Goal: Task Accomplishment & Management: Manage account settings

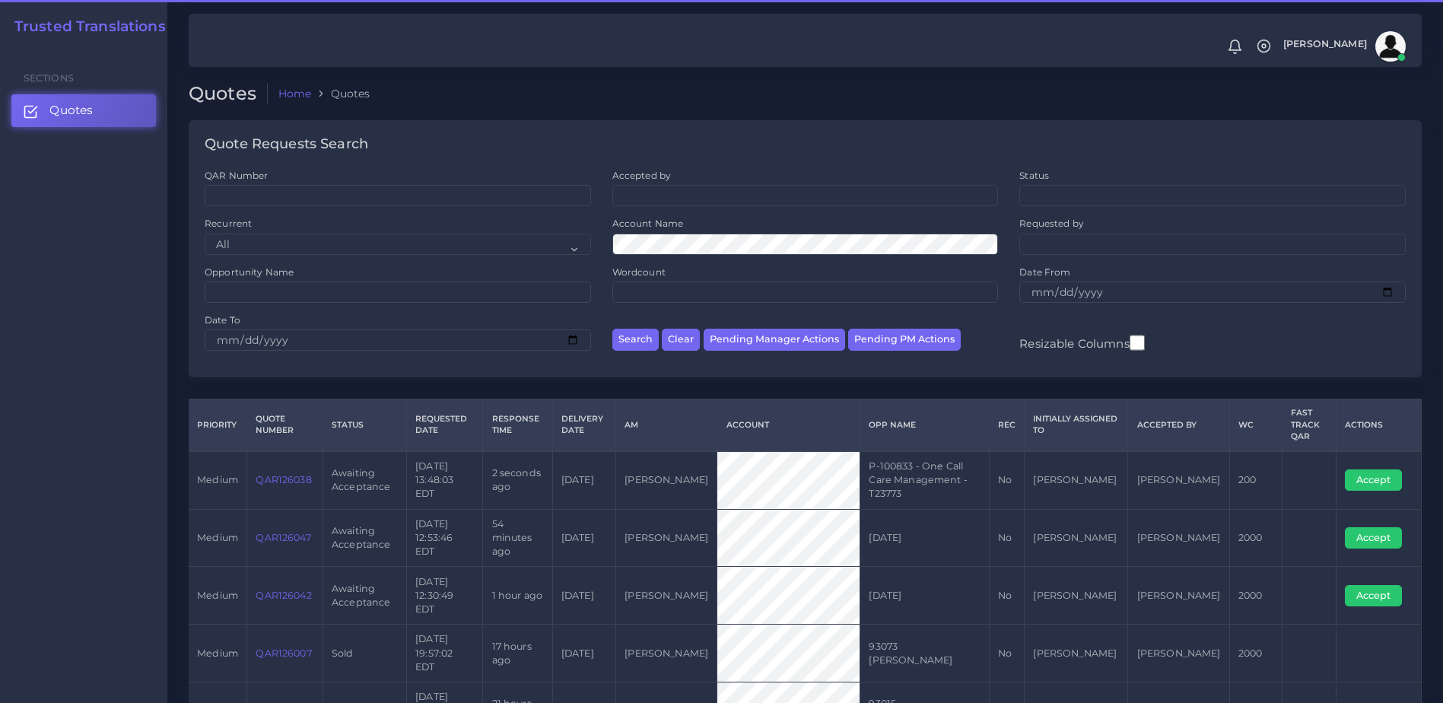
click at [284, 465] on td "QAR126038" at bounding box center [285, 480] width 76 height 58
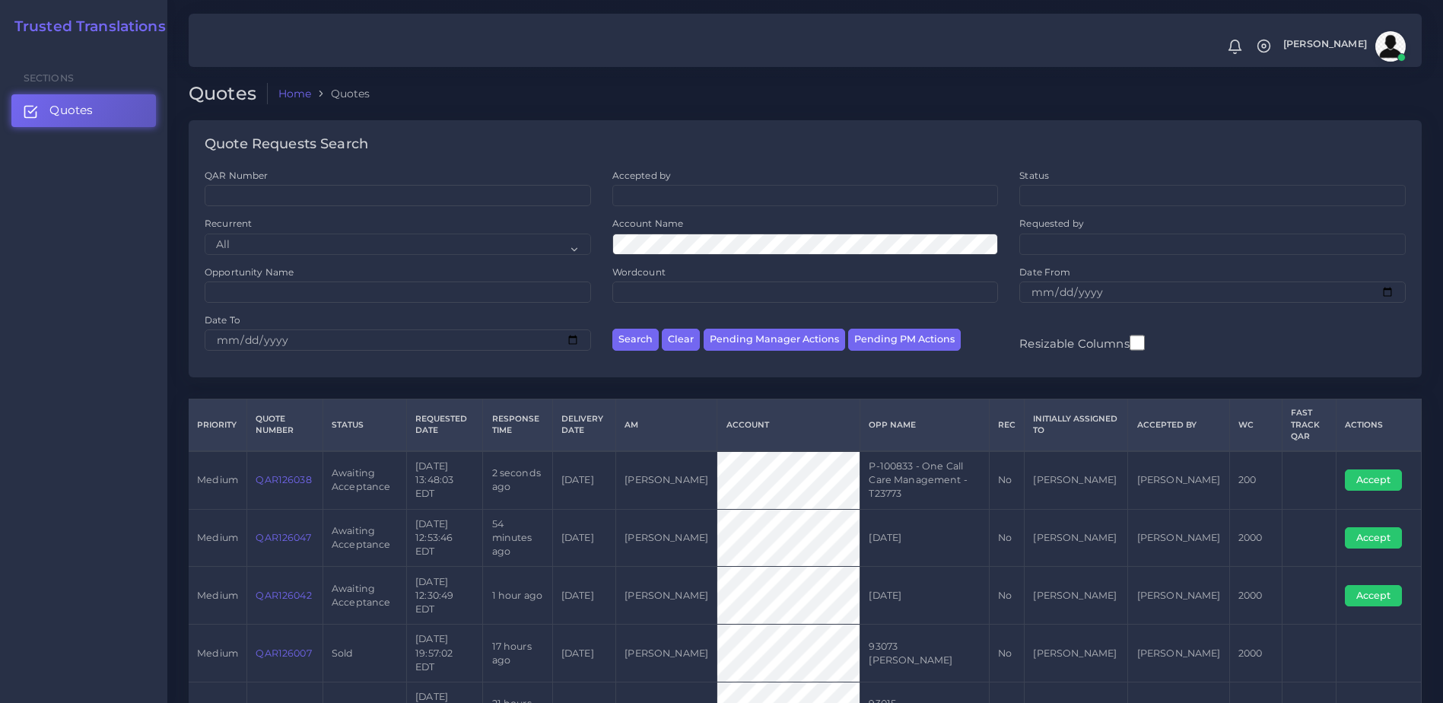
click at [284, 474] on link "QAR126038" at bounding box center [284, 479] width 56 height 11
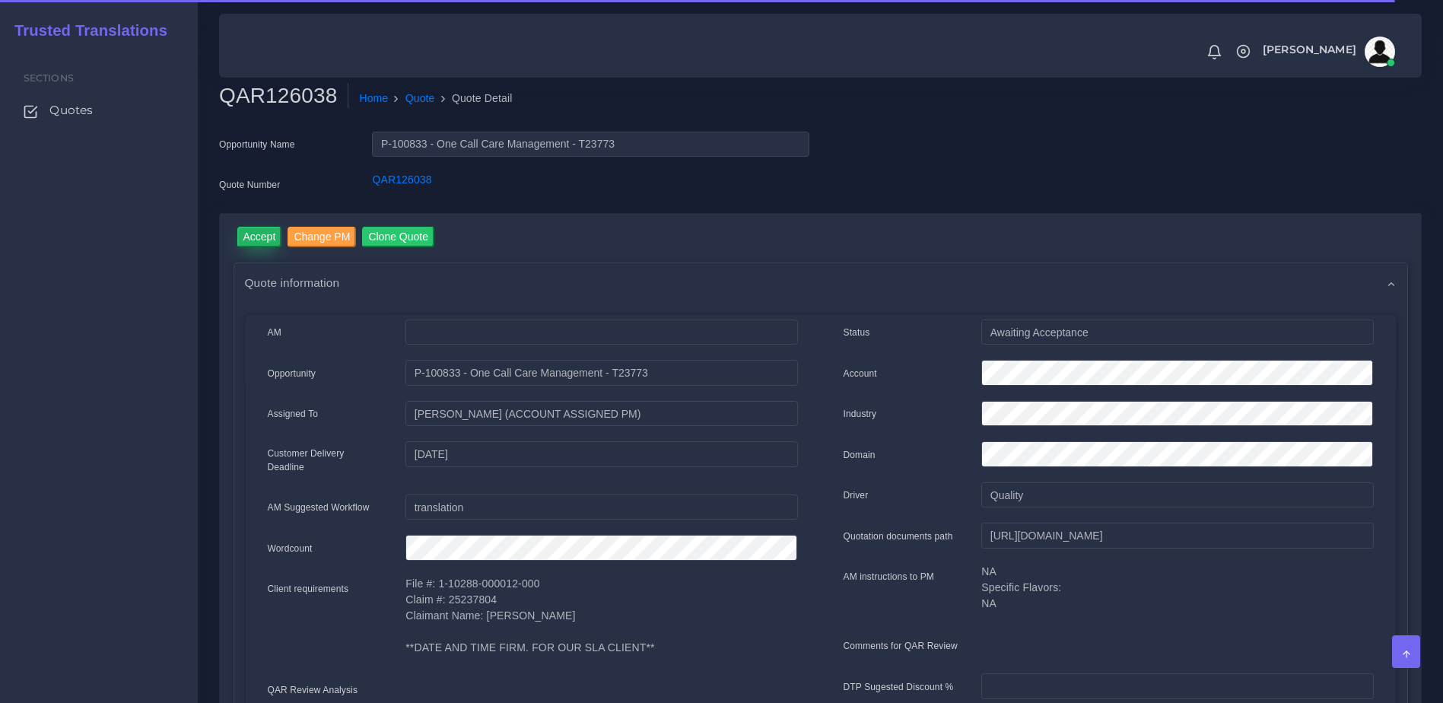
click at [260, 240] on input "Accept" at bounding box center [259, 237] width 45 height 21
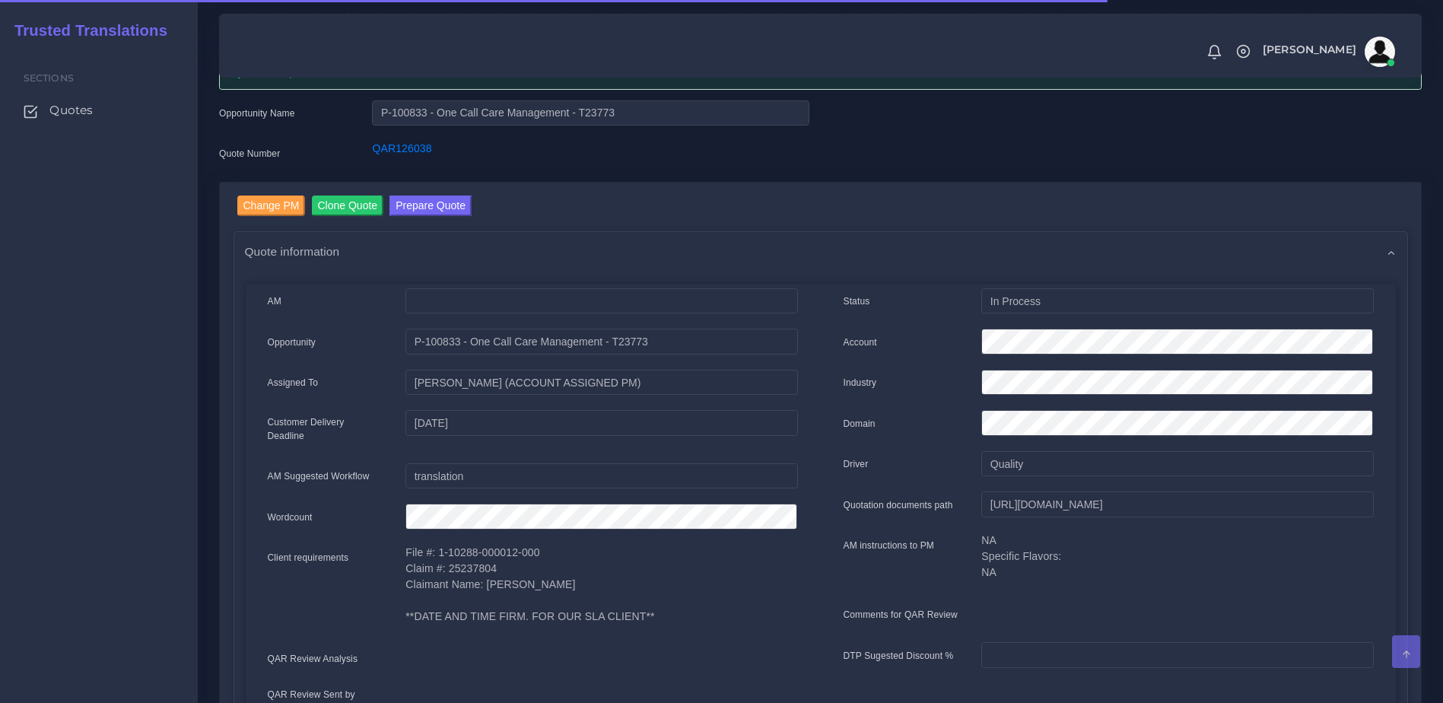
scroll to position [69, 0]
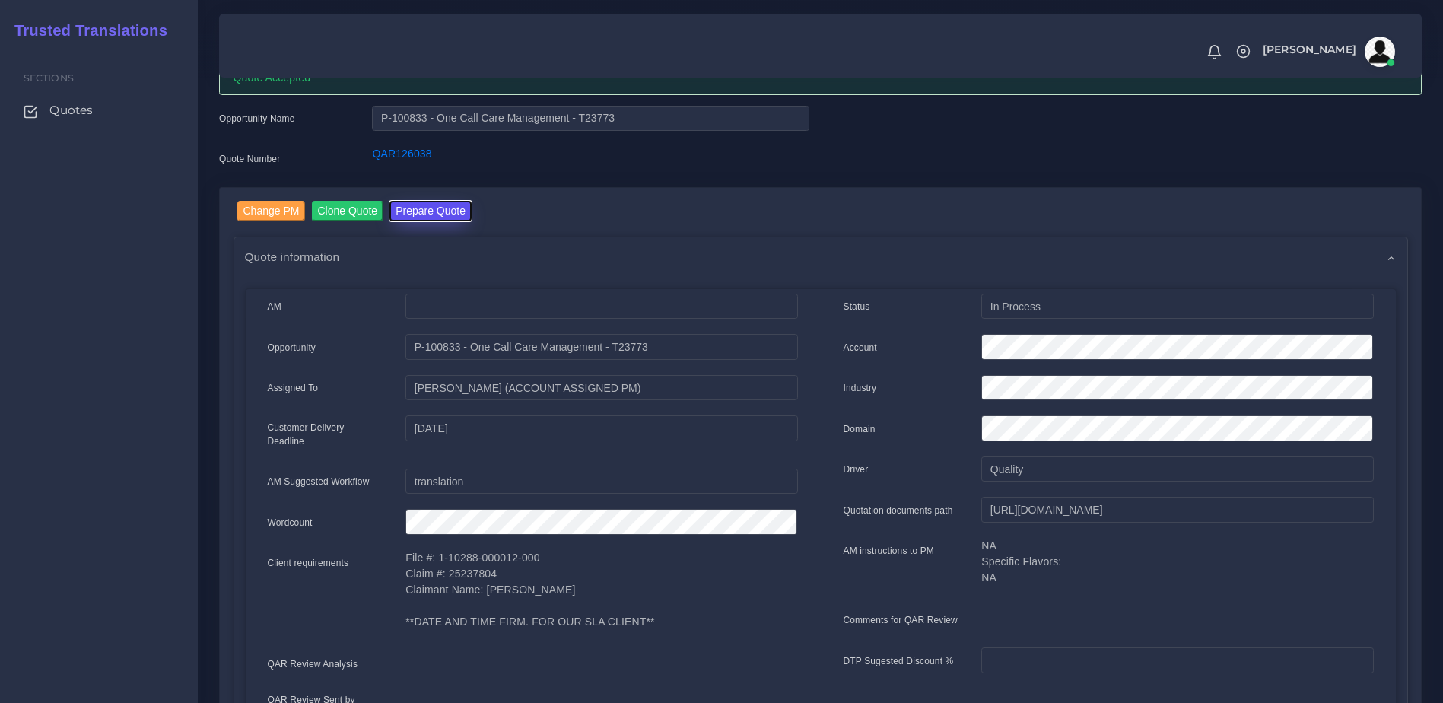
click at [431, 216] on button "Prepare Quote" at bounding box center [430, 211] width 82 height 21
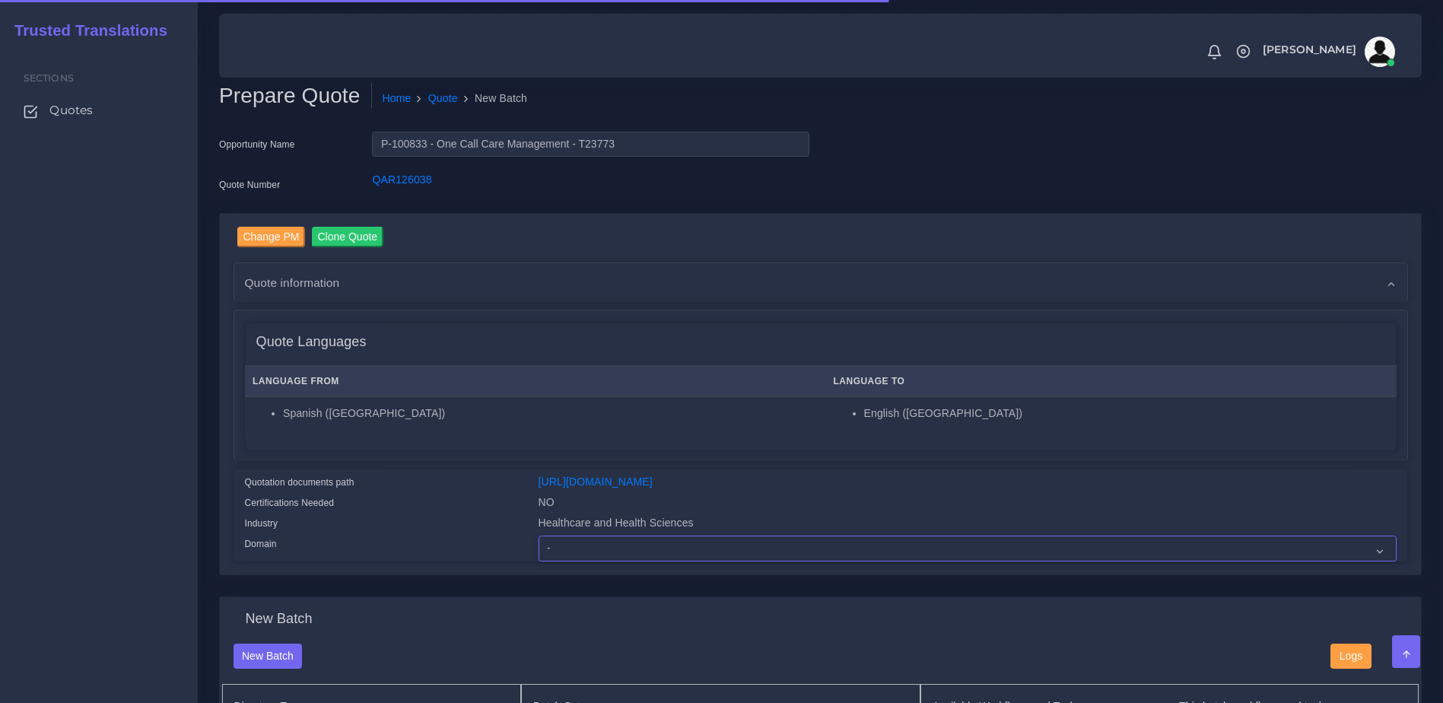
click at [580, 561] on select "- Advertising and Media Agriculture, Forestry and Fishing Architecture, Buildin…" at bounding box center [968, 548] width 858 height 26
select select "Healthcare and Health Sciences"
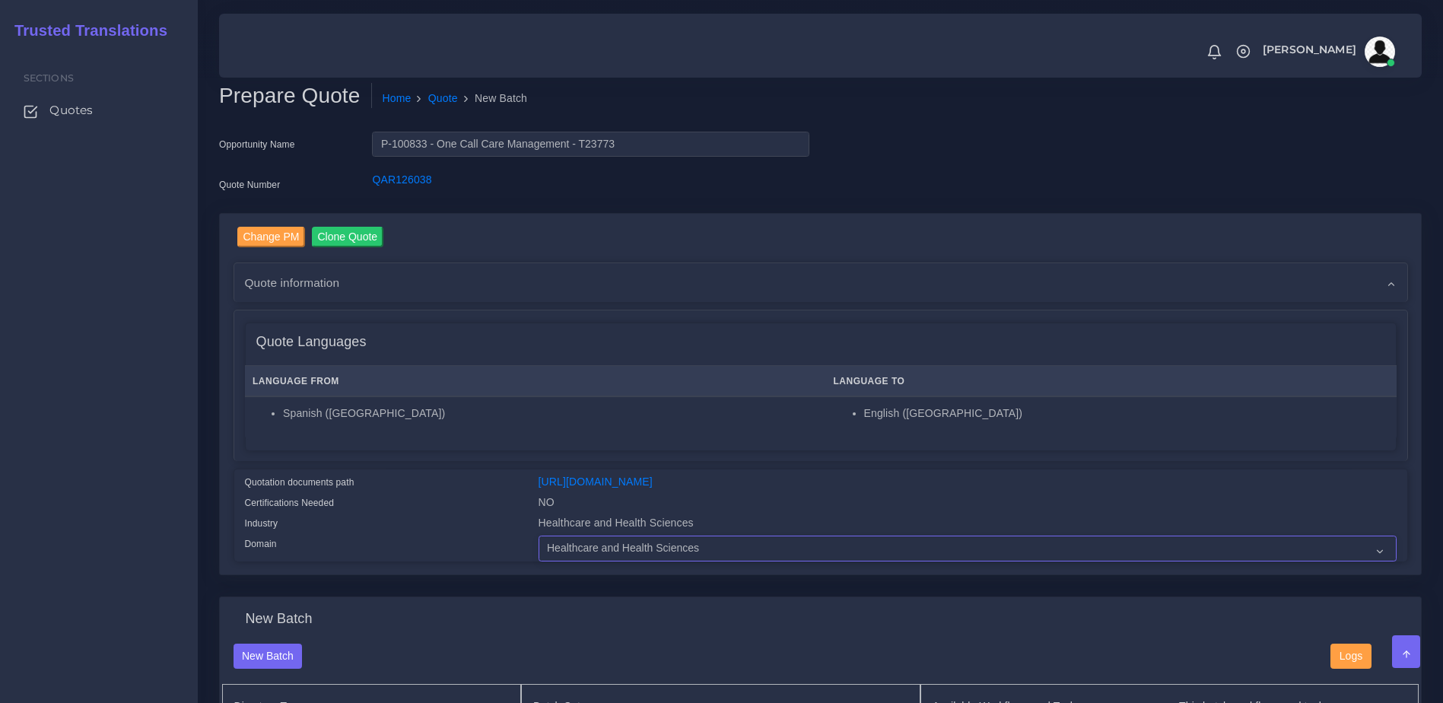
click at [539, 547] on select "- Advertising and Media Agriculture, Forestry and Fishing Architecture, Buildin…" at bounding box center [968, 548] width 858 height 26
click at [468, 485] on div "Quotation documents path" at bounding box center [381, 484] width 294 height 21
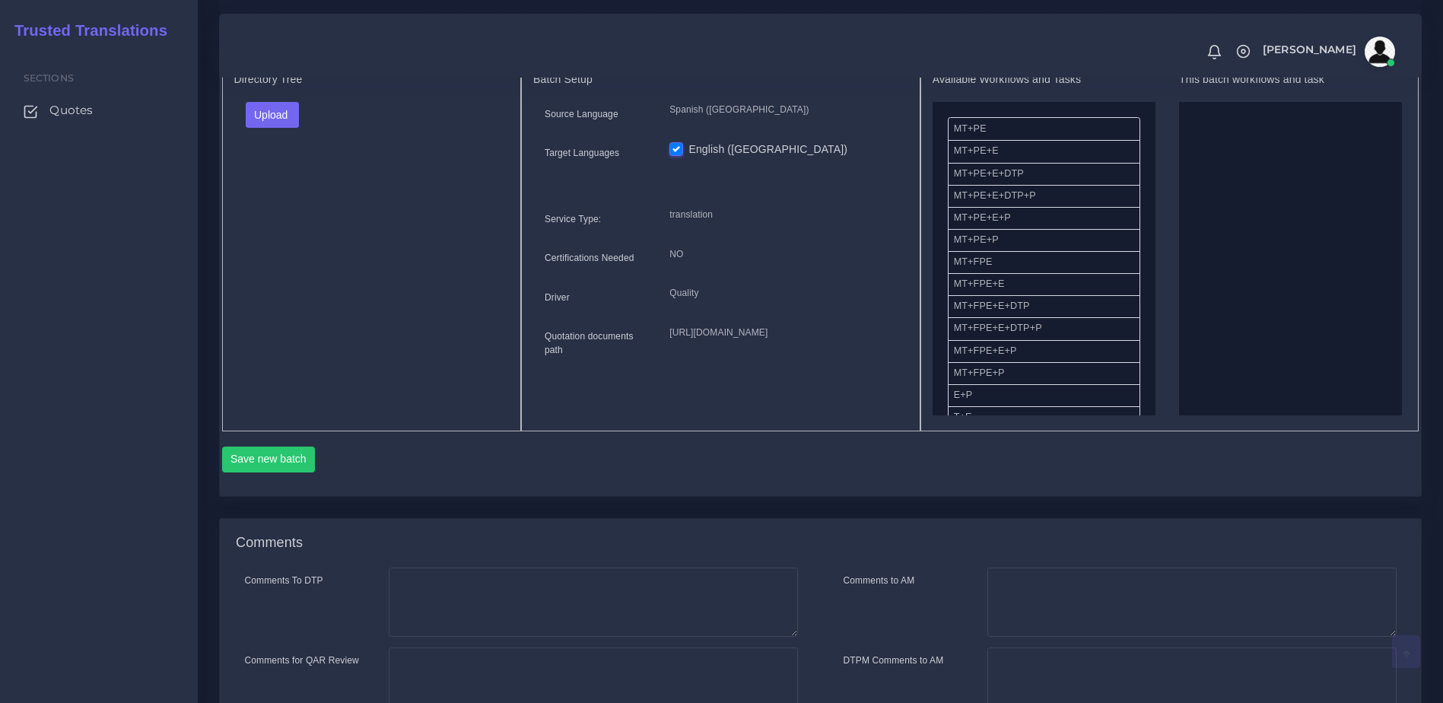
scroll to position [629, 0]
click at [274, 126] on button "Upload" at bounding box center [273, 113] width 54 height 26
click at [284, 180] on label "Files" at bounding box center [298, 170] width 105 height 19
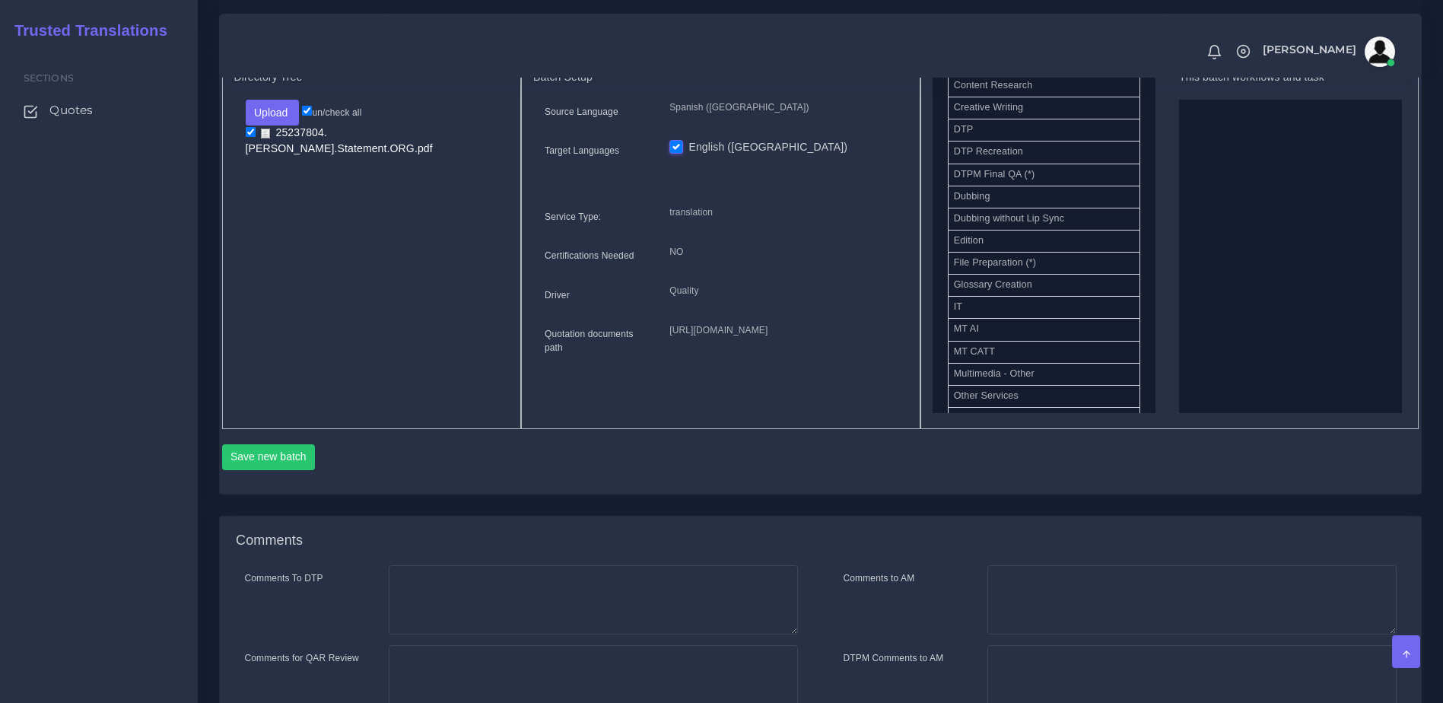
scroll to position [523, 0]
drag, startPoint x: 1015, startPoint y: 167, endPoint x: 1234, endPoint y: 223, distance: 226.0
drag, startPoint x: 996, startPoint y: 331, endPoint x: 1297, endPoint y: 296, distance: 302.5
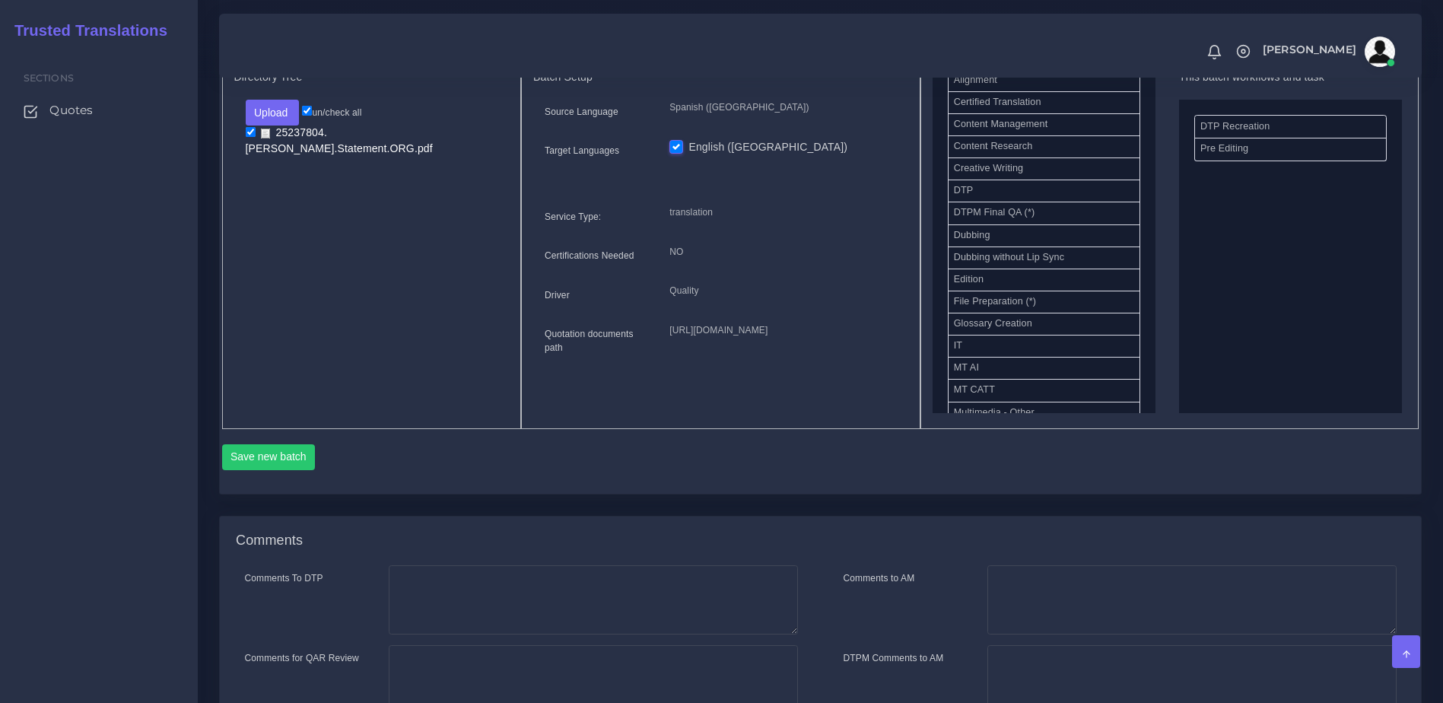
scroll to position [449, 0]
drag, startPoint x: 1252, startPoint y: 167, endPoint x: 988, endPoint y: 303, distance: 297.0
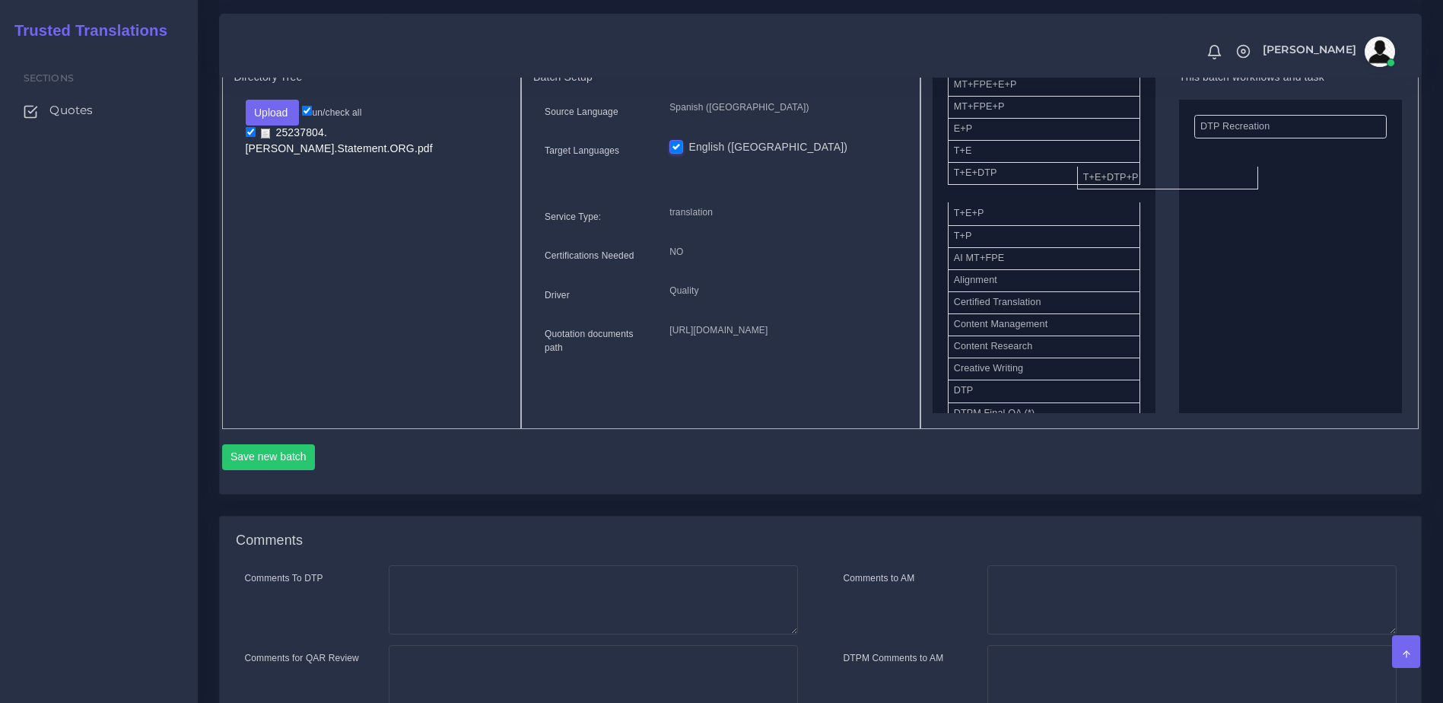
drag, startPoint x: 1024, startPoint y: 207, endPoint x: 1139, endPoint y: 189, distance: 116.9
drag, startPoint x: 1062, startPoint y: 204, endPoint x: 1312, endPoint y: 192, distance: 250.5
click at [286, 470] on button "Save new batch" at bounding box center [269, 457] width 94 height 26
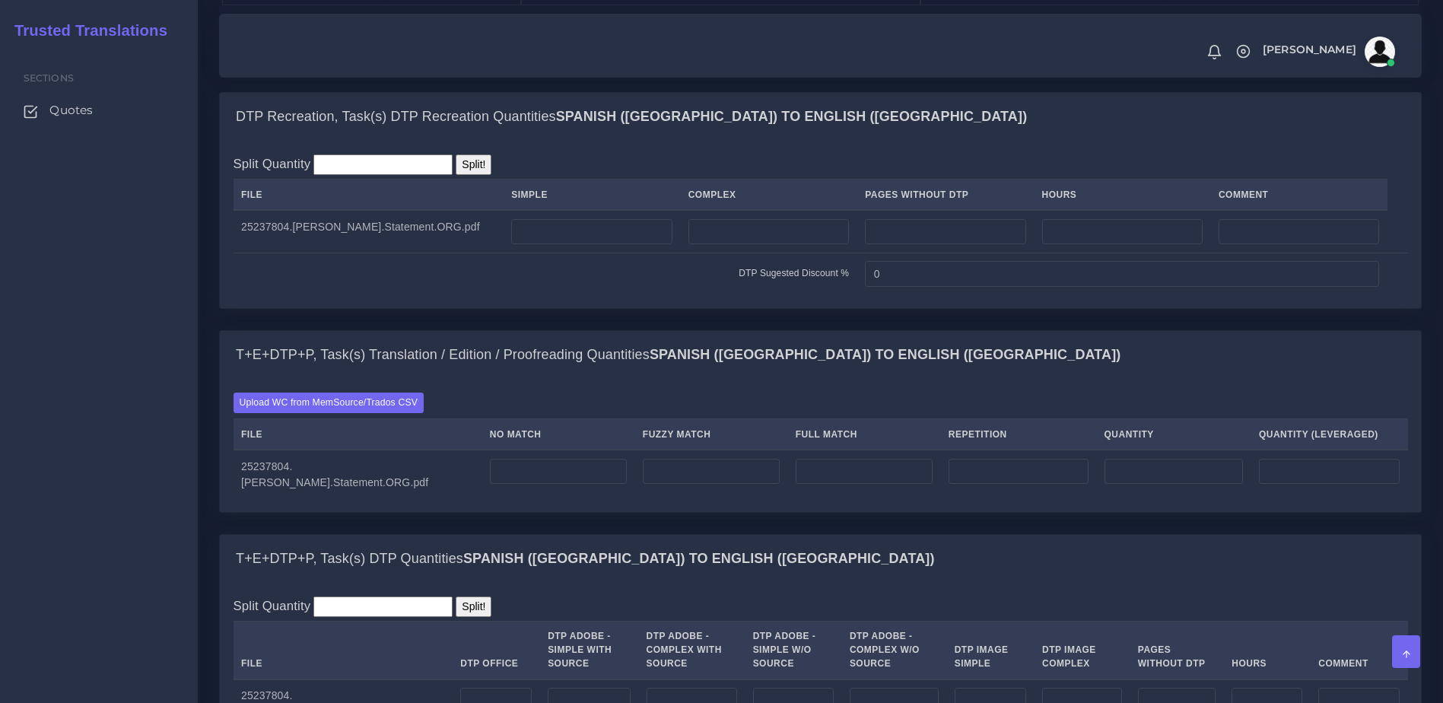
scroll to position [1067, 0]
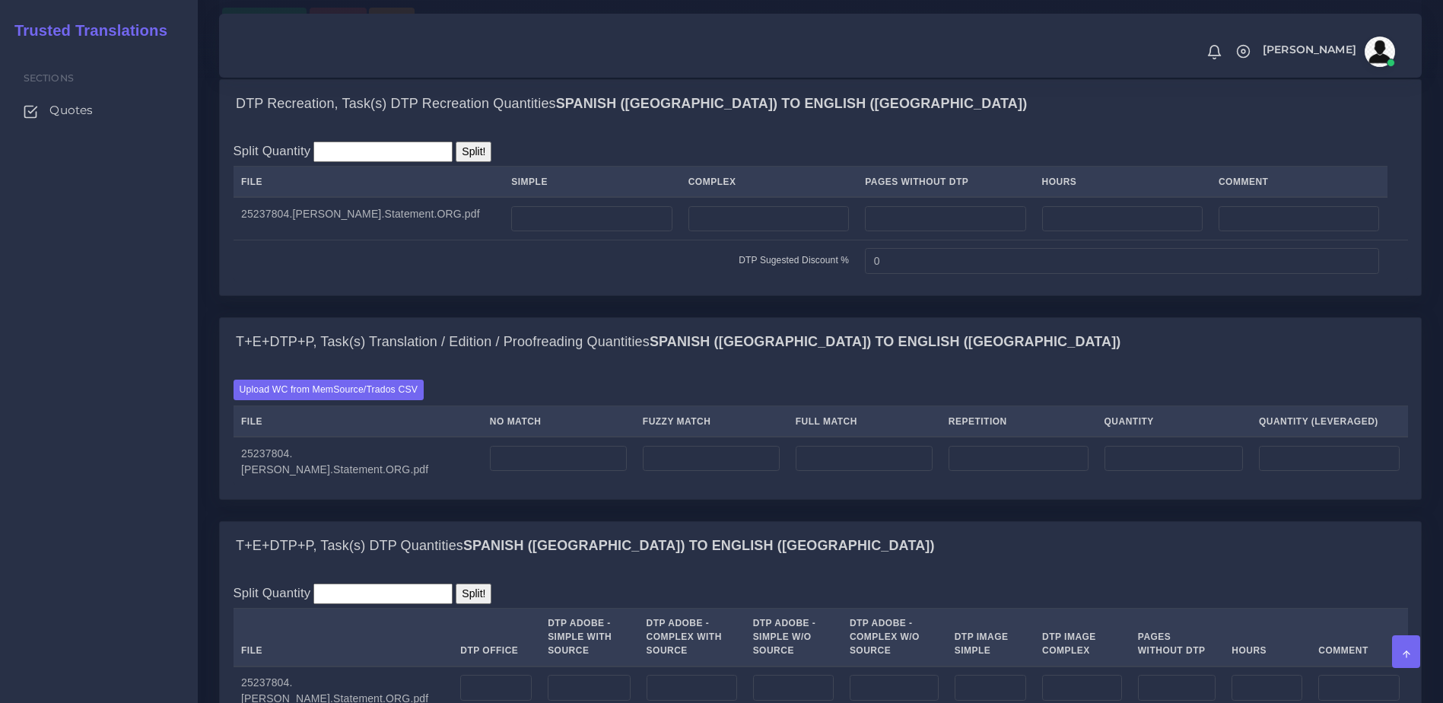
click at [586, 240] on td at bounding box center [592, 218] width 176 height 43
click at [588, 232] on input "number" at bounding box center [591, 219] width 160 height 26
drag, startPoint x: 692, startPoint y: 270, endPoint x: 715, endPoint y: 276, distance: 23.6
click at [694, 240] on td at bounding box center [768, 218] width 176 height 43
click at [715, 232] on input "number" at bounding box center [768, 219] width 160 height 26
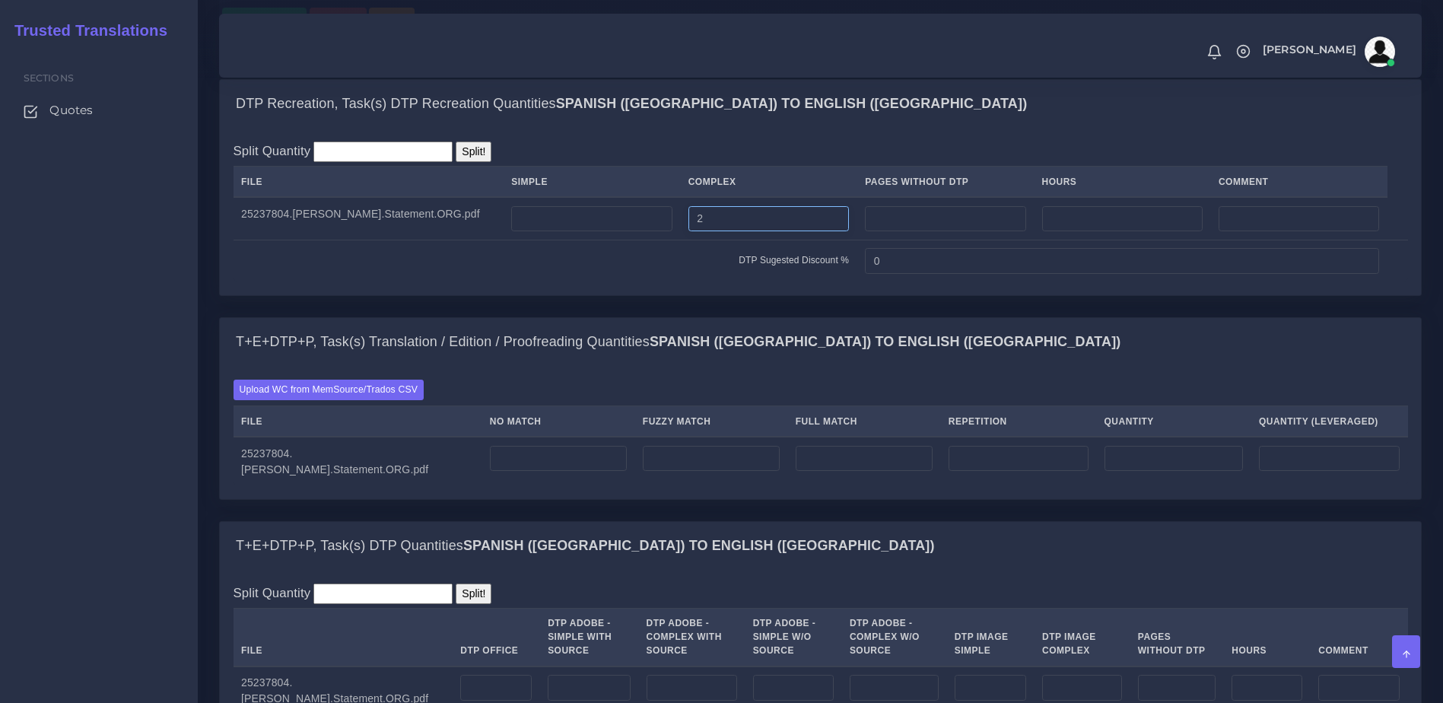
type input "2"
drag, startPoint x: 705, startPoint y: 311, endPoint x: 697, endPoint y: 409, distance: 98.4
click at [704, 281] on td "DTP Sugested Discount %" at bounding box center [546, 261] width 624 height 42
click at [583, 472] on input "number" at bounding box center [558, 459] width 137 height 26
type input "400"
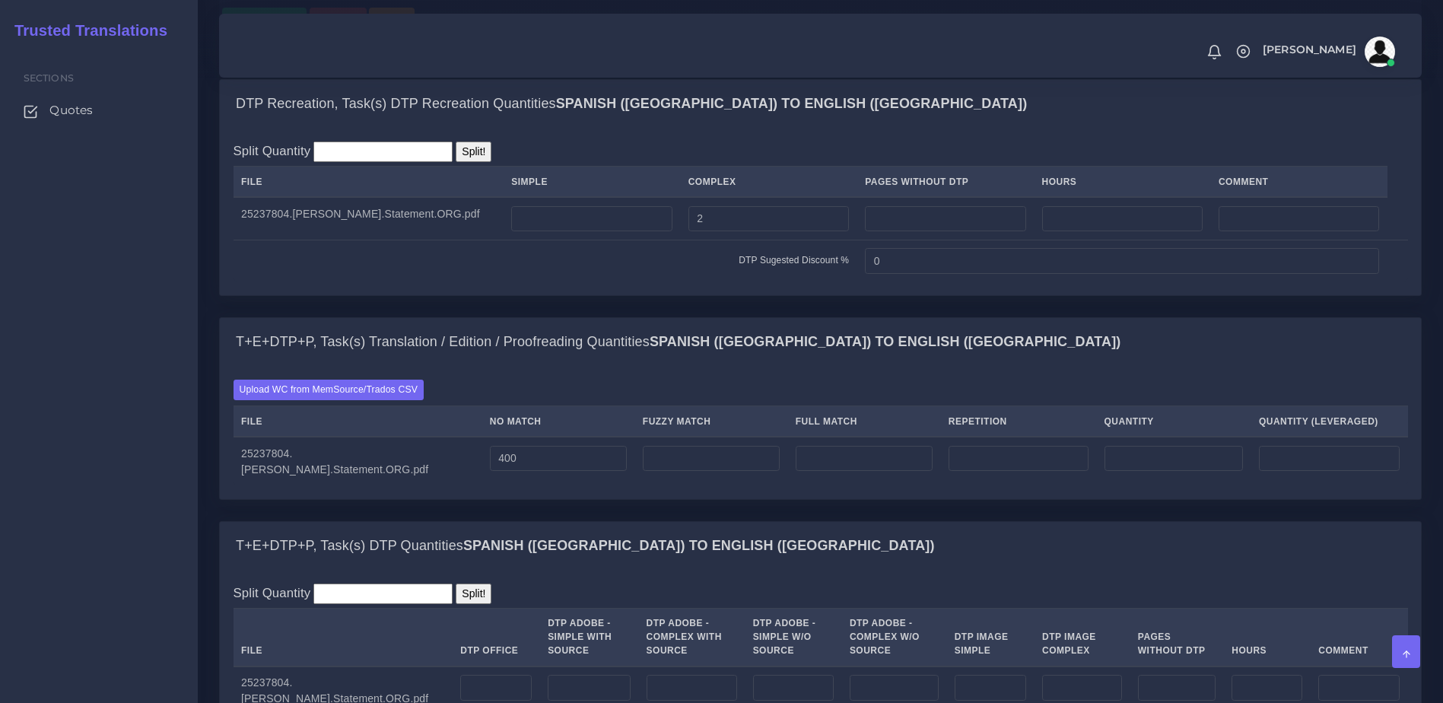
type input "400"
click at [593, 498] on div "Upload WC from MemSource/Trados CSV File No Match Fuzzy Match Full Match Repeti…" at bounding box center [820, 432] width 1201 height 132
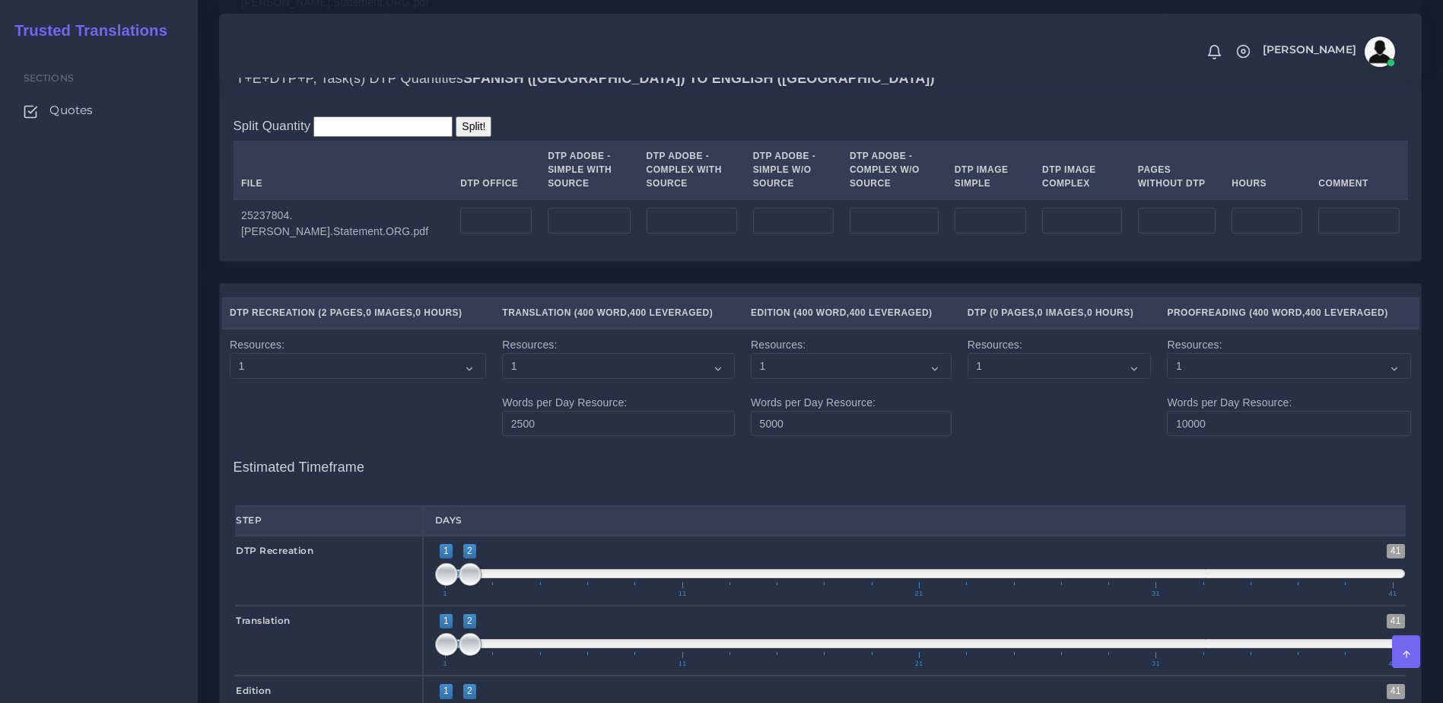
scroll to position [1550, 0]
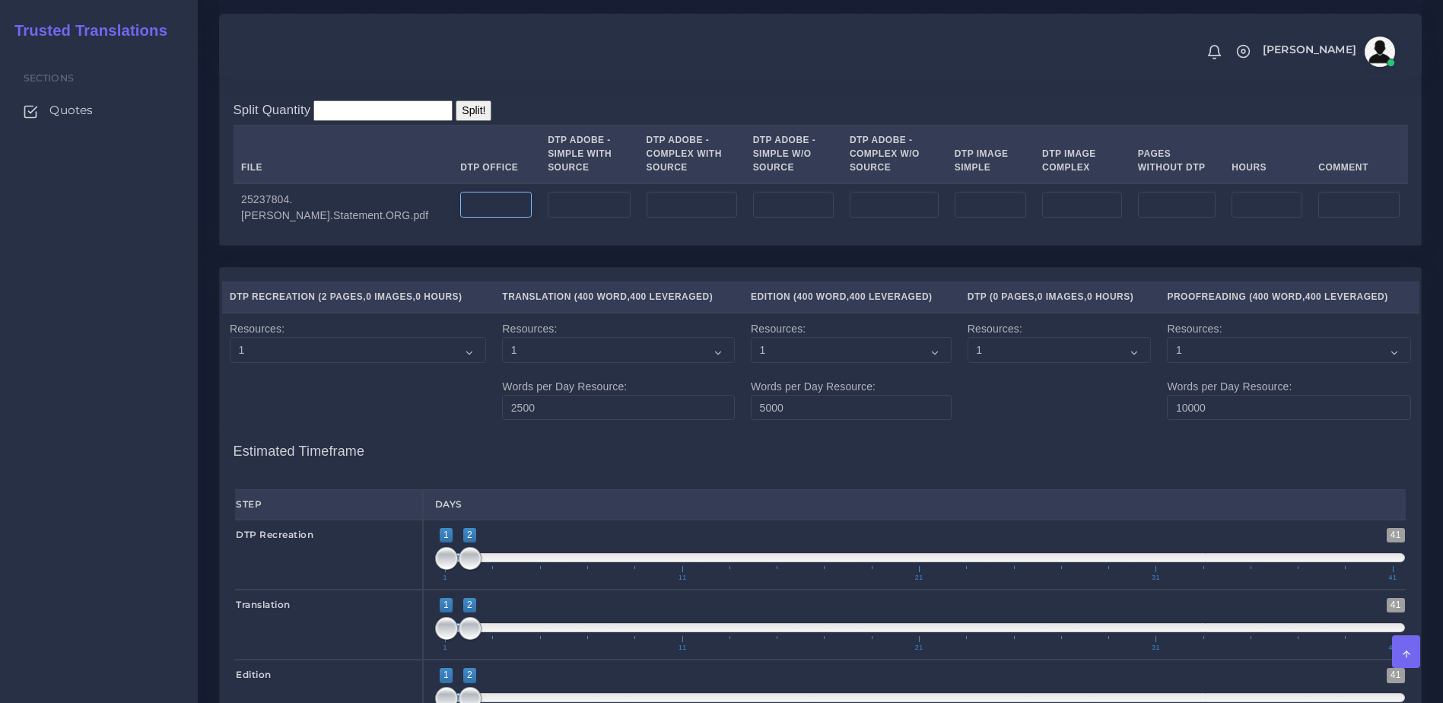
click at [462, 218] on input "number" at bounding box center [495, 205] width 71 height 26
type input "2"
click at [616, 332] on div "DTP Recreation ( 2 Pages , 0 Images , 0 Hours ) Translation ( 400 Word , 400 Le…" at bounding box center [820, 582] width 1201 height 628
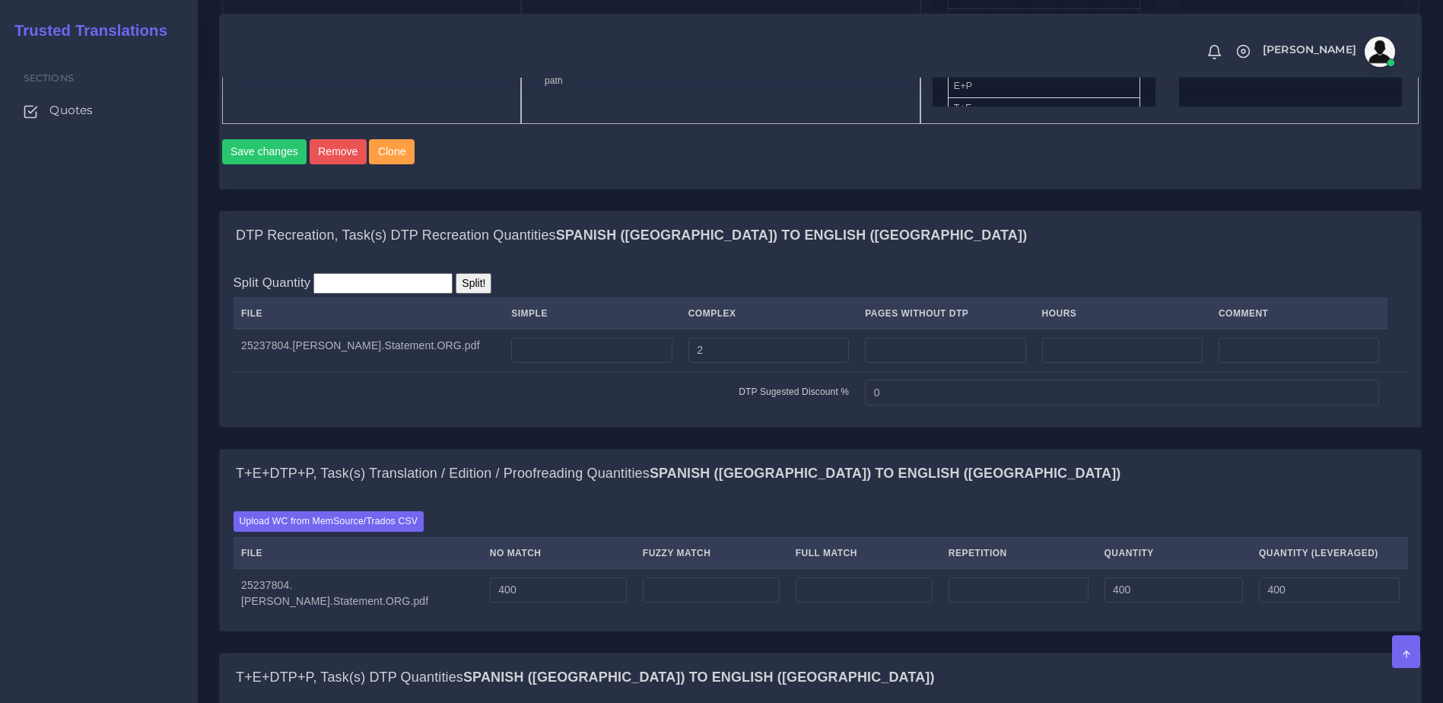
scroll to position [2164, 0]
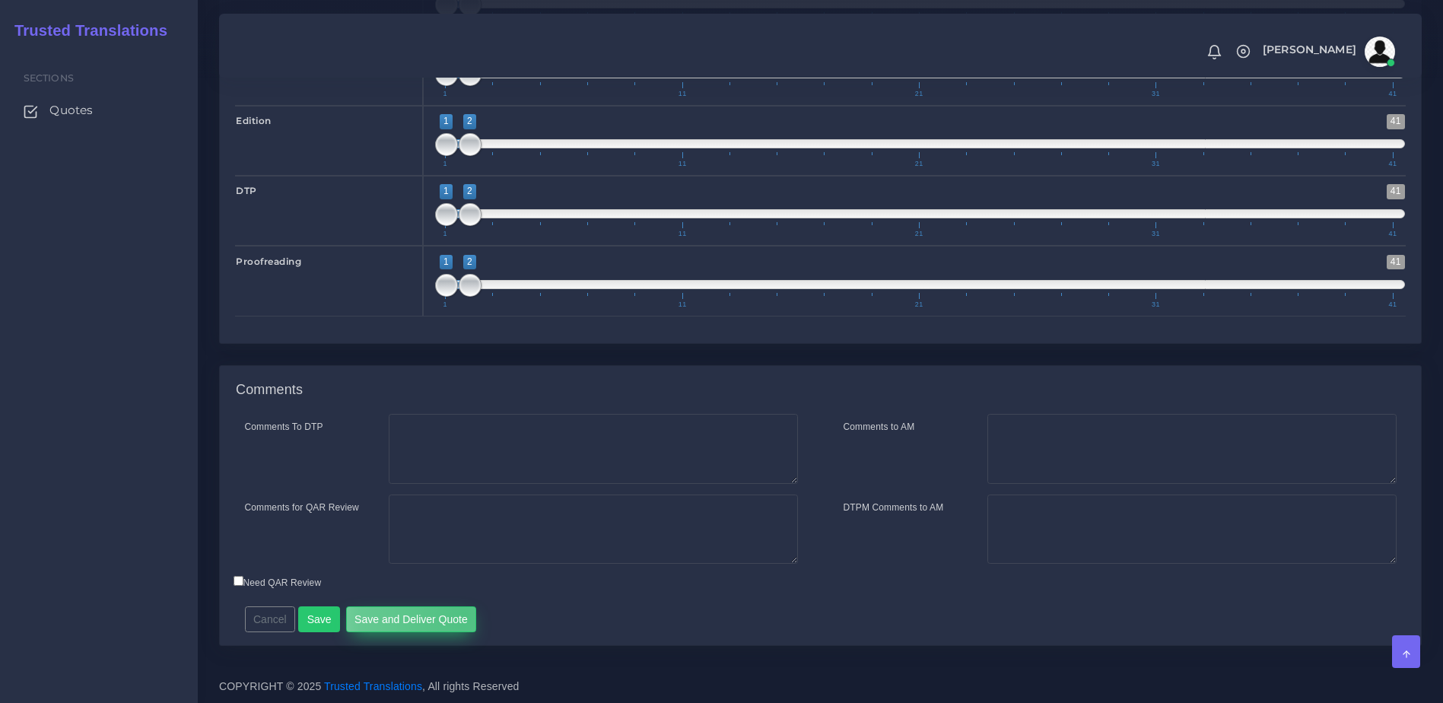
click at [460, 613] on button "Save and Deliver Quote" at bounding box center [411, 619] width 131 height 26
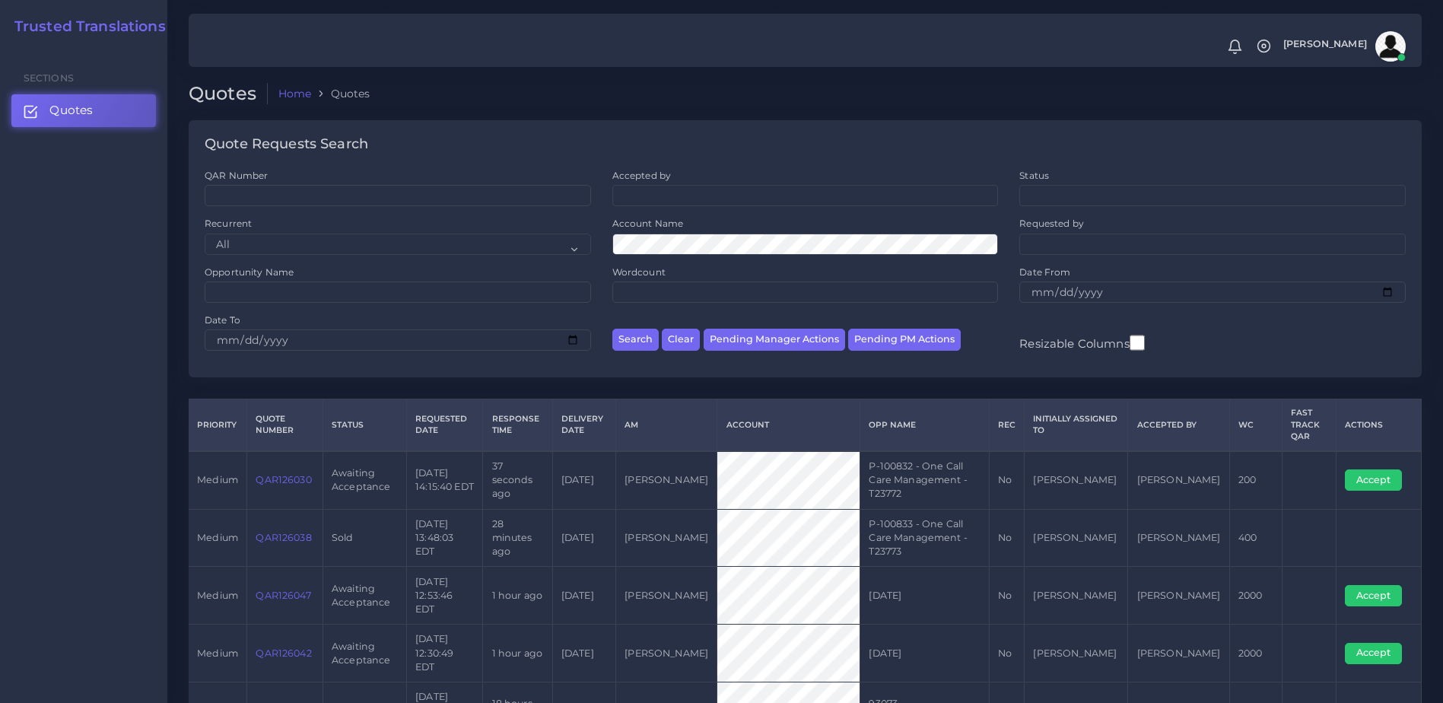
click at [291, 474] on link "QAR126030" at bounding box center [284, 479] width 56 height 11
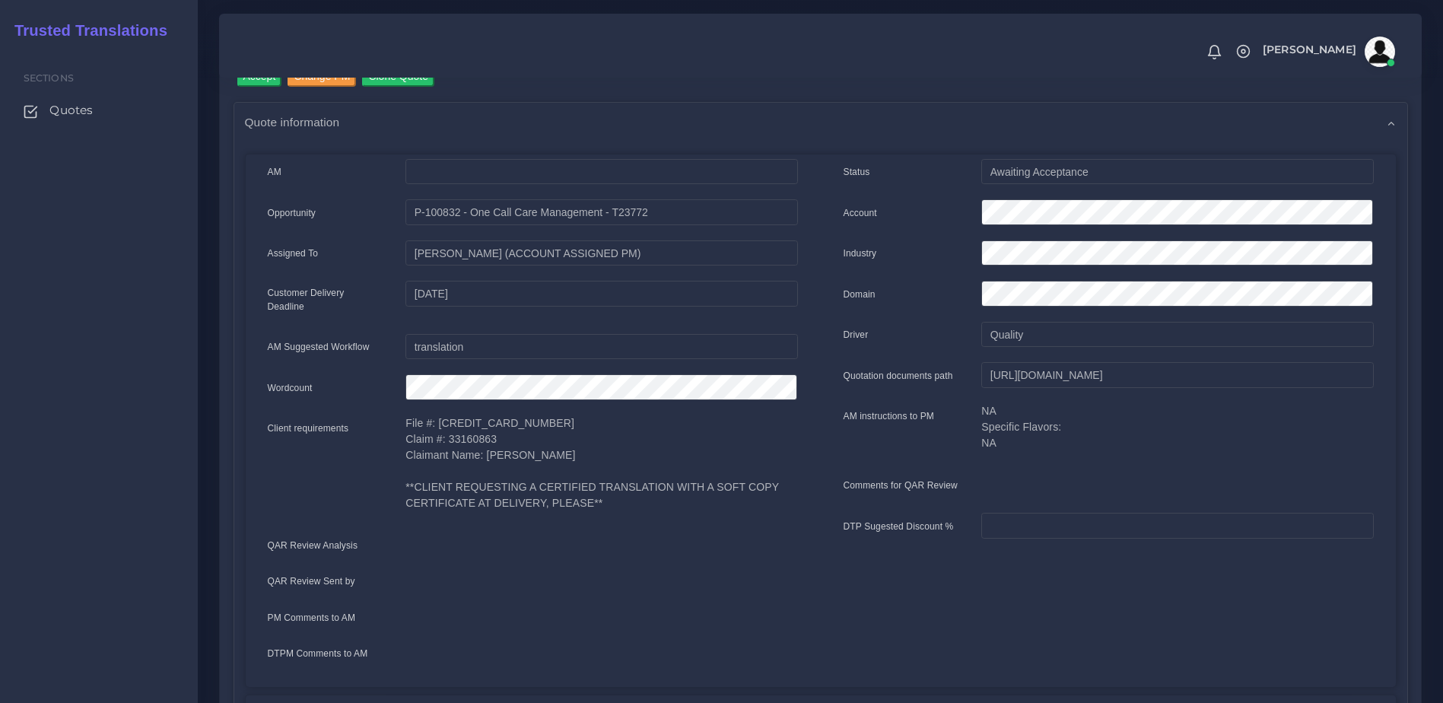
scroll to position [59, 0]
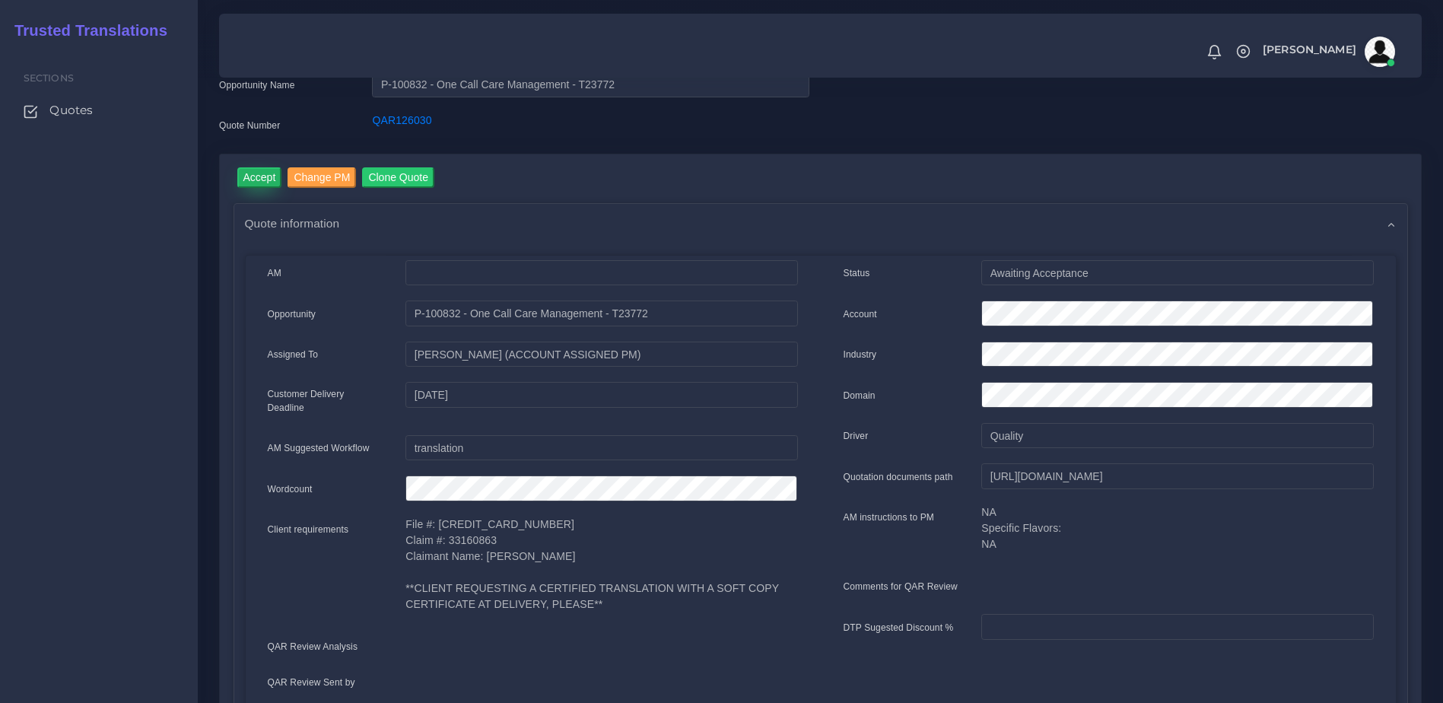
click at [257, 177] on input "Accept" at bounding box center [259, 177] width 45 height 21
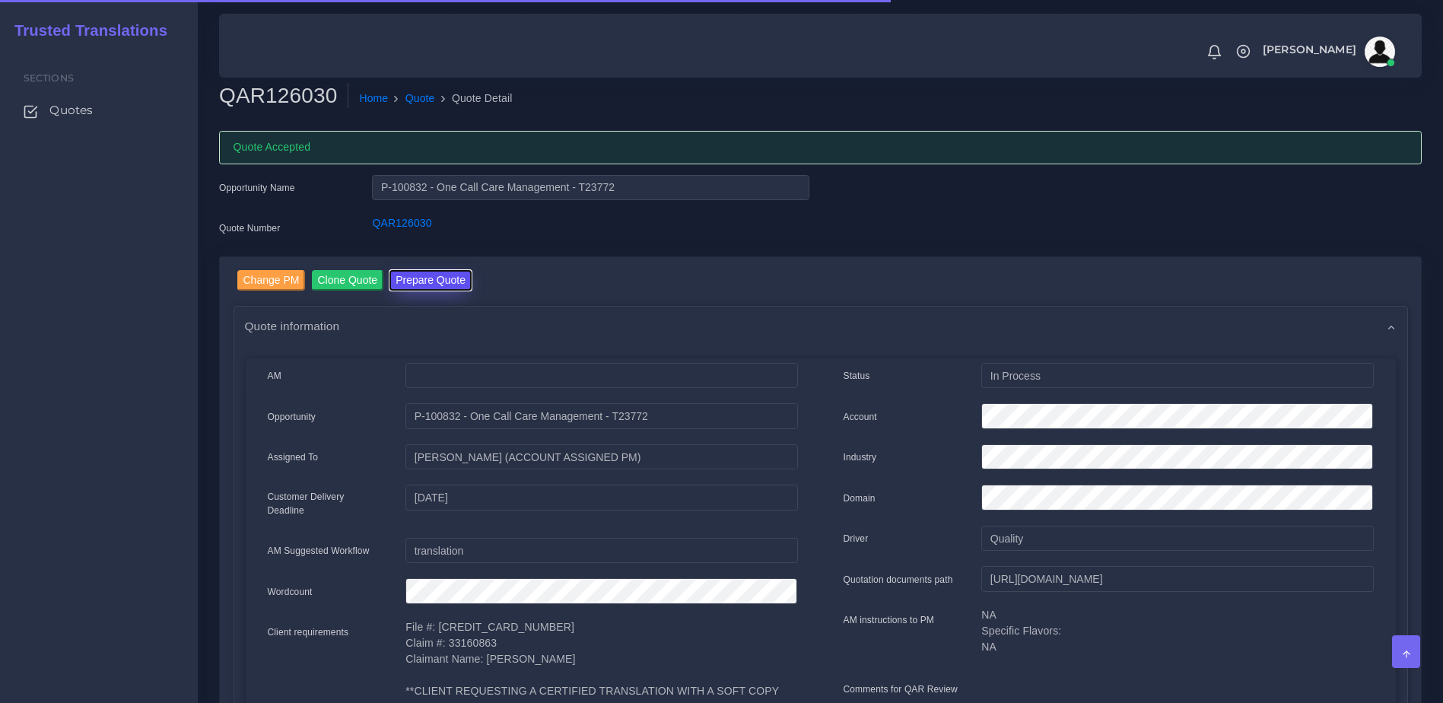
click at [393, 282] on button "Prepare Quote" at bounding box center [430, 280] width 82 height 21
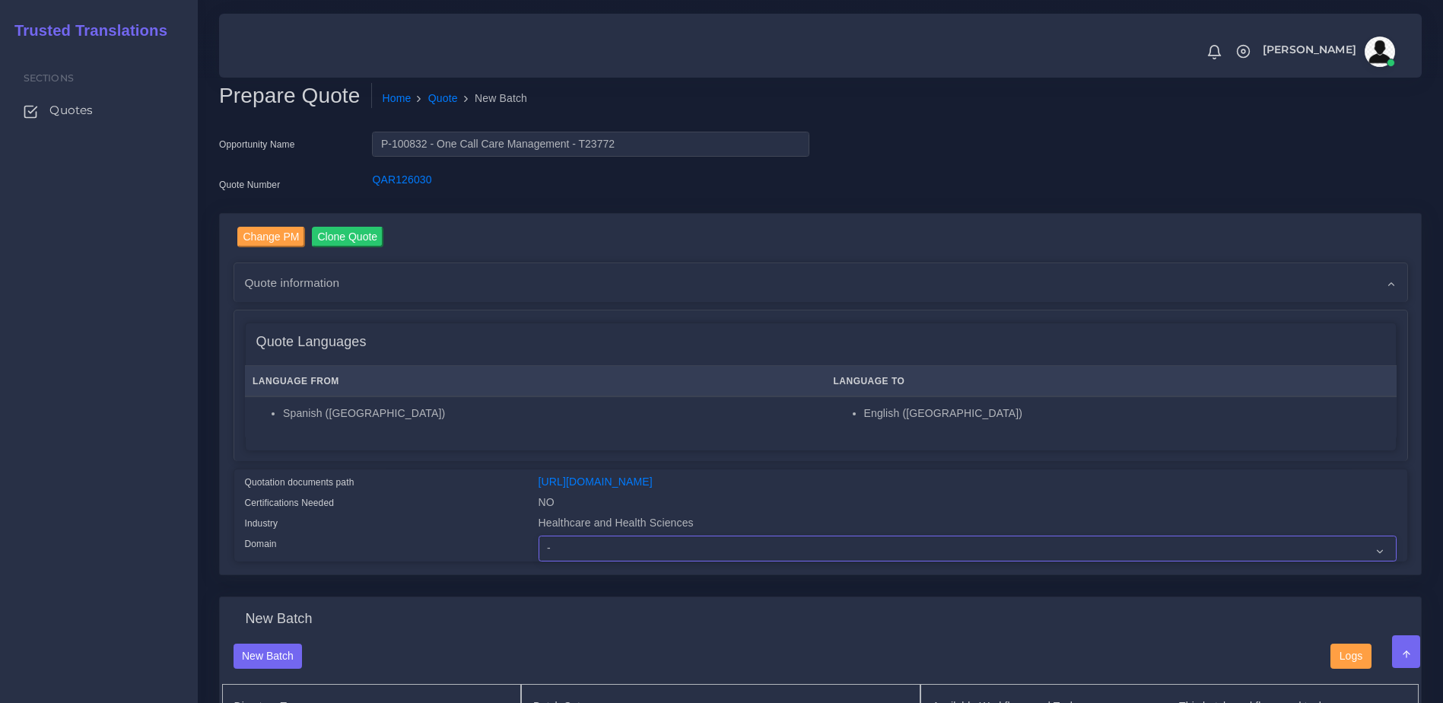
click at [589, 561] on select "- Advertising and Media Agriculture, Forestry and Fishing Architecture, Buildin…" at bounding box center [968, 548] width 858 height 26
select select "Healthcare and Health Sciences"
click at [539, 547] on select "- Advertising and Media Agriculture, Forestry and Fishing Architecture, Buildin…" at bounding box center [968, 548] width 858 height 26
click at [504, 480] on div "Quotation documents path" at bounding box center [381, 484] width 294 height 21
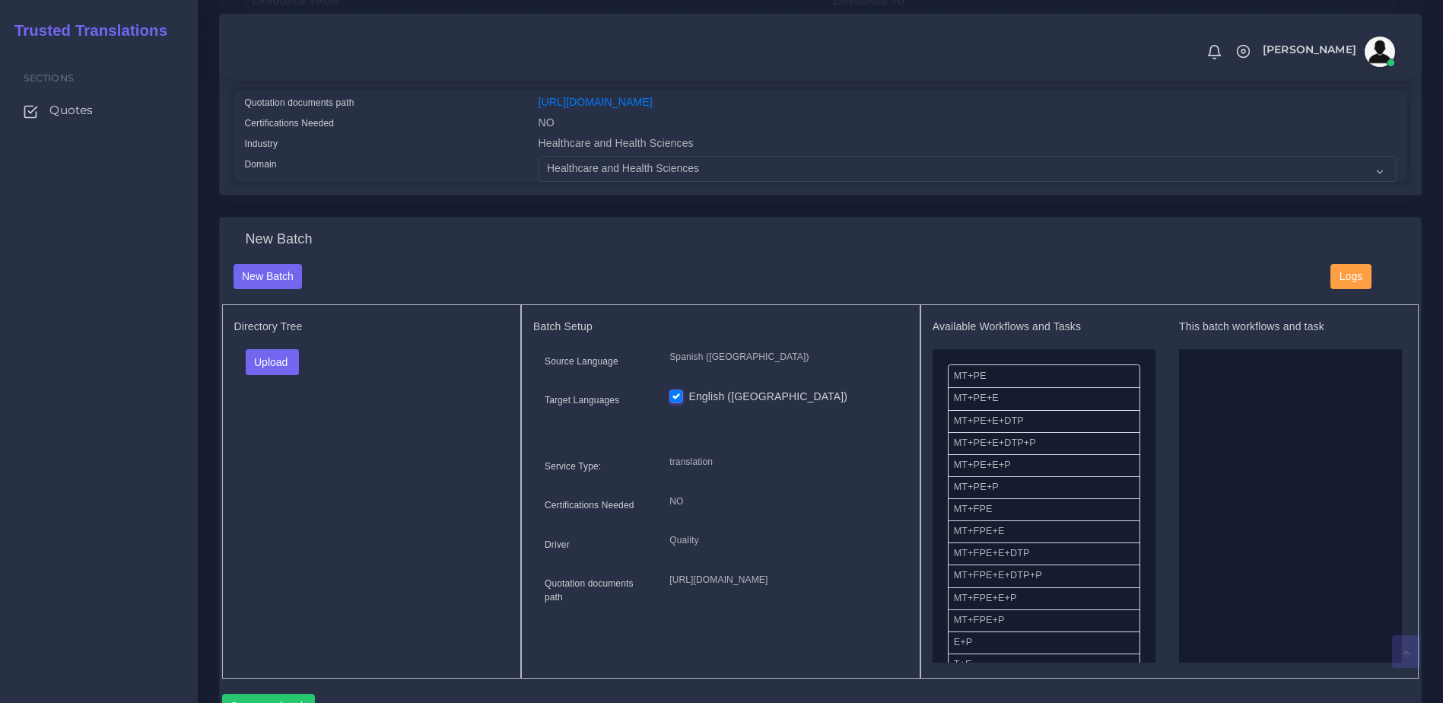
scroll to position [378, 0]
click at [288, 373] on button "Upload" at bounding box center [273, 364] width 54 height 26
click at [277, 431] on label "Files" at bounding box center [298, 421] width 105 height 19
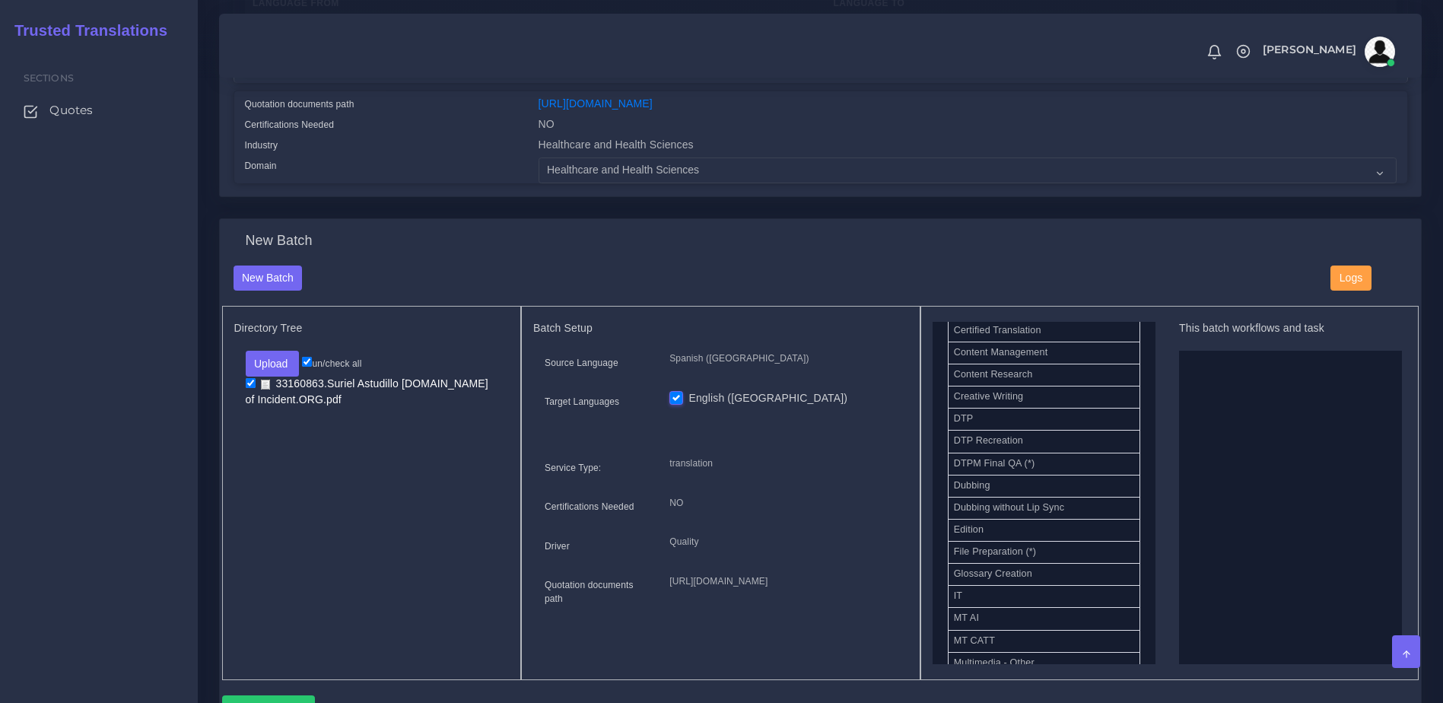
scroll to position [532, 0]
drag, startPoint x: 998, startPoint y: 413, endPoint x: 1292, endPoint y: 491, distance: 303.7
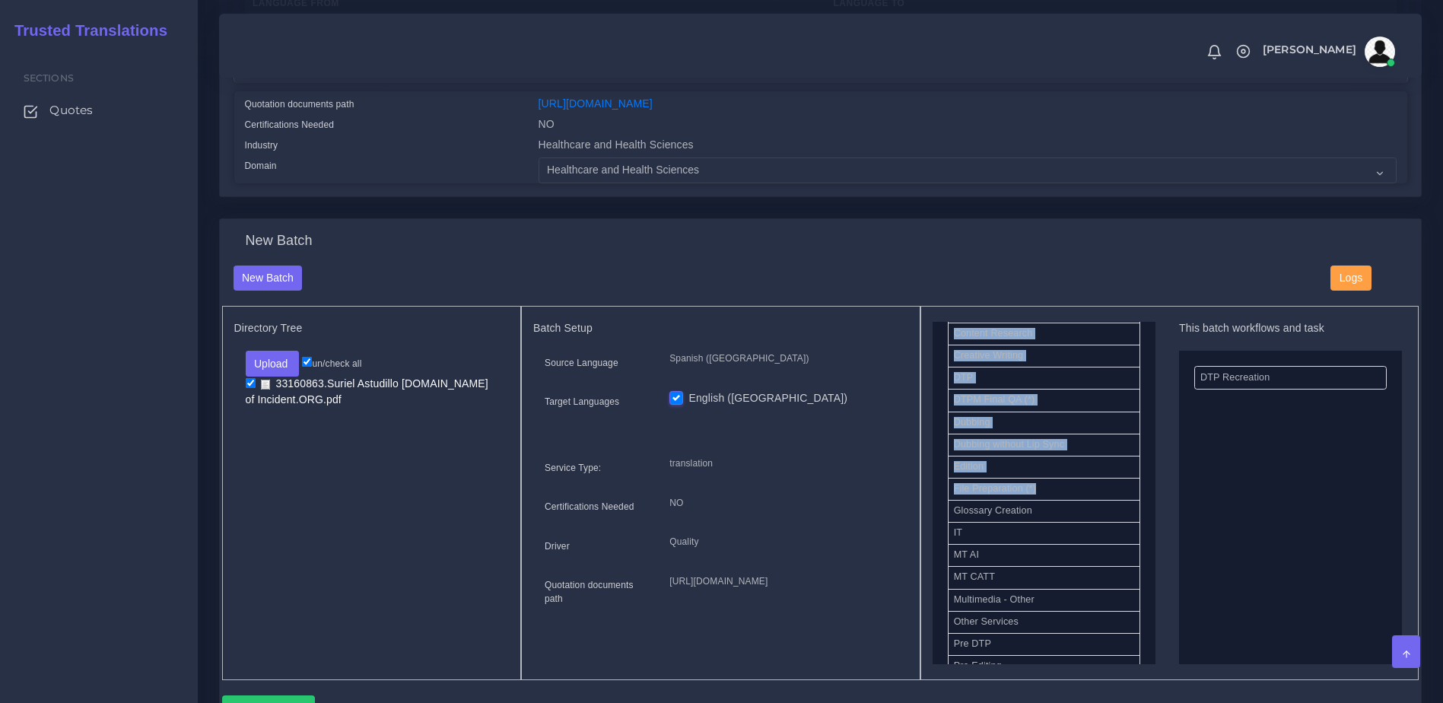
drag, startPoint x: 1155, startPoint y: 539, endPoint x: 1155, endPoint y: 497, distance: 41.8
click at [1155, 497] on div "Available Workflows and Tasks MT+PE MT+PE+E MT+PE+E+DTP MT+PE+E+DTP+P MT+PE+E+P…" at bounding box center [1170, 493] width 475 height 342
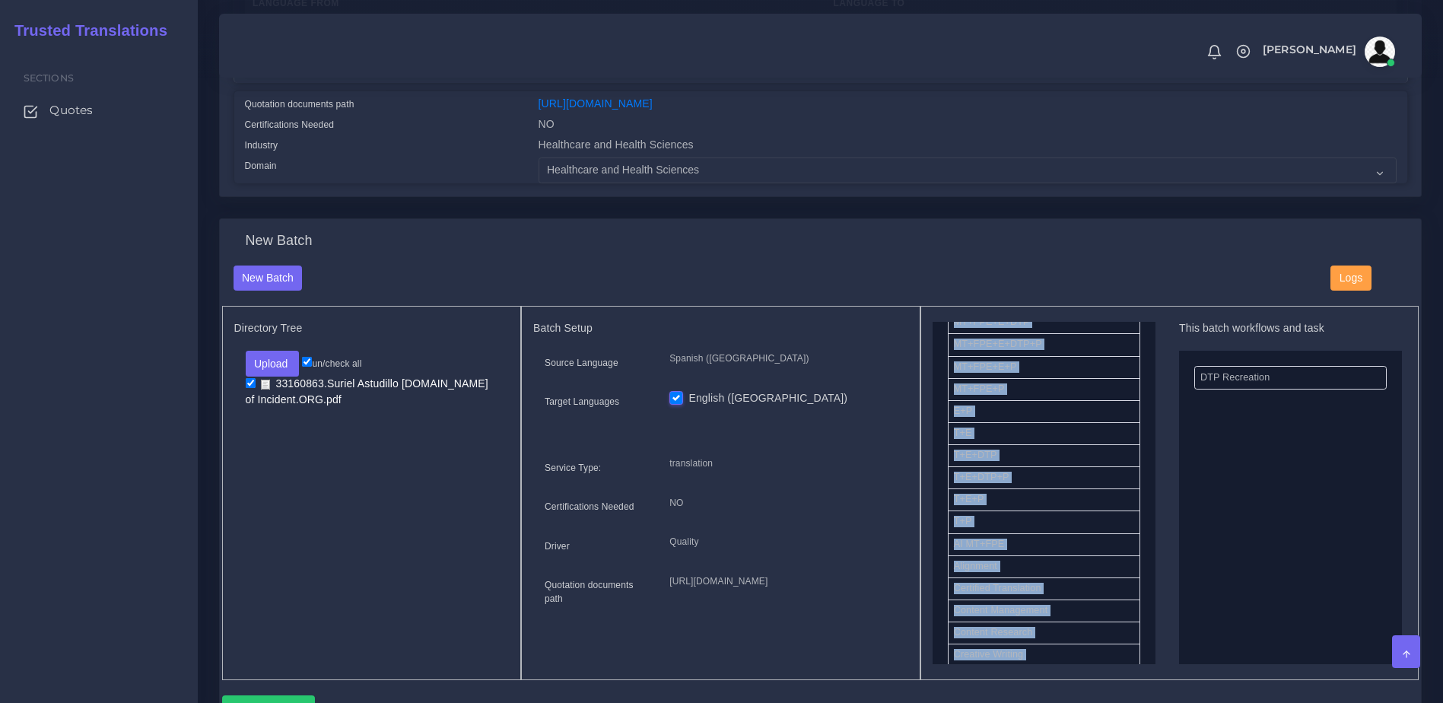
scroll to position [91, 0]
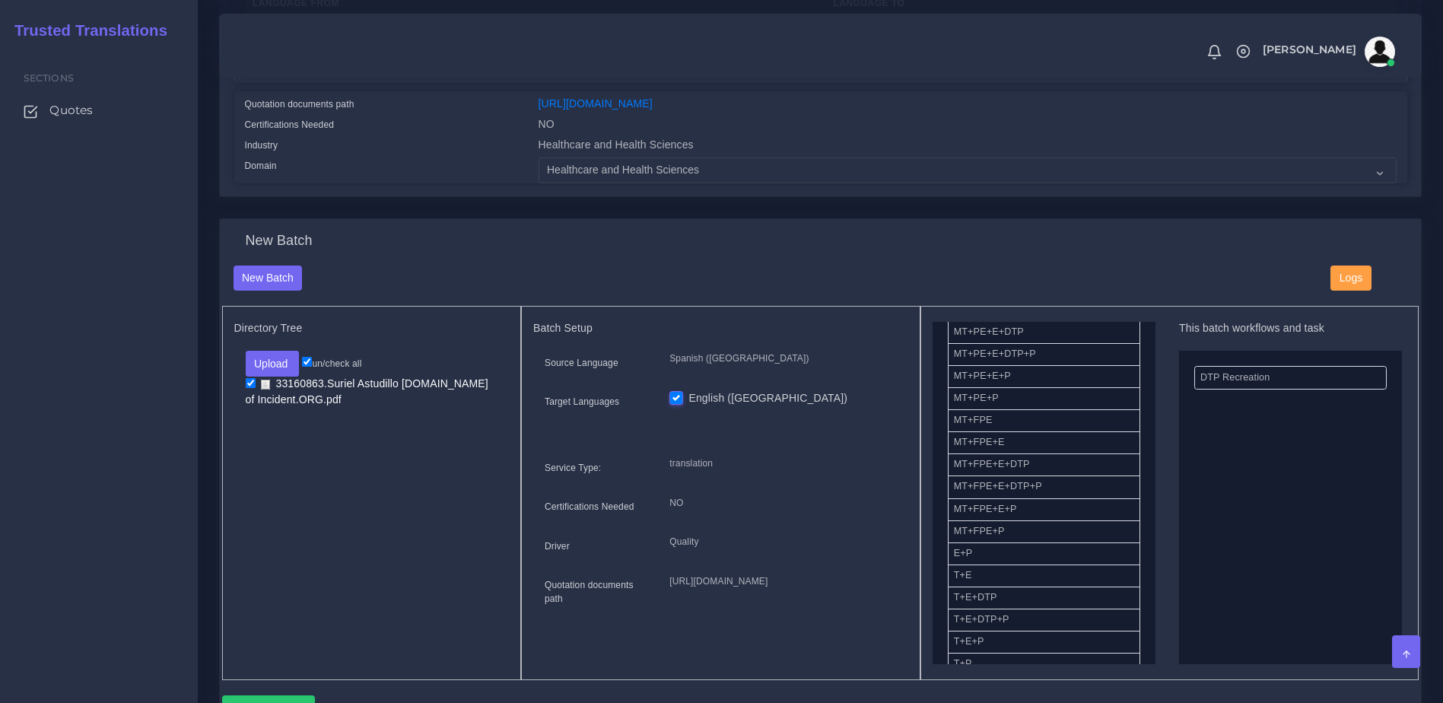
click at [1168, 520] on div "Available Workflows and Tasks MT+PE MT+PE+E MT+PE+E+DTP MT+PE+E+DTP+P MT+PE+E+P…" at bounding box center [1170, 493] width 475 height 342
drag, startPoint x: 1012, startPoint y: 631, endPoint x: 1365, endPoint y: 469, distance: 389.0
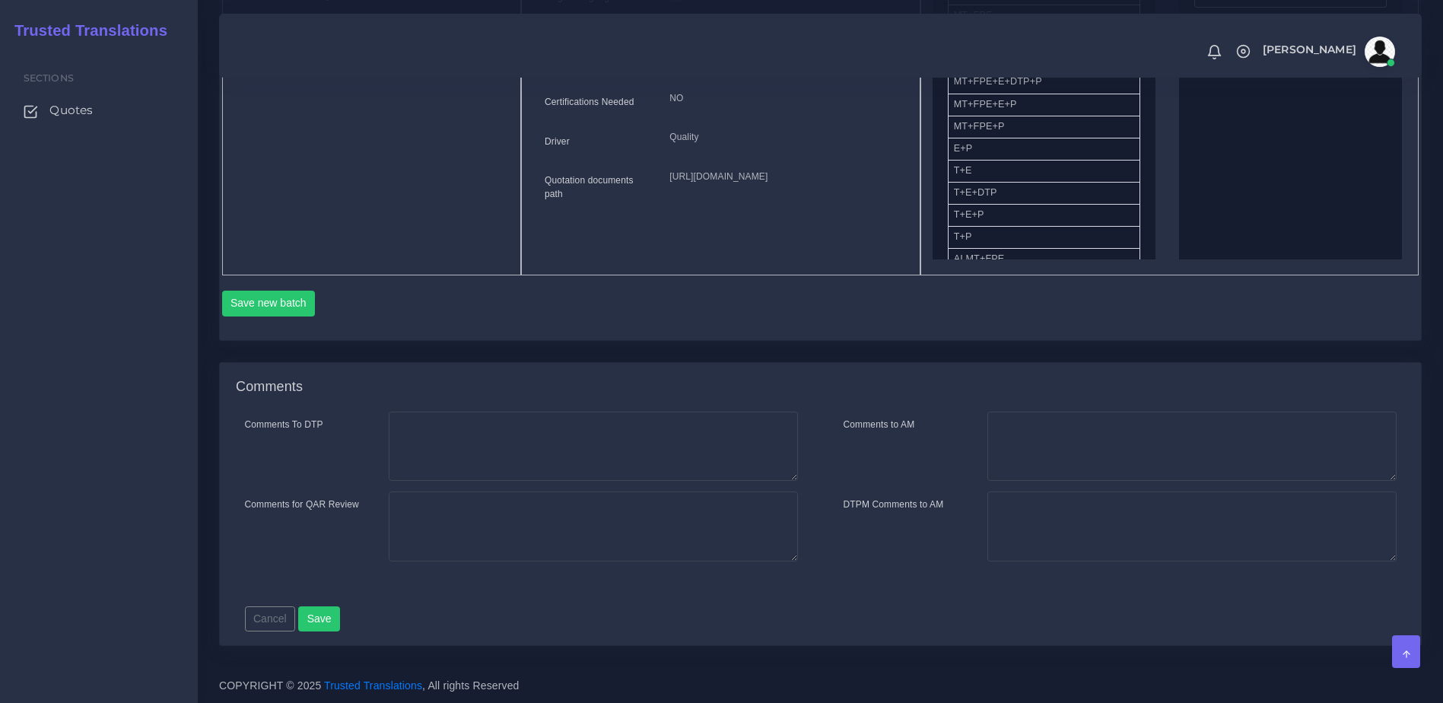
scroll to position [804, 0]
click at [277, 302] on button "Save new batch" at bounding box center [269, 304] width 94 height 26
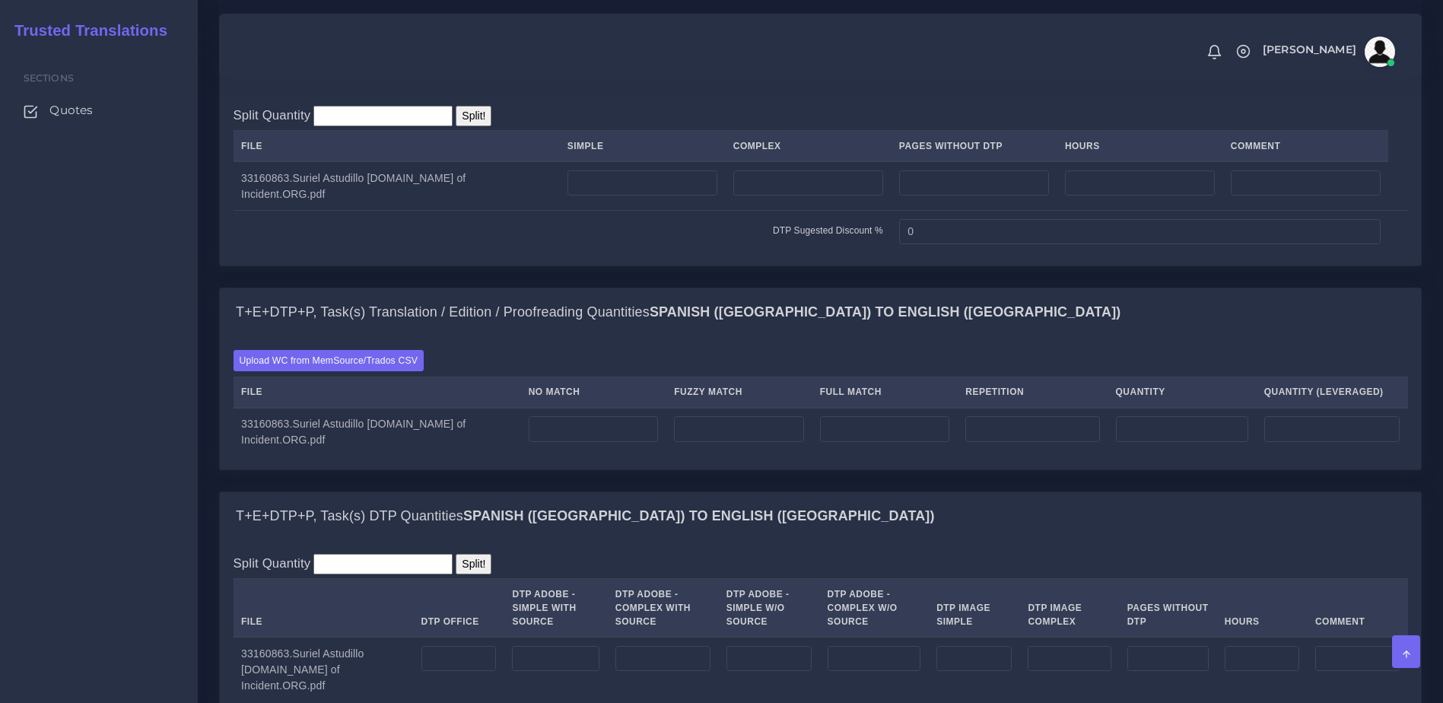
scroll to position [1149, 0]
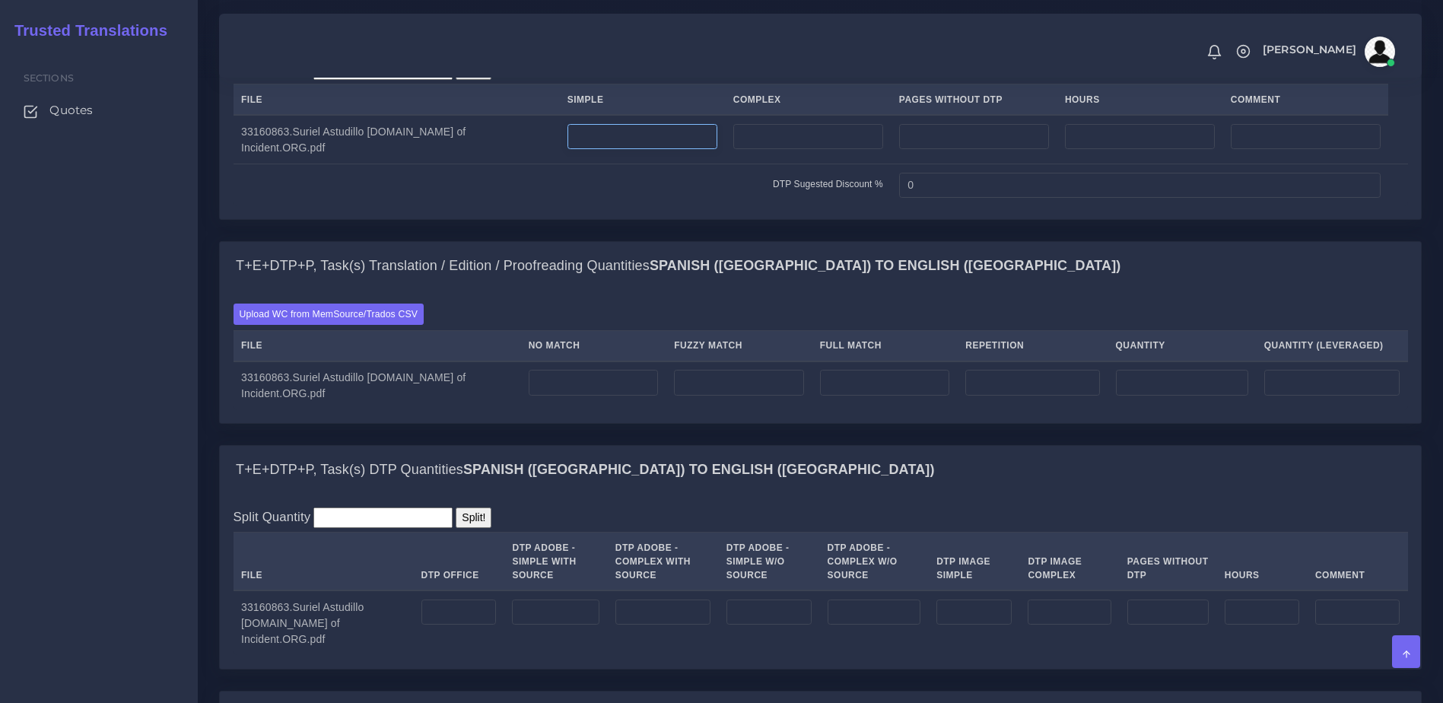
click at [664, 150] on input "number" at bounding box center [642, 137] width 150 height 26
click at [818, 150] on input "number" at bounding box center [808, 137] width 150 height 26
type input "1"
click at [623, 361] on th "No Match" at bounding box center [593, 345] width 146 height 31
click at [620, 410] on td at bounding box center [593, 385] width 146 height 49
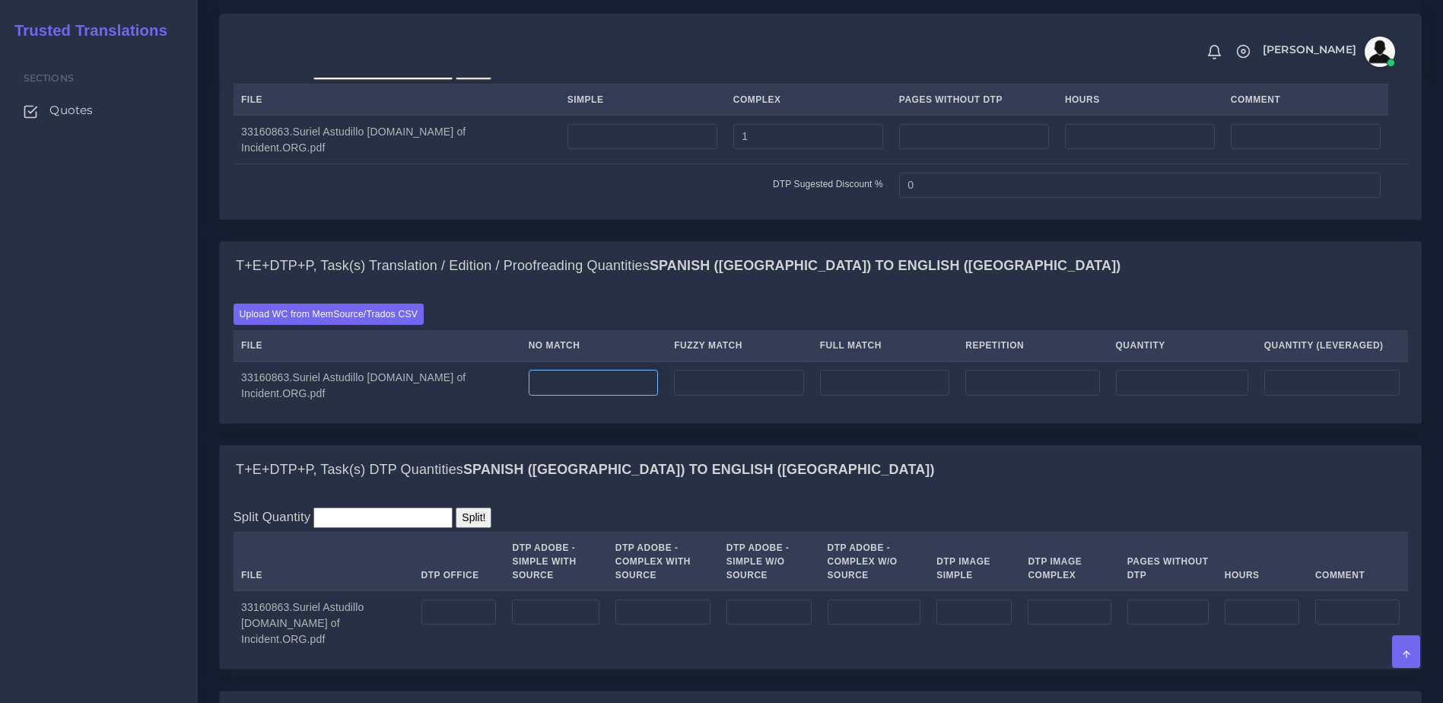
click at [619, 396] on input "number" at bounding box center [594, 383] width 130 height 26
type input "80"
click at [475, 625] on input "number" at bounding box center [458, 612] width 75 height 26
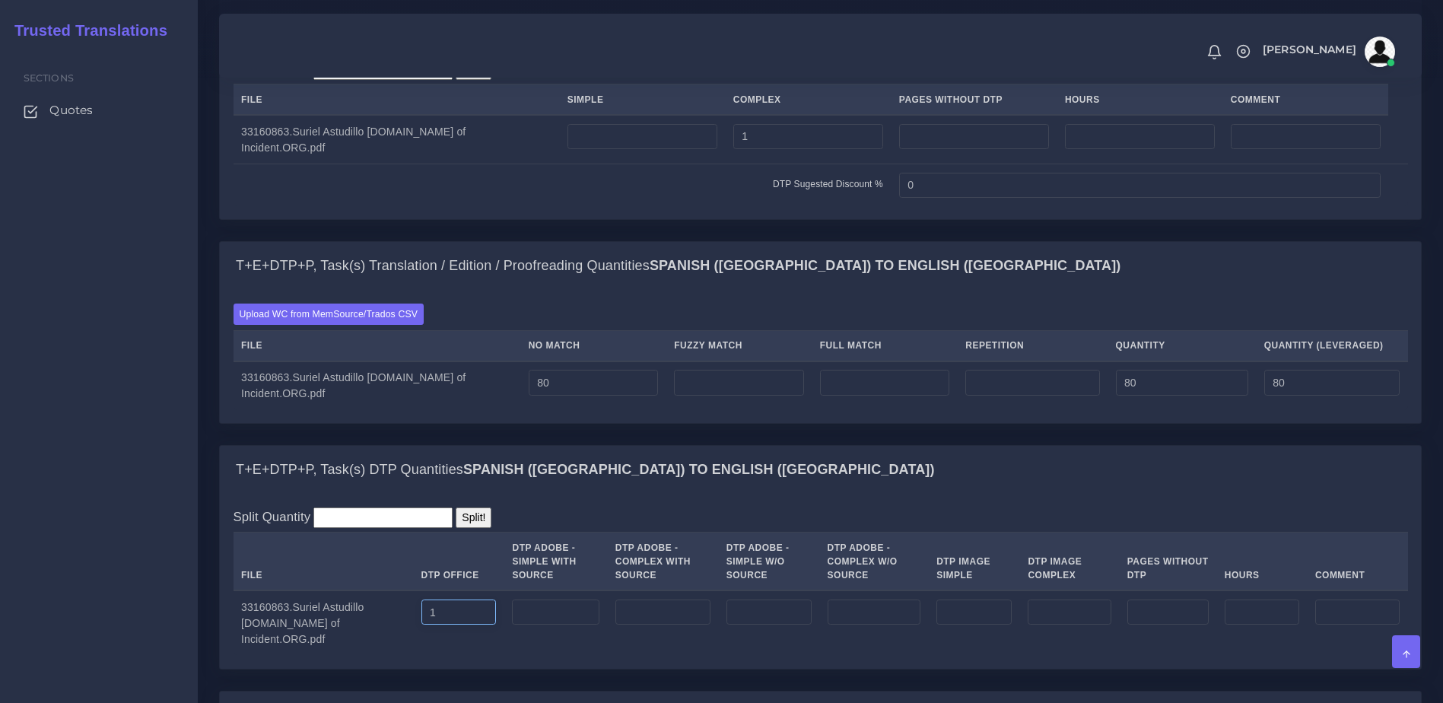
type input "1"
click at [806, 494] on div "T+E+DTP+P, Task(s) DTP Quantities Spanish (US) TO English (US)" at bounding box center [820, 470] width 1201 height 49
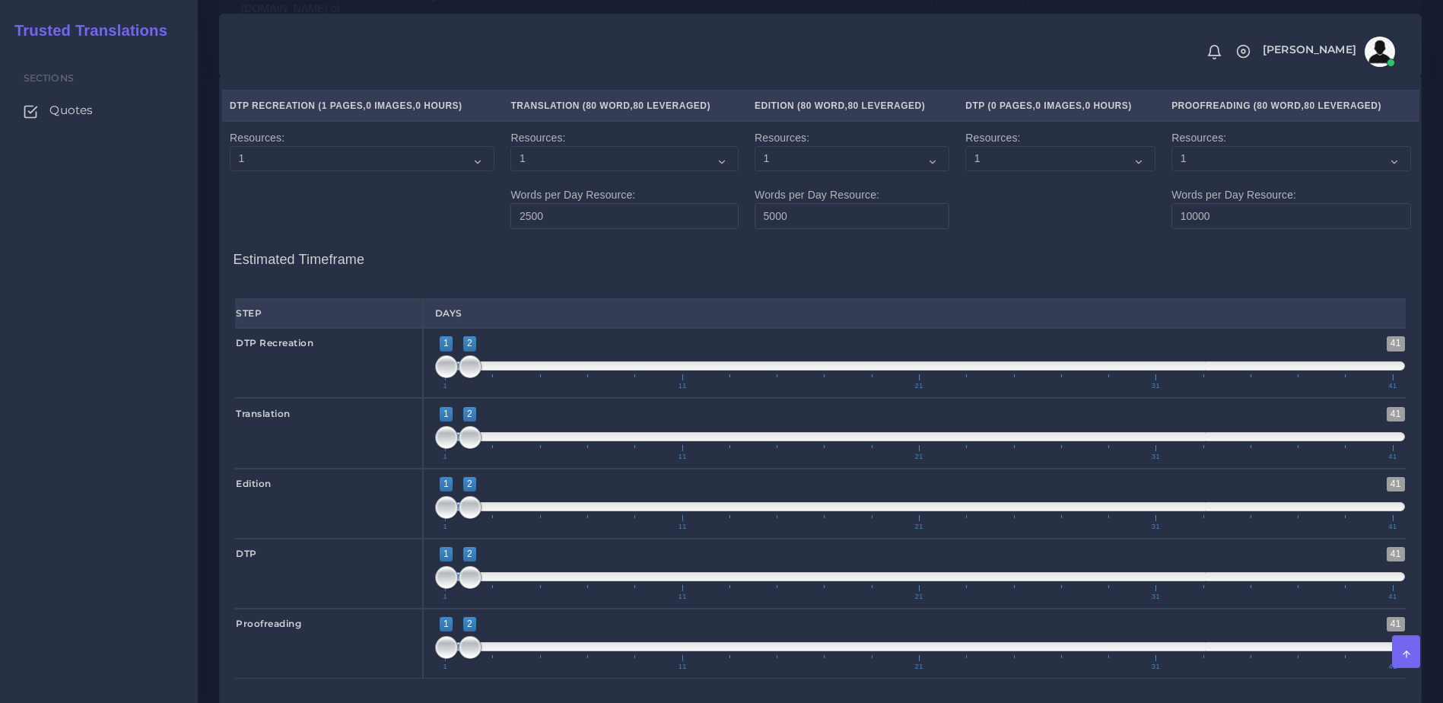
scroll to position [2180, 0]
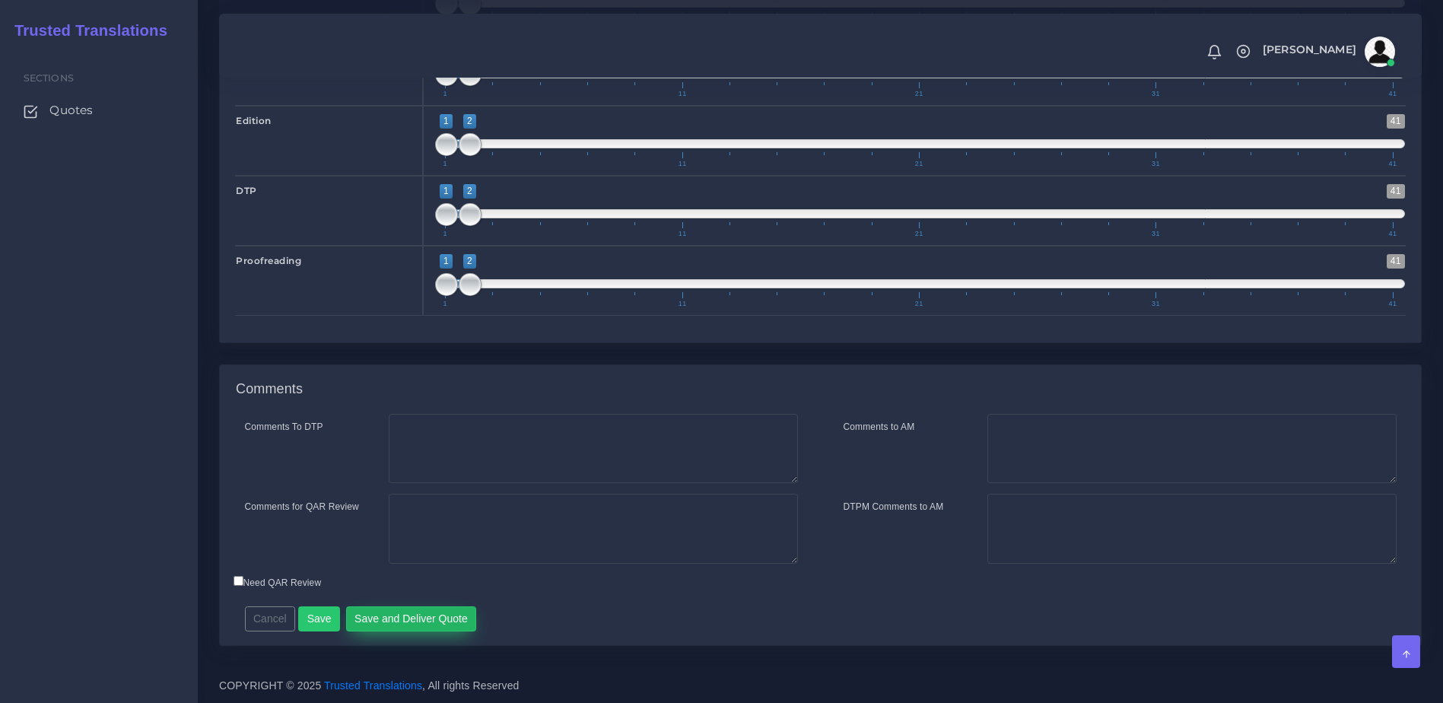
click at [385, 618] on button "Save and Deliver Quote" at bounding box center [411, 619] width 131 height 26
click at [304, 378] on div "Comments" at bounding box center [820, 389] width 1201 height 49
click at [400, 379] on div "Comments" at bounding box center [820, 389] width 1201 height 49
click at [401, 379] on div "Comments" at bounding box center [820, 389] width 1201 height 49
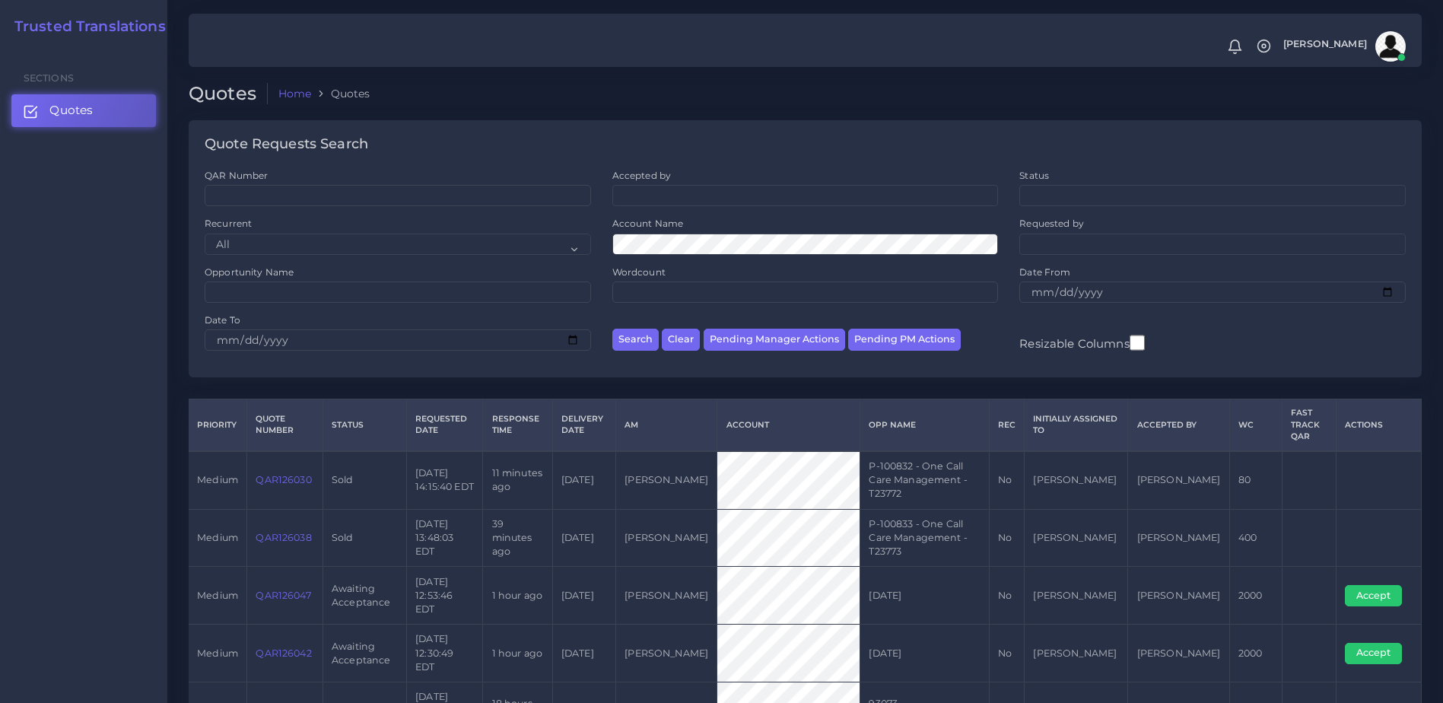
click at [294, 638] on link "QAR126007" at bounding box center [284, 710] width 56 height 11
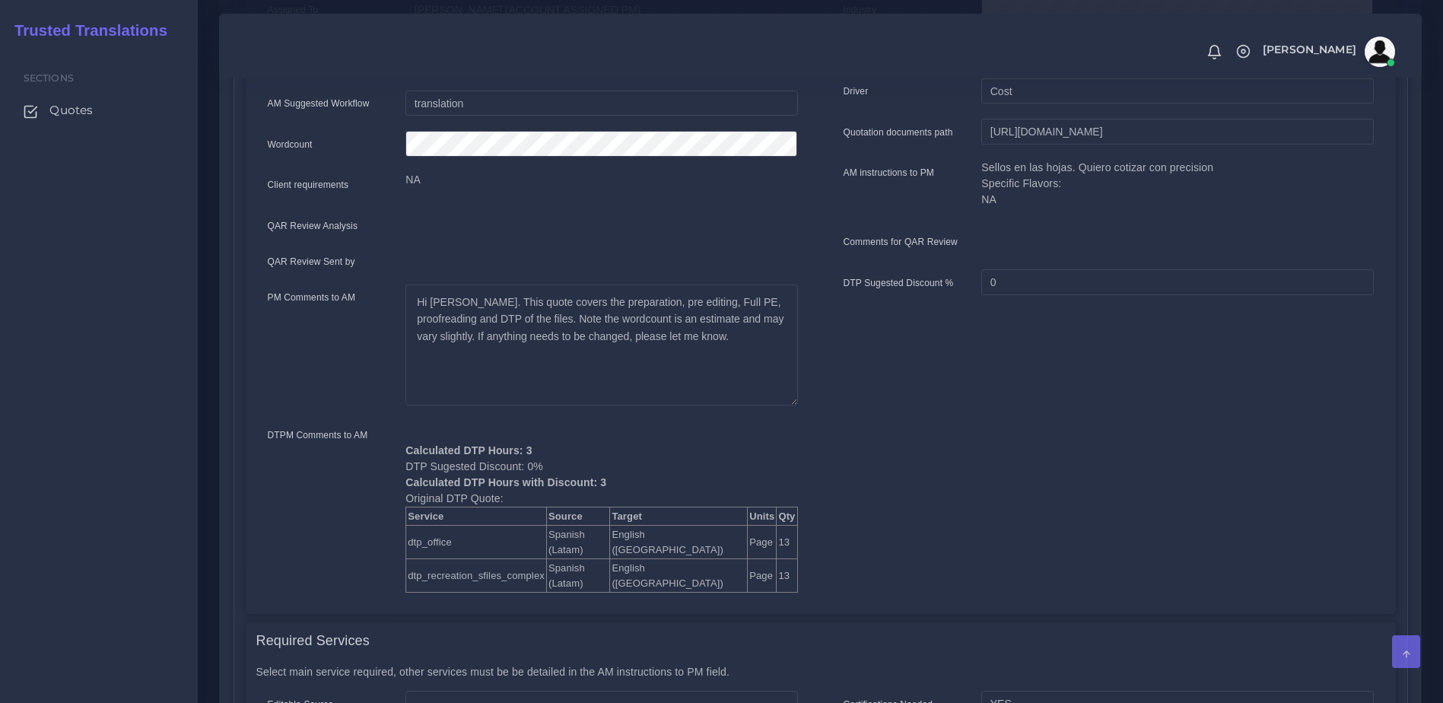
scroll to position [406, 0]
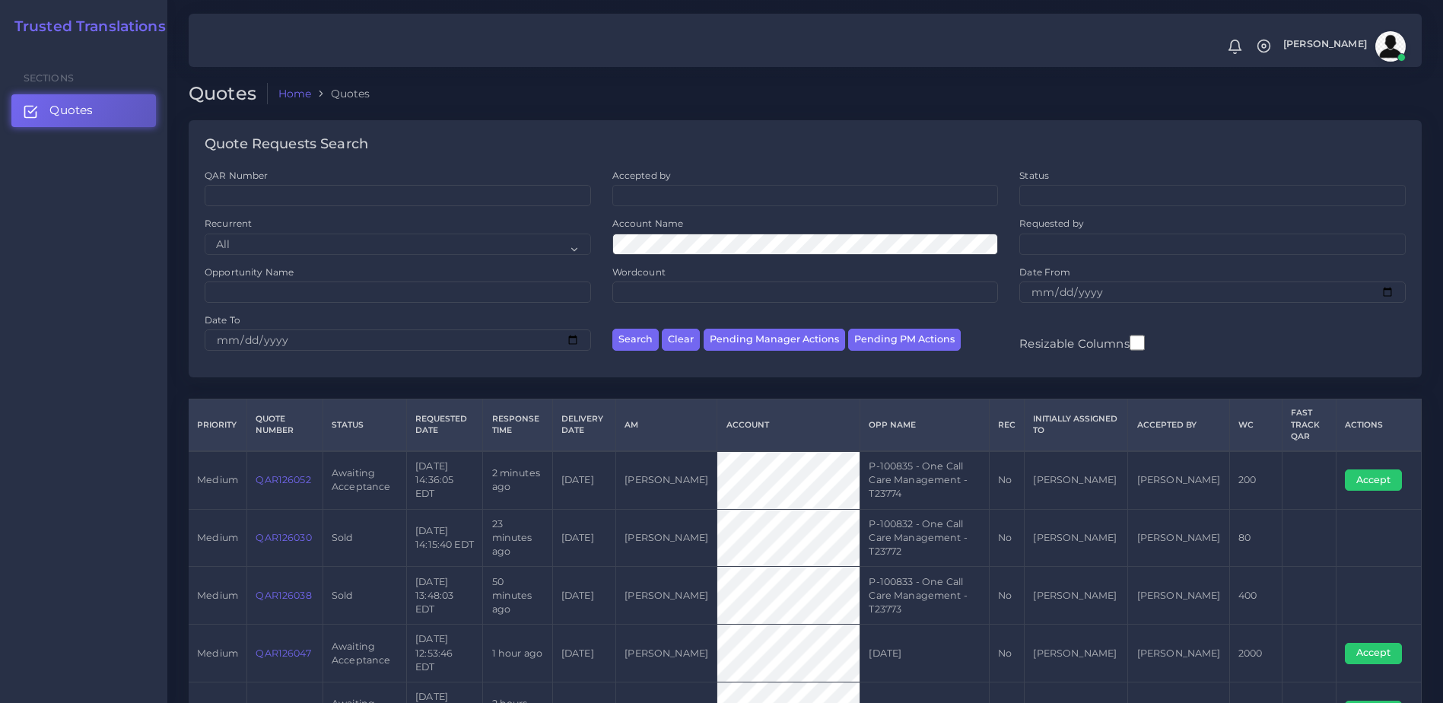
click at [299, 474] on link "QAR126052" at bounding box center [283, 479] width 55 height 11
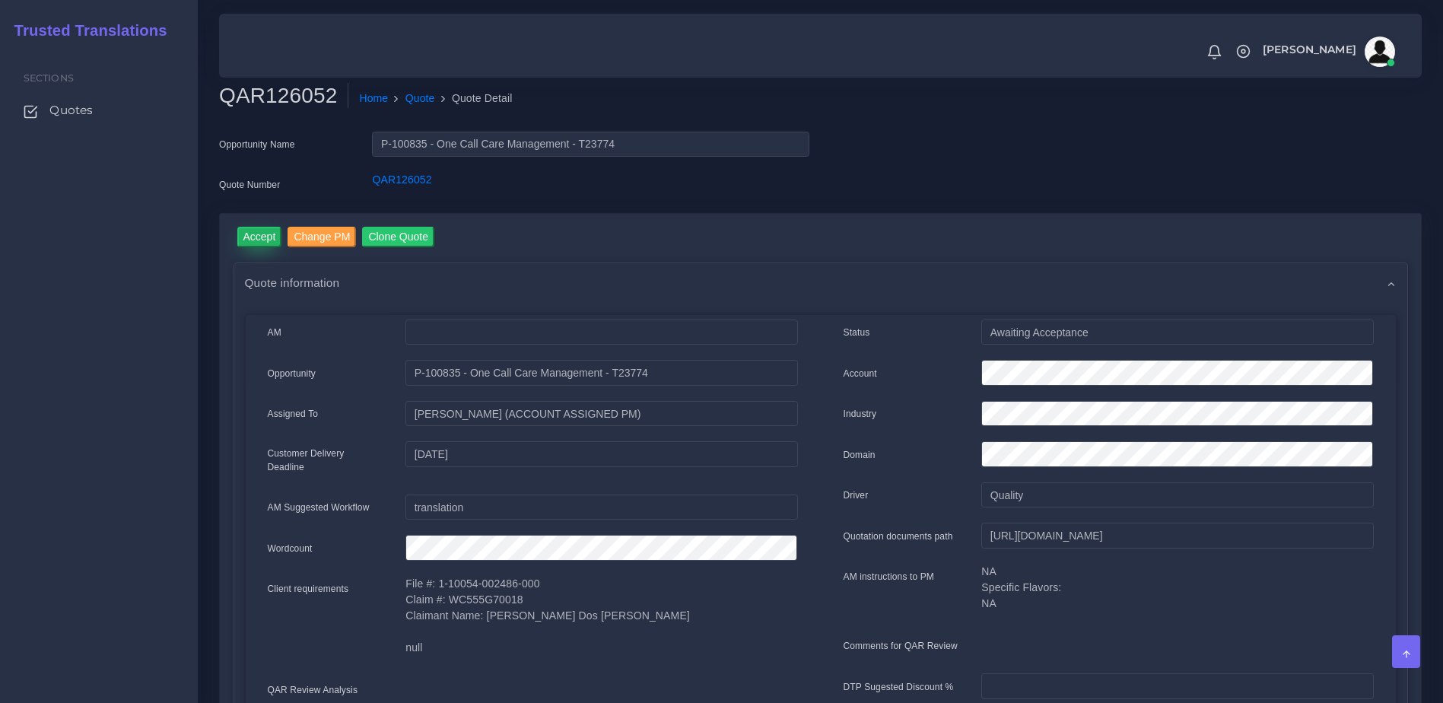
click at [266, 243] on input "Accept" at bounding box center [259, 237] width 45 height 21
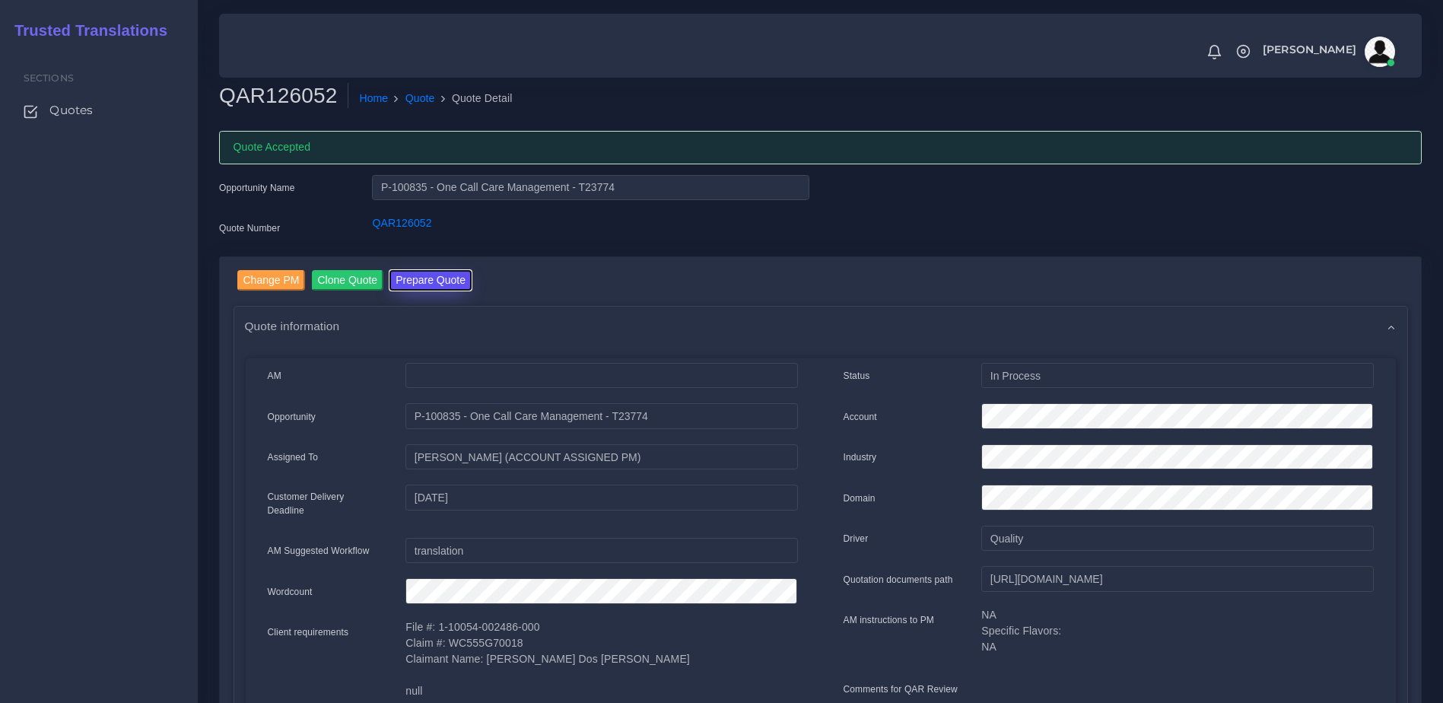
click at [463, 281] on button "Prepare Quote" at bounding box center [430, 280] width 82 height 21
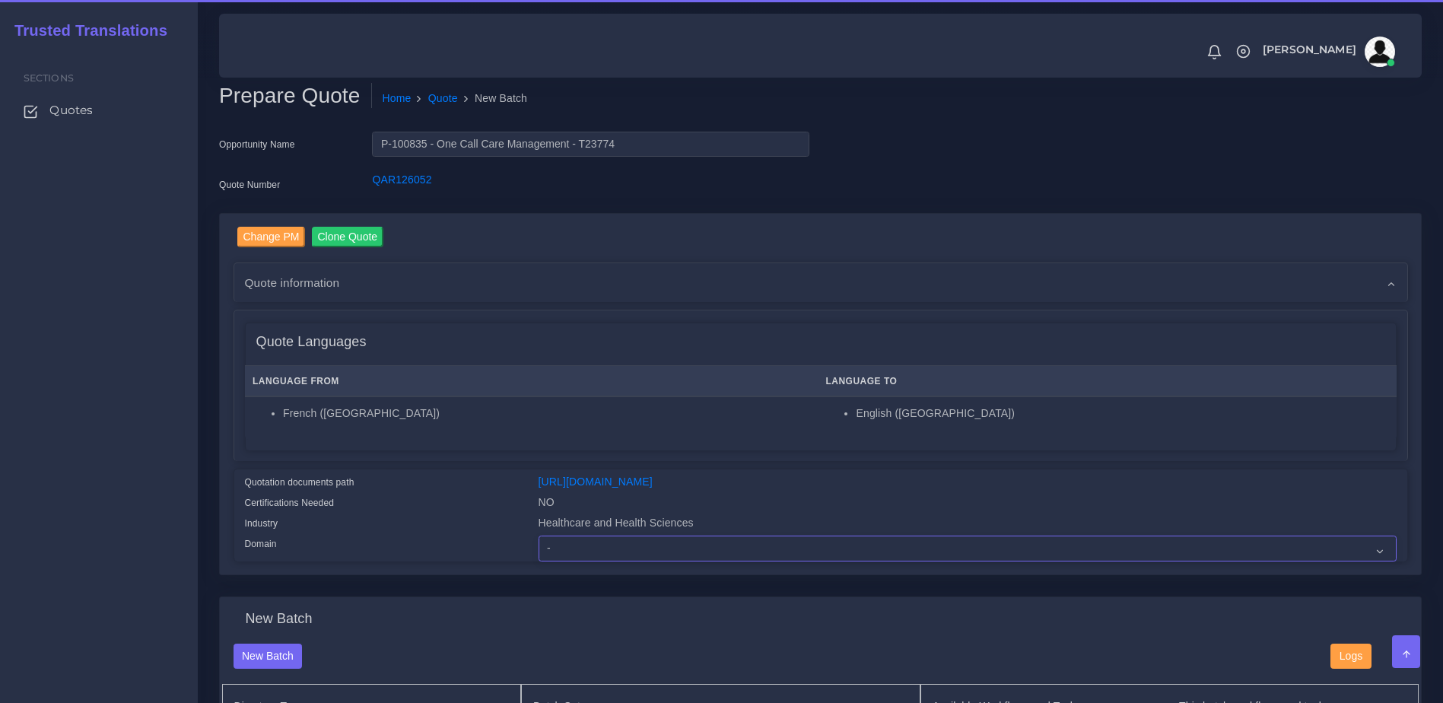
click at [643, 554] on select "- Advertising and Media Agriculture, Forestry and Fishing Architecture, Buildin…" at bounding box center [968, 548] width 858 height 26
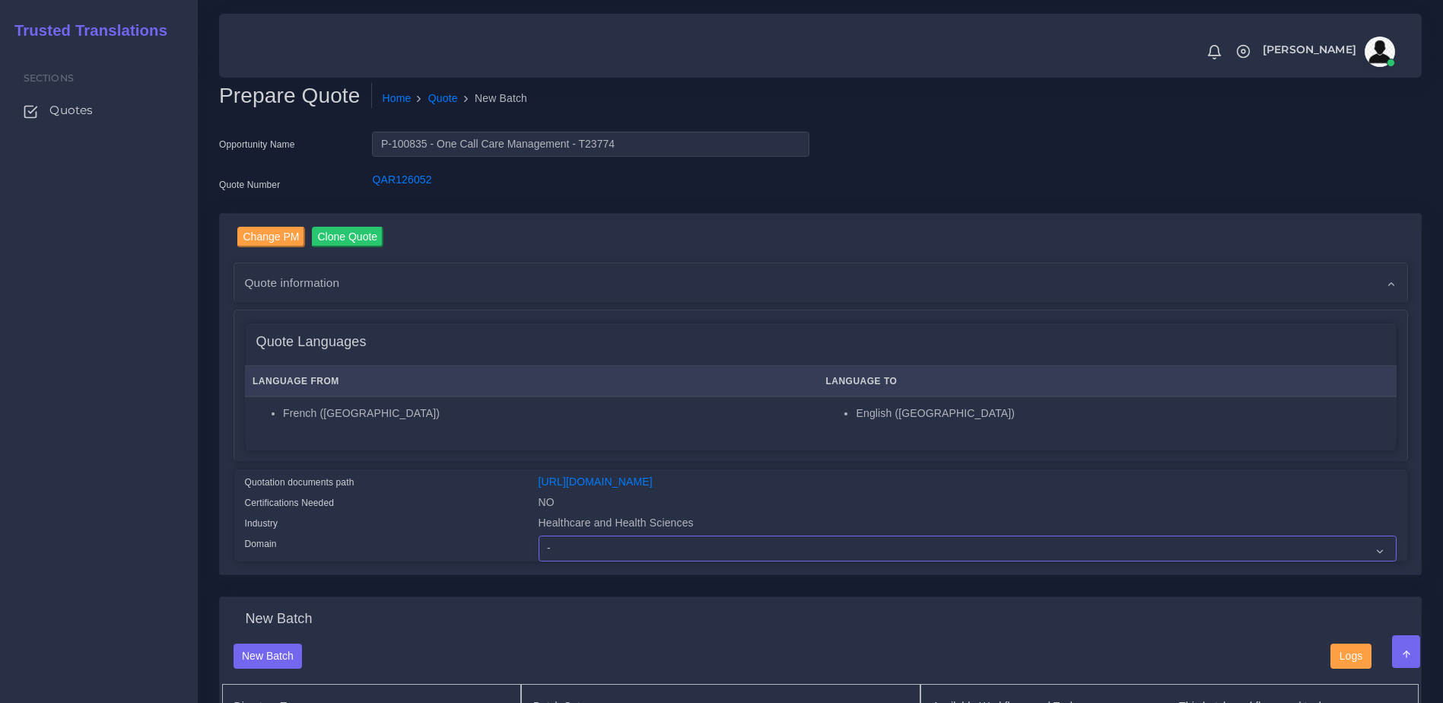
select select "Healthcare and Health Sciences"
click at [539, 547] on select "- Advertising and Media Agriculture, Forestry and Fishing Architecture, Buildin…" at bounding box center [968, 548] width 858 height 26
click at [421, 463] on div "Change PM Clone Quote Quote information AM" at bounding box center [821, 394] width 1174 height 335
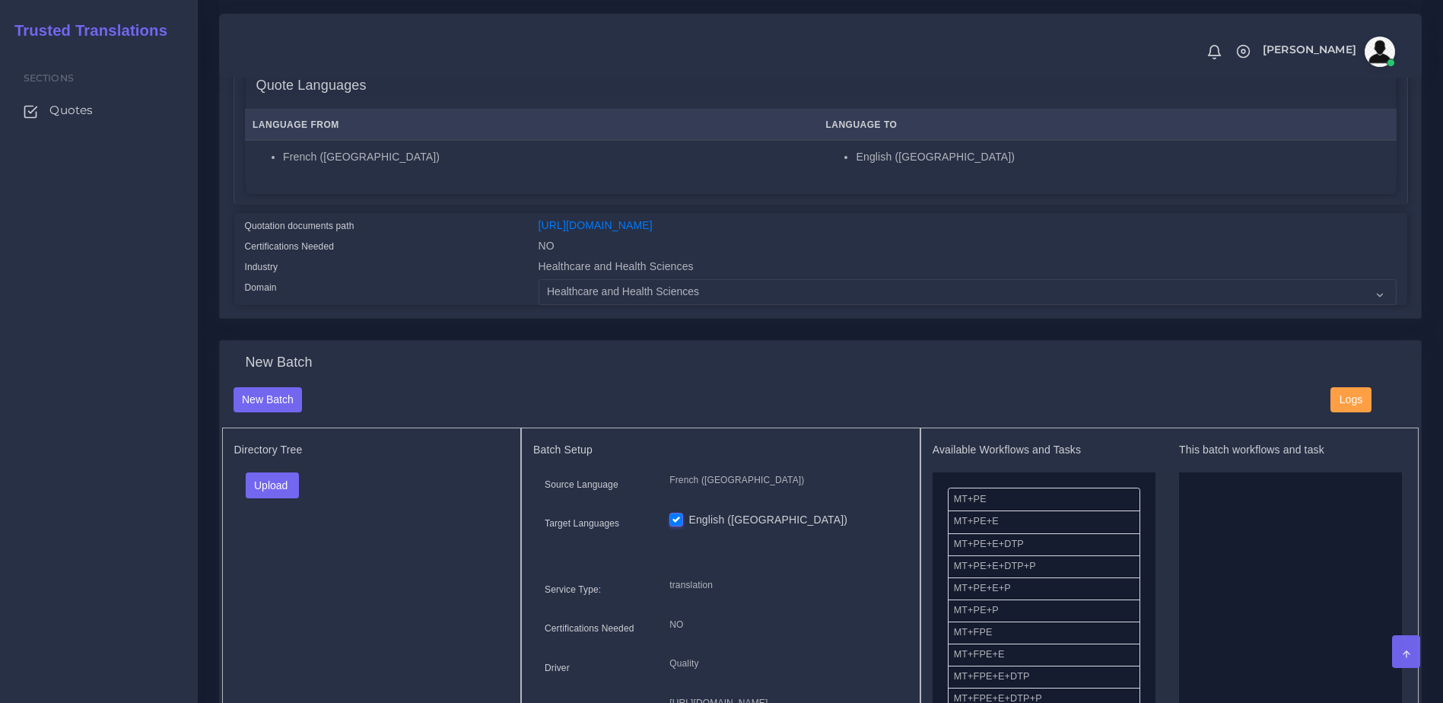
scroll to position [288, 0]
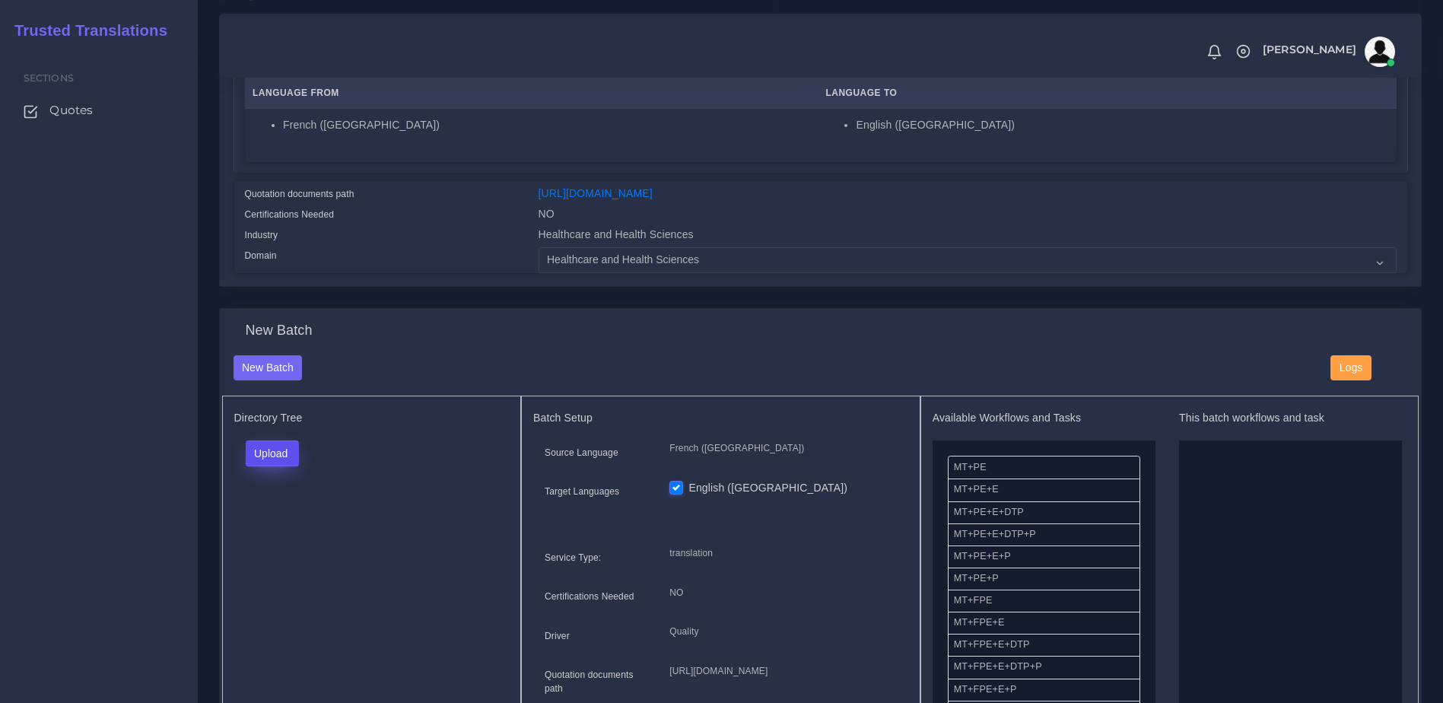
click at [279, 460] on button "Upload" at bounding box center [273, 453] width 54 height 26
click at [287, 521] on label "Files" at bounding box center [298, 511] width 105 height 19
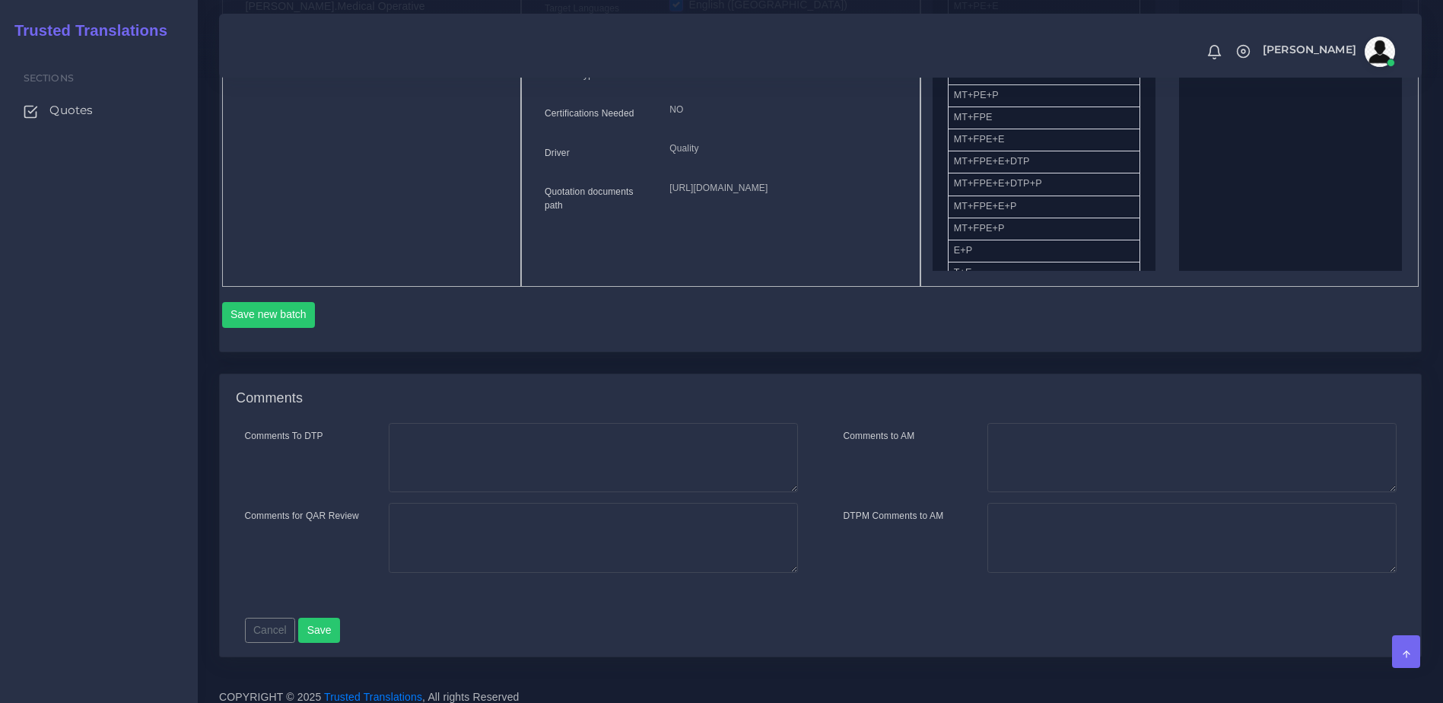
scroll to position [471, 0]
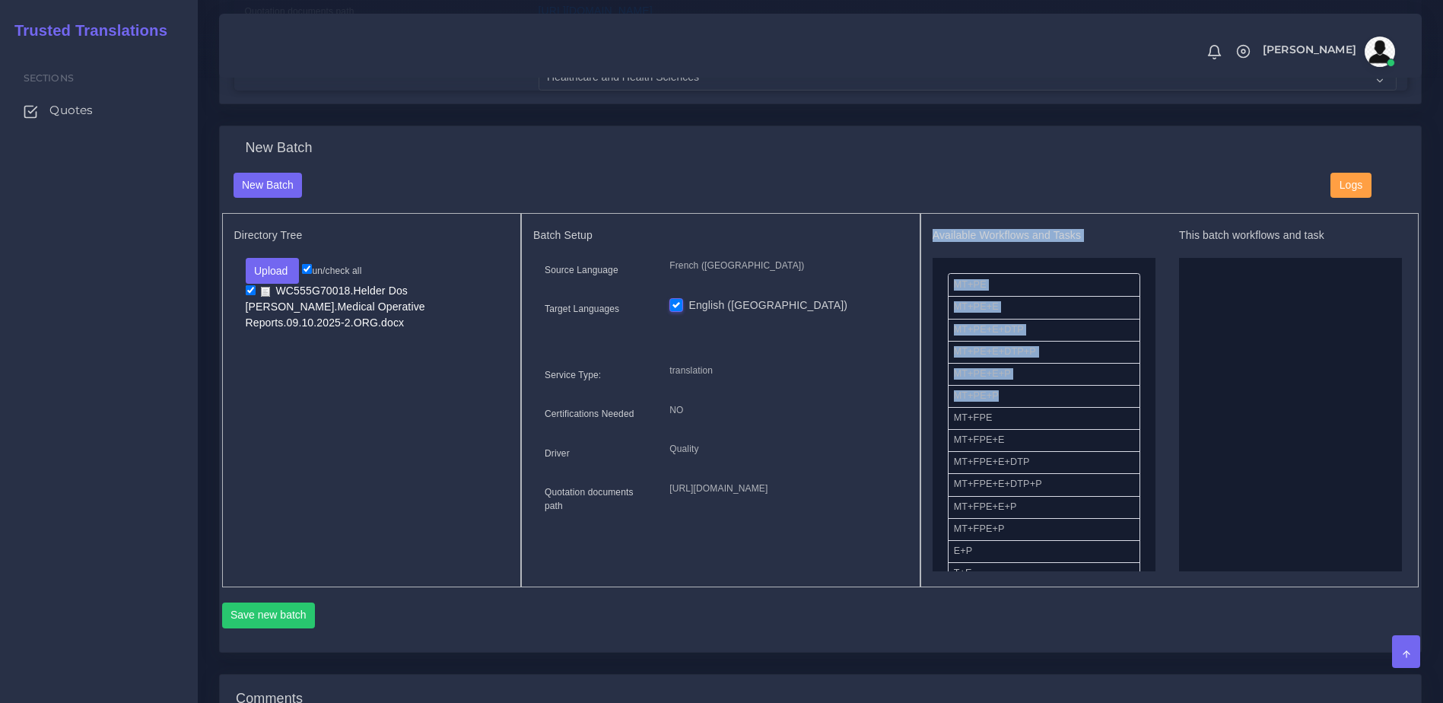
drag, startPoint x: 1155, startPoint y: 310, endPoint x: 1154, endPoint y: 397, distance: 87.5
click at [1154, 397] on div "Available Workflows and Tasks MT+PE MT+PE+E MT+PE+E+DTP MT+PE+E+DTP+P MT+PE+E+P…" at bounding box center [1170, 400] width 475 height 342
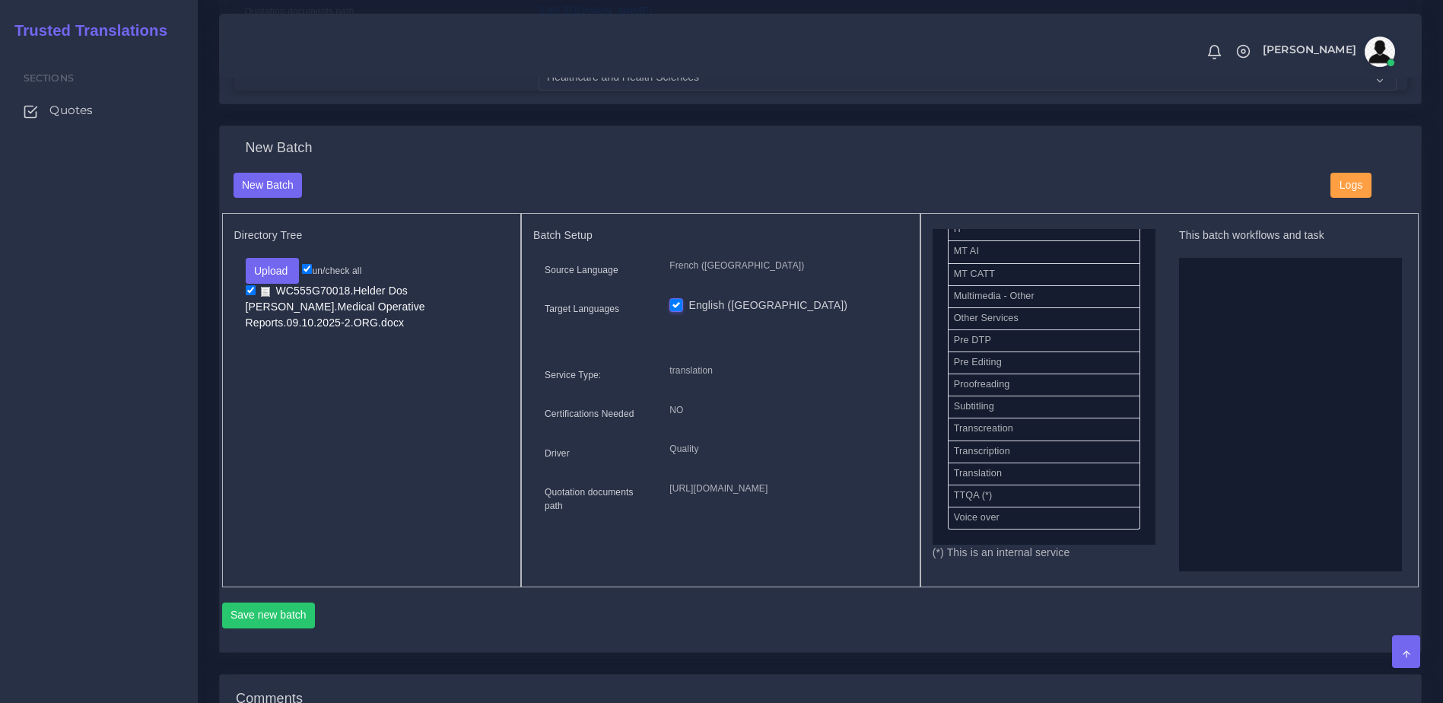
scroll to position [685, 0]
drag, startPoint x: 991, startPoint y: 430, endPoint x: 1251, endPoint y: 409, distance: 260.9
drag, startPoint x: 1035, startPoint y: 325, endPoint x: 1295, endPoint y: 376, distance: 264.3
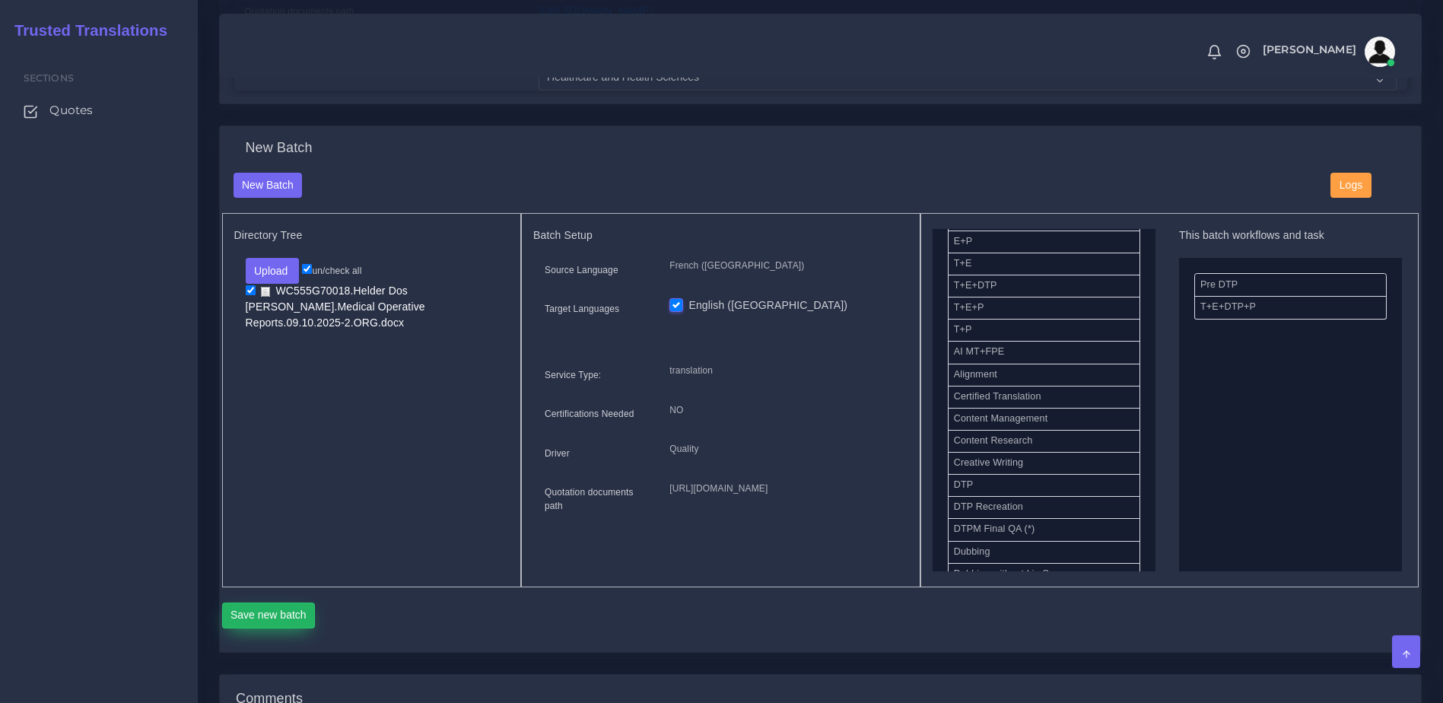
click at [284, 628] on button "Save new batch" at bounding box center [269, 615] width 94 height 26
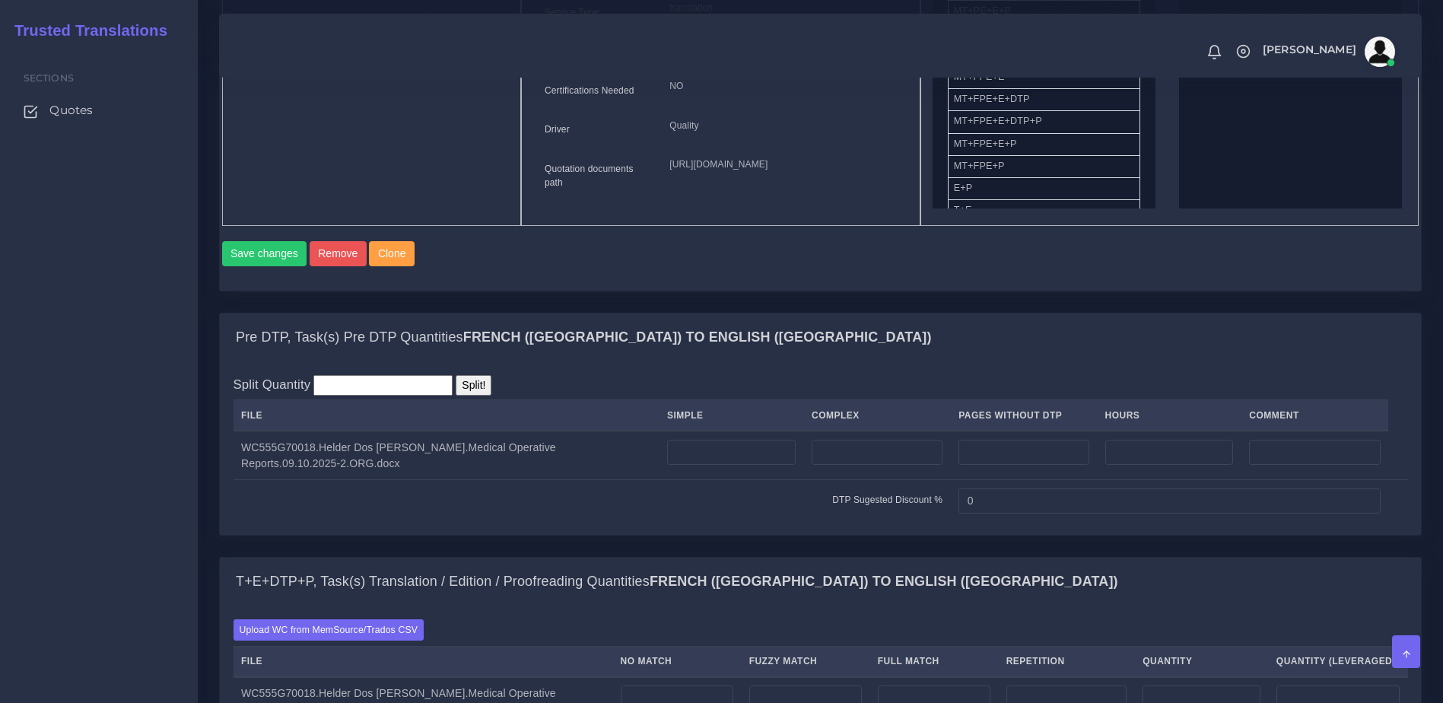
scroll to position [1082, 0]
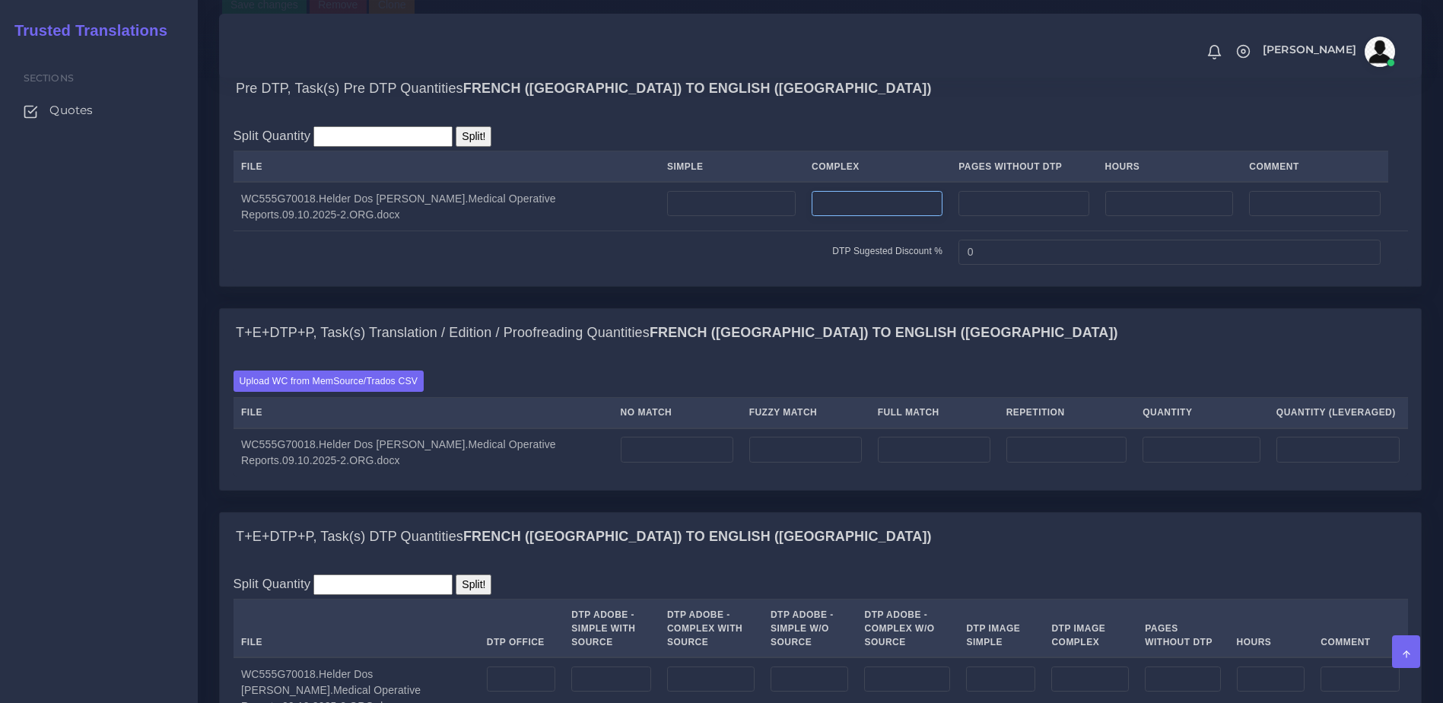
click at [874, 217] on input "number" at bounding box center [877, 204] width 131 height 26
type input "1"
click at [711, 231] on td at bounding box center [731, 206] width 145 height 49
click at [712, 217] on input "number" at bounding box center [731, 204] width 129 height 26
type input "1"
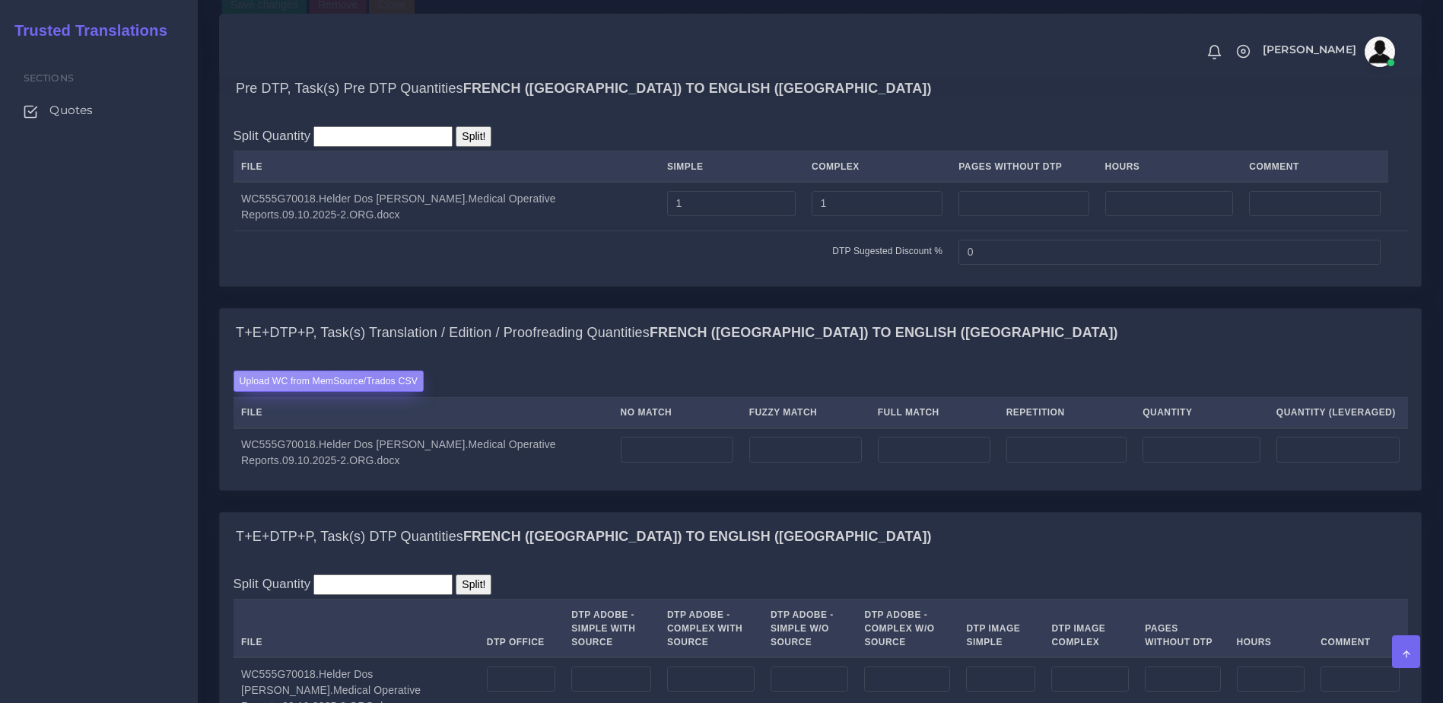
click at [388, 391] on label "Upload WC from MemSource/Trados CSV" at bounding box center [329, 380] width 191 height 21
click at [0, 0] on input "Upload WC from MemSource/Trados CSV" at bounding box center [0, 0] width 0 height 0
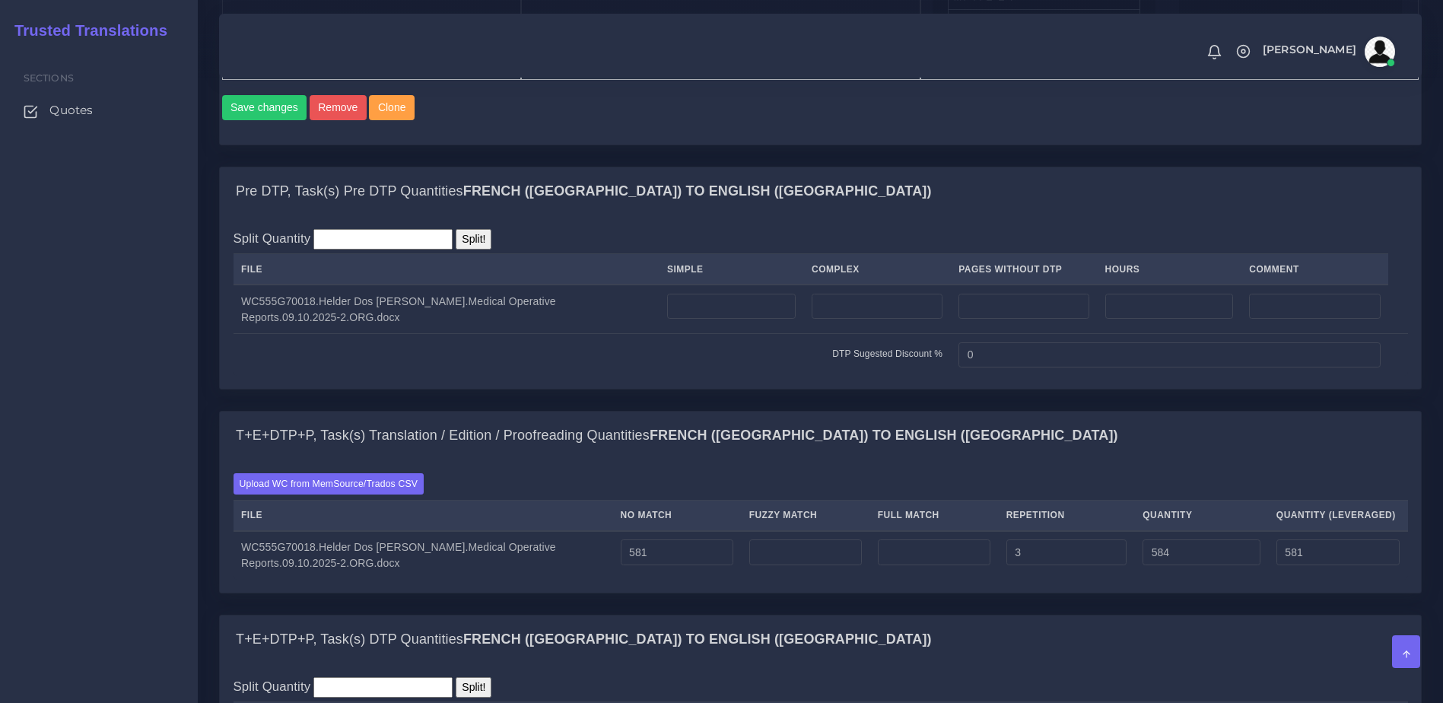
scroll to position [1034, 0]
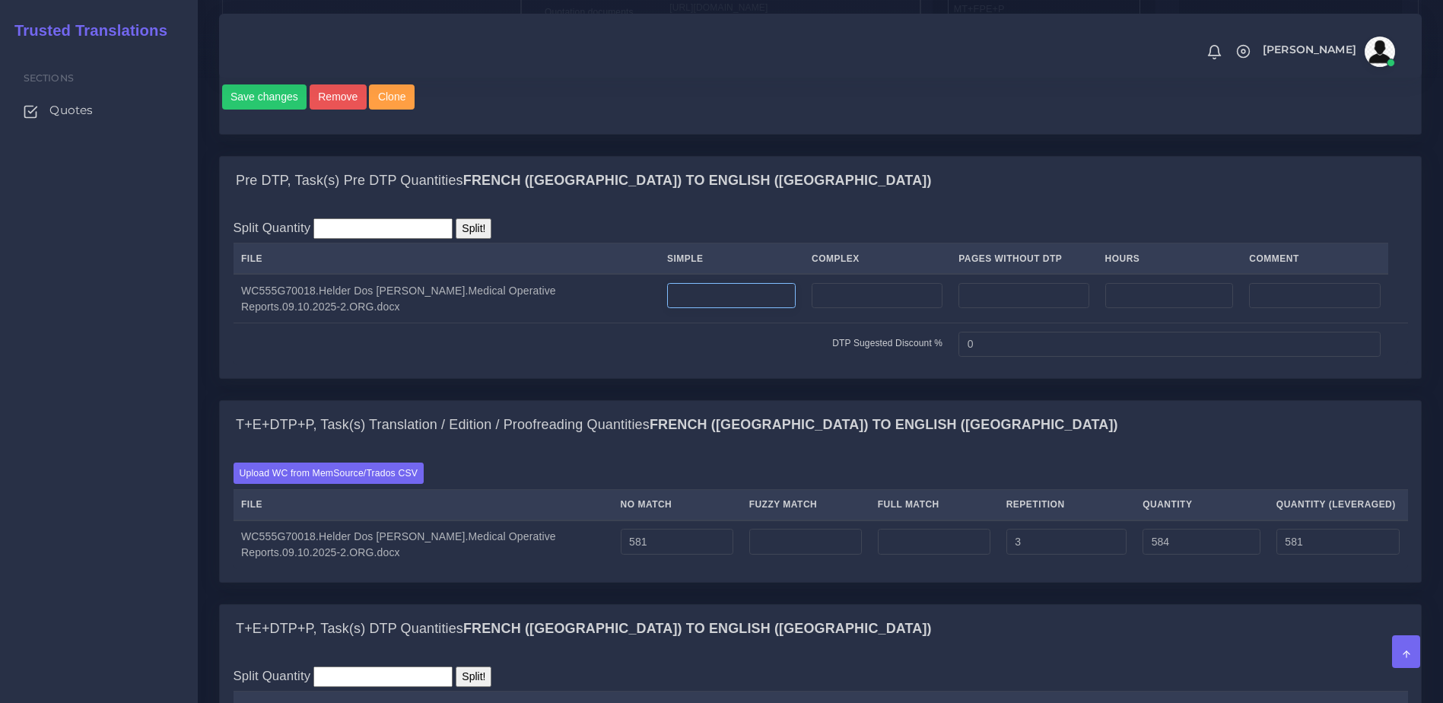
click at [755, 309] on input "number" at bounding box center [731, 296] width 129 height 26
type input "1"
click at [858, 309] on input "number" at bounding box center [877, 296] width 131 height 26
type input "1"
click at [749, 432] on b "French (Canada) TO English (US)" at bounding box center [884, 424] width 469 height 15
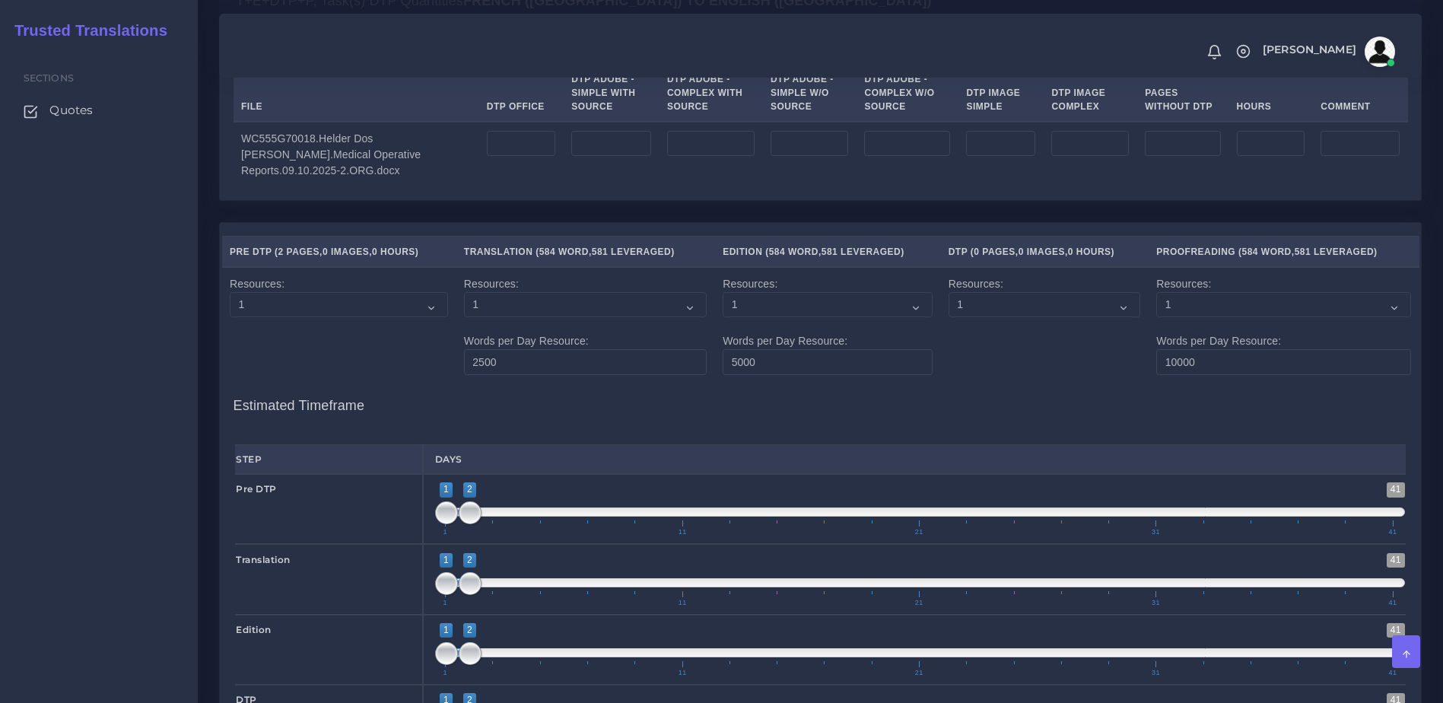
scroll to position [1665, 0]
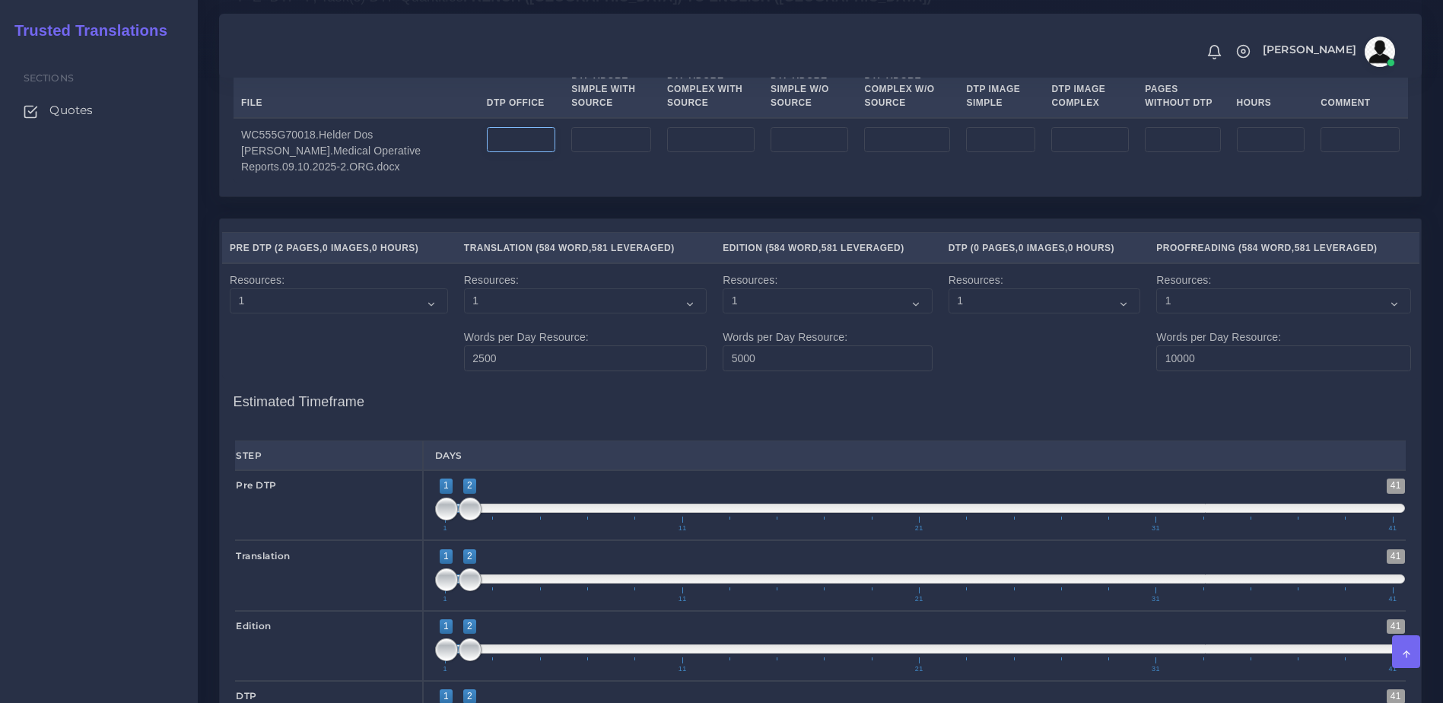
click at [488, 153] on input "number" at bounding box center [521, 140] width 69 height 26
type input "2"
drag, startPoint x: 686, startPoint y: 234, endPoint x: 1424, endPoint y: 381, distance: 752.3
click at [687, 196] on div "Split Quantity Split! File DTP Office DTP Adobe - Simple With Source DTP Adobe …" at bounding box center [820, 109] width 1201 height 174
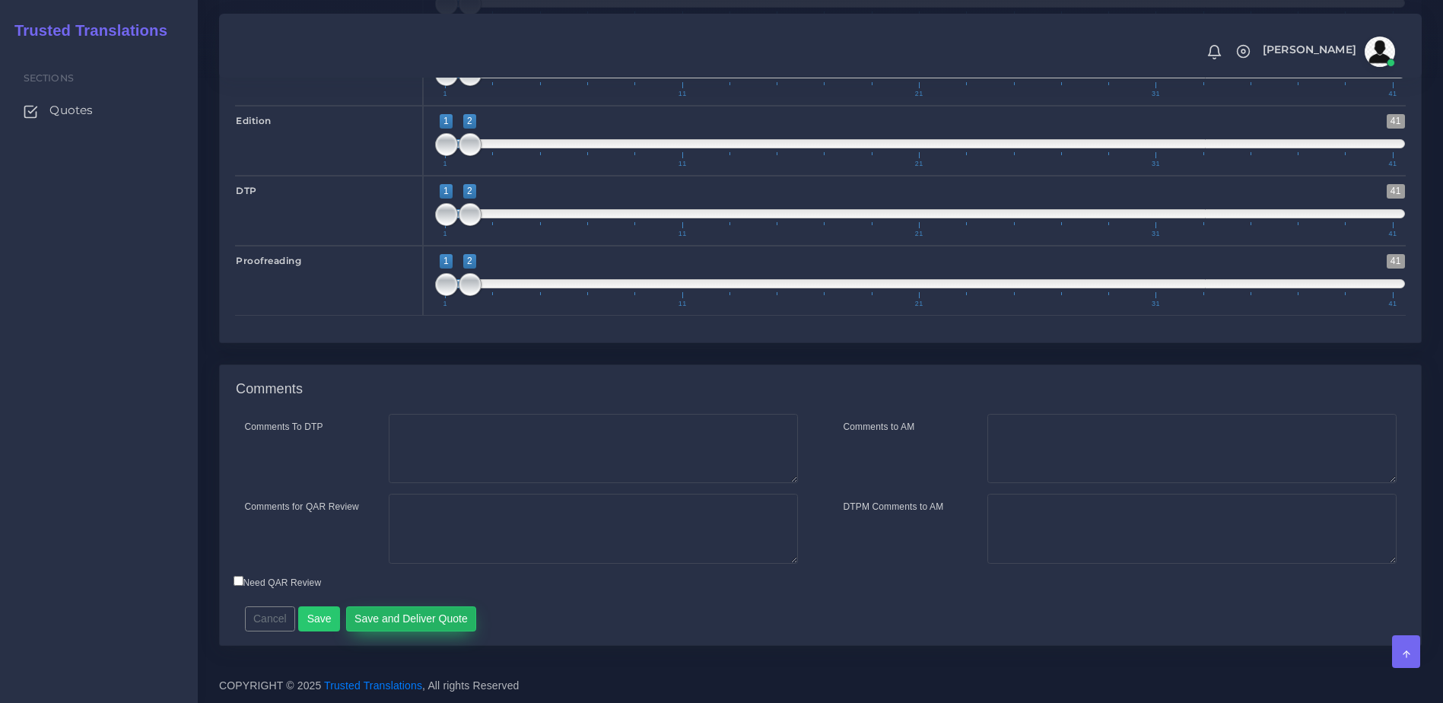
click at [417, 623] on button "Save and Deliver Quote" at bounding box center [411, 619] width 131 height 26
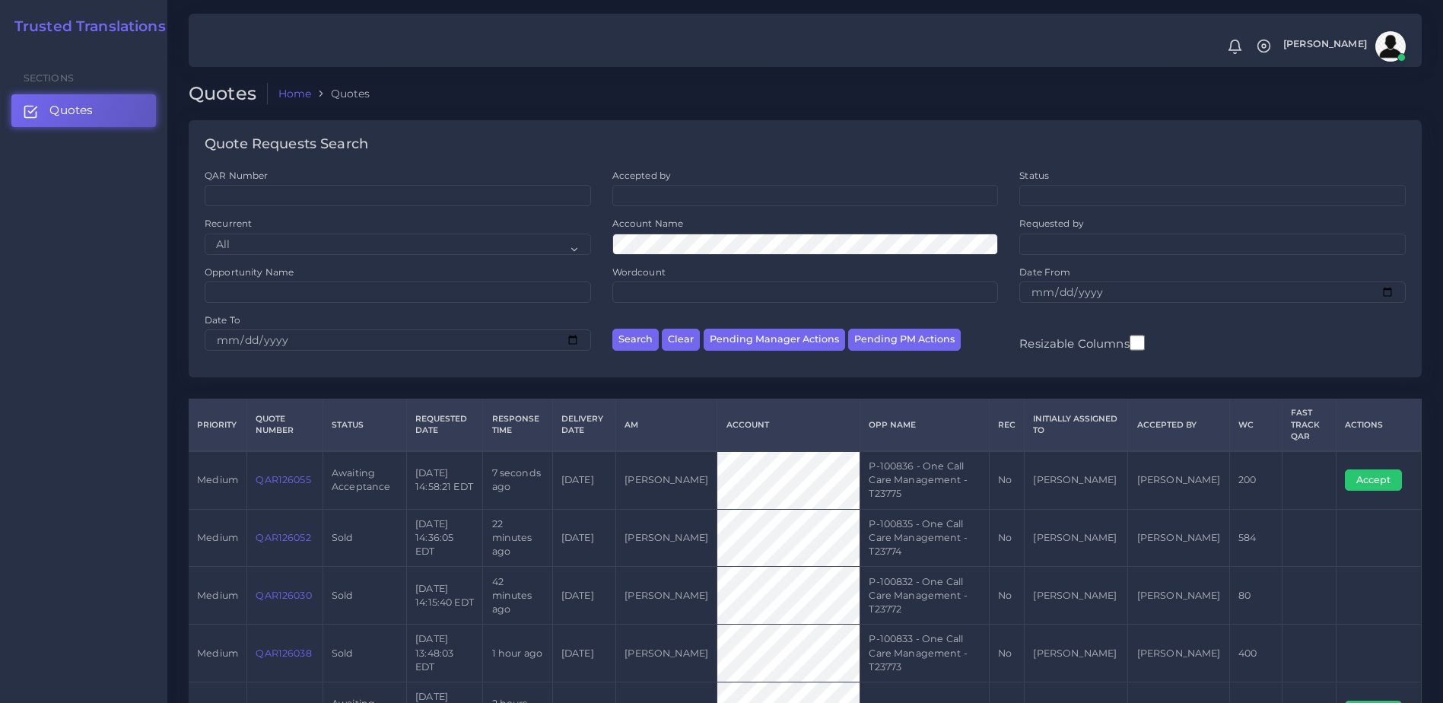
click at [301, 478] on link "QAR126055" at bounding box center [283, 479] width 55 height 11
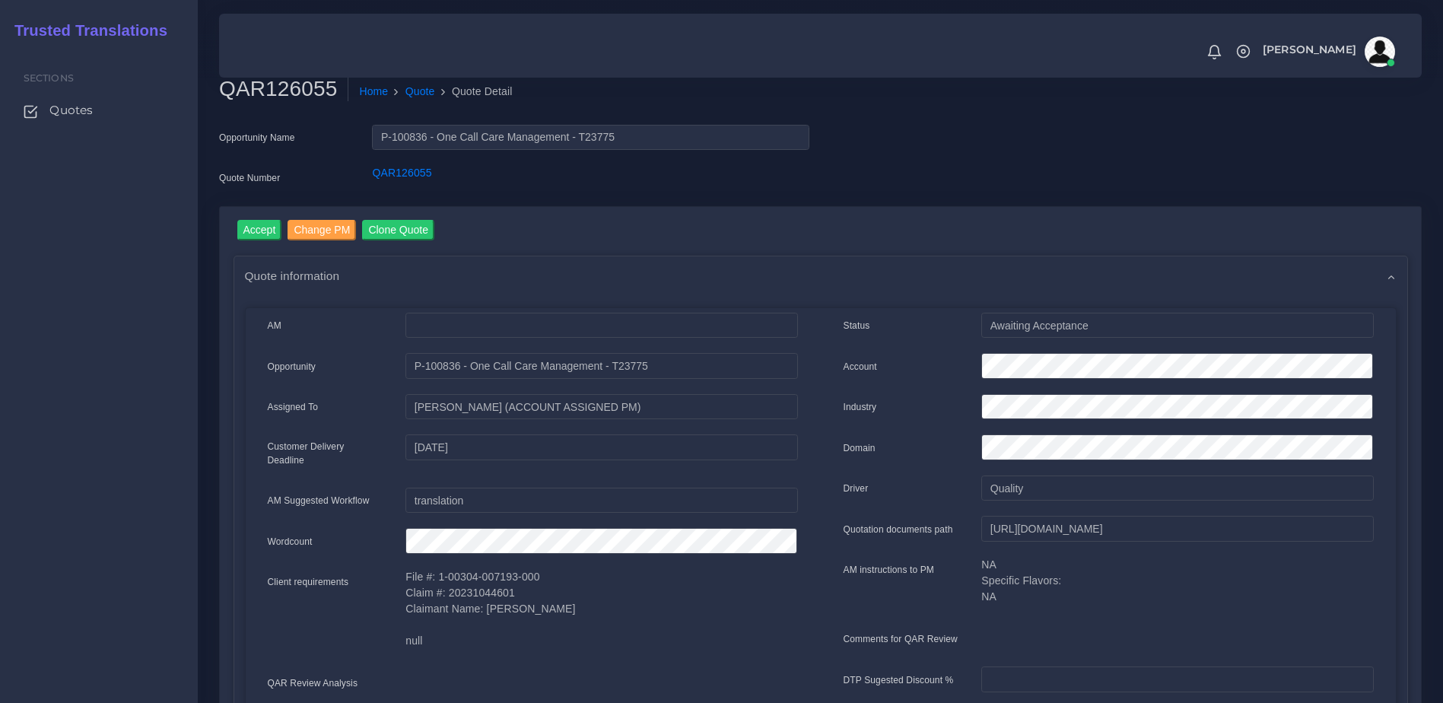
scroll to position [4, 0]
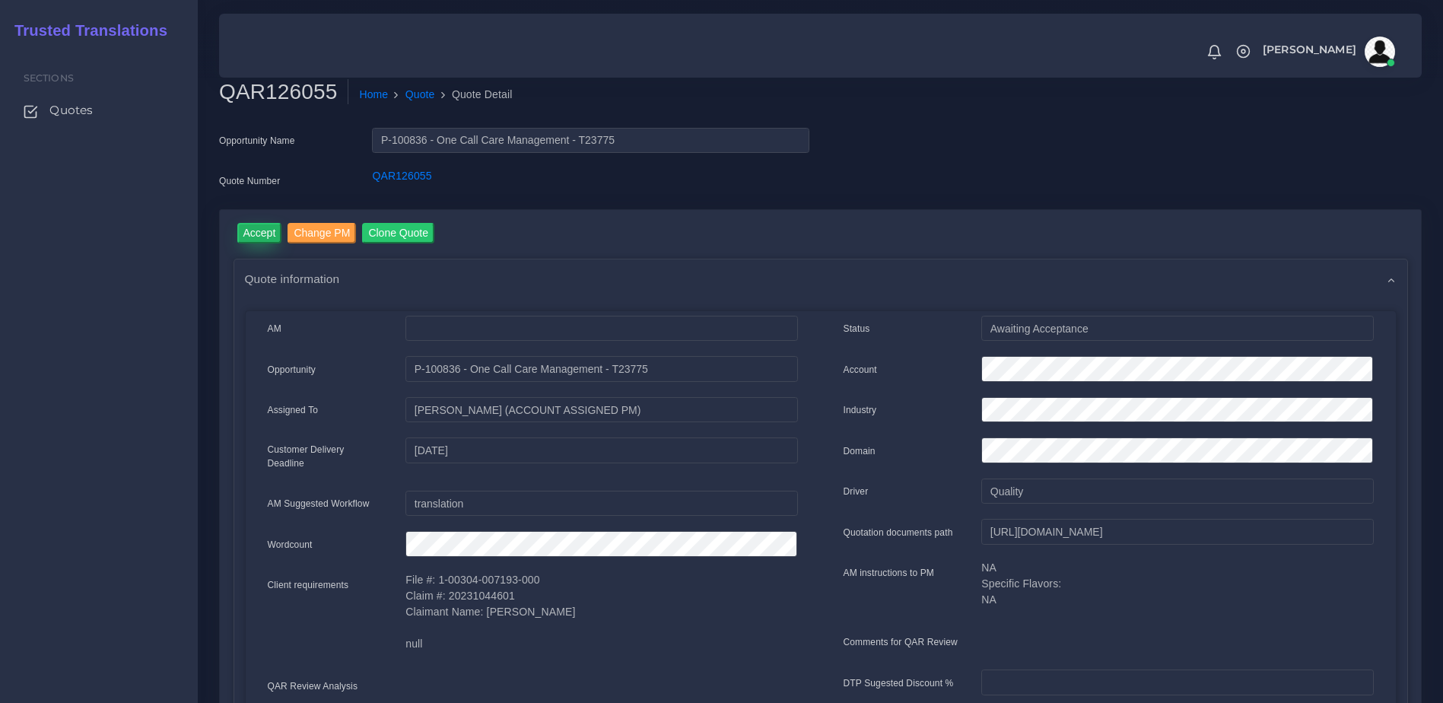
click at [263, 241] on input "Accept" at bounding box center [259, 233] width 45 height 21
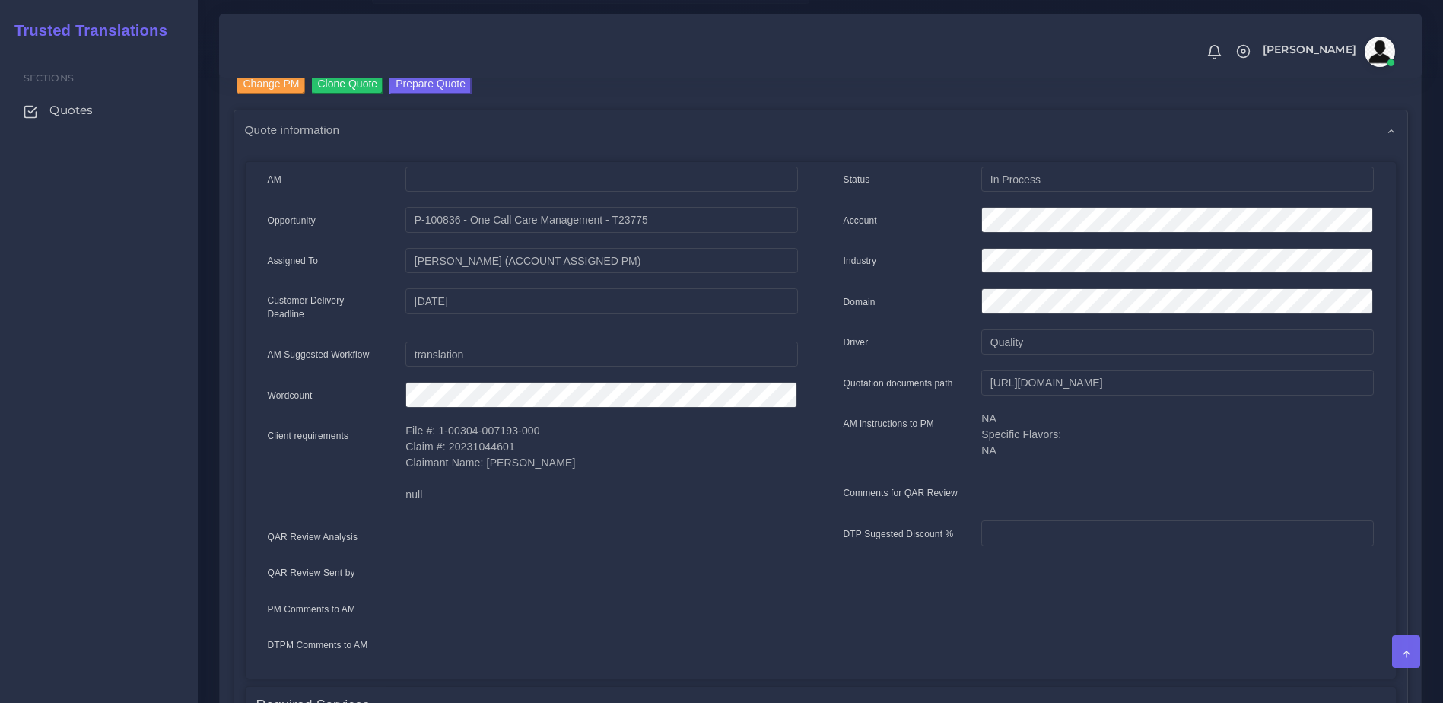
scroll to position [135, 0]
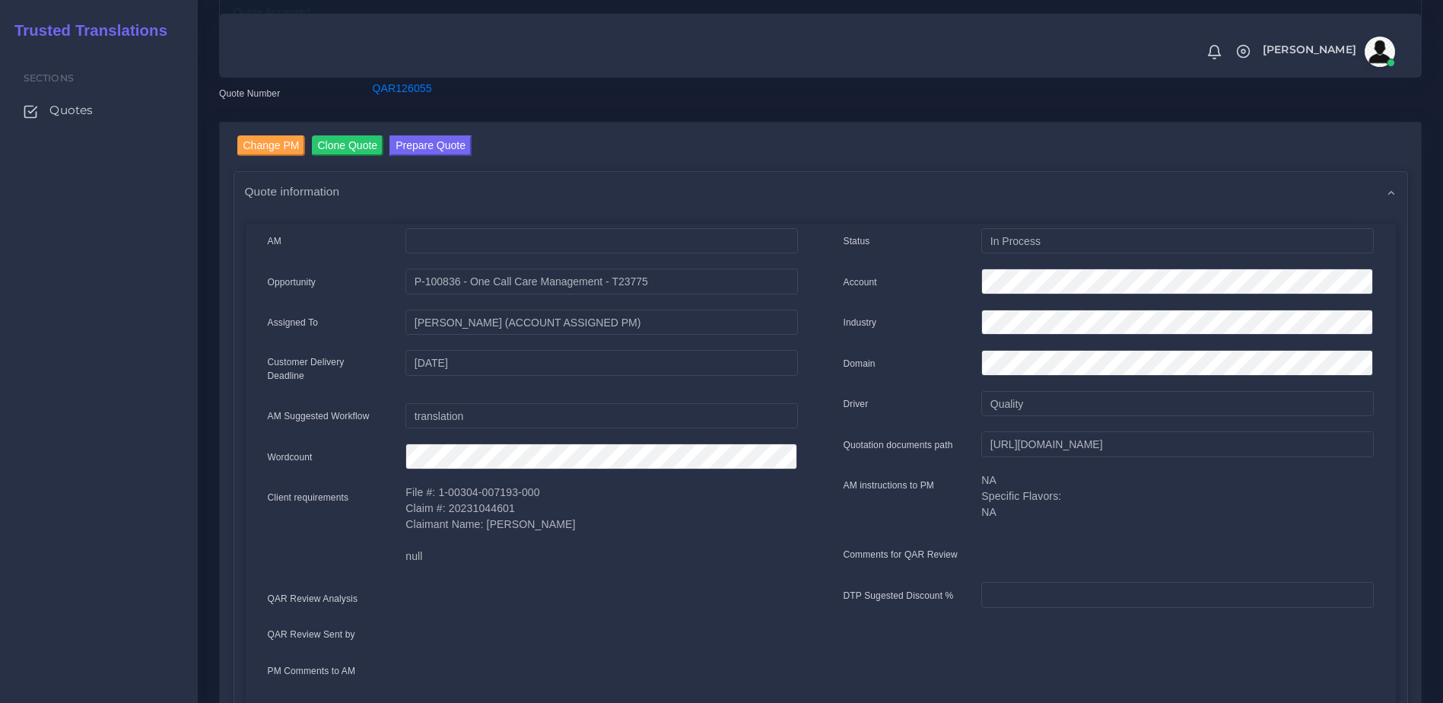
click at [428, 156] on link "Prepare Quote" at bounding box center [430, 147] width 82 height 24
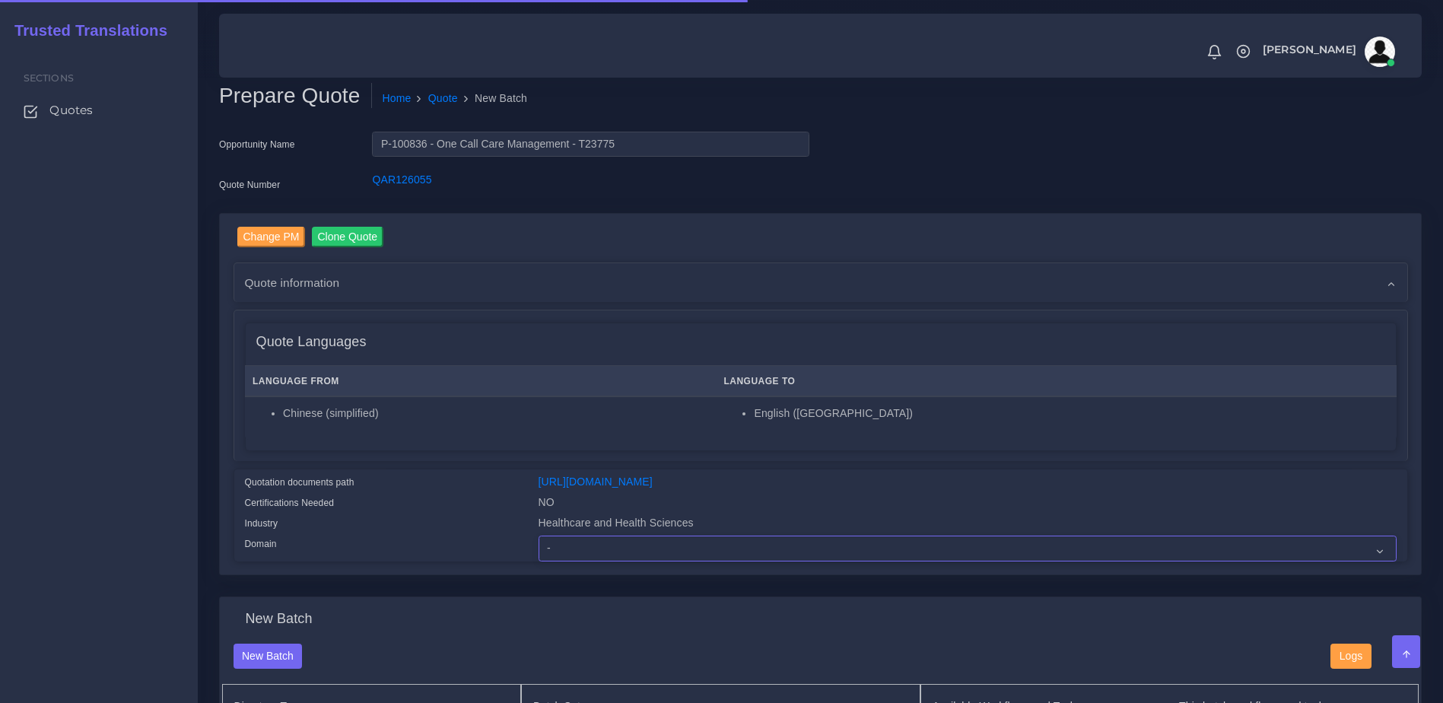
click at [678, 547] on select "- Advertising and Media Agriculture, Forestry and Fishing Architecture, Buildin…" at bounding box center [968, 548] width 858 height 26
select select "Healthcare and Health Sciences"
click at [539, 547] on select "- Advertising and Media Agriculture, Forestry and Fishing Architecture, Buildin…" at bounding box center [968, 548] width 858 height 26
click at [447, 514] on div "Certifications Needed" at bounding box center [381, 504] width 294 height 21
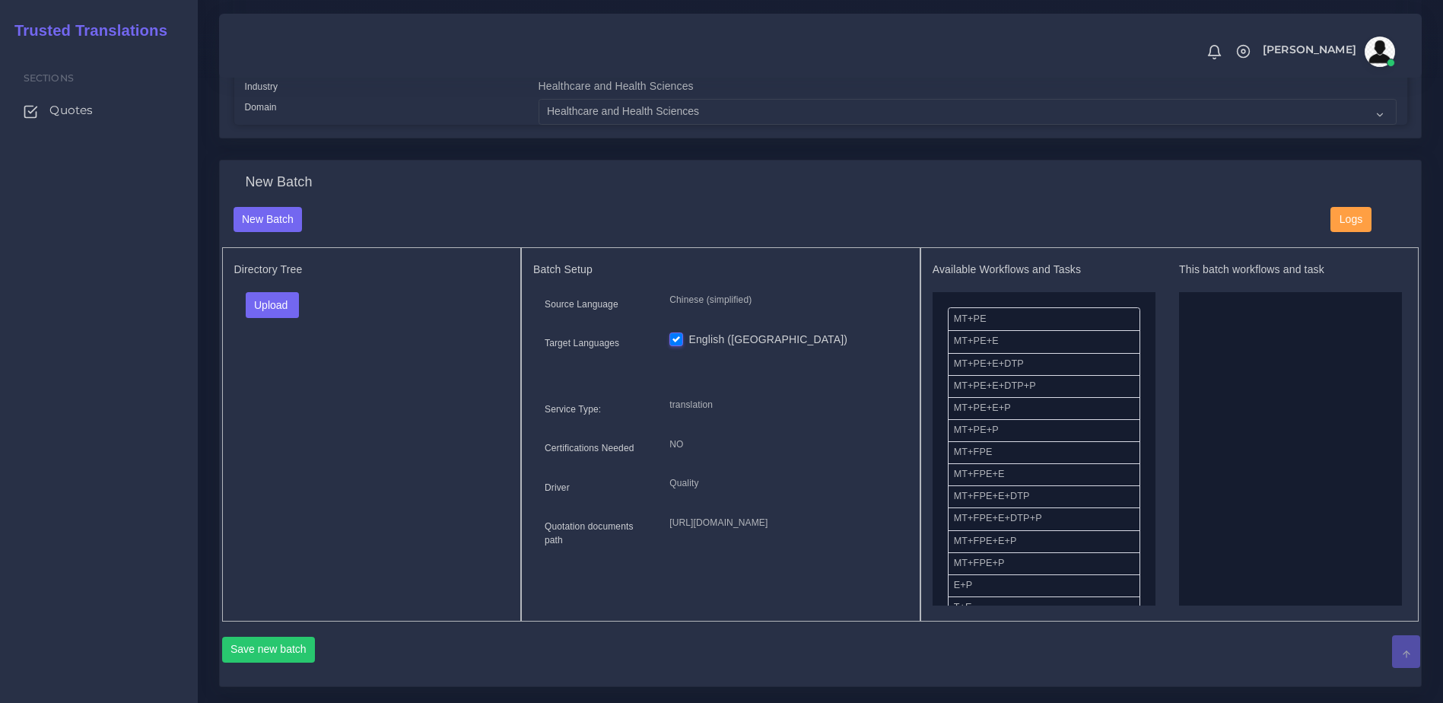
scroll to position [448, 0]
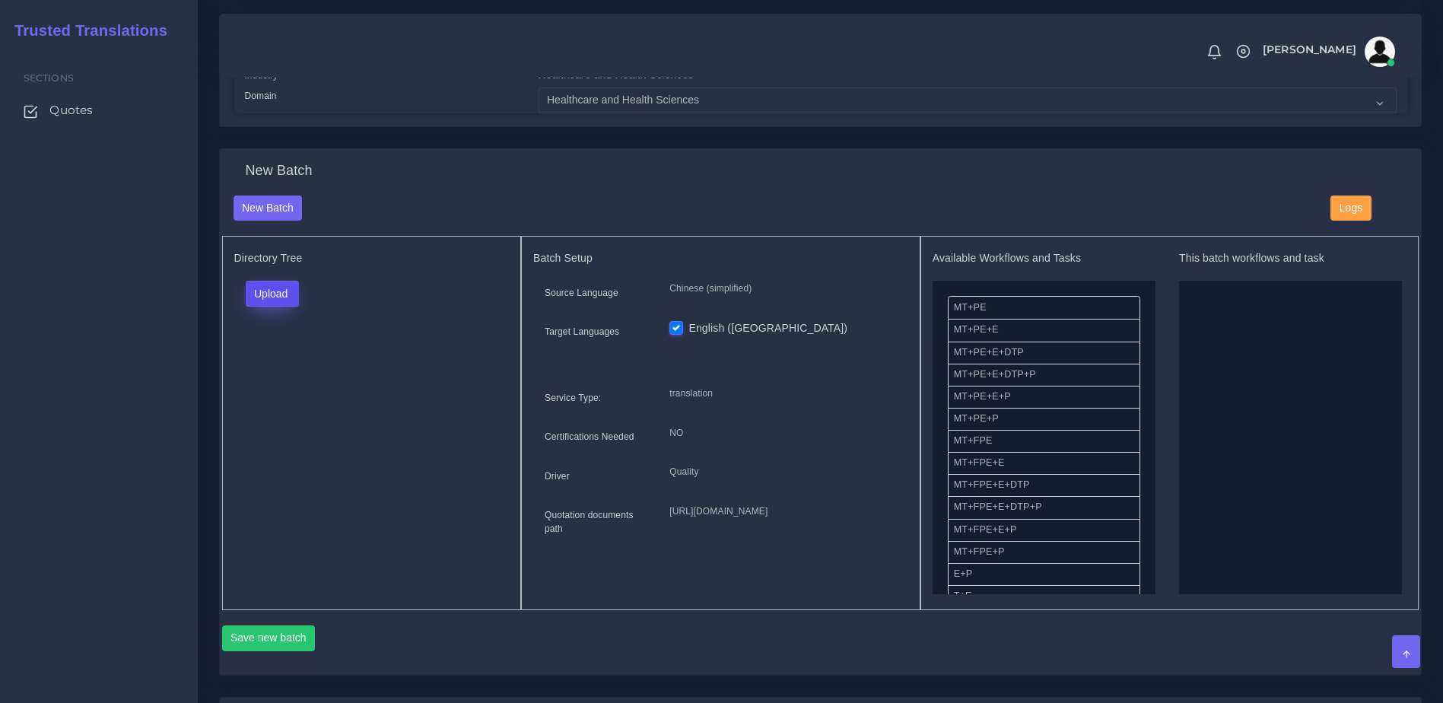
click at [287, 304] on button "Upload" at bounding box center [273, 294] width 54 height 26
click at [287, 361] on label "Files" at bounding box center [298, 351] width 105 height 19
drag, startPoint x: 1156, startPoint y: 323, endPoint x: 1153, endPoint y: 406, distance: 83.0
click at [1156, 432] on div "Available Workflows and Tasks MT+PE MT+PE+E MT+PE+E+DTP MT+PE+E+DTP+P MT+PE+E+P…" at bounding box center [1170, 423] width 475 height 342
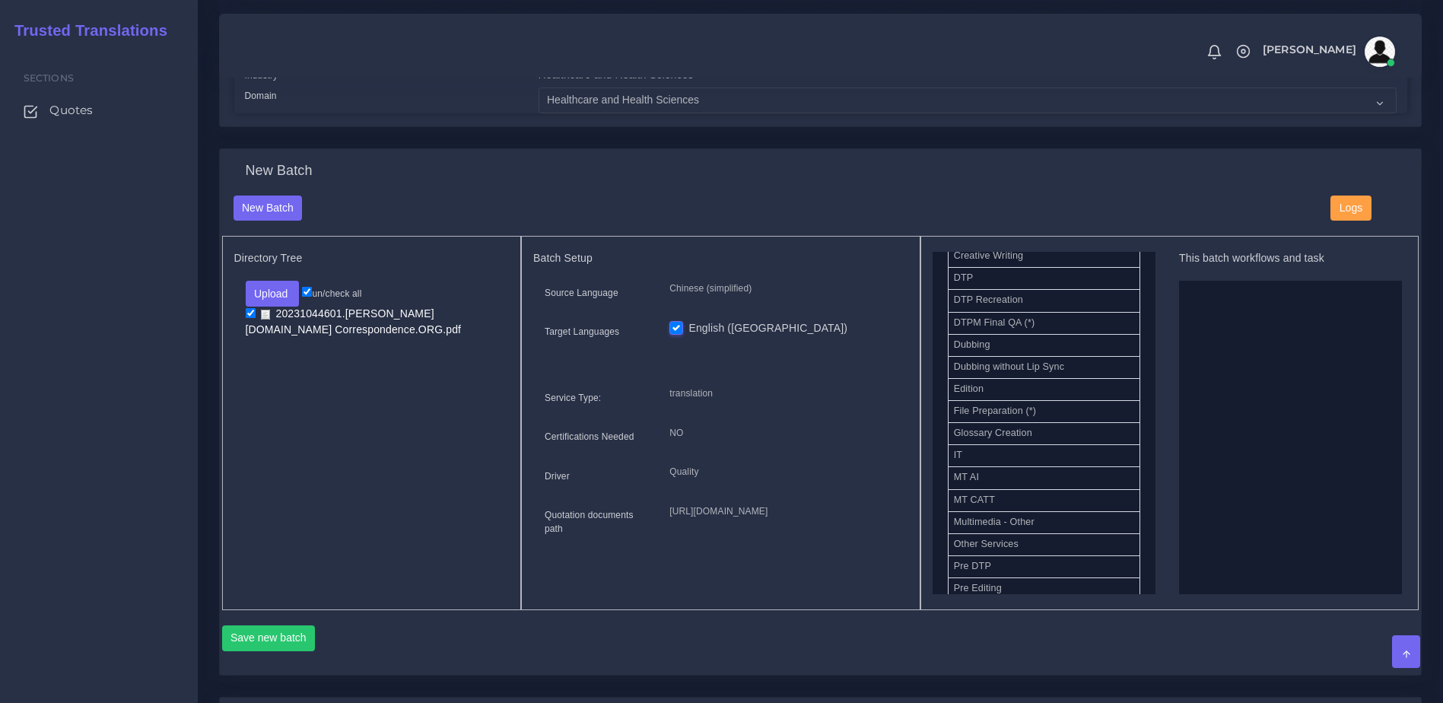
scroll to position [548, 0]
drag, startPoint x: 1019, startPoint y: 332, endPoint x: 1189, endPoint y: 394, distance: 180.7
drag, startPoint x: 989, startPoint y: 449, endPoint x: 1307, endPoint y: 414, distance: 319.9
drag, startPoint x: 1423, startPoint y: 370, endPoint x: 1435, endPoint y: 474, distance: 104.8
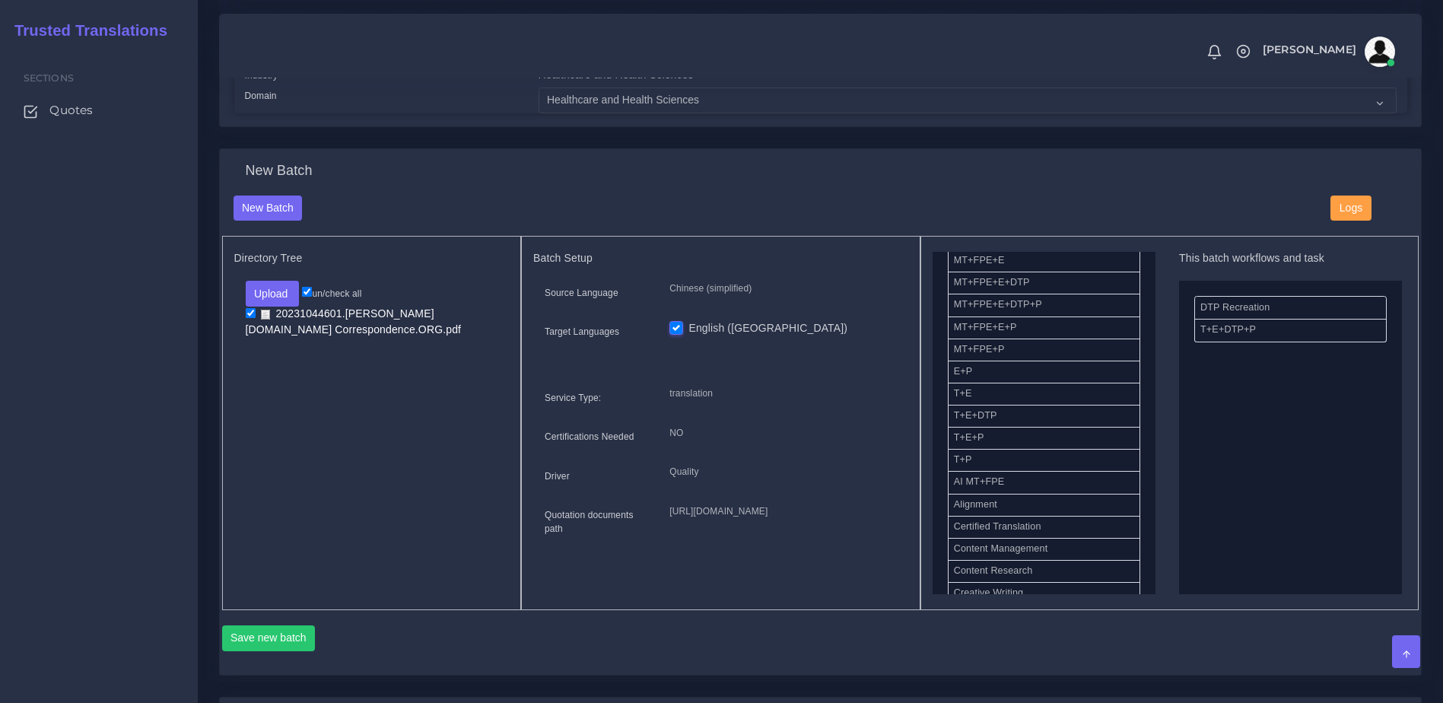
click at [1435, 474] on div "Prepare Quote Home Quote New Batch Opportunity Name P-100836 - One Call Care Ma…" at bounding box center [820, 277] width 1245 height 1450
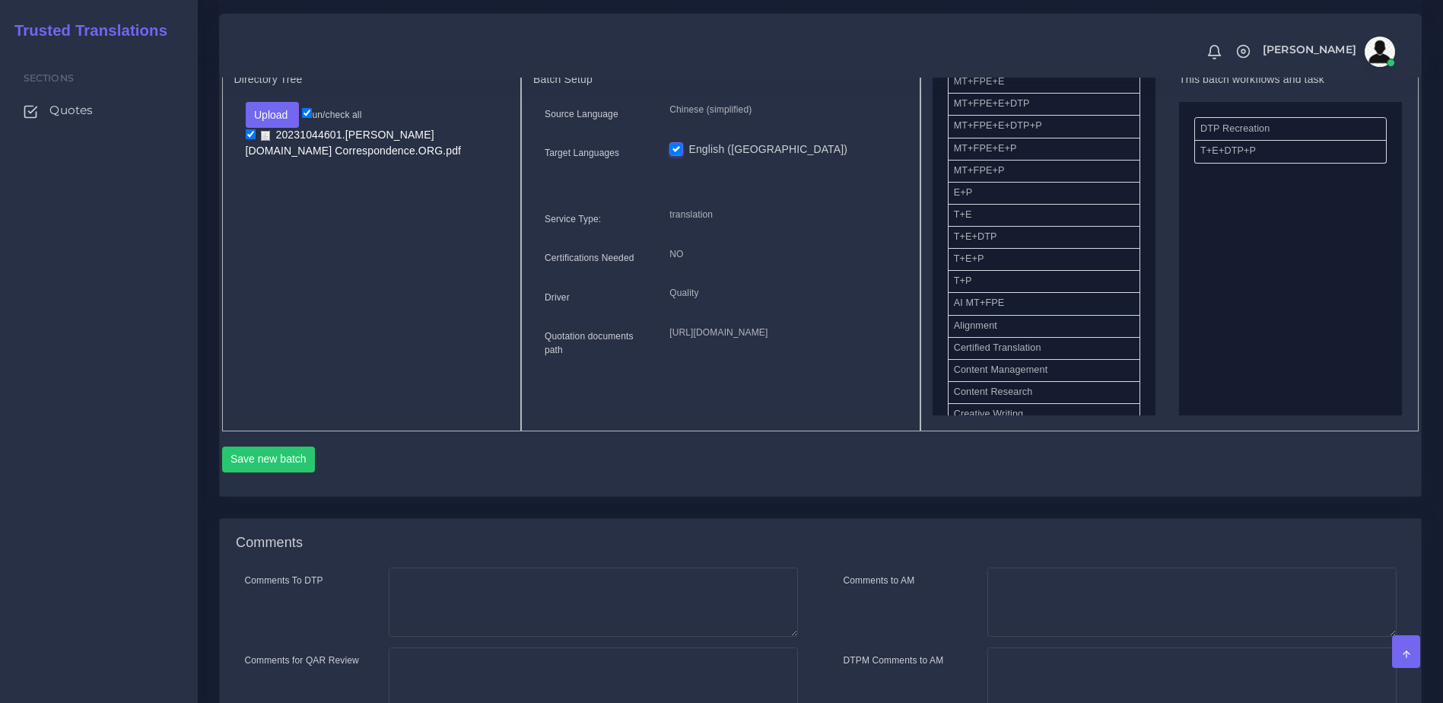
scroll to position [751, 0]
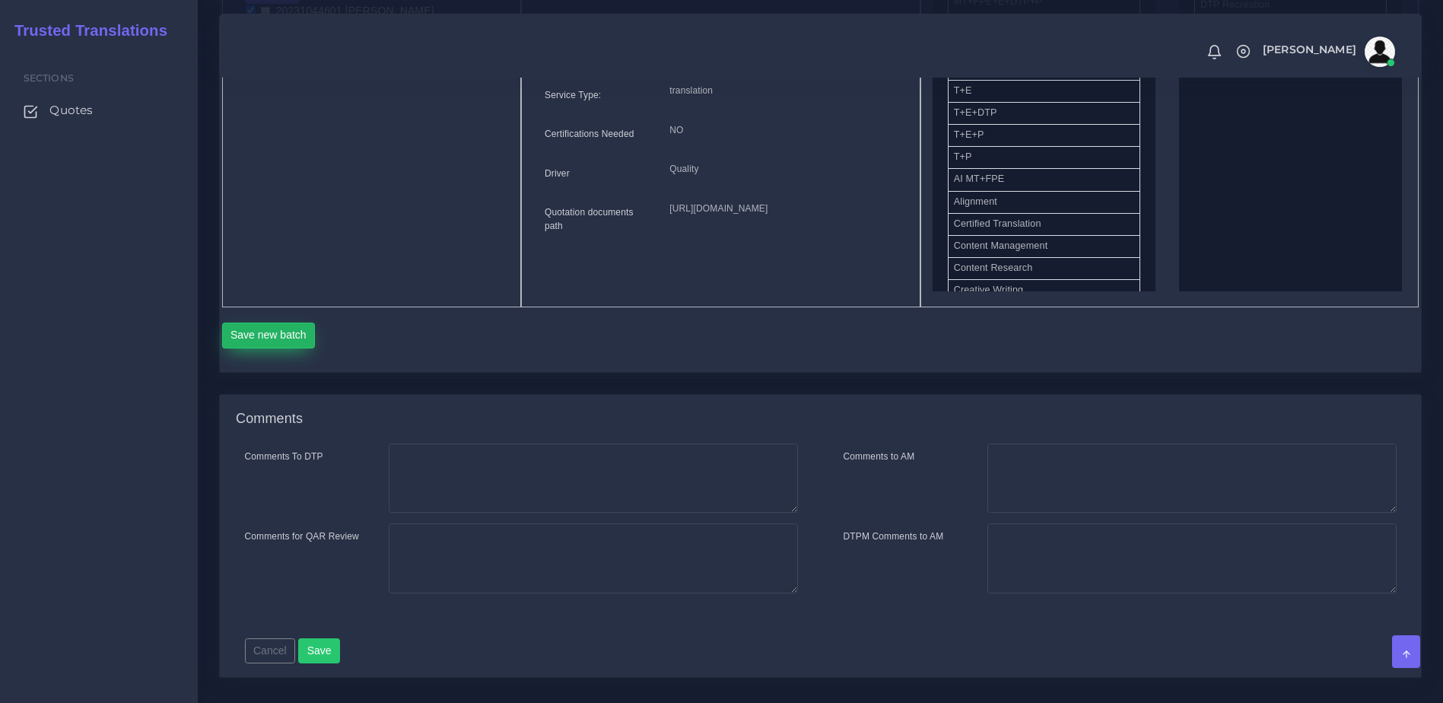
click at [281, 348] on button "Save new batch" at bounding box center [269, 336] width 94 height 26
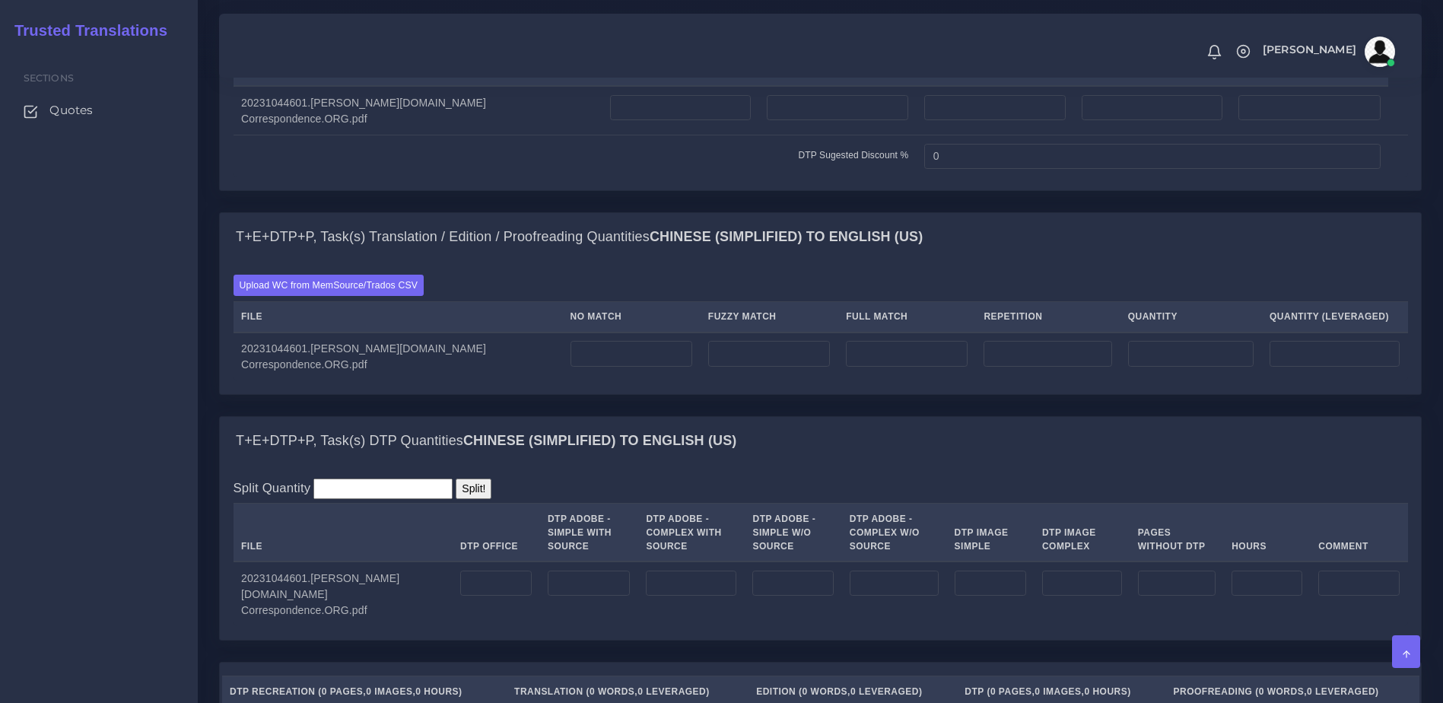
scroll to position [1185, 0]
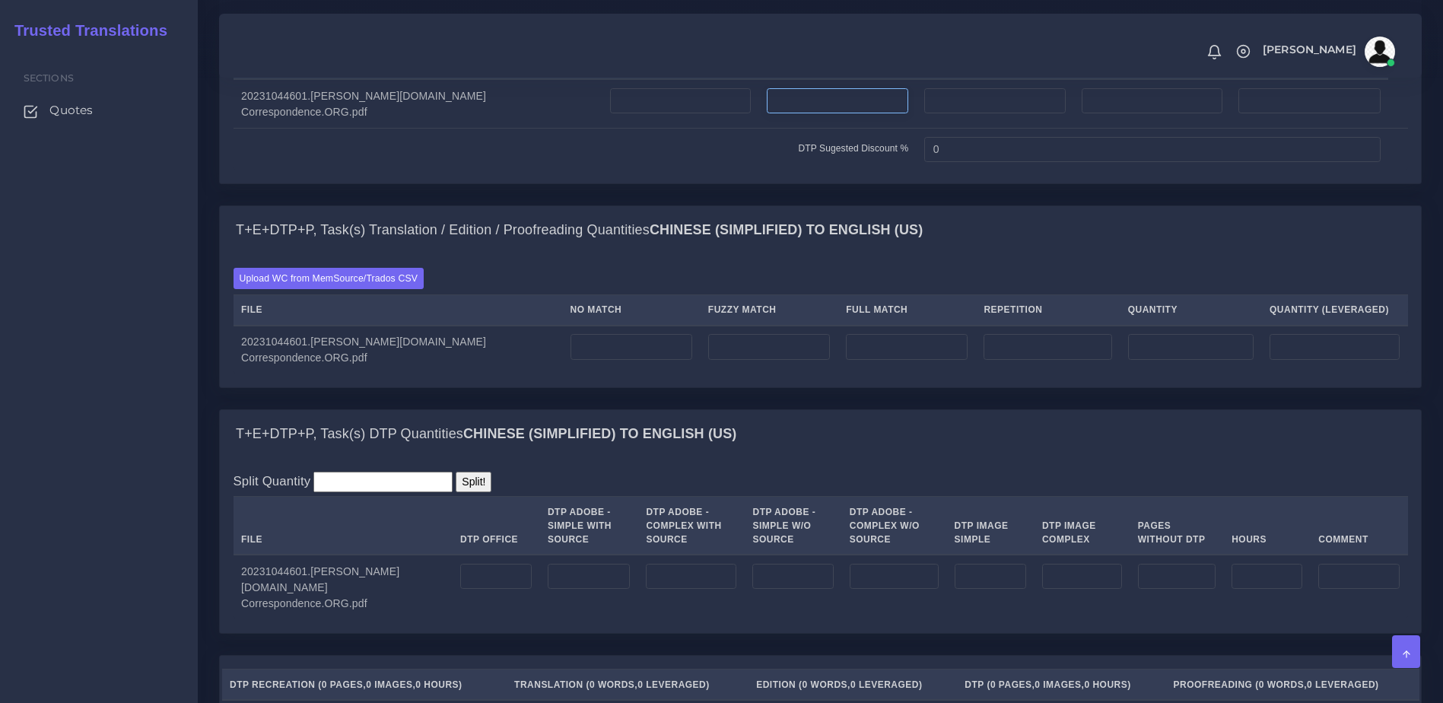
click at [767, 114] on input "number" at bounding box center [837, 101] width 141 height 26
type input "1"
click at [599, 360] on input "number" at bounding box center [631, 347] width 122 height 26
type input "150"
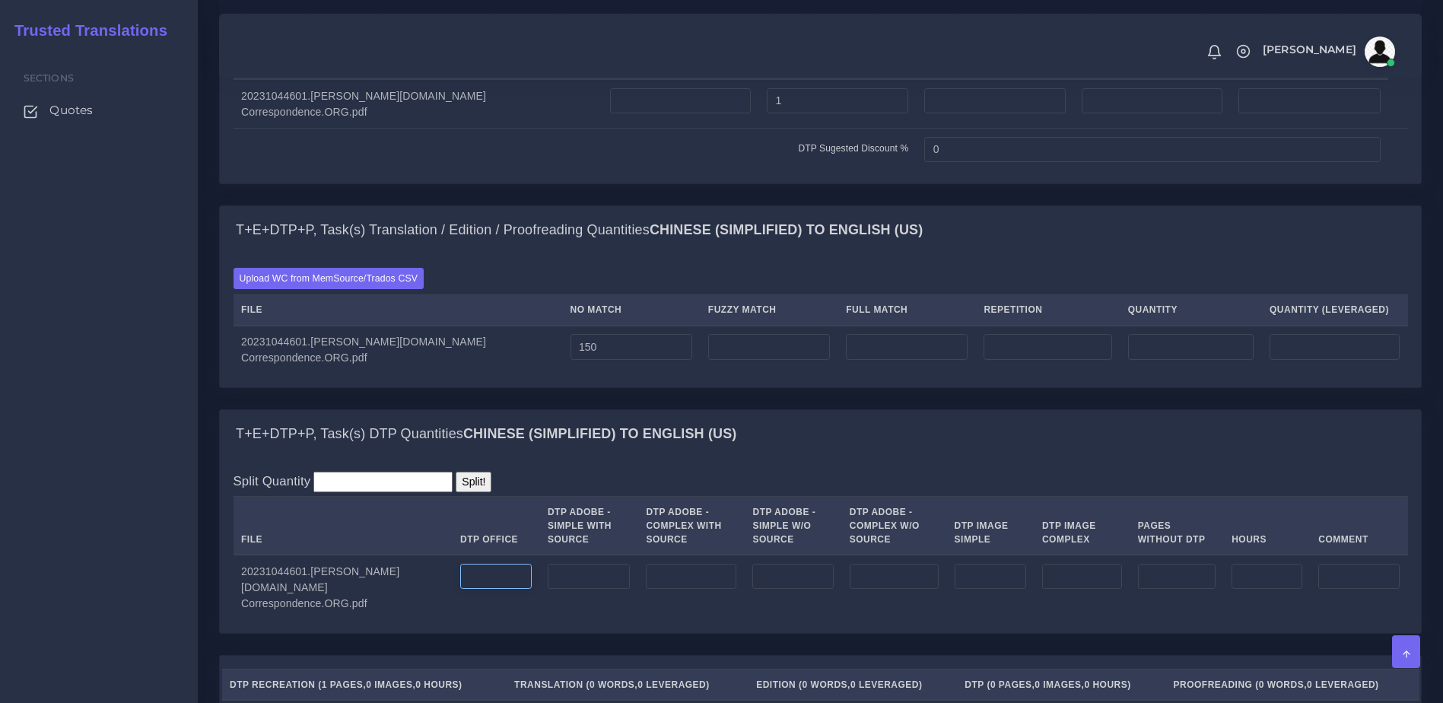
type input "150"
click at [471, 589] on input "number" at bounding box center [495, 577] width 71 height 26
type input "1"
drag, startPoint x: 856, startPoint y: 573, endPoint x: 879, endPoint y: 573, distance: 23.6
click at [864, 555] on th "DTP Adobe - Complex W/O Source" at bounding box center [893, 526] width 105 height 59
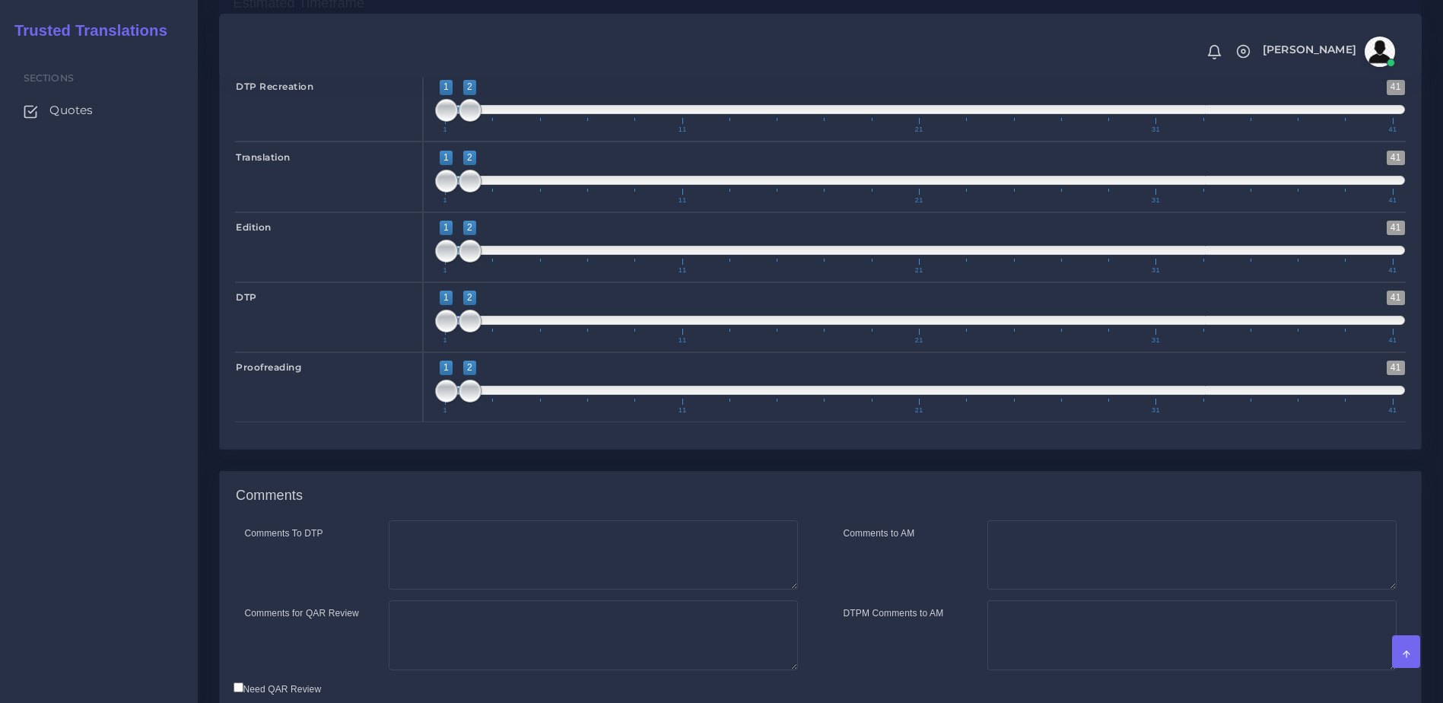
scroll to position [2164, 0]
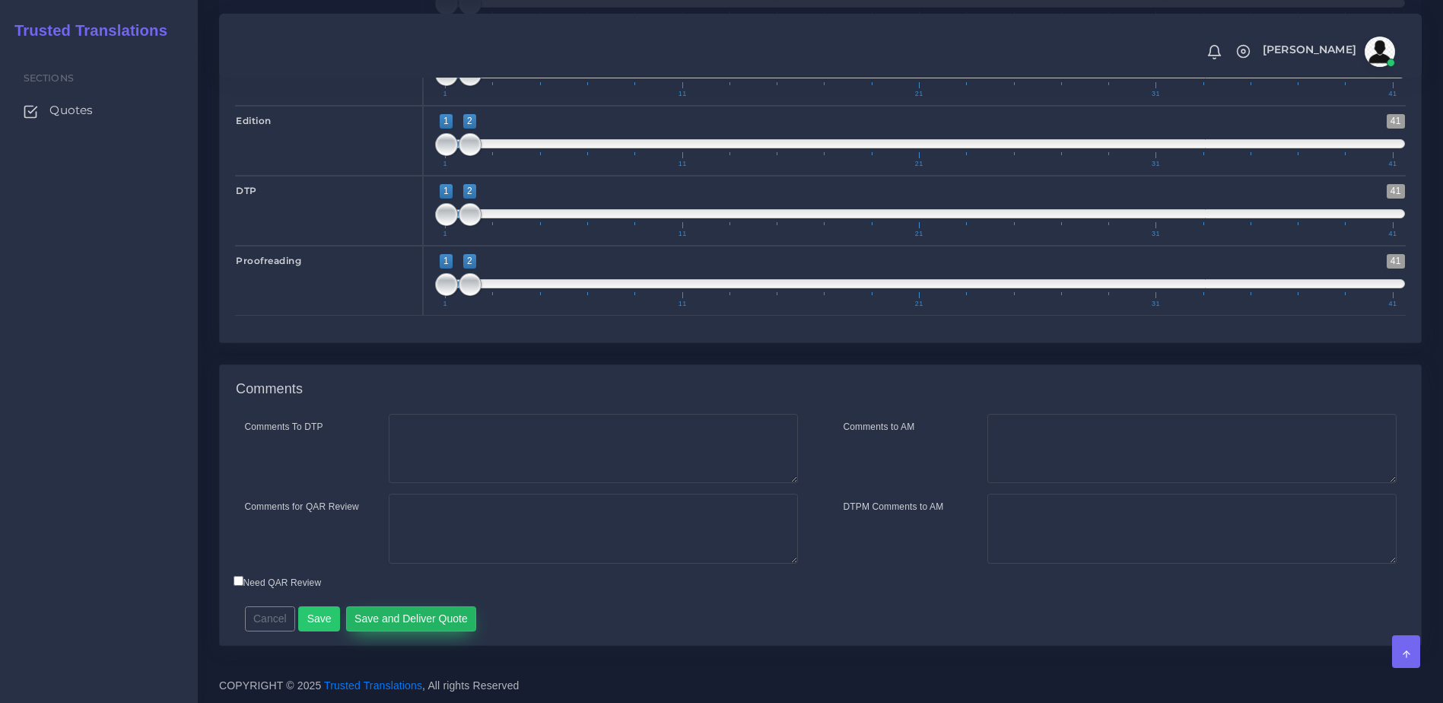
click at [418, 624] on button "Save and Deliver Quote" at bounding box center [411, 619] width 131 height 26
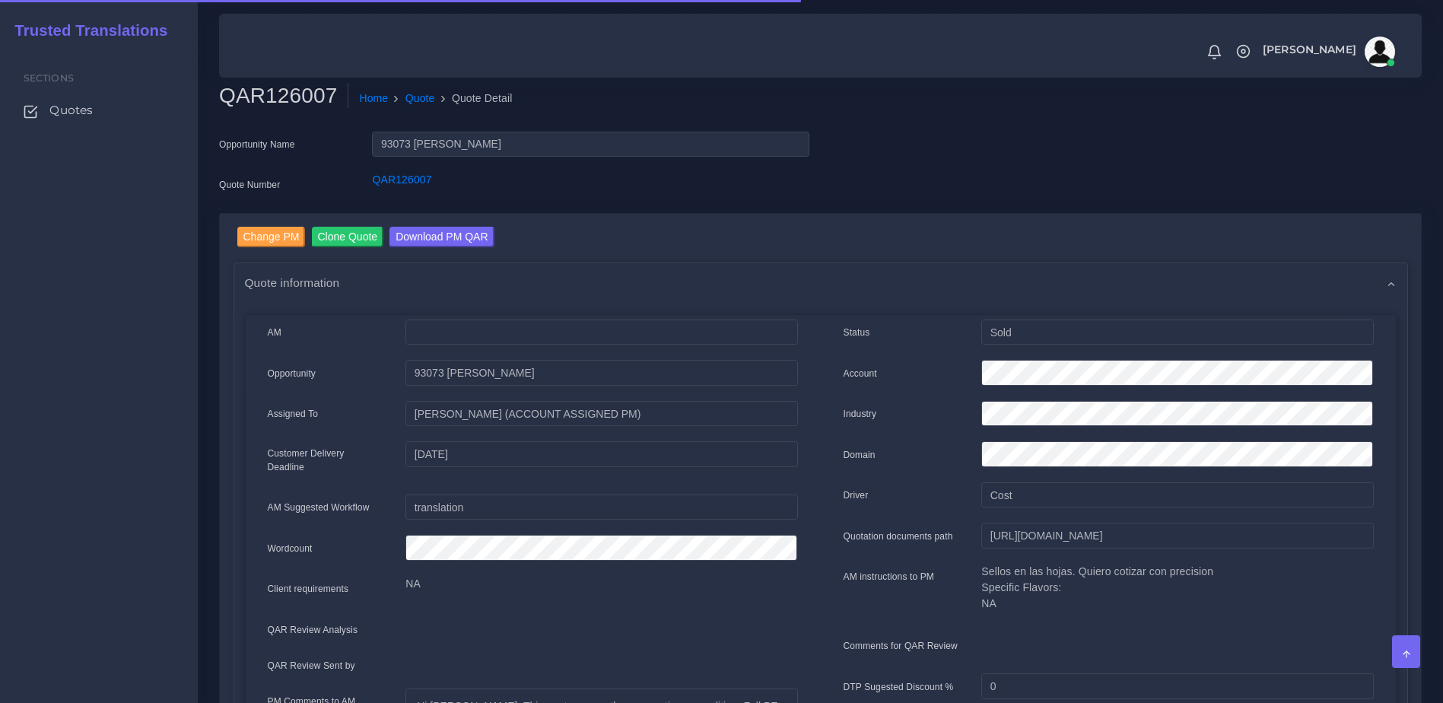
scroll to position [407, 0]
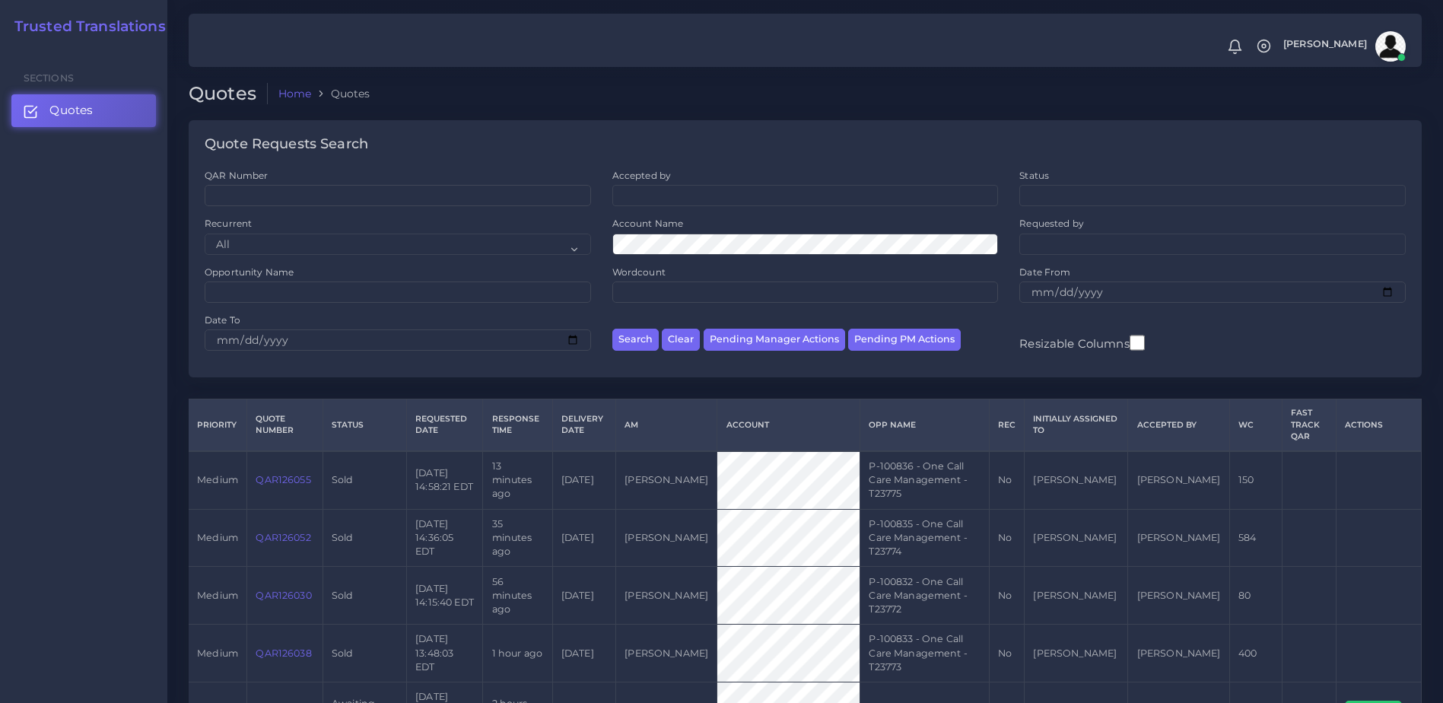
click at [265, 702] on link "QAR126047" at bounding box center [283, 710] width 55 height 11
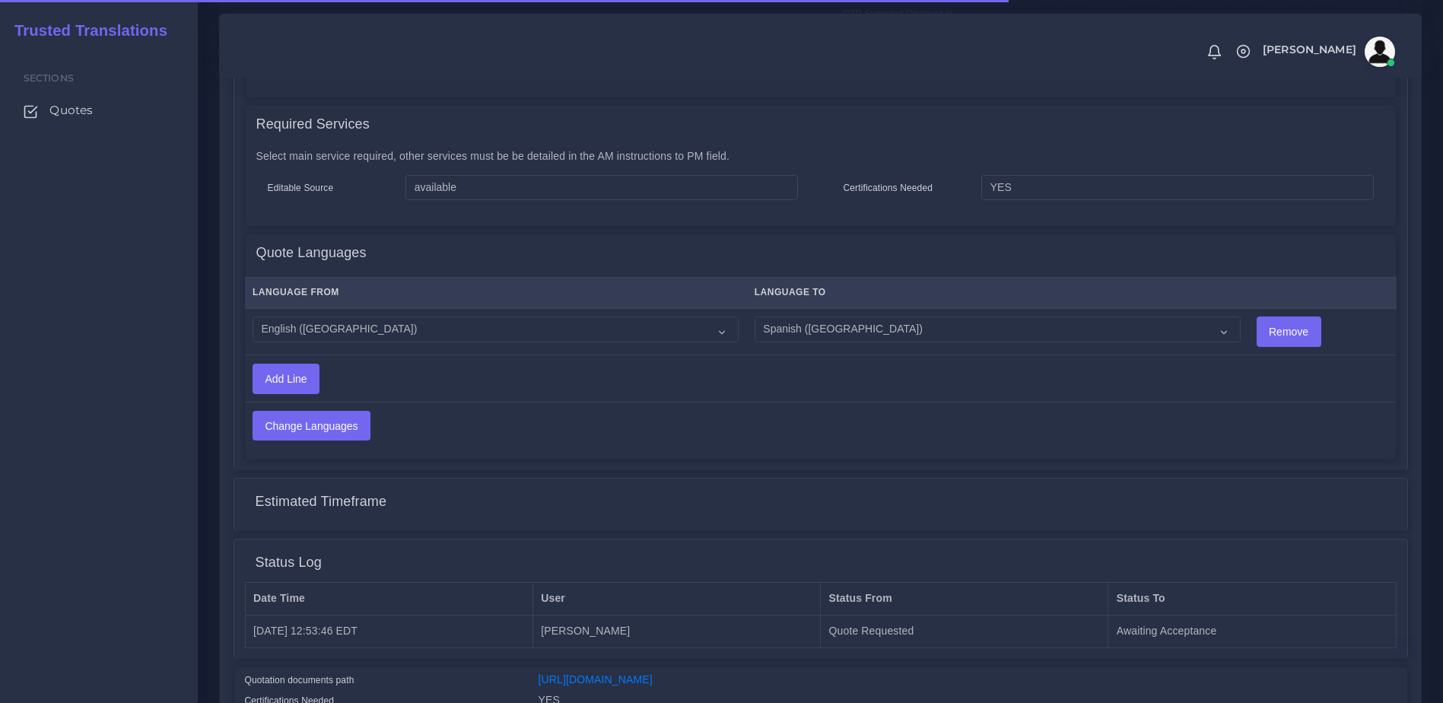
scroll to position [690, 0]
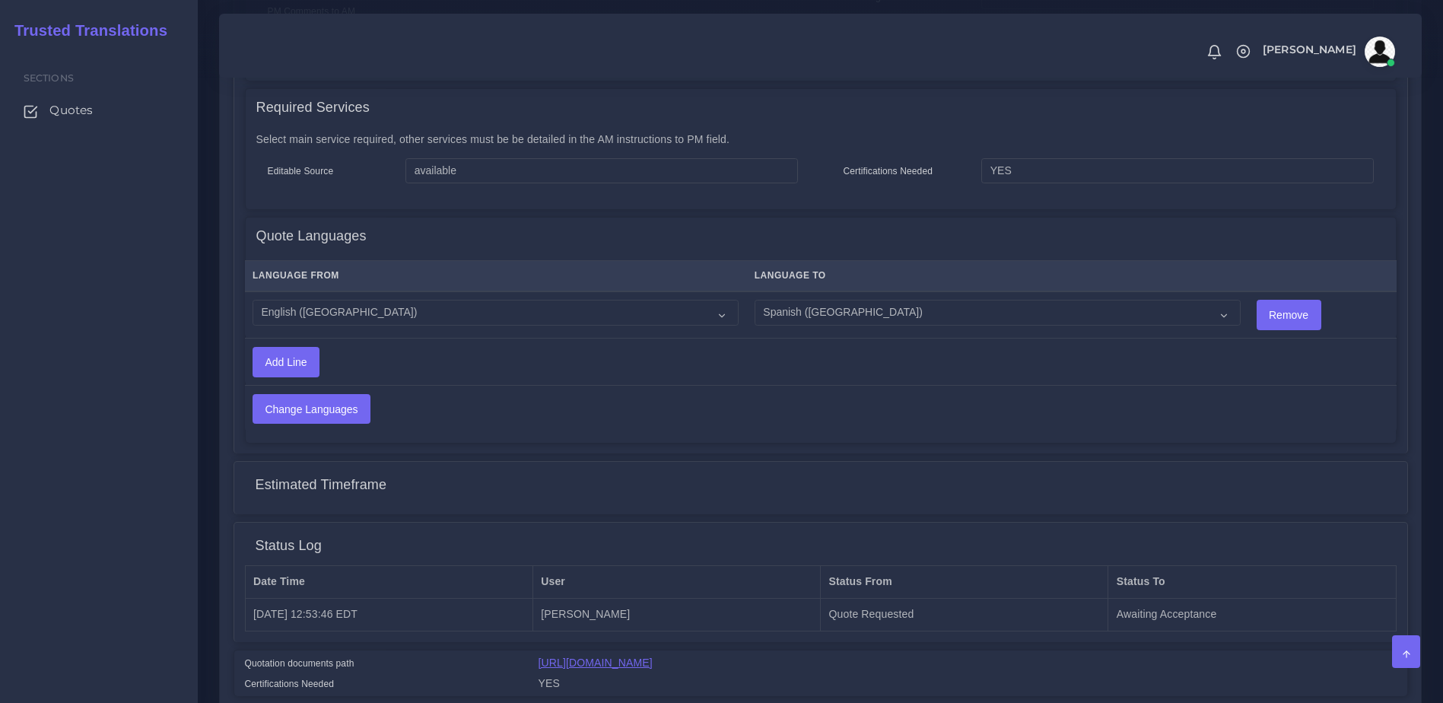
click at [653, 669] on link "[URL][DOMAIN_NAME]" at bounding box center [596, 662] width 114 height 12
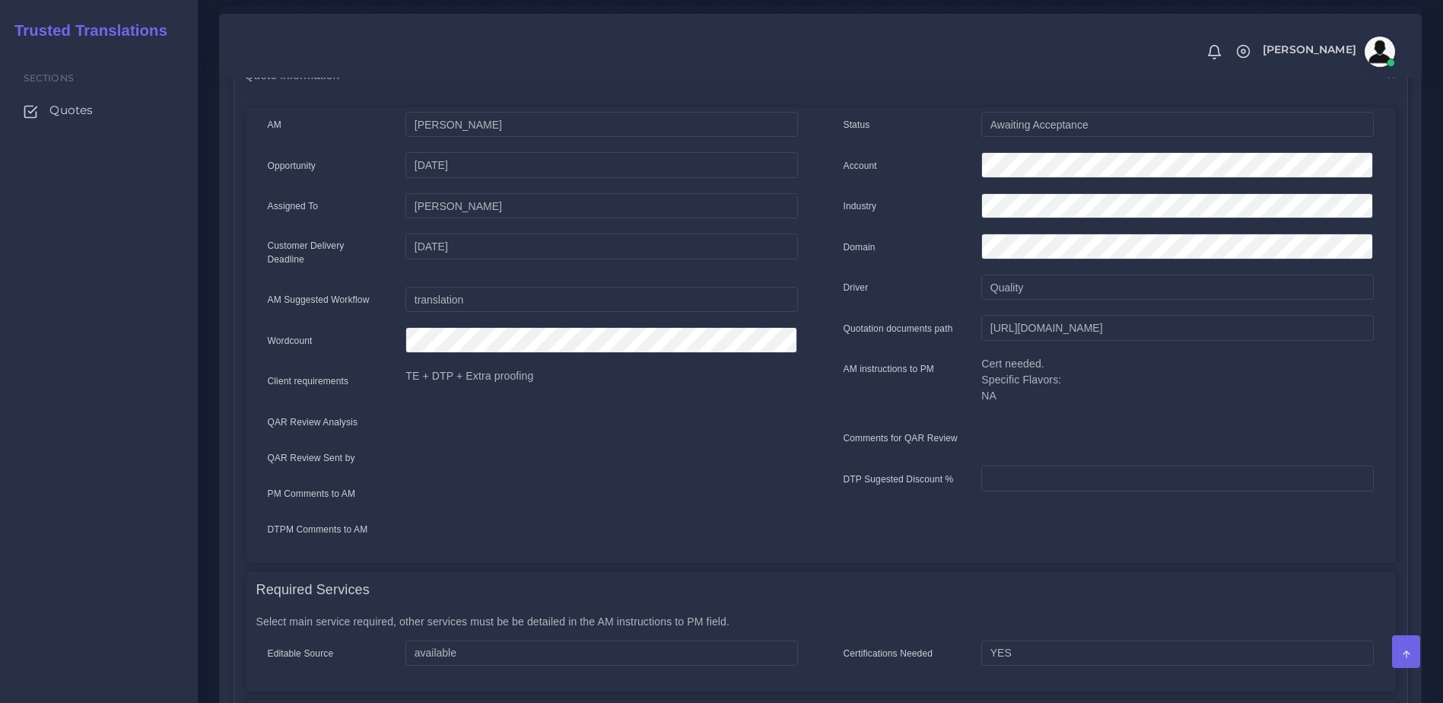
scroll to position [146, 0]
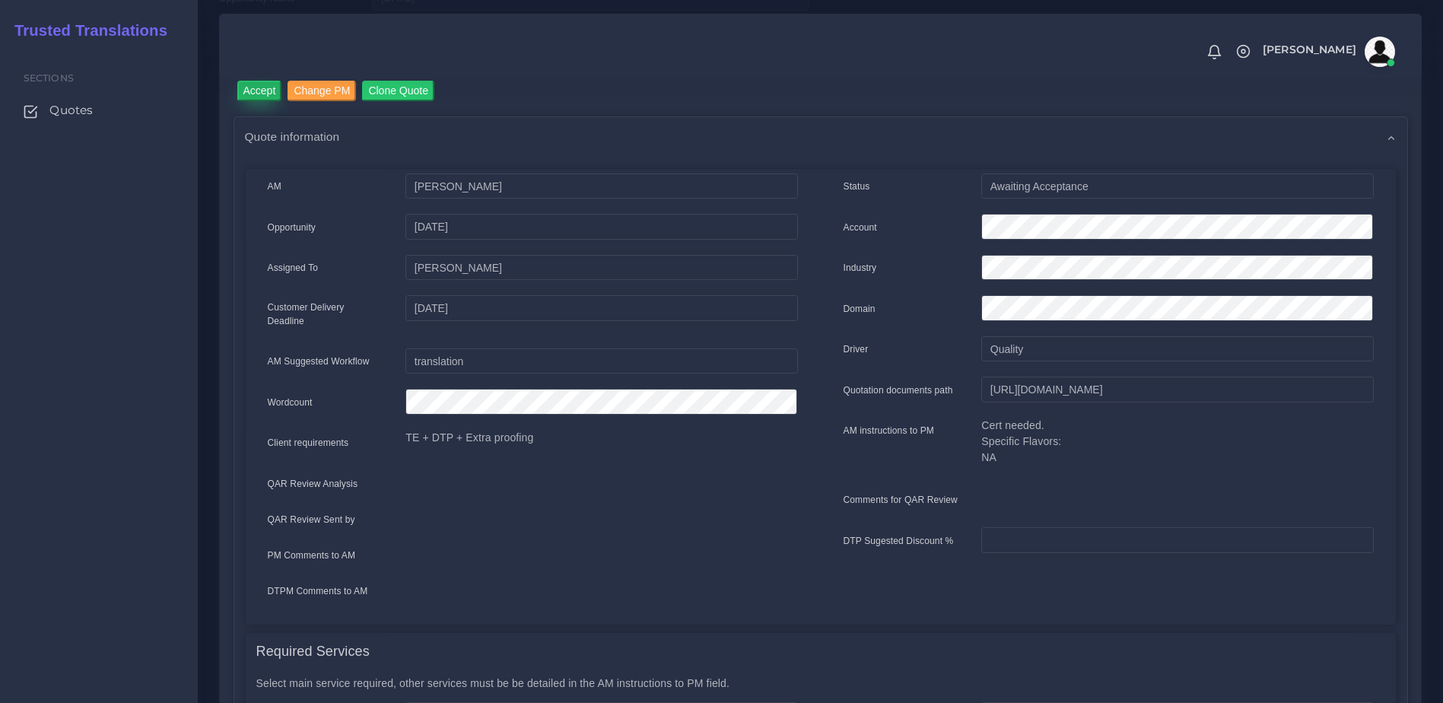
click at [260, 97] on input "Accept" at bounding box center [259, 91] width 45 height 21
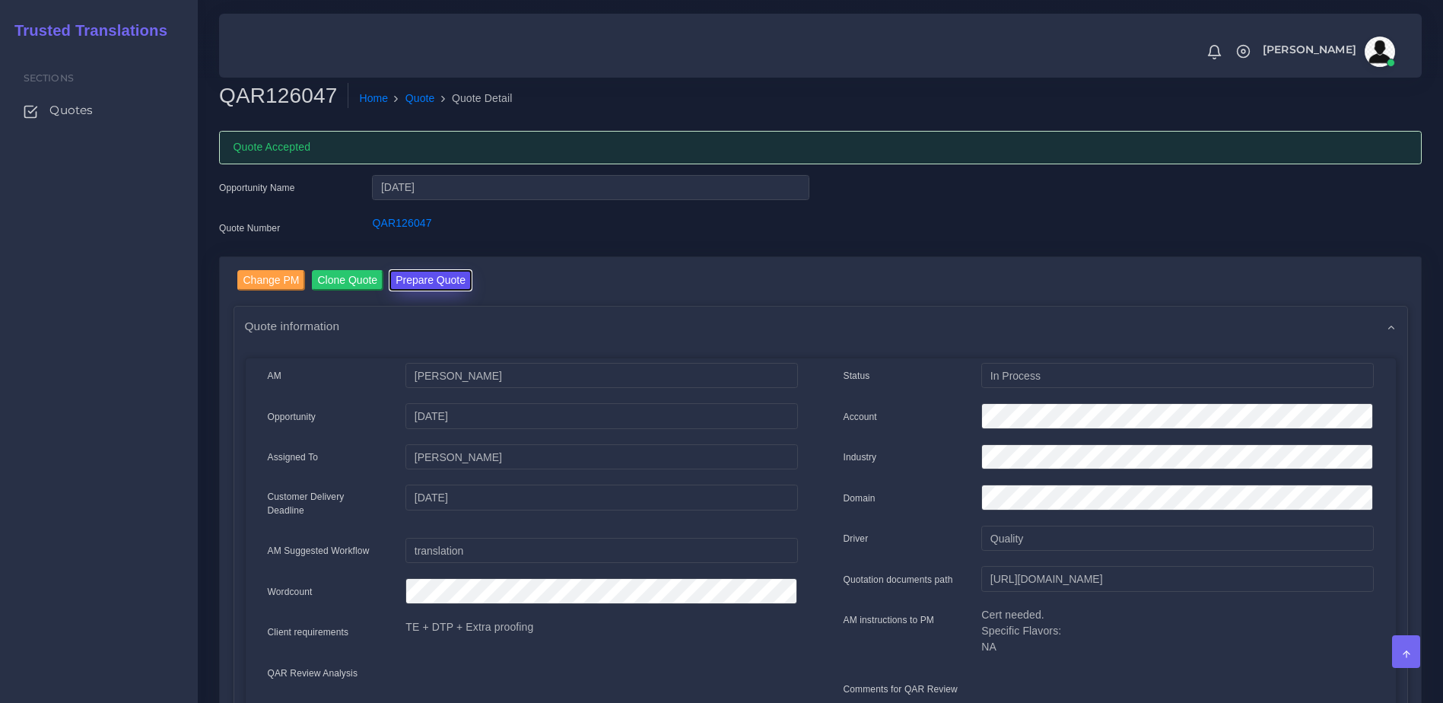
click at [434, 283] on button "Prepare Quote" at bounding box center [430, 280] width 82 height 21
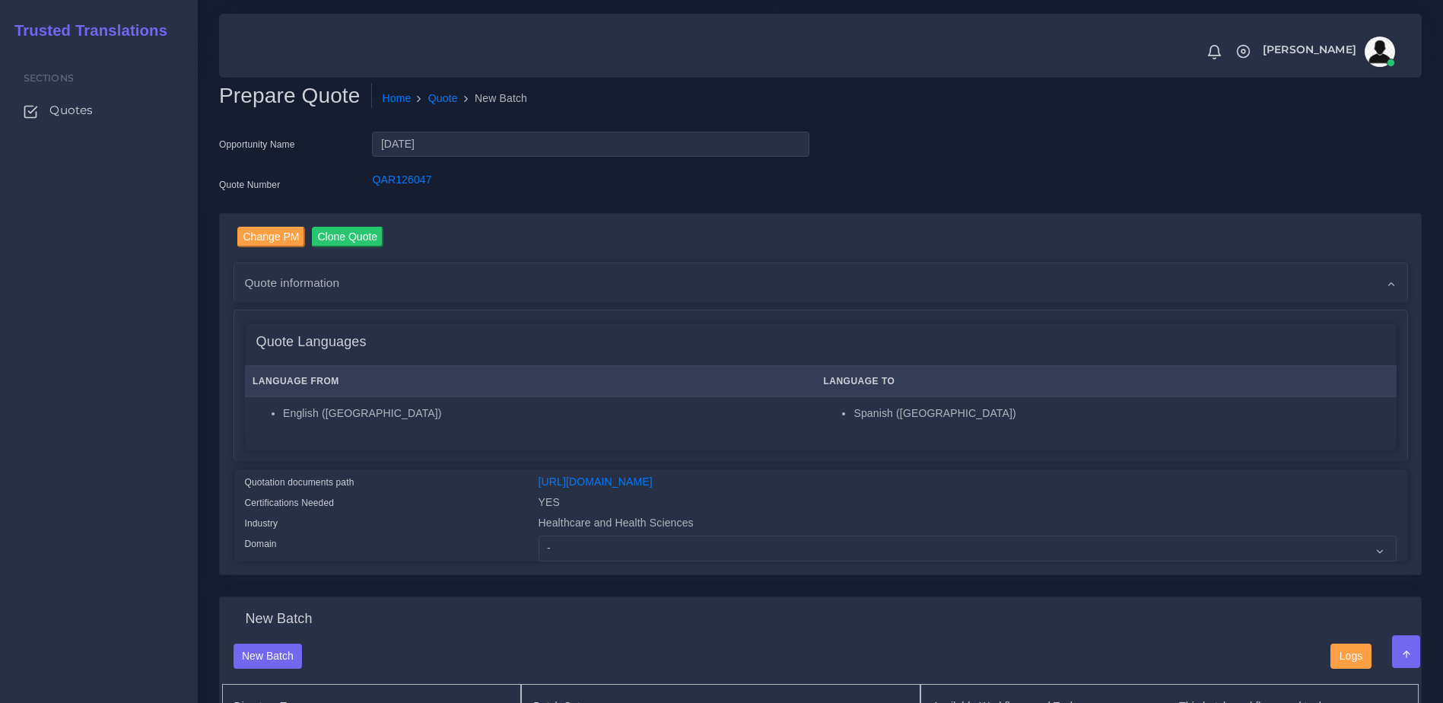
drag, startPoint x: 130, startPoint y: 247, endPoint x: 151, endPoint y: 252, distance: 21.8
click at [130, 247] on div "Sections Quotes" at bounding box center [99, 375] width 198 height 656
click at [612, 573] on div "Change PM Clone Quote Quote information AM [PERSON_NAME] Opportunity Status" at bounding box center [820, 394] width 1201 height 361
click at [606, 561] on select "- Advertising and Media Agriculture, Forestry and Fishing Architecture, Buildin…" at bounding box center [968, 548] width 858 height 26
select select "Healthcare and Health Sciences"
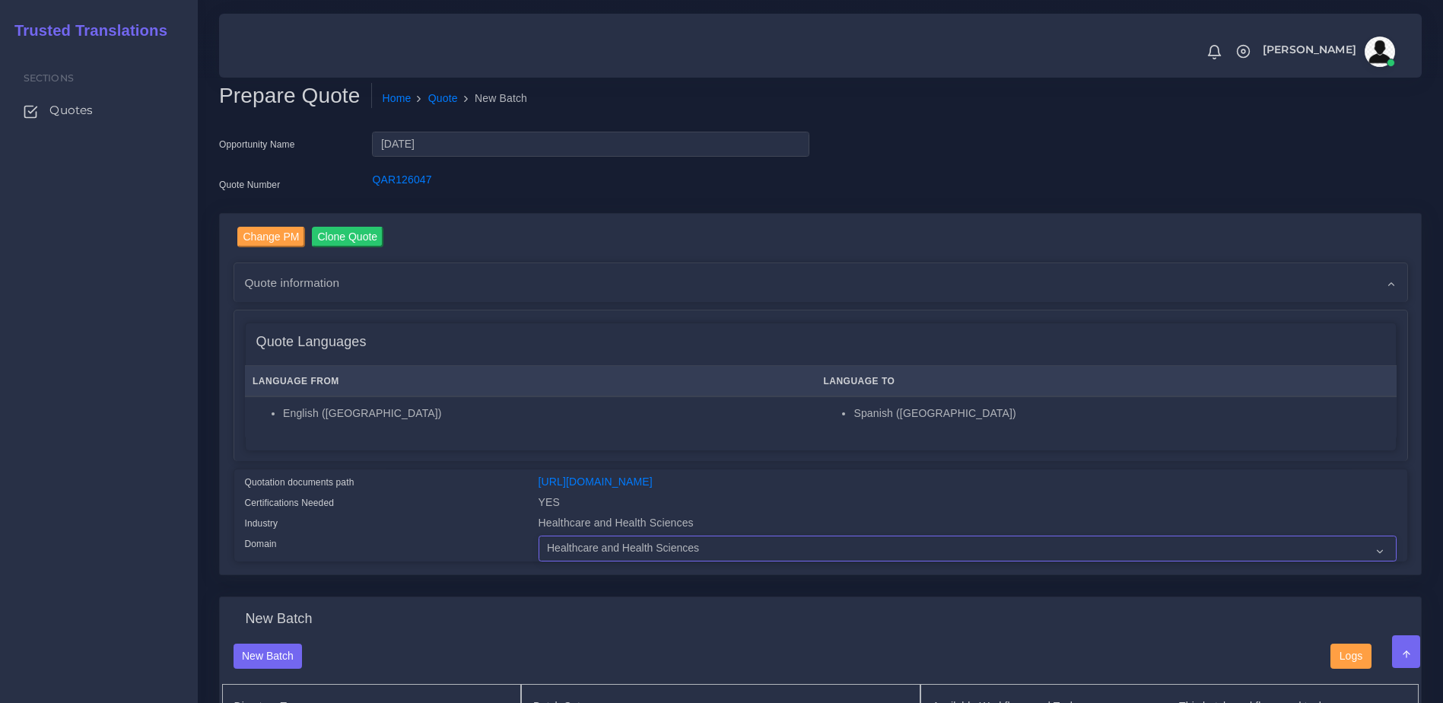
click at [539, 547] on select "- Advertising and Media Agriculture, Forestry and Fishing Architecture, Buildin…" at bounding box center [968, 548] width 858 height 26
click at [524, 459] on div "Quote Languages Language From Language To English (US) Spanish (US)" at bounding box center [820, 385] width 1173 height 151
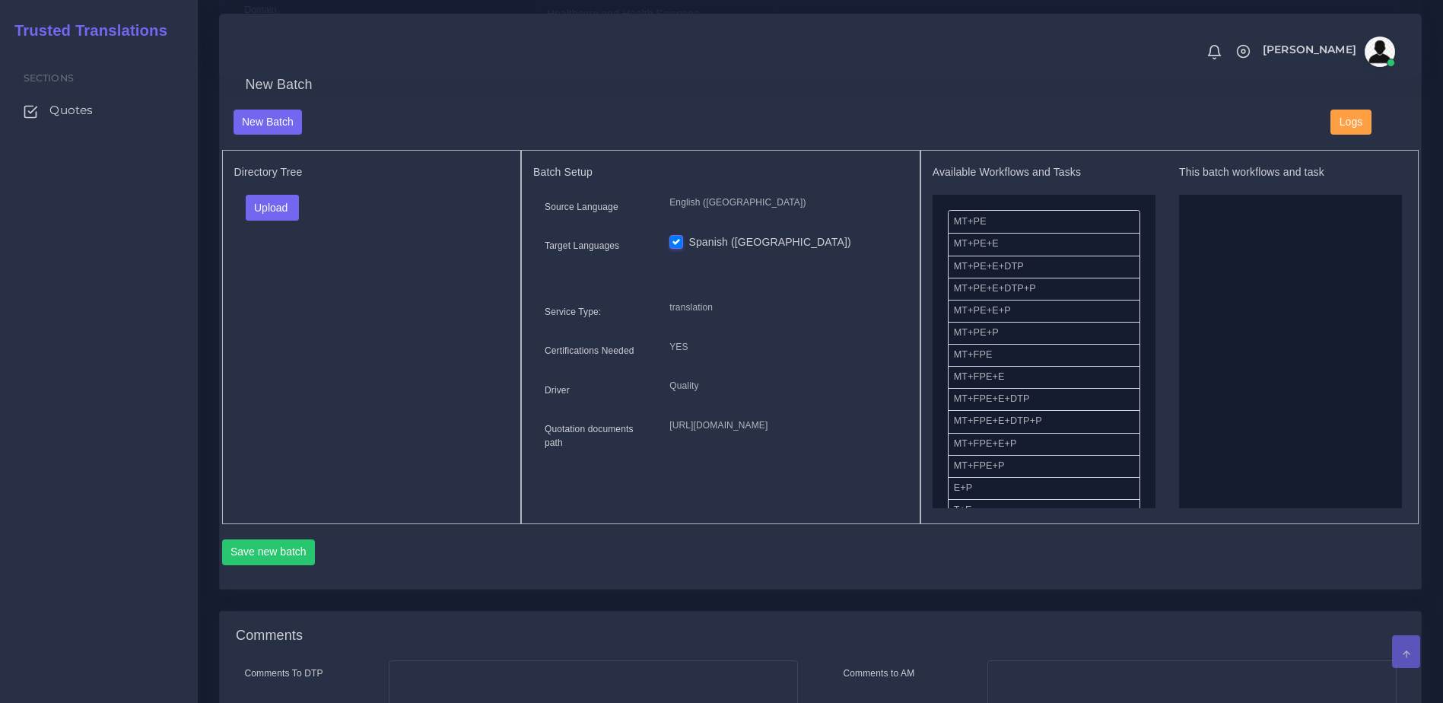
scroll to position [637, 0]
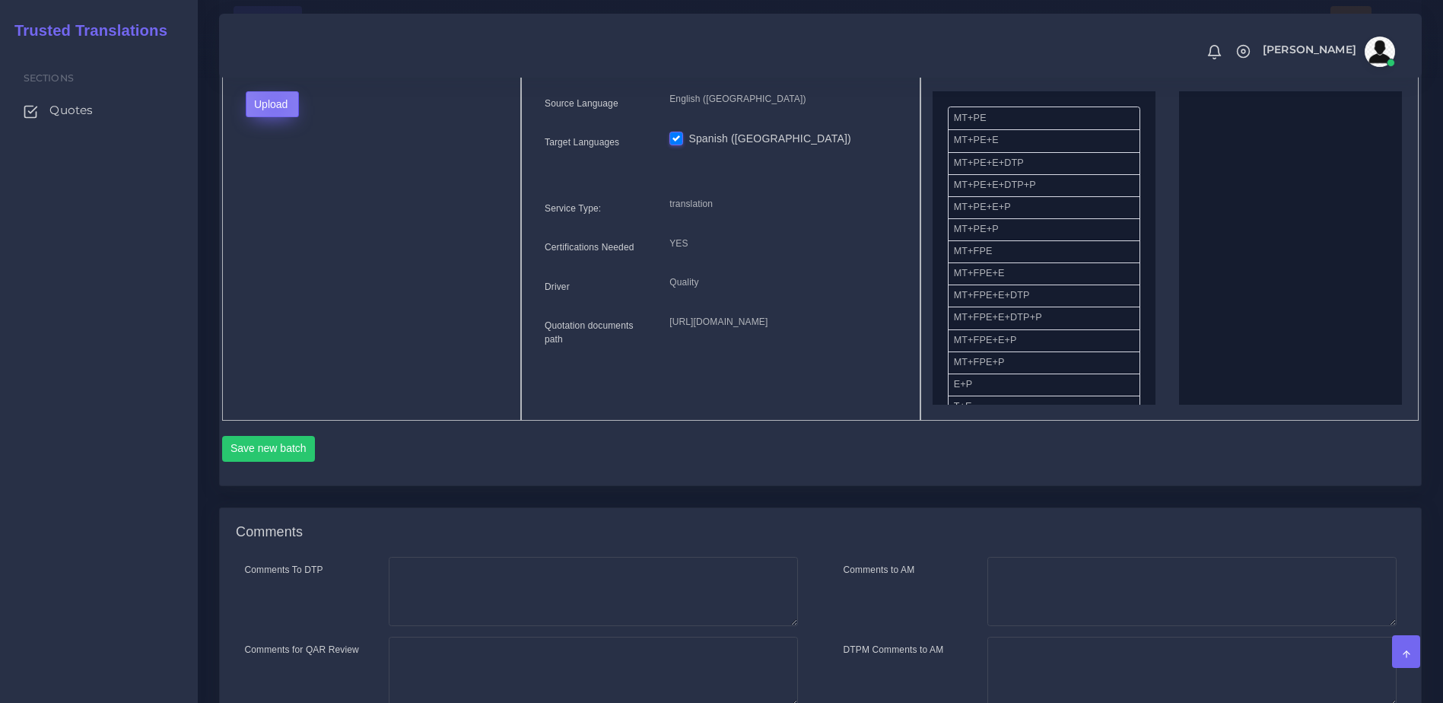
click at [275, 117] on button "Upload" at bounding box center [273, 104] width 54 height 26
click at [279, 170] on label "Files" at bounding box center [298, 162] width 105 height 19
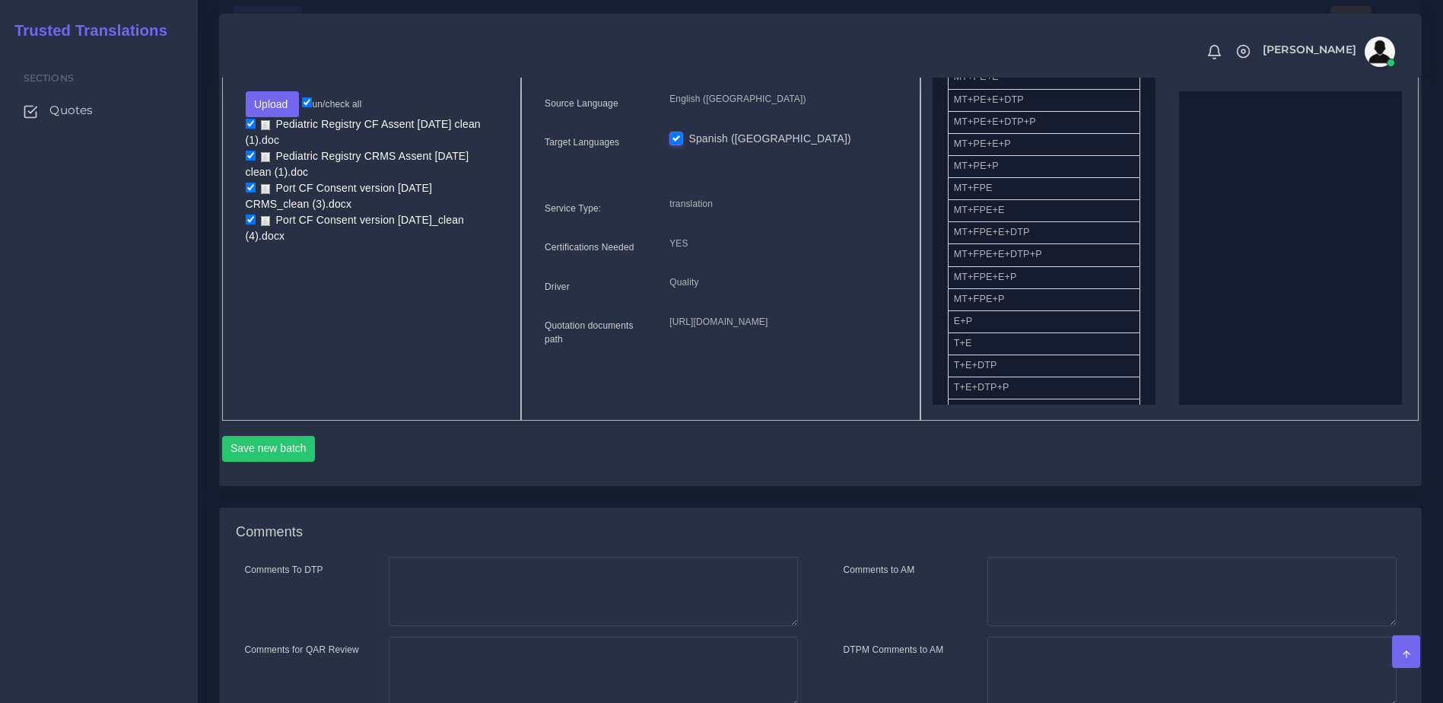
scroll to position [60, 0]
drag, startPoint x: 1020, startPoint y: 205, endPoint x: 1229, endPoint y: 177, distance: 211.0
drag, startPoint x: 1142, startPoint y: 159, endPoint x: 1146, endPoint y: 192, distance: 33.6
click at [1146, 192] on div "Available Workflows and Tasks MT+PE MT+PE+E MT+PE+E+DTP MT+PE+E+DTP+P MT+PE+E+P…" at bounding box center [1044, 233] width 223 height 342
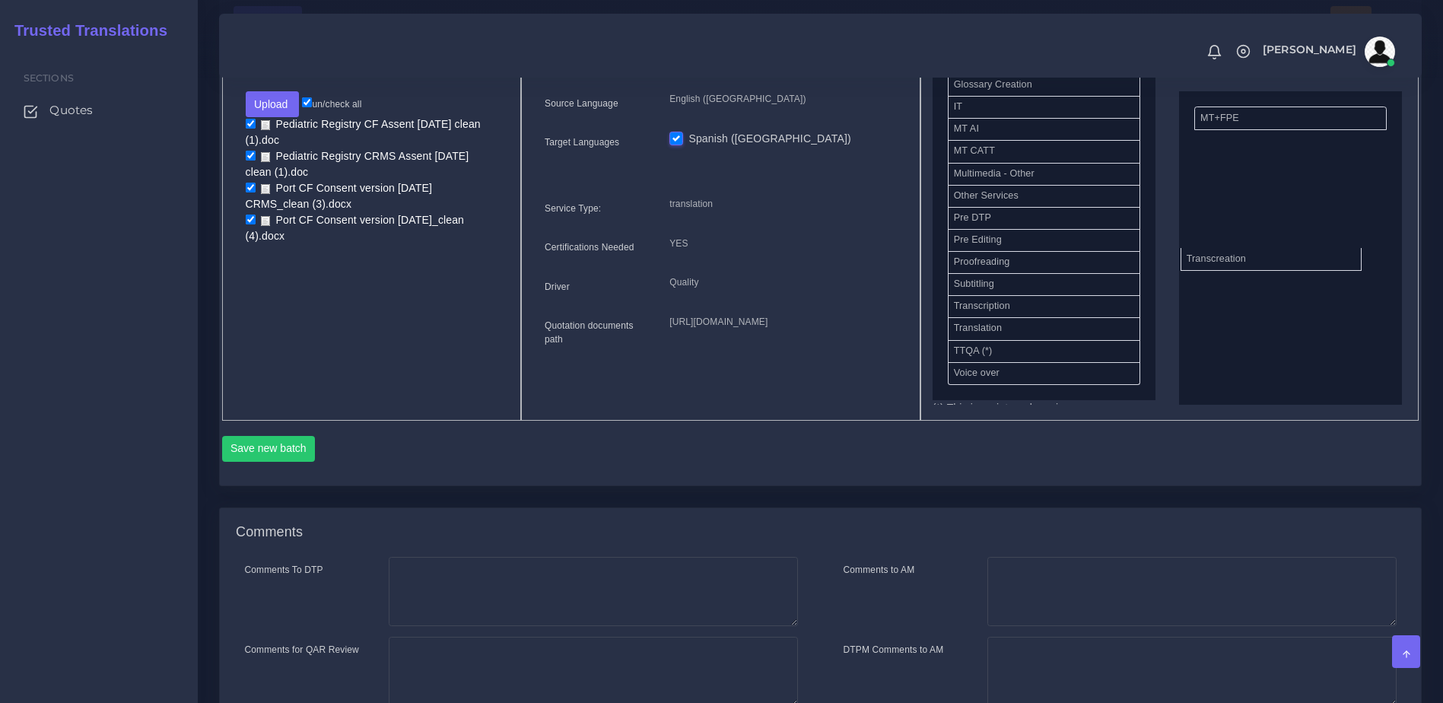
drag, startPoint x: 1012, startPoint y: 316, endPoint x: 1284, endPoint y: 254, distance: 279.4
drag, startPoint x: 1001, startPoint y: 273, endPoint x: 1289, endPoint y: 208, distance: 294.9
drag, startPoint x: 1257, startPoint y: 156, endPoint x: 1071, endPoint y: 269, distance: 217.5
click at [270, 462] on button "Save new batch" at bounding box center [269, 449] width 94 height 26
click at [113, 190] on div "Sections Quotes" at bounding box center [99, 375] width 198 height 656
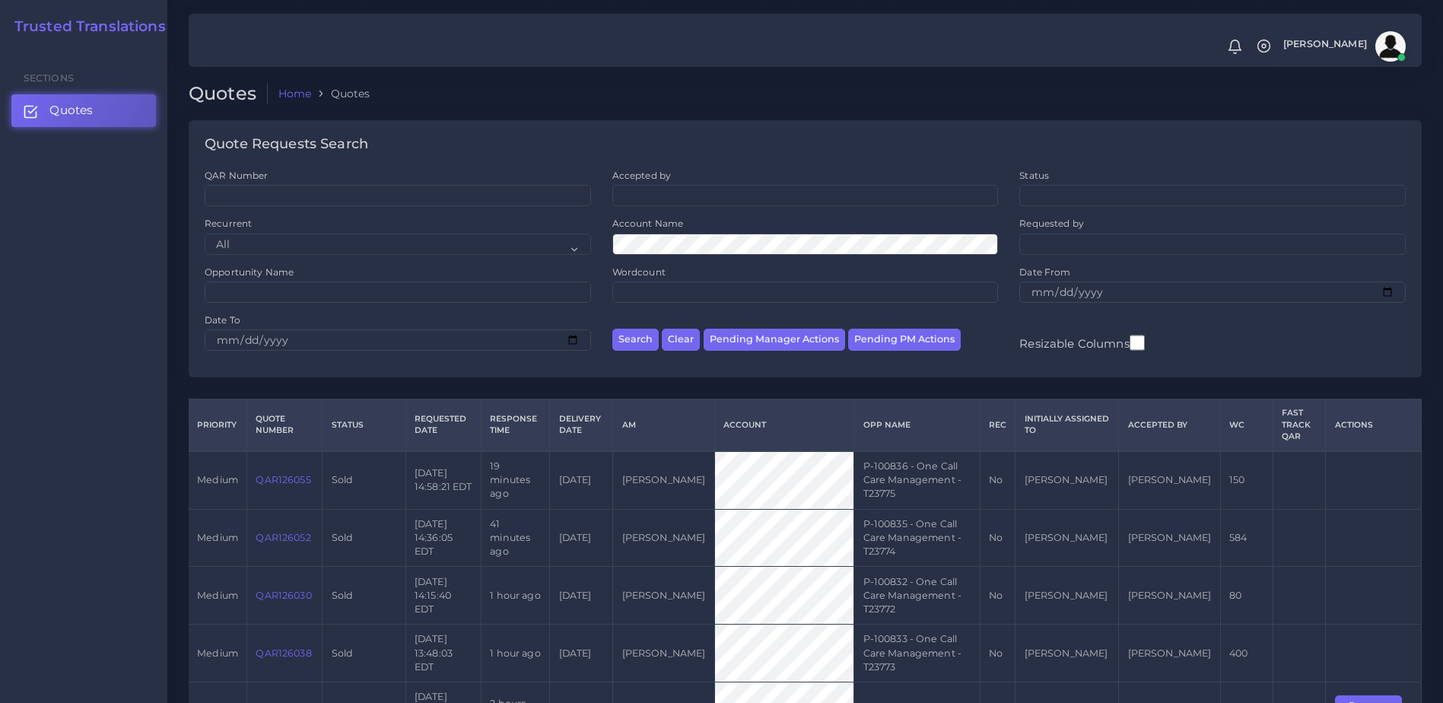
click at [285, 702] on link "QAR126047" at bounding box center [283, 710] width 55 height 11
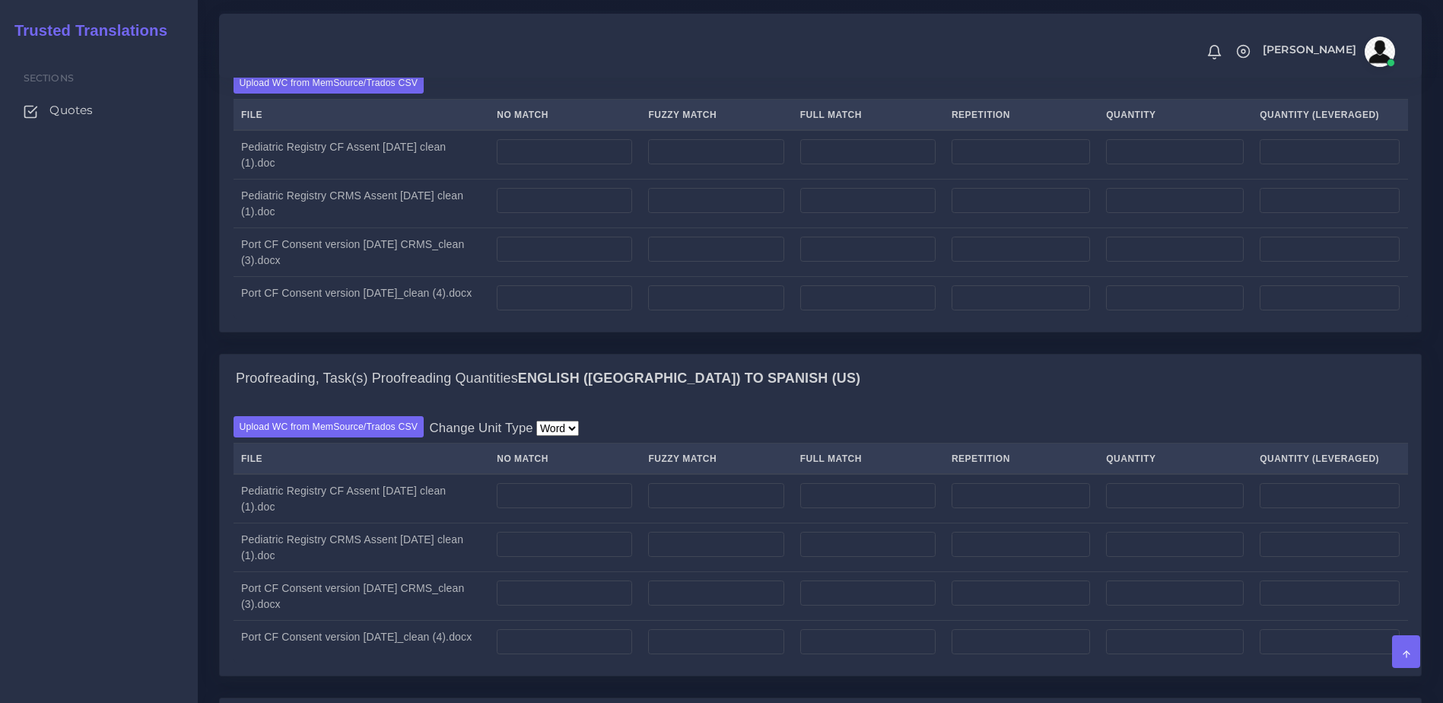
scroll to position [1160, 0]
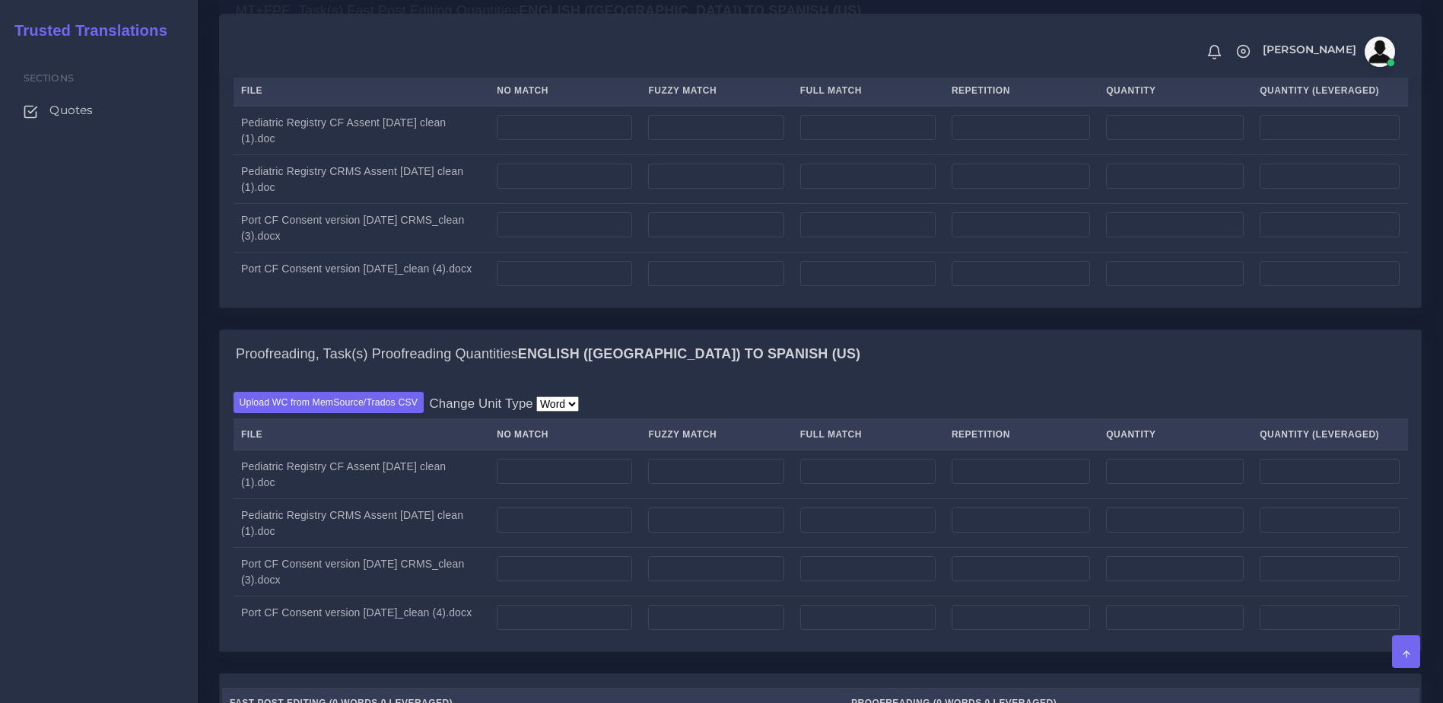
click at [1391, 329] on div "MT+FPE, Task(s) Fast Post Editing Quantities English ([GEOGRAPHIC_DATA]) TO Spa…" at bounding box center [820, 157] width 1225 height 343
click at [120, 316] on div "Sections Quotes" at bounding box center [99, 375] width 198 height 656
click at [581, 141] on input "number" at bounding box center [564, 128] width 135 height 26
type input "462"
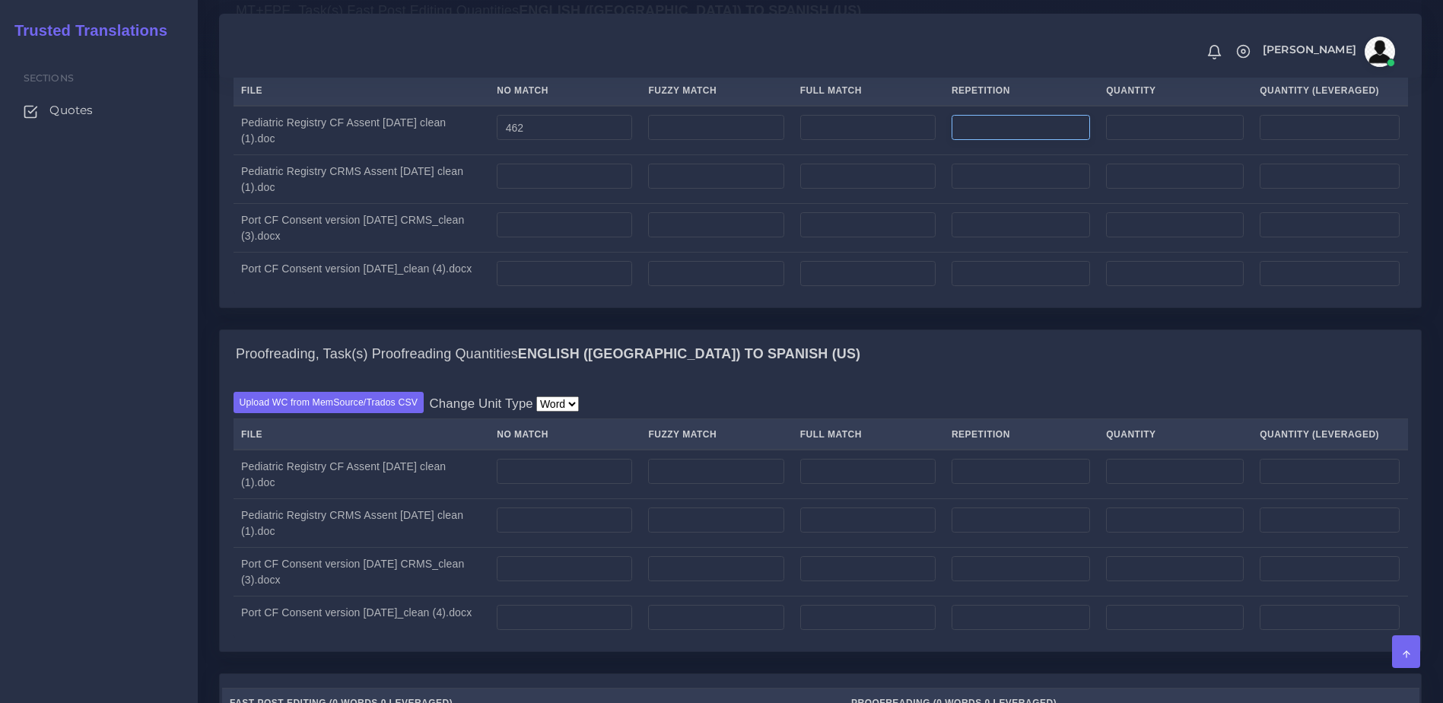
type input "462"
click at [994, 141] on input "number" at bounding box center [1021, 128] width 138 height 26
type input "23"
type input "485"
type input "467"
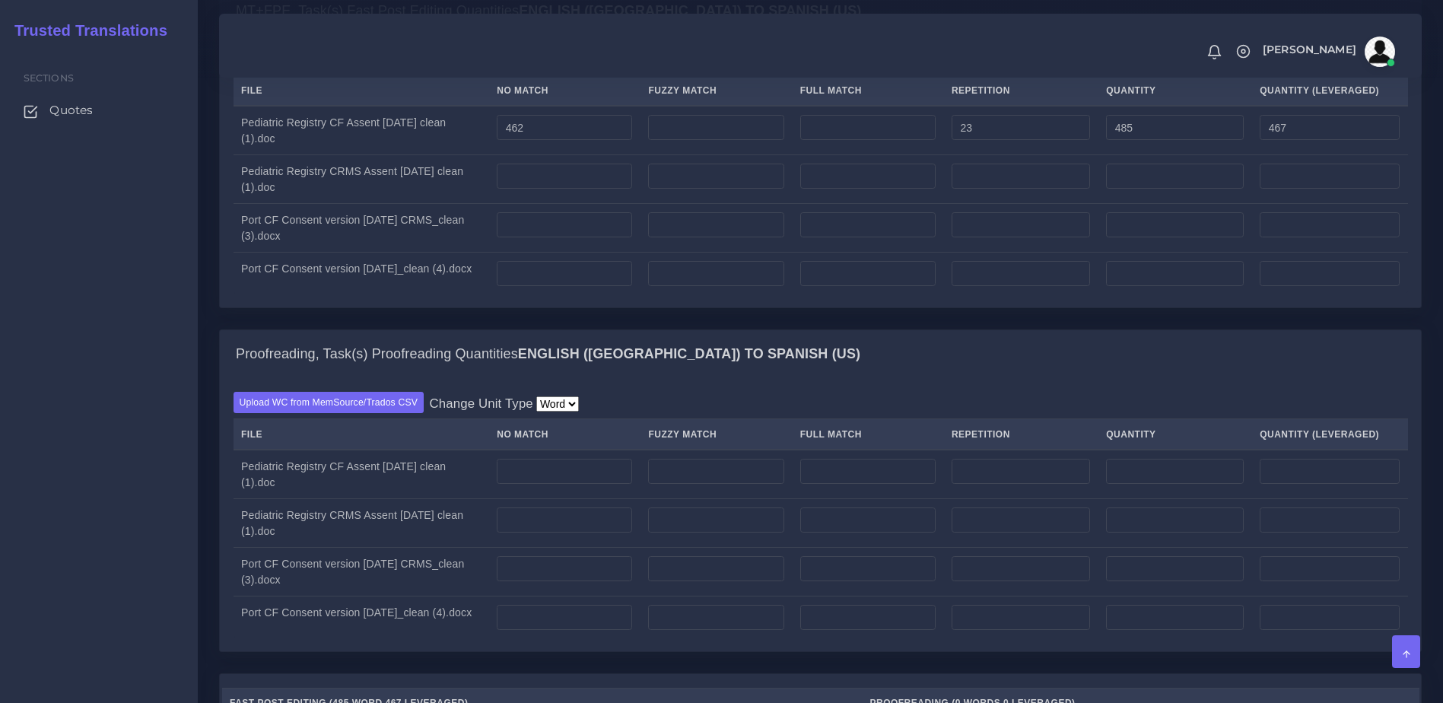
click at [119, 314] on div "Sections Quotes" at bounding box center [99, 375] width 198 height 656
click at [560, 189] on input "number" at bounding box center [564, 177] width 135 height 26
type input "223"
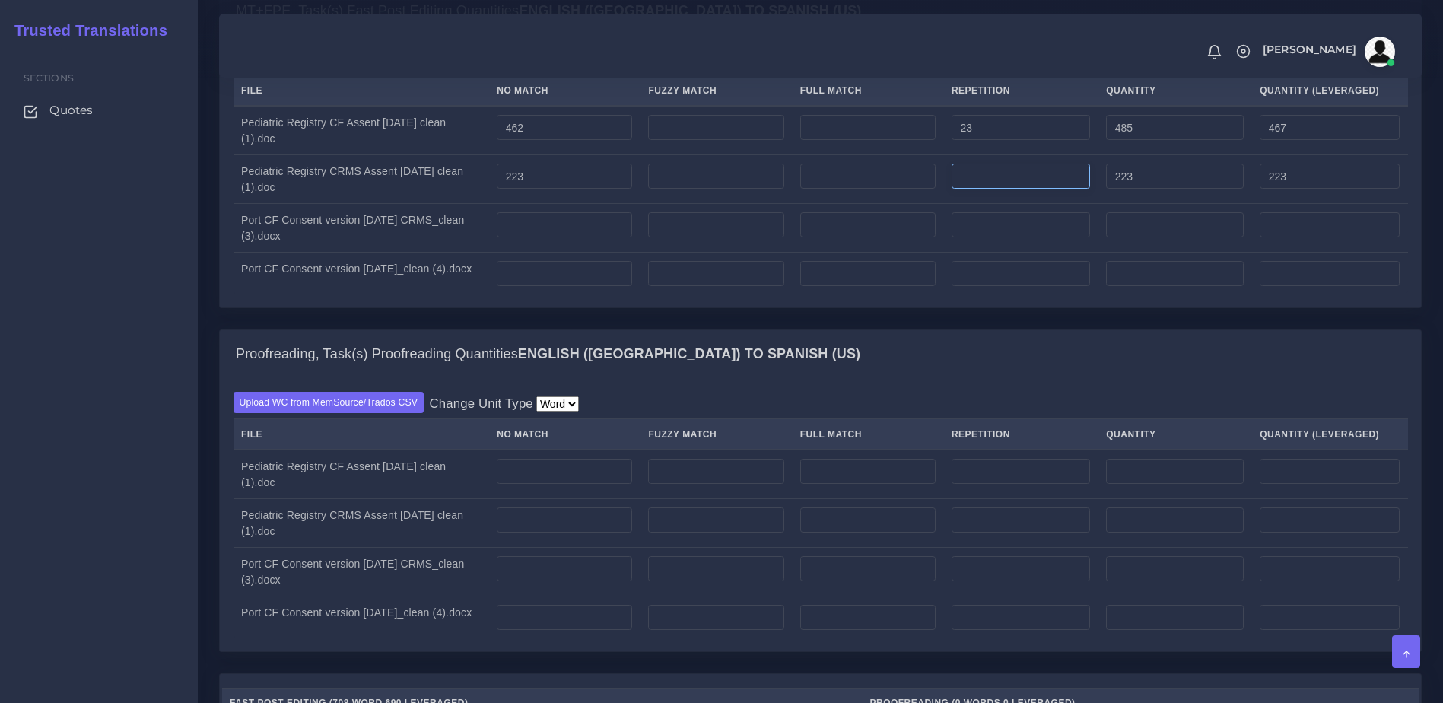
click at [1030, 189] on input "number" at bounding box center [1021, 177] width 138 height 26
type input "253"
type input "476"
type input "286"
click at [122, 303] on div "Sections Quotes" at bounding box center [99, 375] width 198 height 656
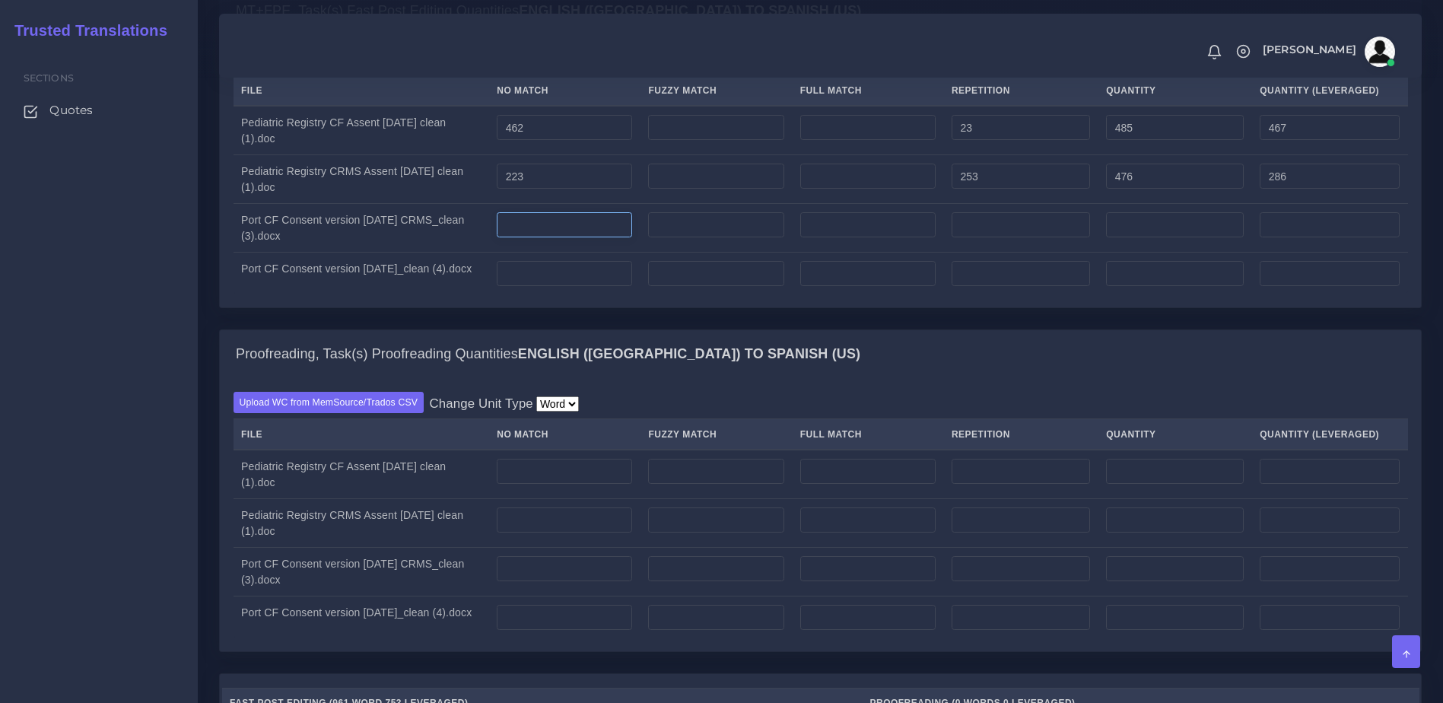
click at [595, 238] on input "number" at bounding box center [564, 225] width 135 height 26
type input "3333"
click at [74, 314] on div "Sections Quotes" at bounding box center [99, 375] width 198 height 656
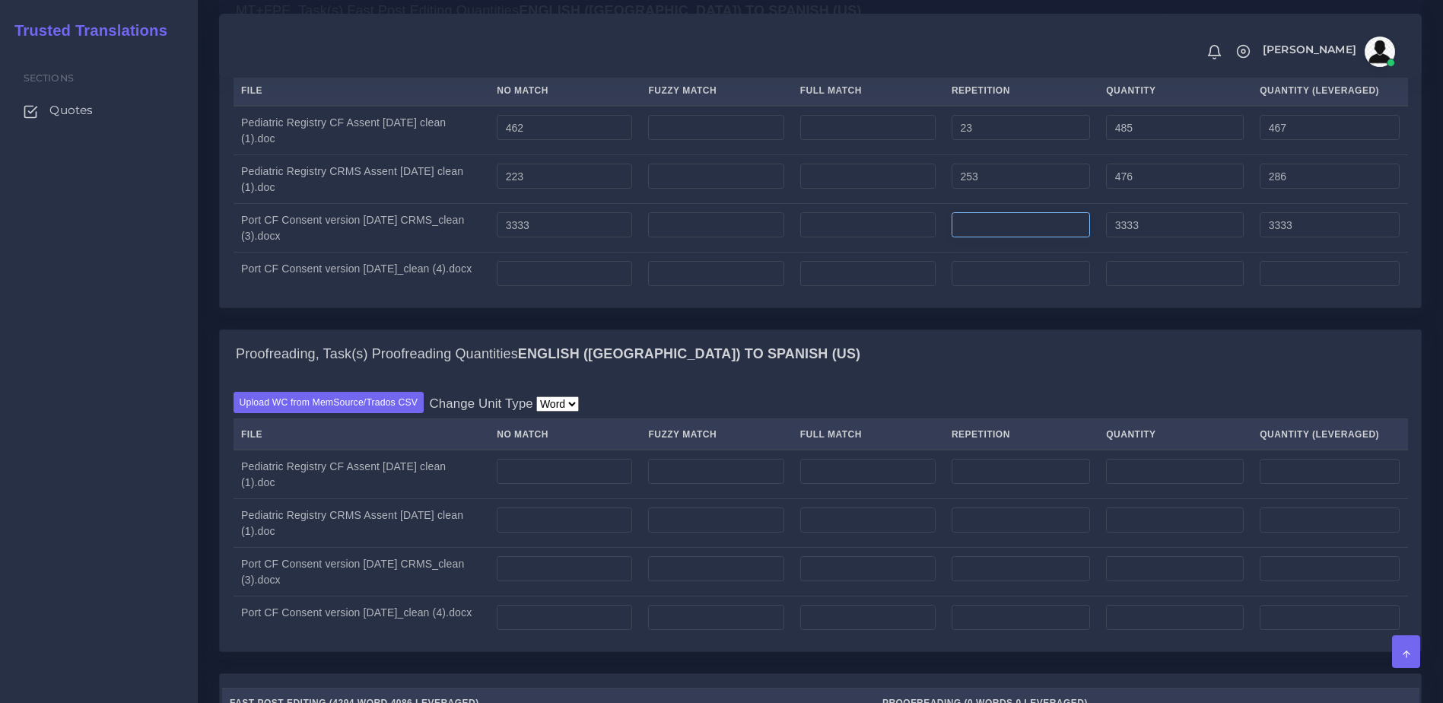
click at [996, 238] on input "number" at bounding box center [1021, 225] width 138 height 26
type input "21"
type input "3354"
type input "3338"
click at [112, 322] on div "Sections Quotes" at bounding box center [99, 375] width 198 height 656
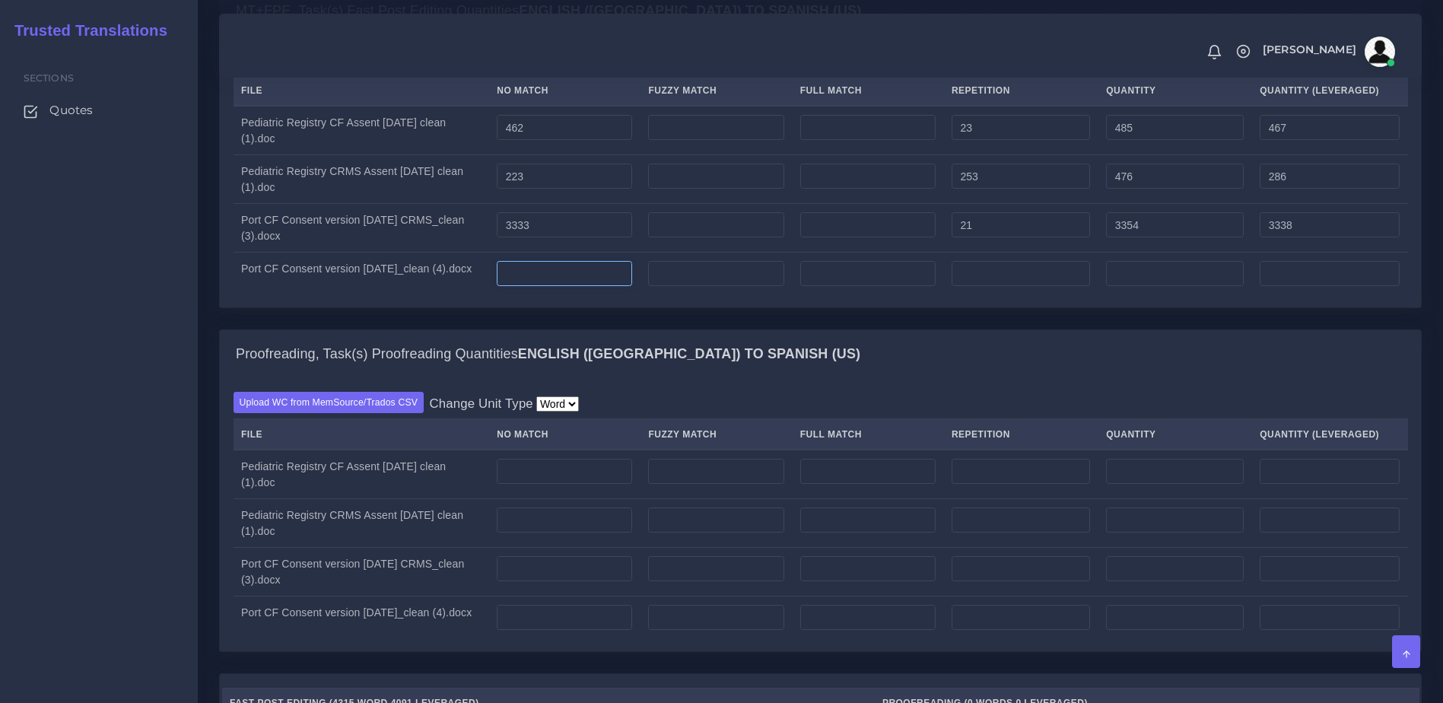
click at [550, 287] on input "number" at bounding box center [564, 274] width 135 height 26
type input "700"
click at [1037, 287] on input "number" at bounding box center [1021, 274] width 138 height 26
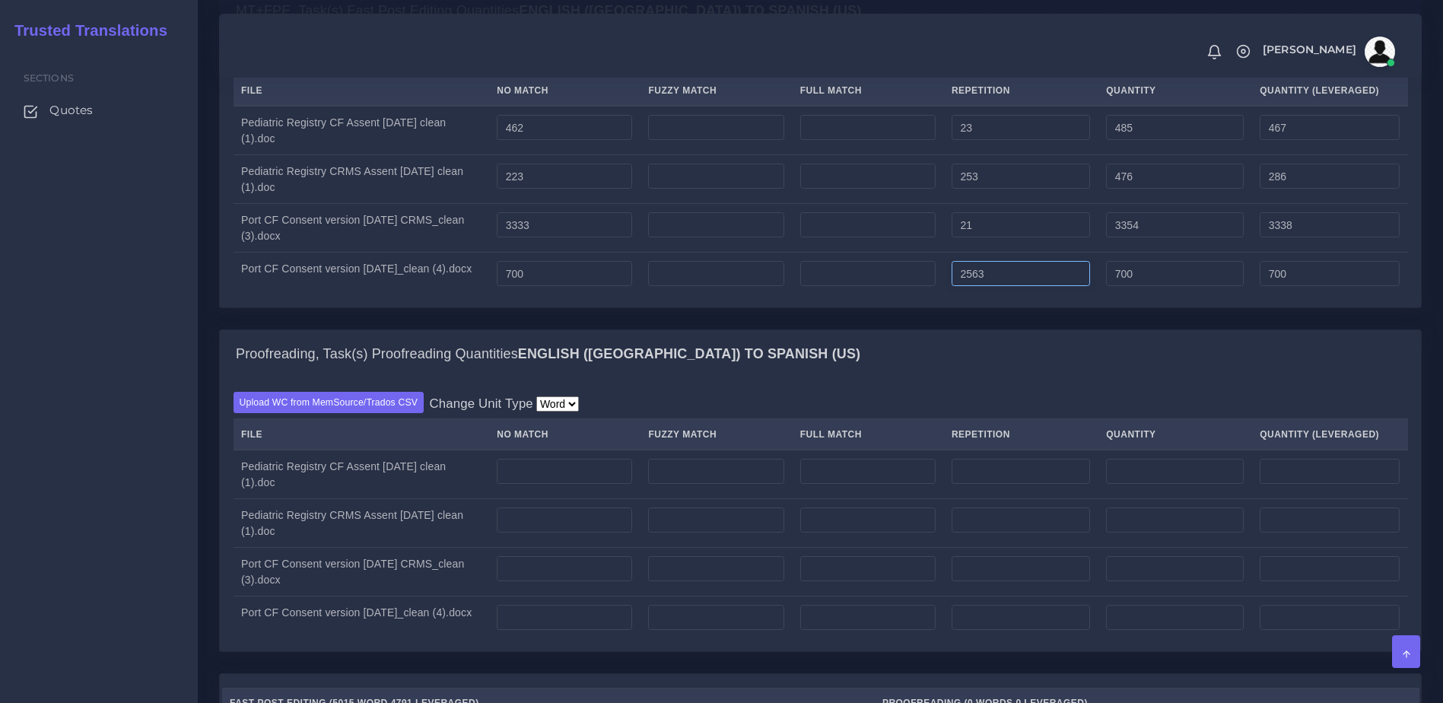
type input "2563"
type input "3263"
type input "1340"
click at [993, 379] on div "Proofreading, Task(s) Proofreading Quantities English (US) TO Spanish (US)" at bounding box center [820, 354] width 1201 height 49
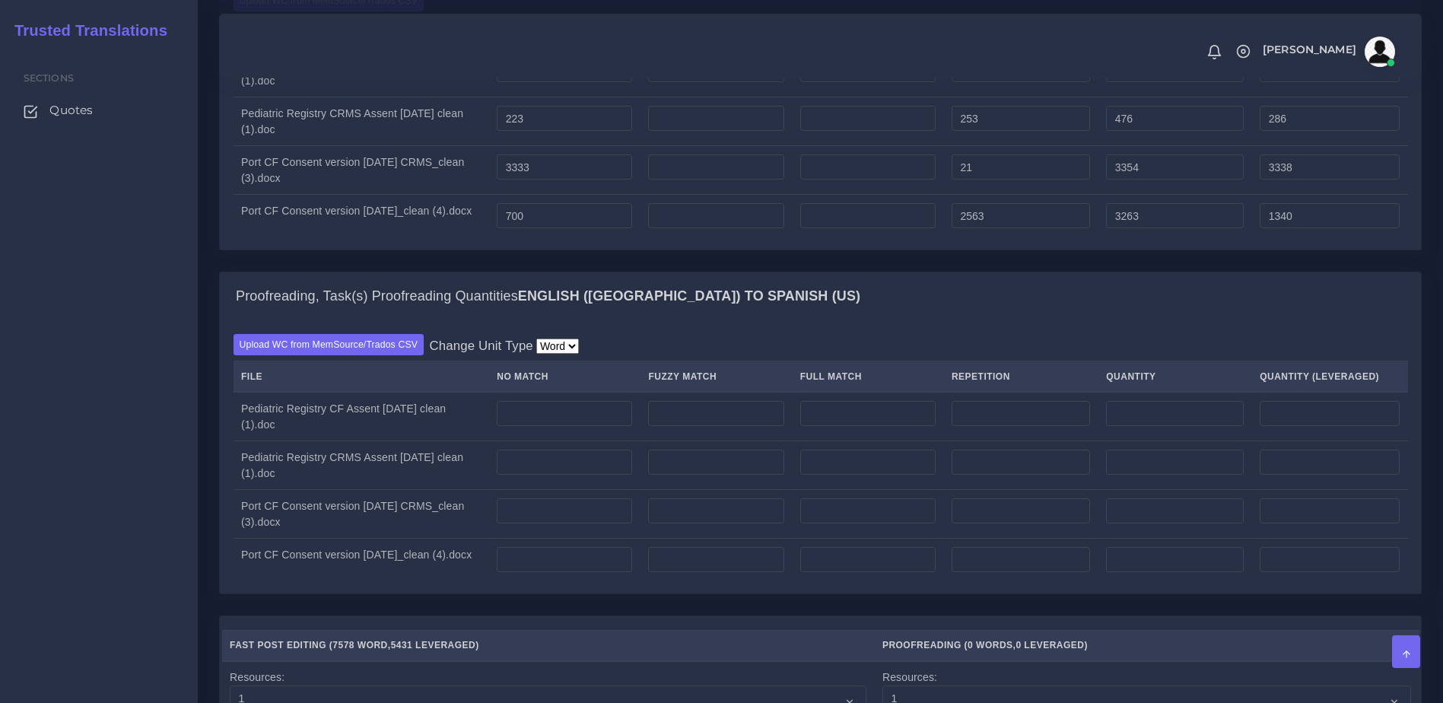
scroll to position [1206, 0]
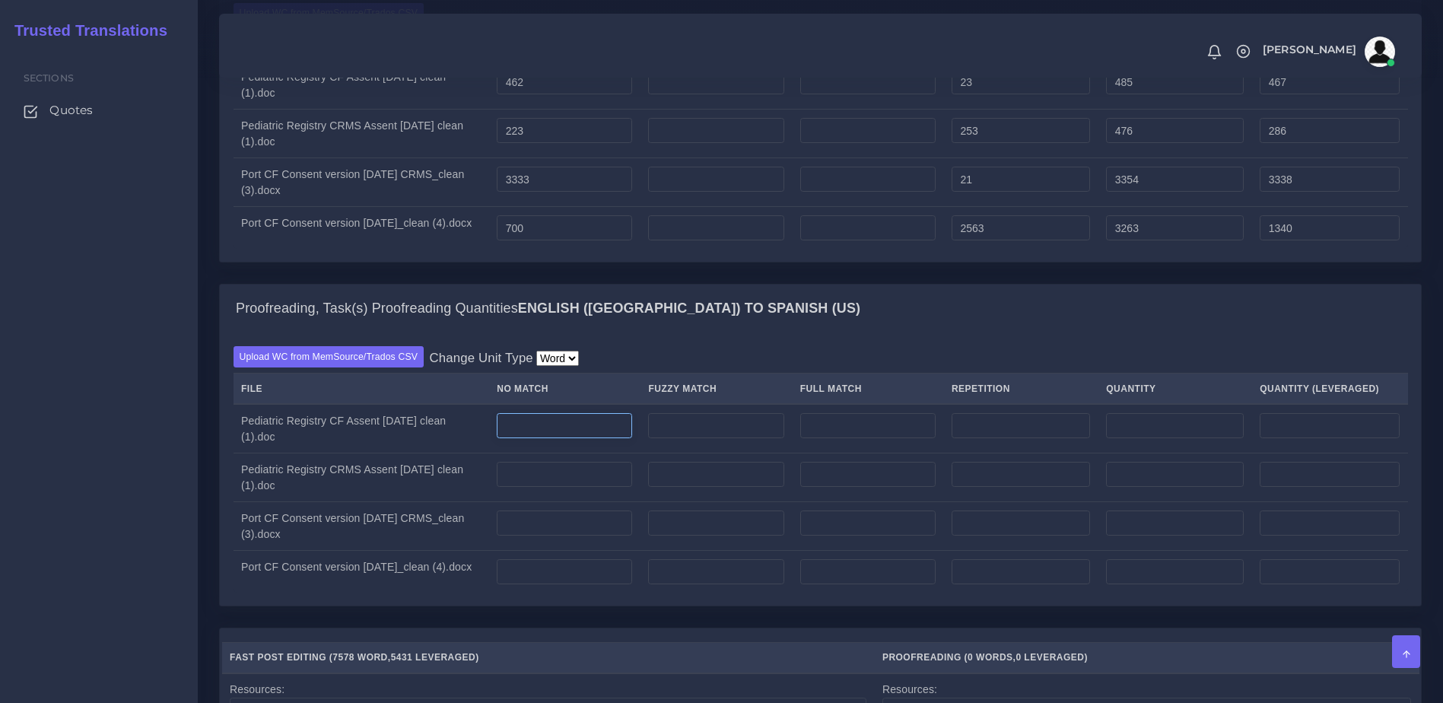
click at [548, 439] on input "number" at bounding box center [564, 426] width 135 height 26
type input "462"
click at [572, 488] on input "number" at bounding box center [564, 475] width 135 height 26
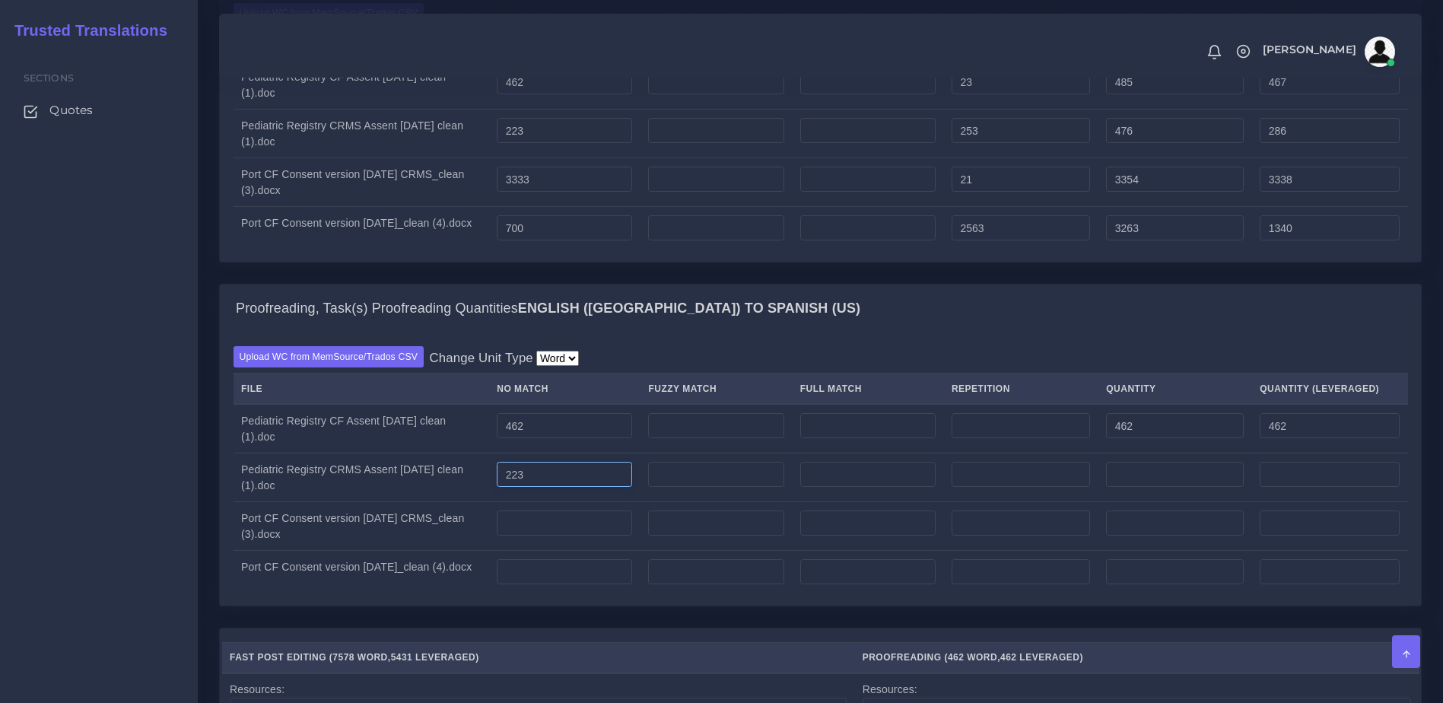
type input "223"
click at [561, 536] on input "number" at bounding box center [564, 523] width 135 height 26
type input "3333"
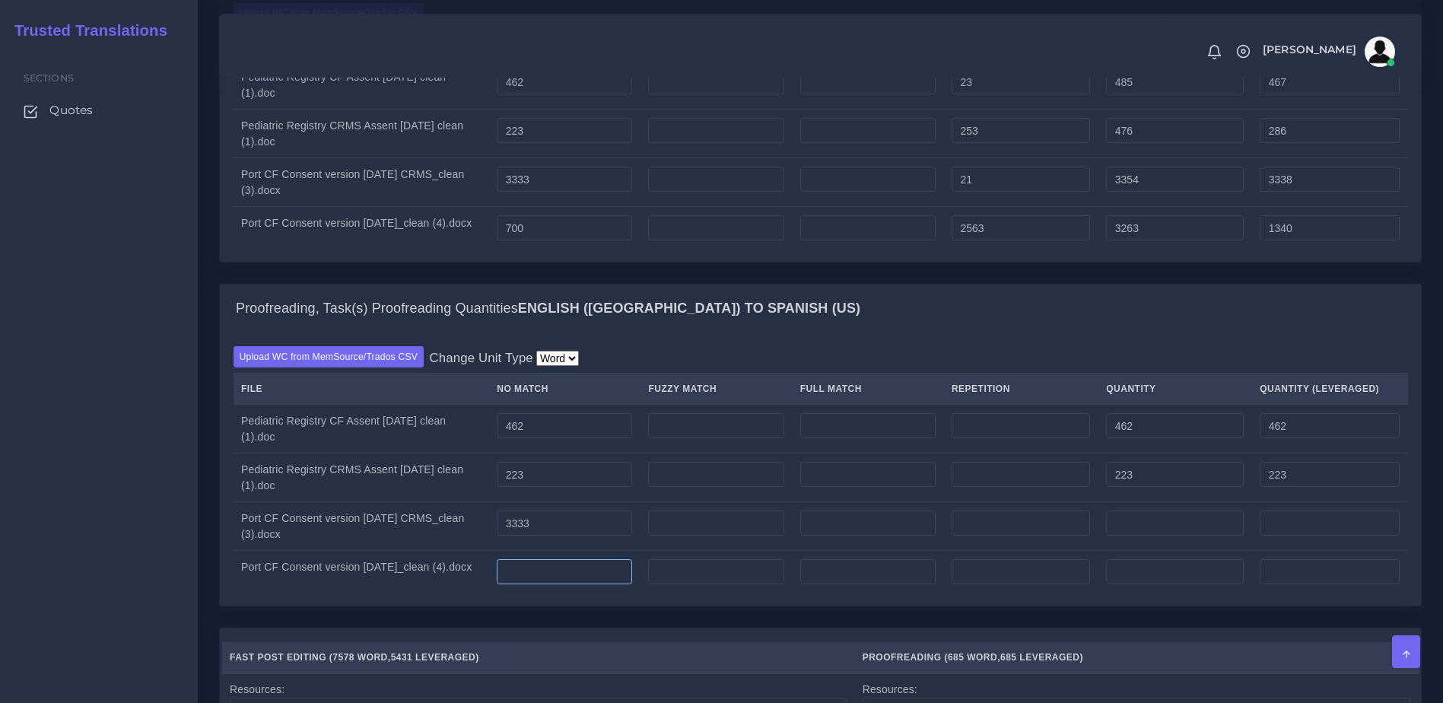
type input "3333"
click at [561, 585] on input "number" at bounding box center [564, 572] width 135 height 26
type input "700"
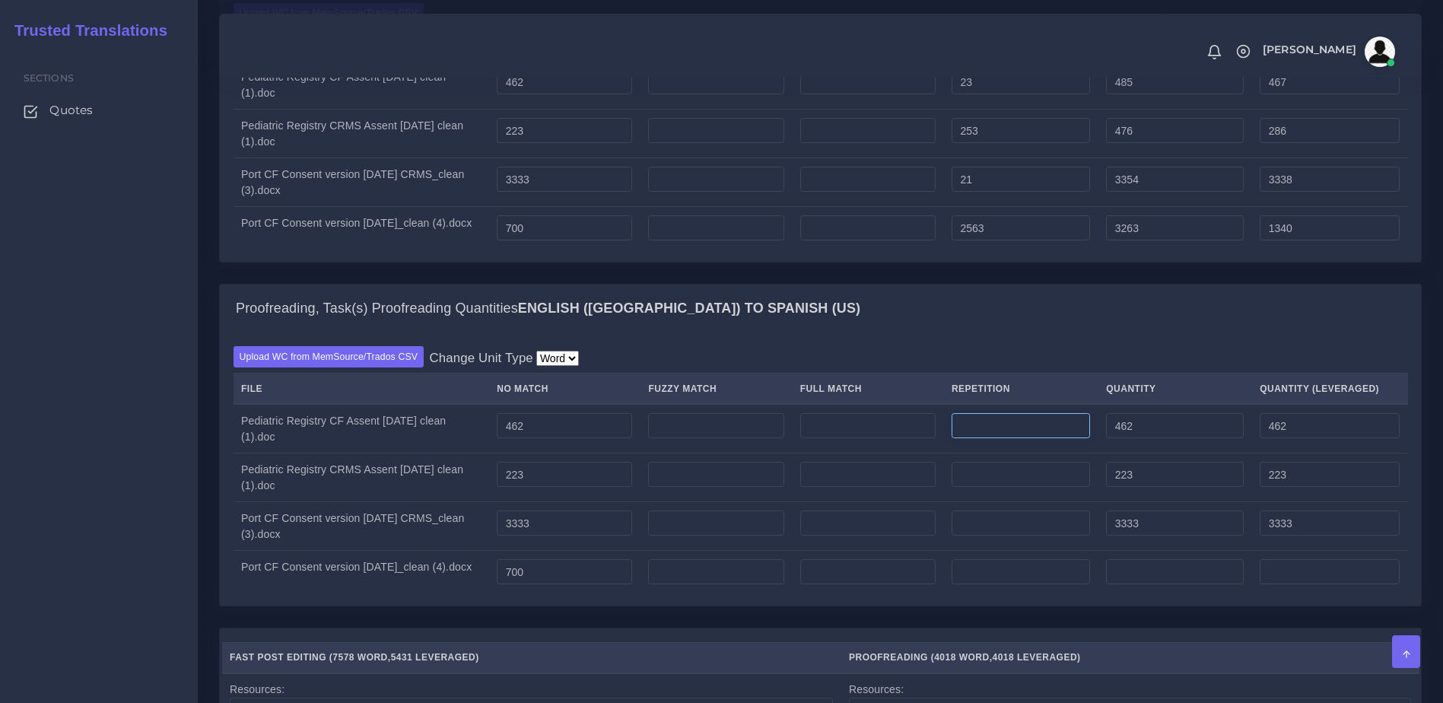
type input "700"
click at [999, 439] on input "number" at bounding box center [1021, 426] width 138 height 26
type input "23"
type input "485"
type input "467"
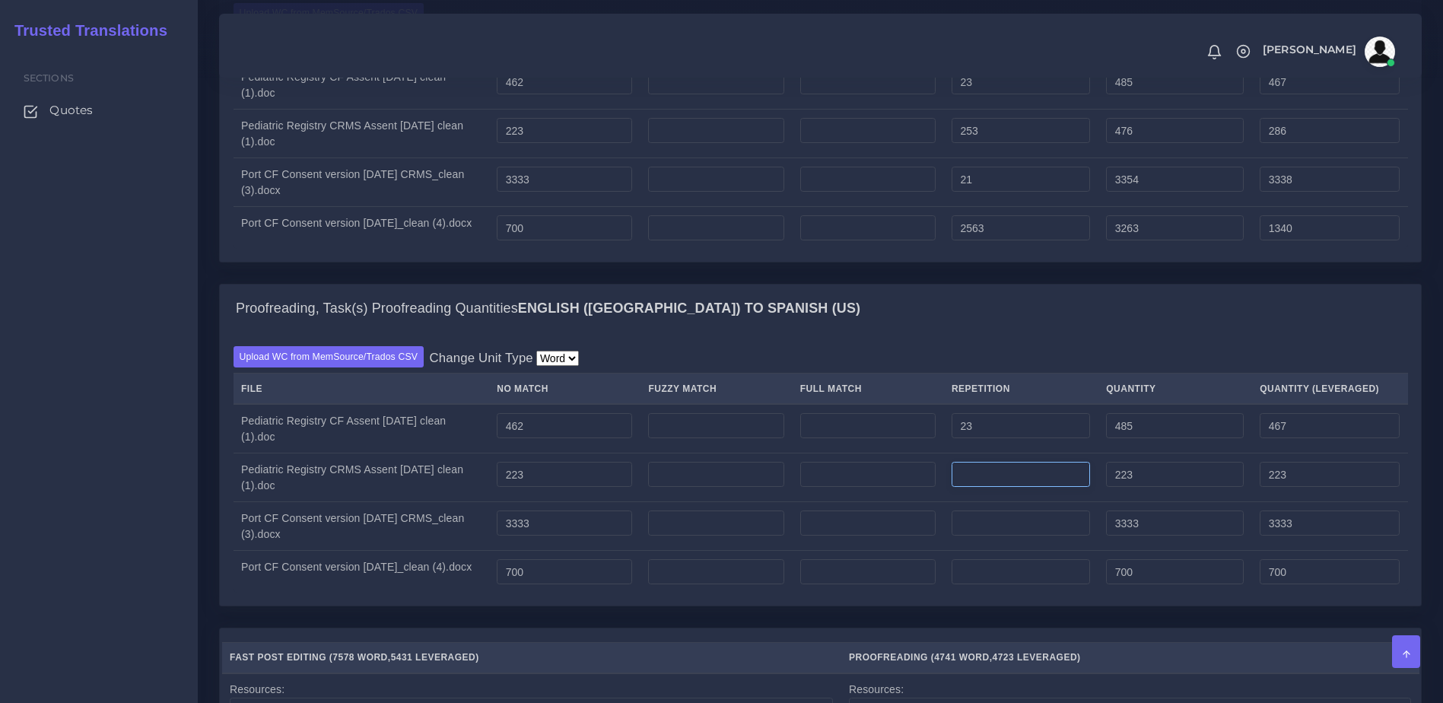
click at [1009, 488] on input "number" at bounding box center [1021, 475] width 138 height 26
type input "253"
type input "476"
type input "286"
click at [1010, 536] on input "number" at bounding box center [1021, 523] width 138 height 26
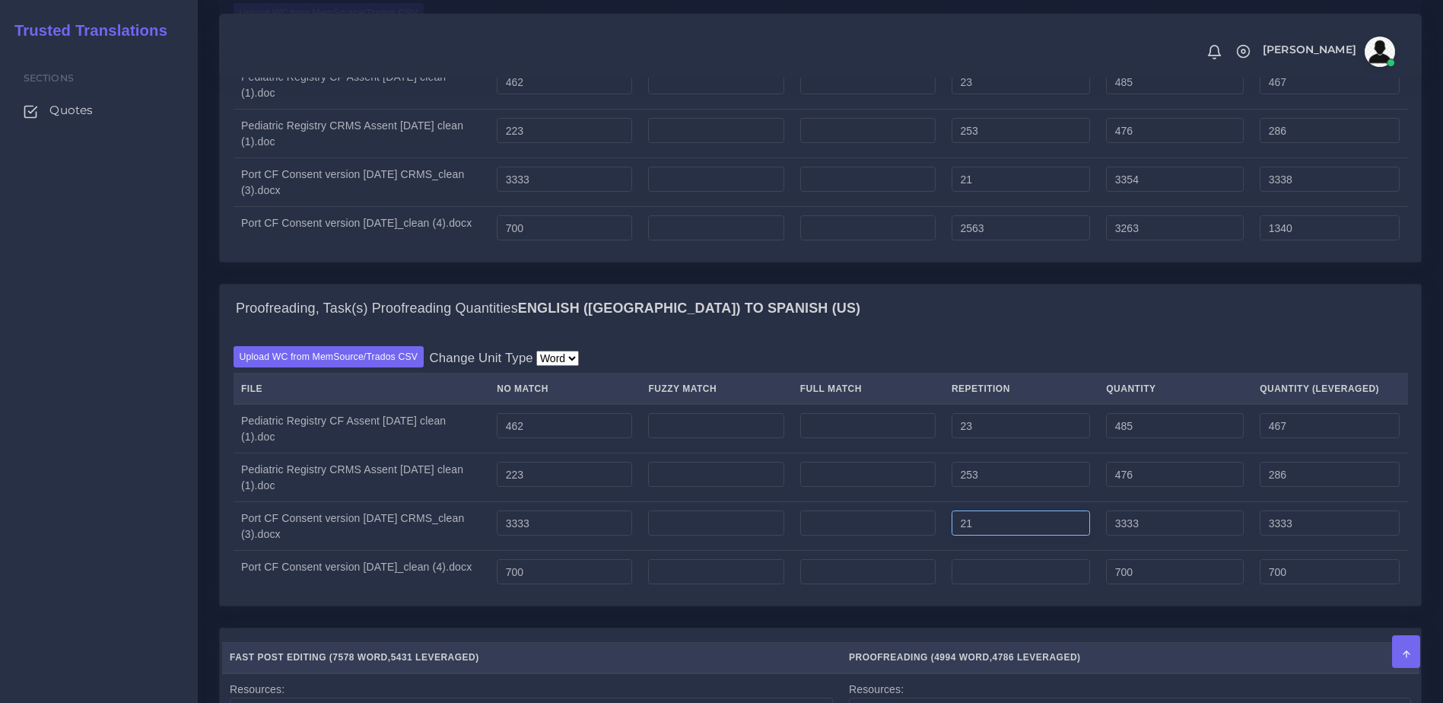
type input "21"
type input "3354"
type input "3338"
click at [1012, 585] on input "number" at bounding box center [1021, 572] width 138 height 26
type input "2563"
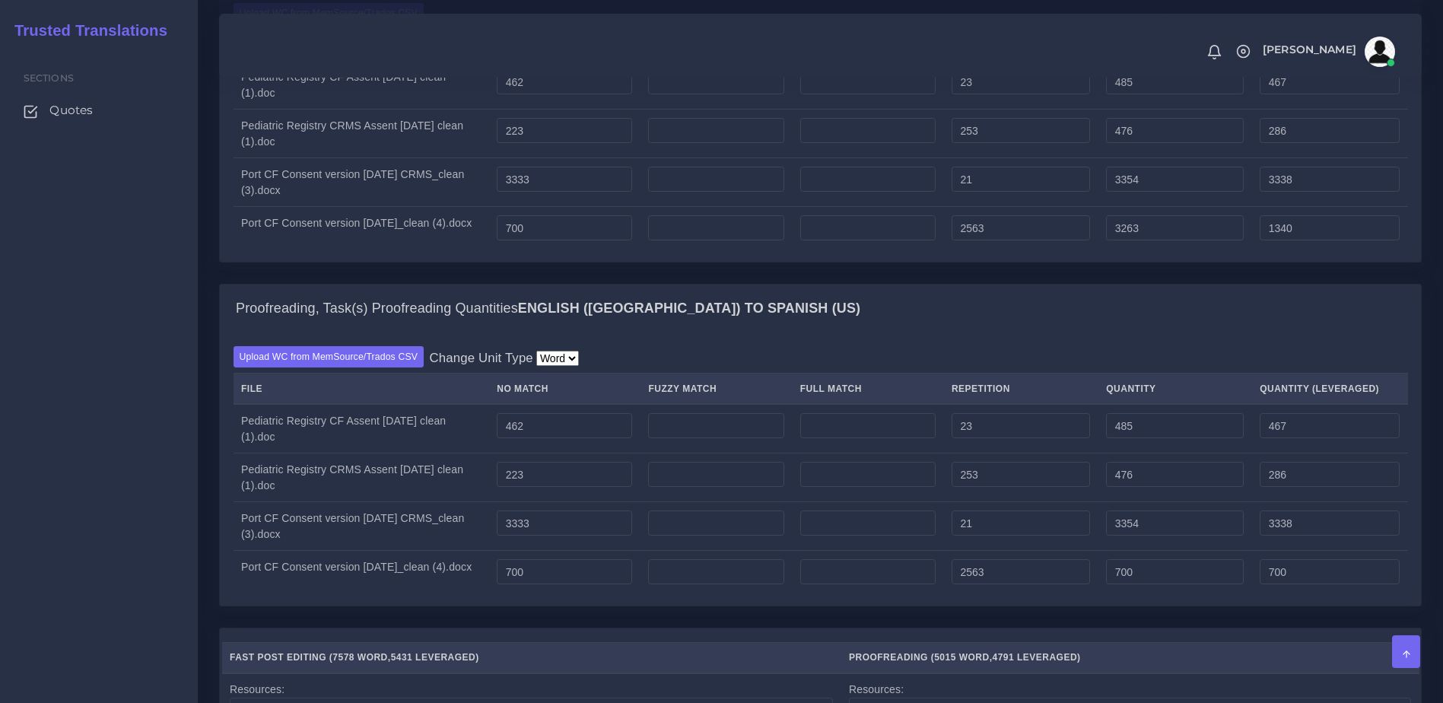
type input "3263"
type input "1340"
click at [989, 628] on div "Proofreading, Task(s) Proofreading Quantities English (US) TO Spanish (US) Uplo…" at bounding box center [820, 456] width 1225 height 344
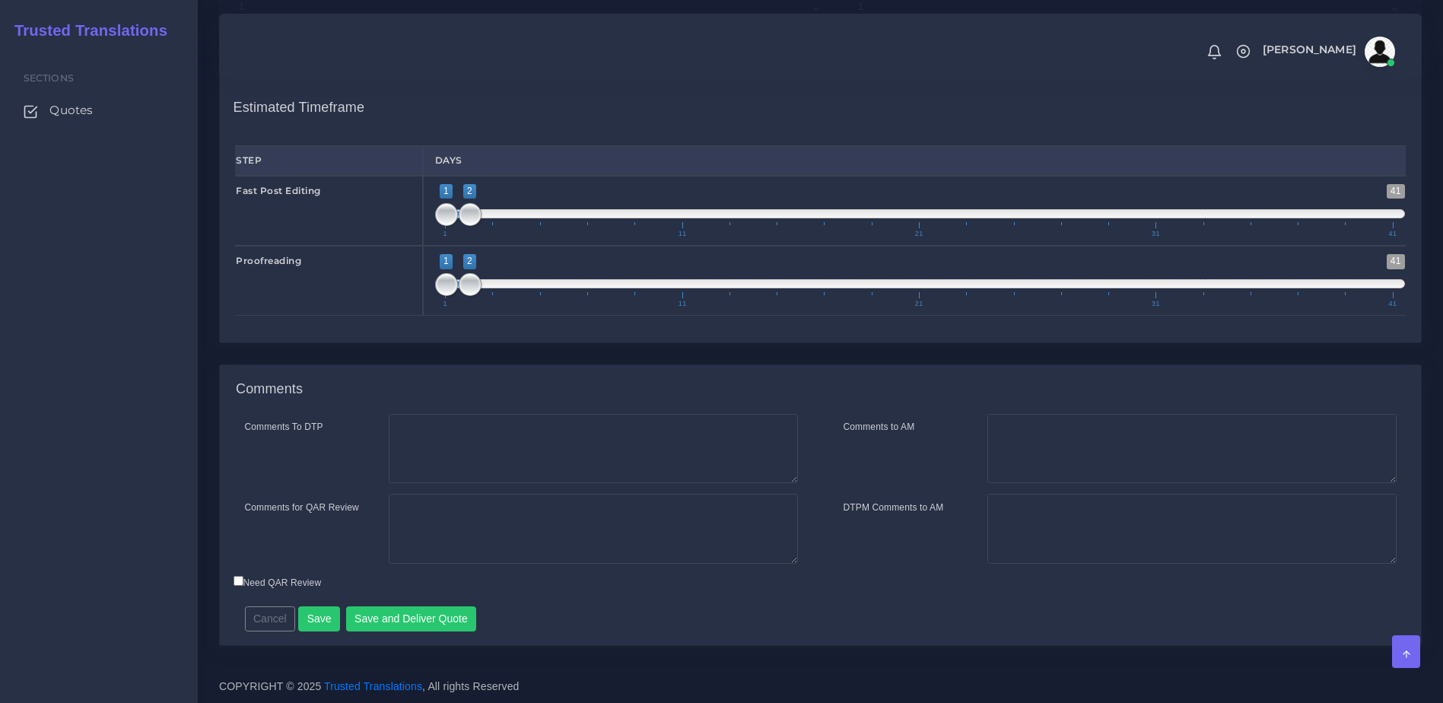
scroll to position [1920, 0]
click at [472, 226] on span at bounding box center [470, 214] width 23 height 23
type input "2;2"
drag, startPoint x: 453, startPoint y: 254, endPoint x: 469, endPoint y: 254, distance: 16.0
click at [469, 226] on span at bounding box center [470, 214] width 23 height 23
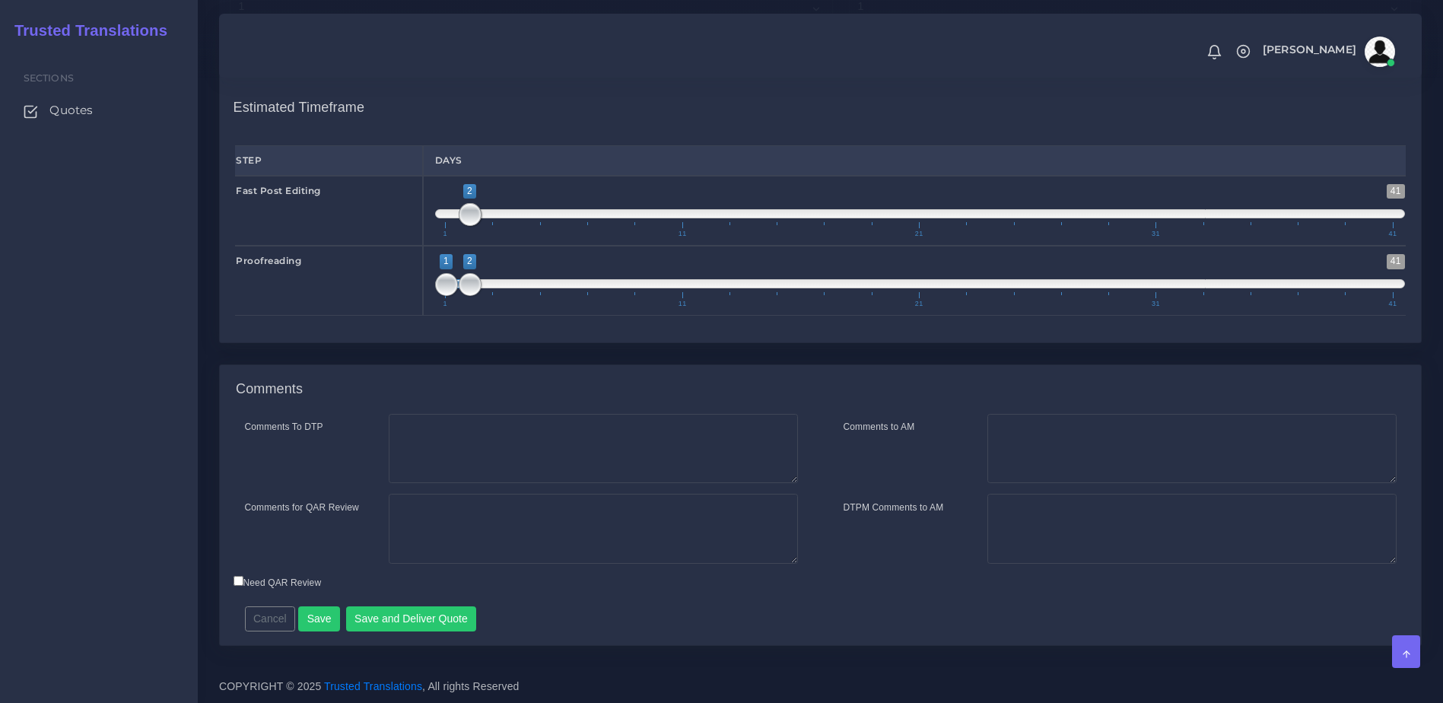
drag, startPoint x: 94, startPoint y: 284, endPoint x: 199, endPoint y: 307, distance: 107.4
click at [94, 284] on div "Sections Quotes" at bounding box center [99, 375] width 198 height 656
drag, startPoint x: 467, startPoint y: 319, endPoint x: 516, endPoint y: 320, distance: 48.7
click at [516, 296] on span at bounding box center [517, 284] width 23 height 23
type input "3;4"
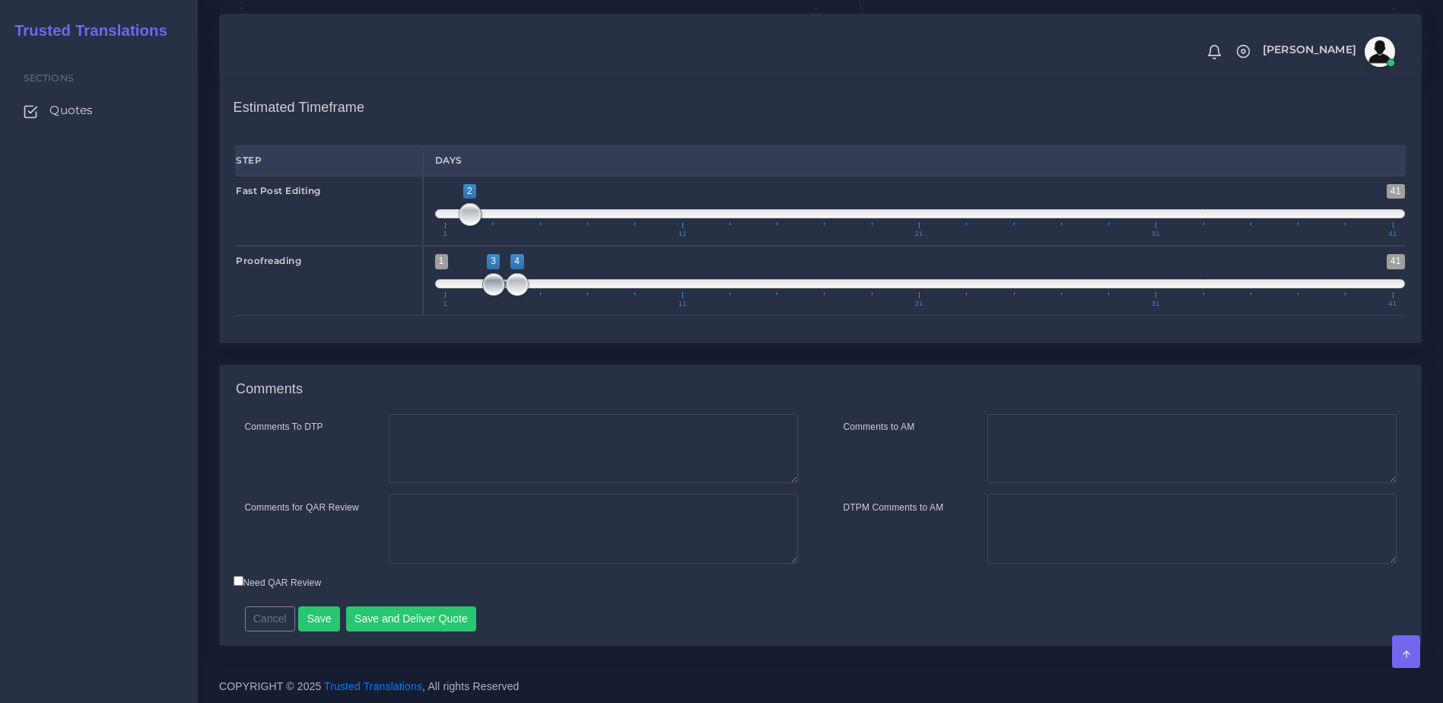
drag, startPoint x: 456, startPoint y: 321, endPoint x: 497, endPoint y: 323, distance: 41.1
click at [497, 296] on span at bounding box center [493, 284] width 23 height 23
click at [596, 364] on div "Resources Fast Post Editing ( 7578 Word , 5431 Leveraged ) )" at bounding box center [820, 143] width 1225 height 441
type input "1;2"
drag, startPoint x: 475, startPoint y: 250, endPoint x: 429, endPoint y: 251, distance: 46.4
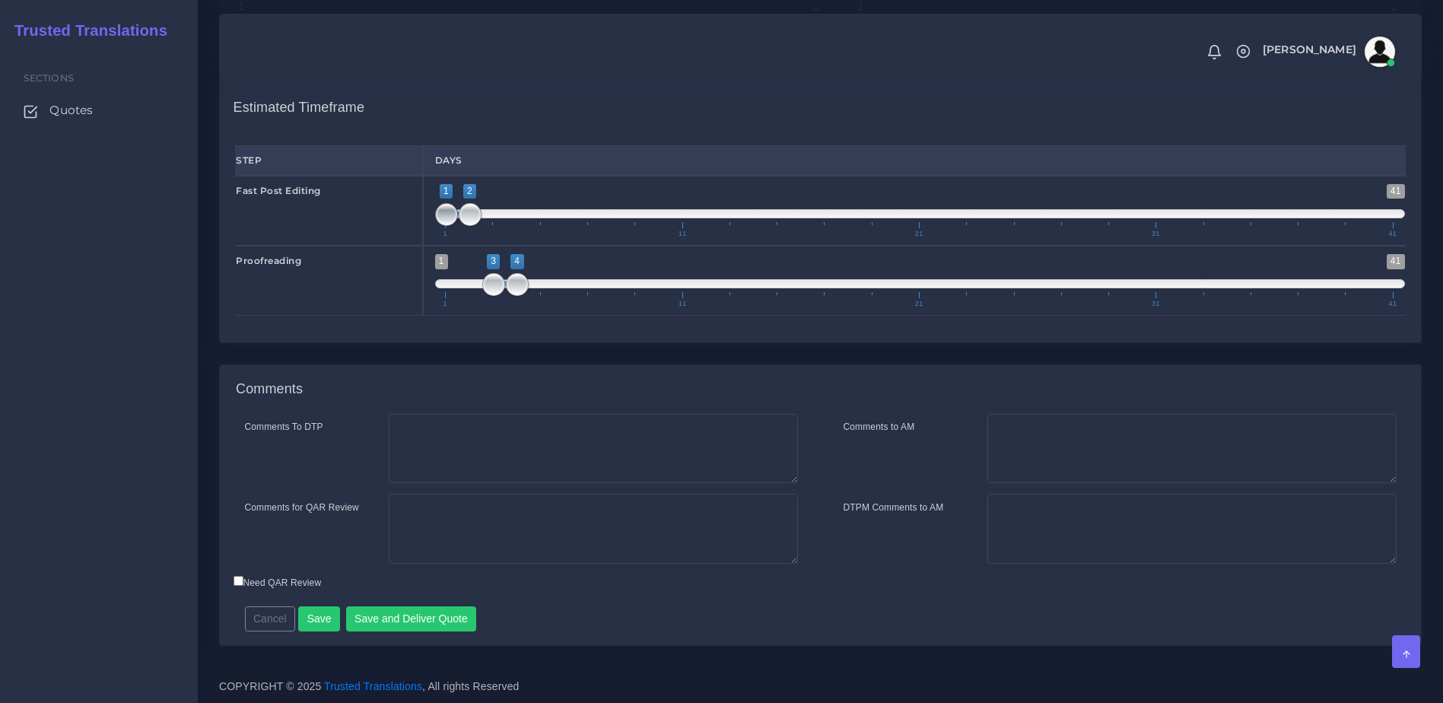
click at [429, 246] on div "1 41 1 2 1 — 2 1 11 21 31 41 1;2" at bounding box center [920, 211] width 995 height 70
click at [1041, 437] on textarea "Comments to AM" at bounding box center [1191, 449] width 409 height 70
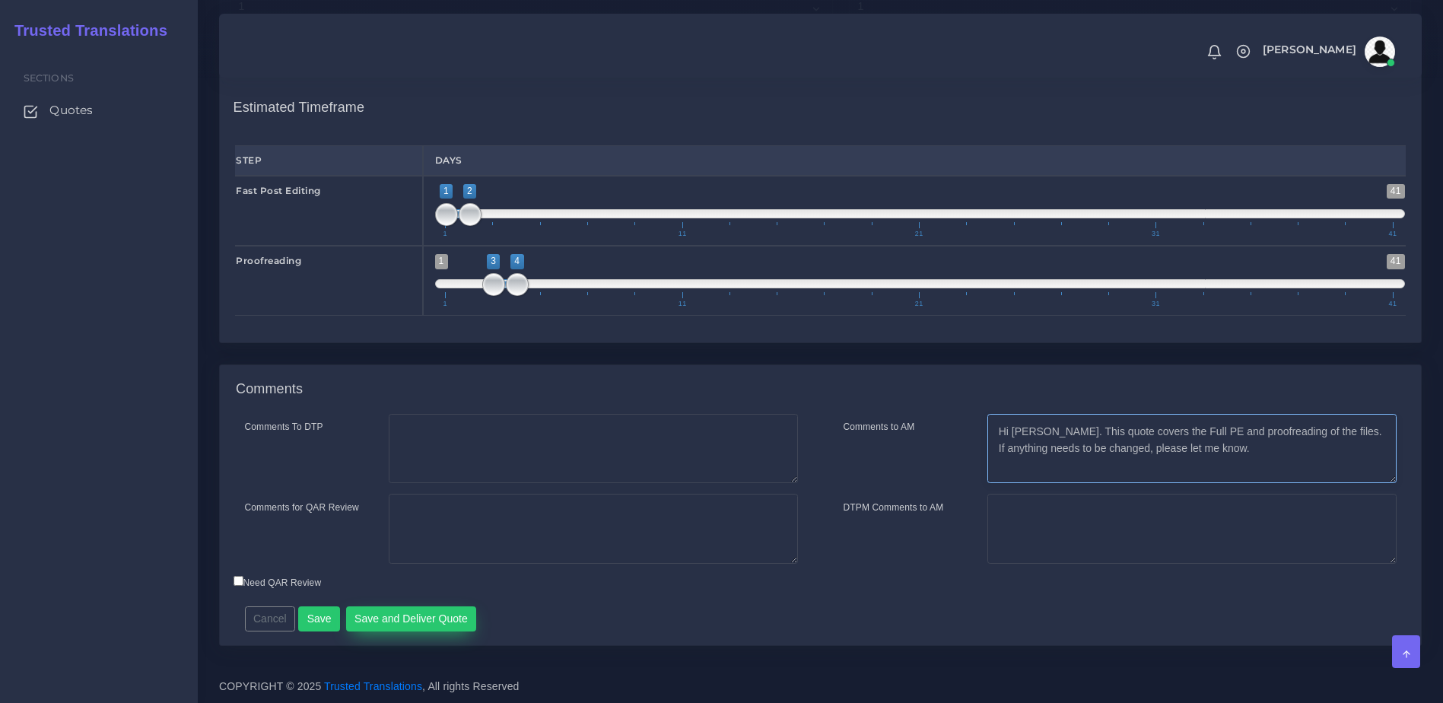
type textarea "Hi [PERSON_NAME]. This quote covers the Full PE and proofreading of the files. …"
click at [389, 617] on button "Save and Deliver Quote" at bounding box center [411, 619] width 131 height 26
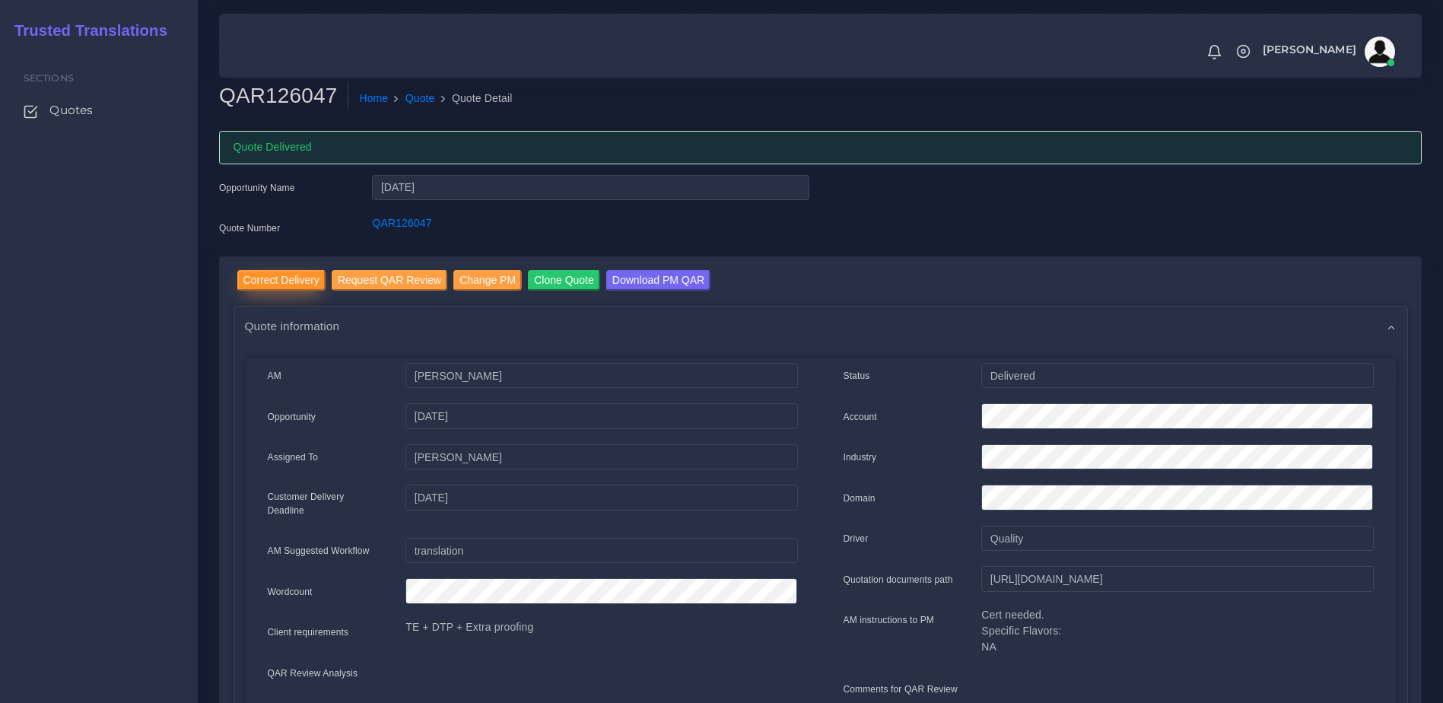
click at [271, 275] on input "Correct Delivery" at bounding box center [281, 280] width 88 height 21
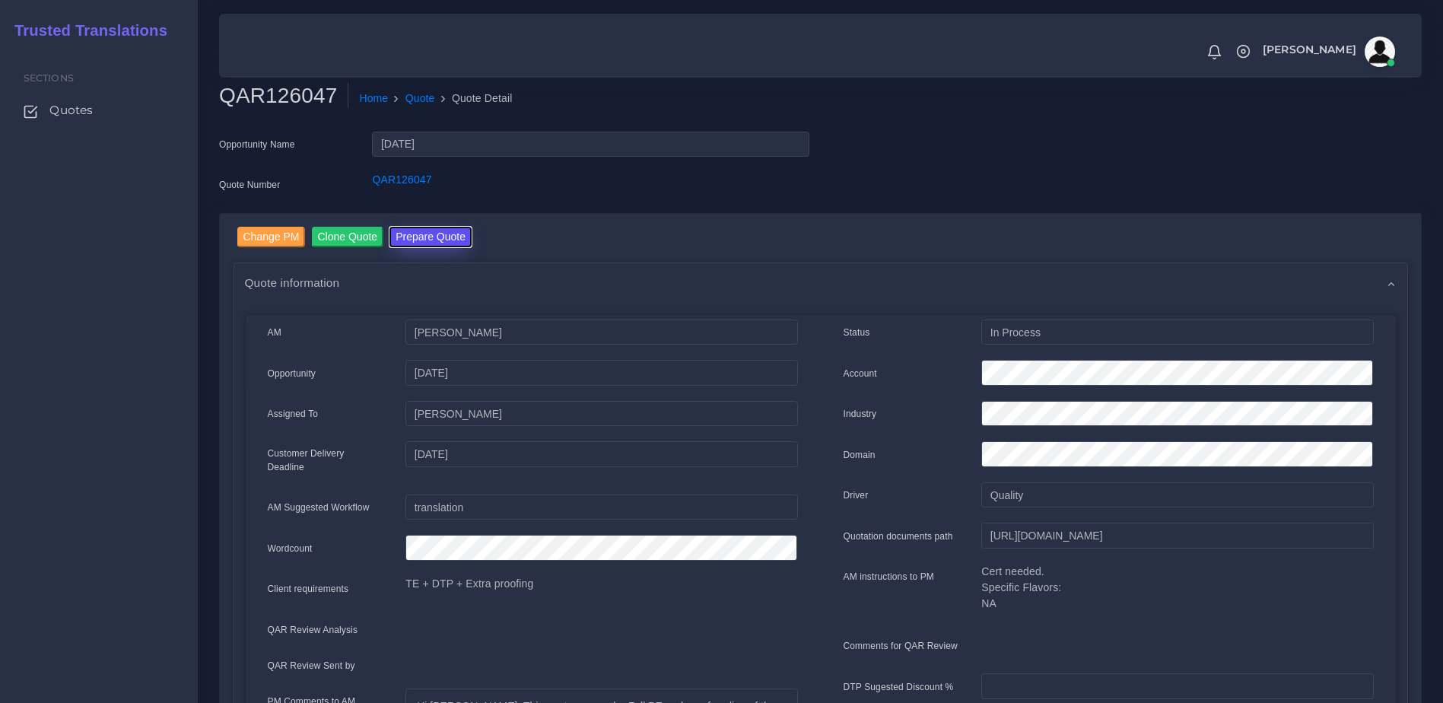
click at [439, 238] on button "Prepare Quote" at bounding box center [430, 237] width 82 height 21
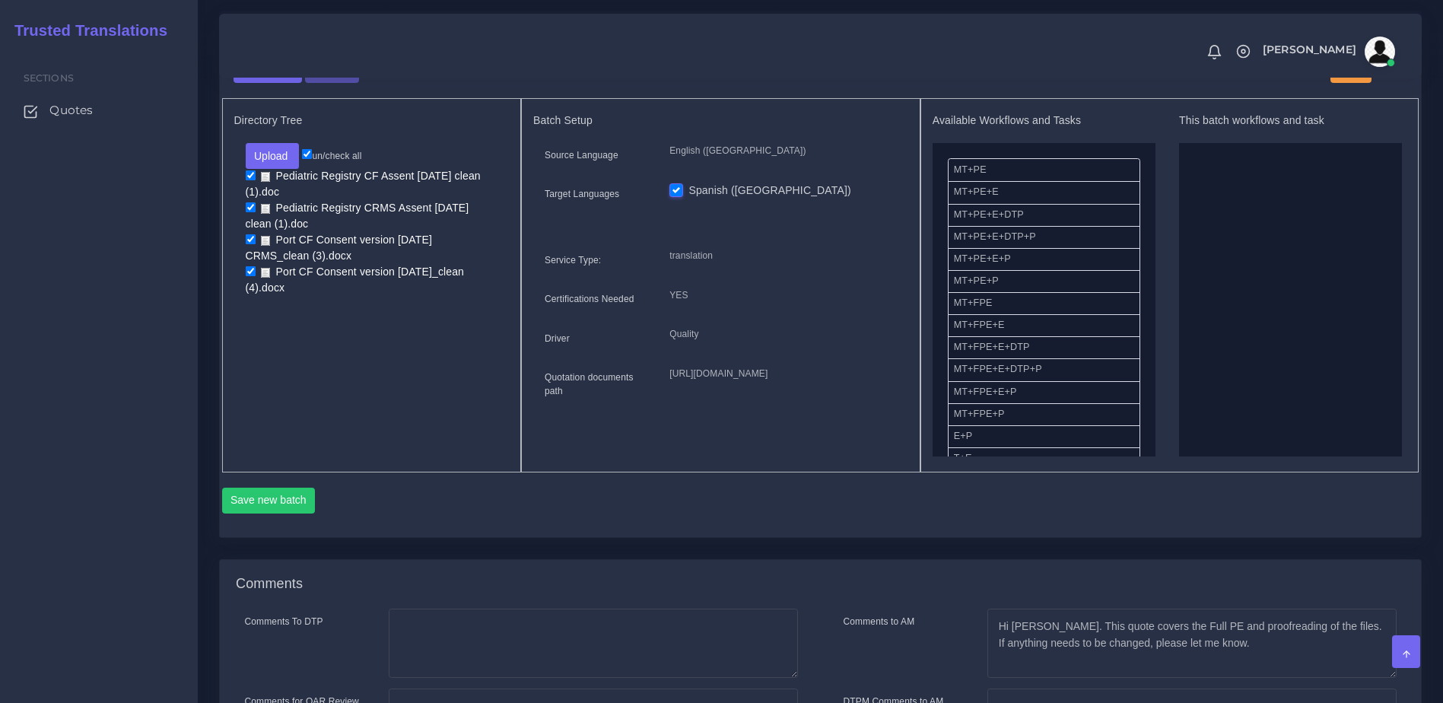
scroll to position [804, 0]
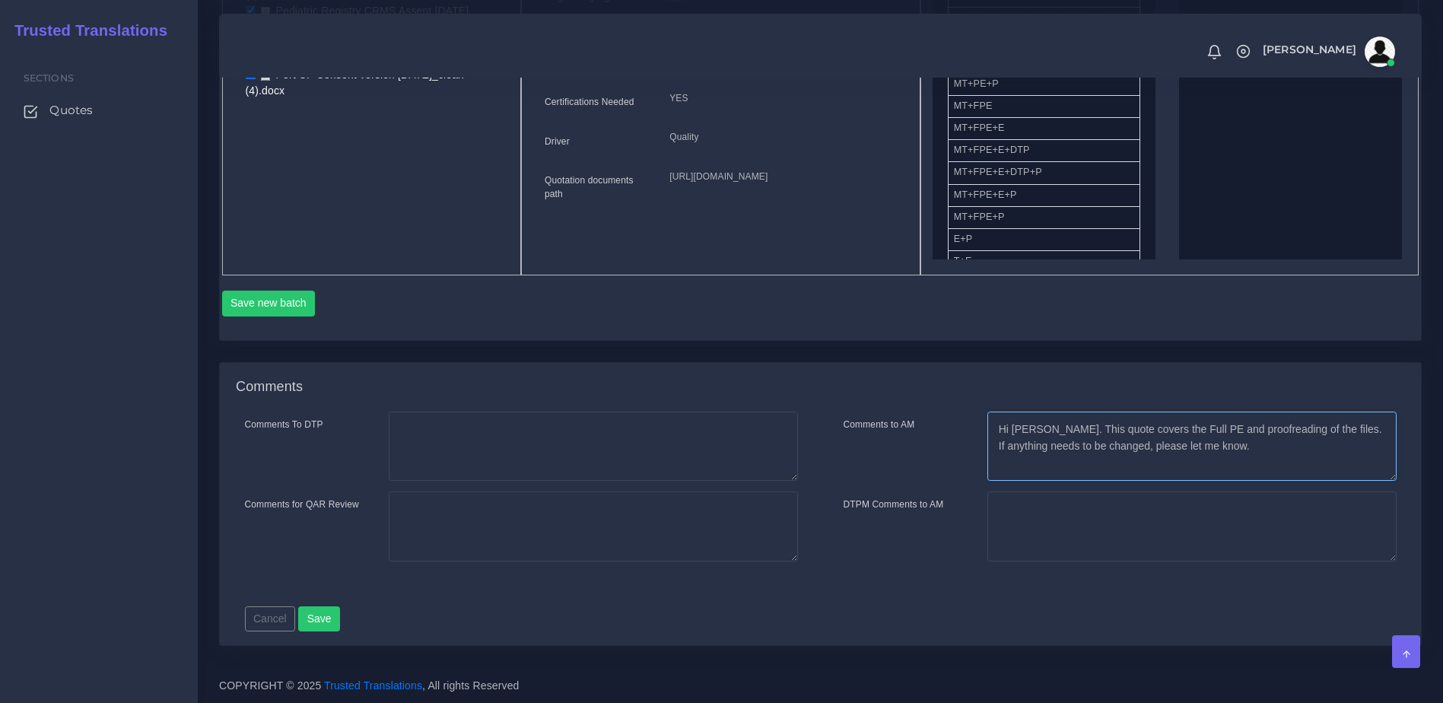
click at [1156, 427] on textarea "Hi Kurt. This quote covers the Full PE and proofreading of the files. If anythi…" at bounding box center [1191, 447] width 409 height 70
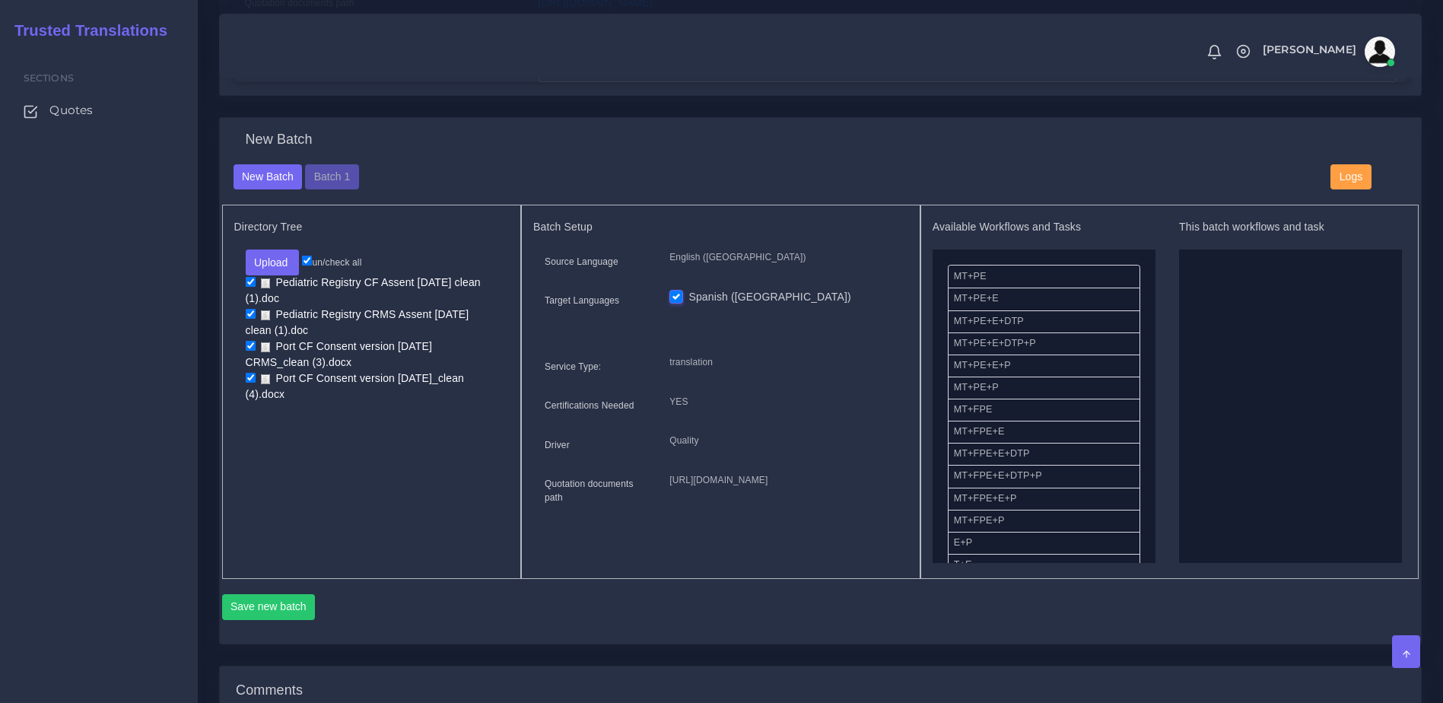
scroll to position [467, 0]
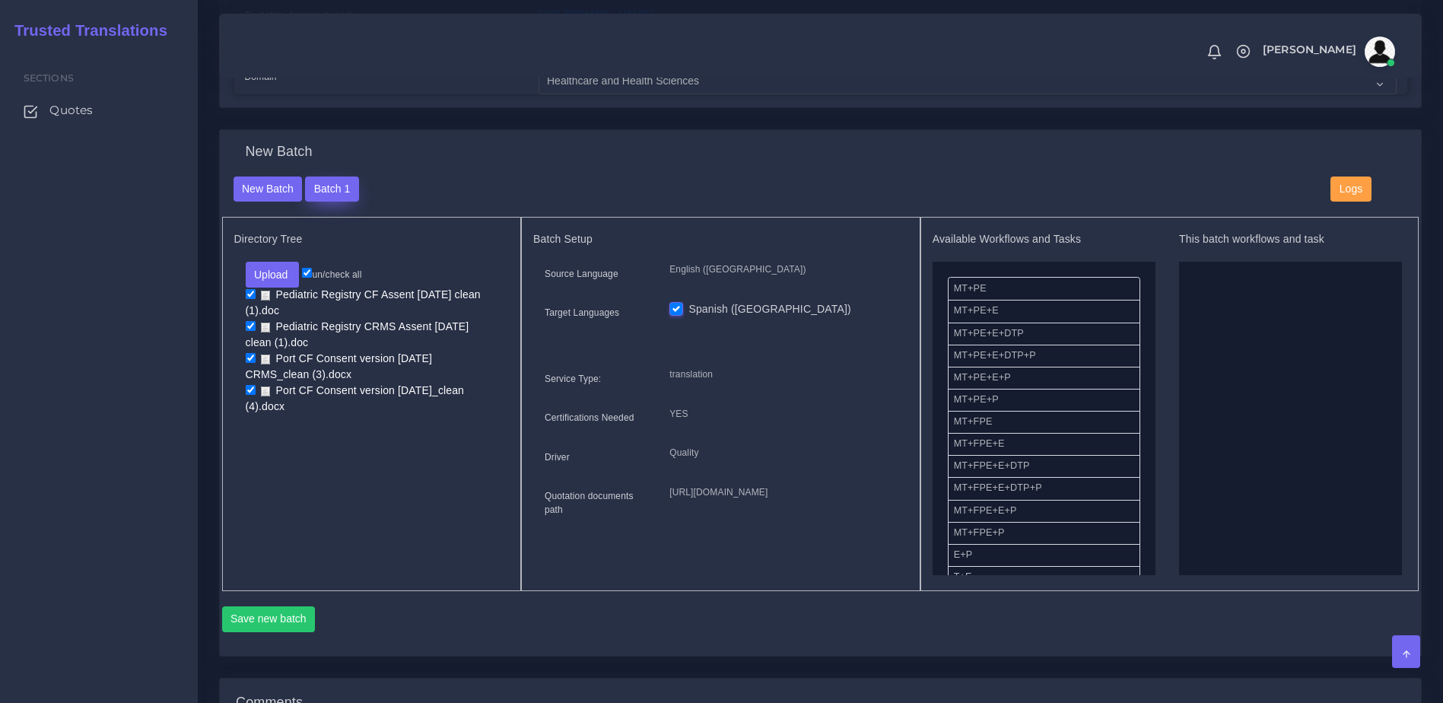
type textarea "Hi [PERSON_NAME]. This quote covers the Fast PE and proofreading of the files. …"
click at [326, 199] on button "Batch 1" at bounding box center [331, 189] width 53 height 26
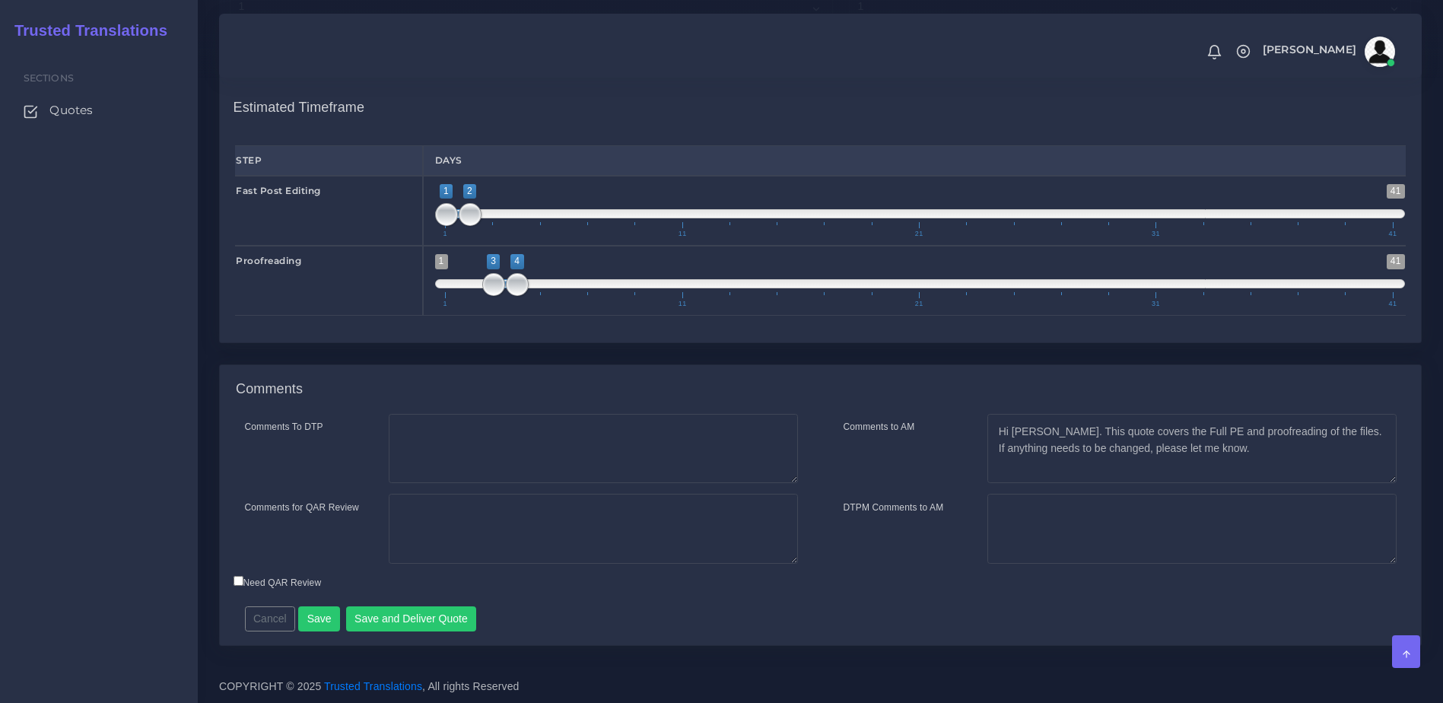
scroll to position [1956, 0]
click at [1150, 431] on textarea "Hi [PERSON_NAME]. This quote covers the Full PE and proofreading of the files. …" at bounding box center [1191, 449] width 409 height 70
type textarea "Hi Kurt. This quote covers the Fast PE and proofreading of the files. If anythi…"
click at [428, 625] on button "Save and Deliver Quote" at bounding box center [411, 619] width 131 height 26
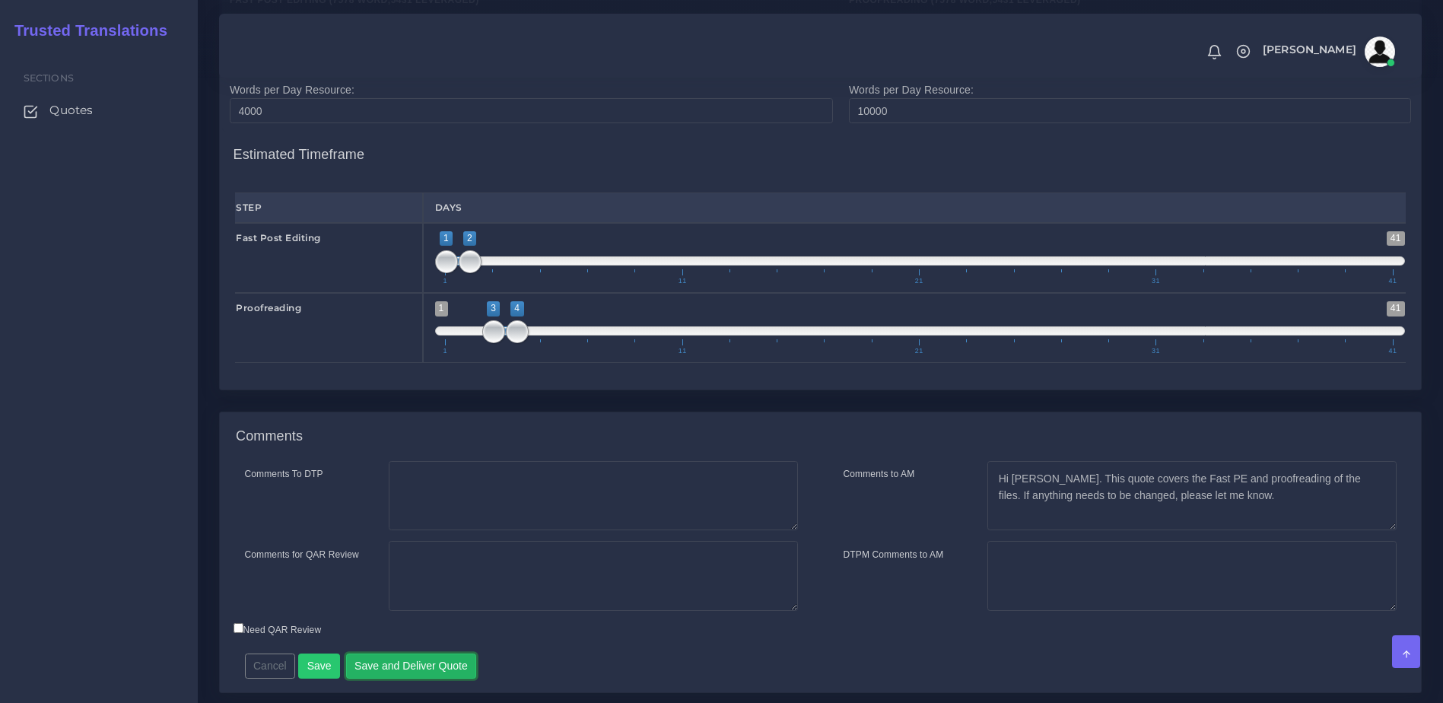
scroll to position [1880, 0]
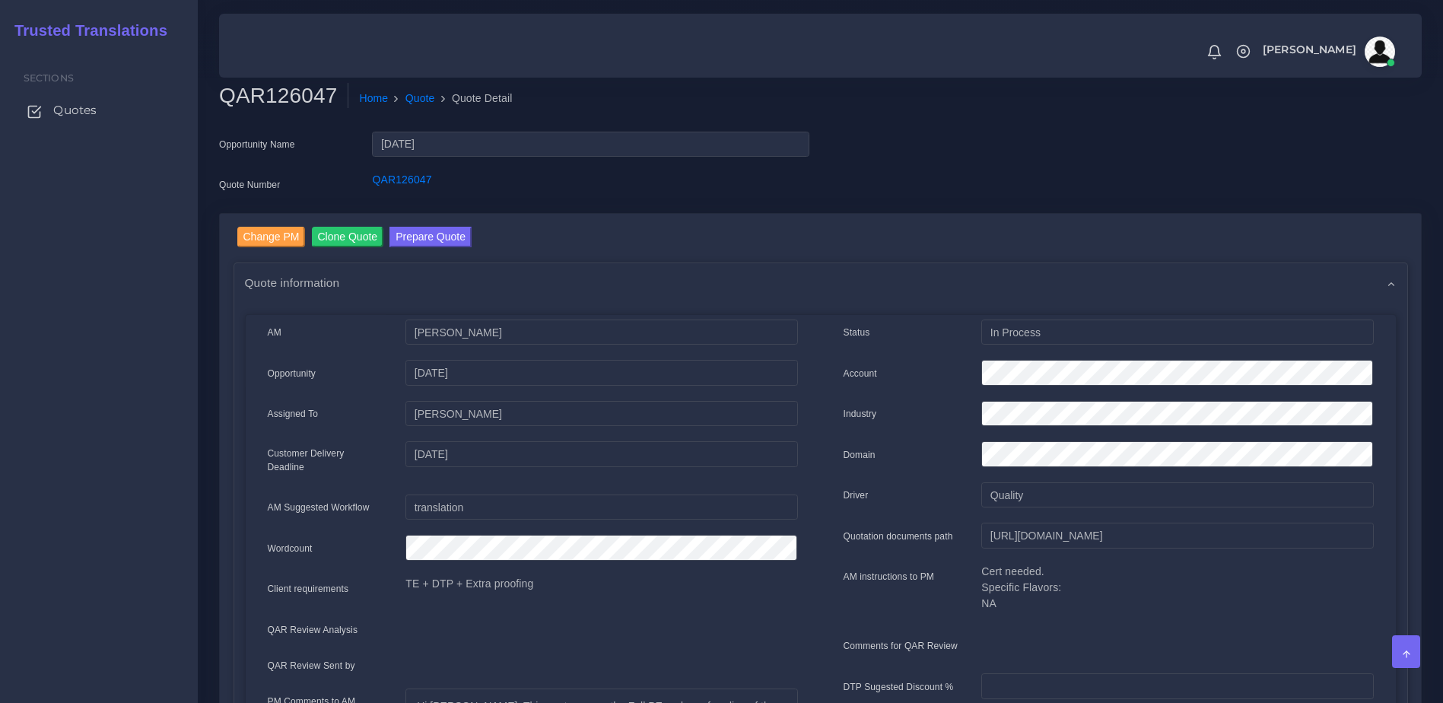
click at [86, 109] on span "Quotes" at bounding box center [74, 110] width 43 height 17
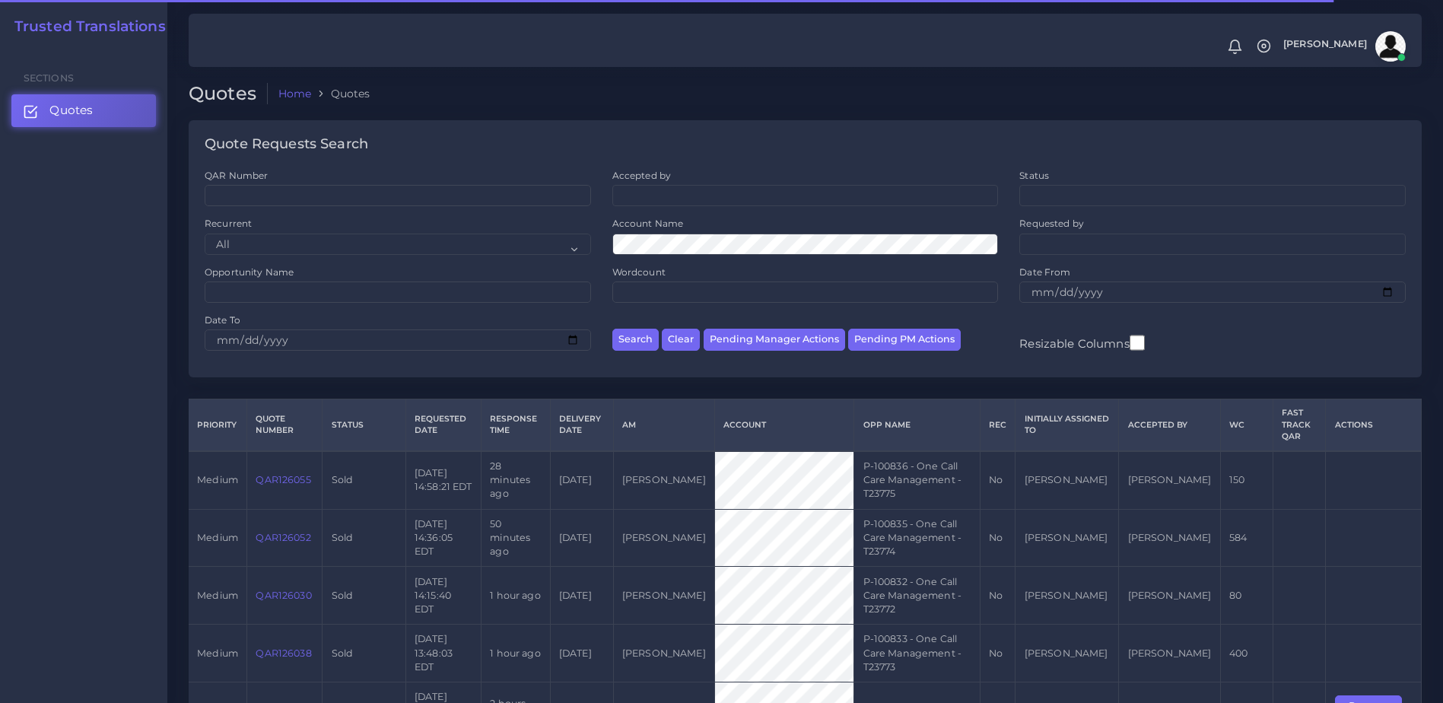
click at [1430, 370] on div "Quote Requests Search QAR Number Accepted by All [PERSON_NAME] [PERSON_NAME] [P…" at bounding box center [805, 259] width 1254 height 278
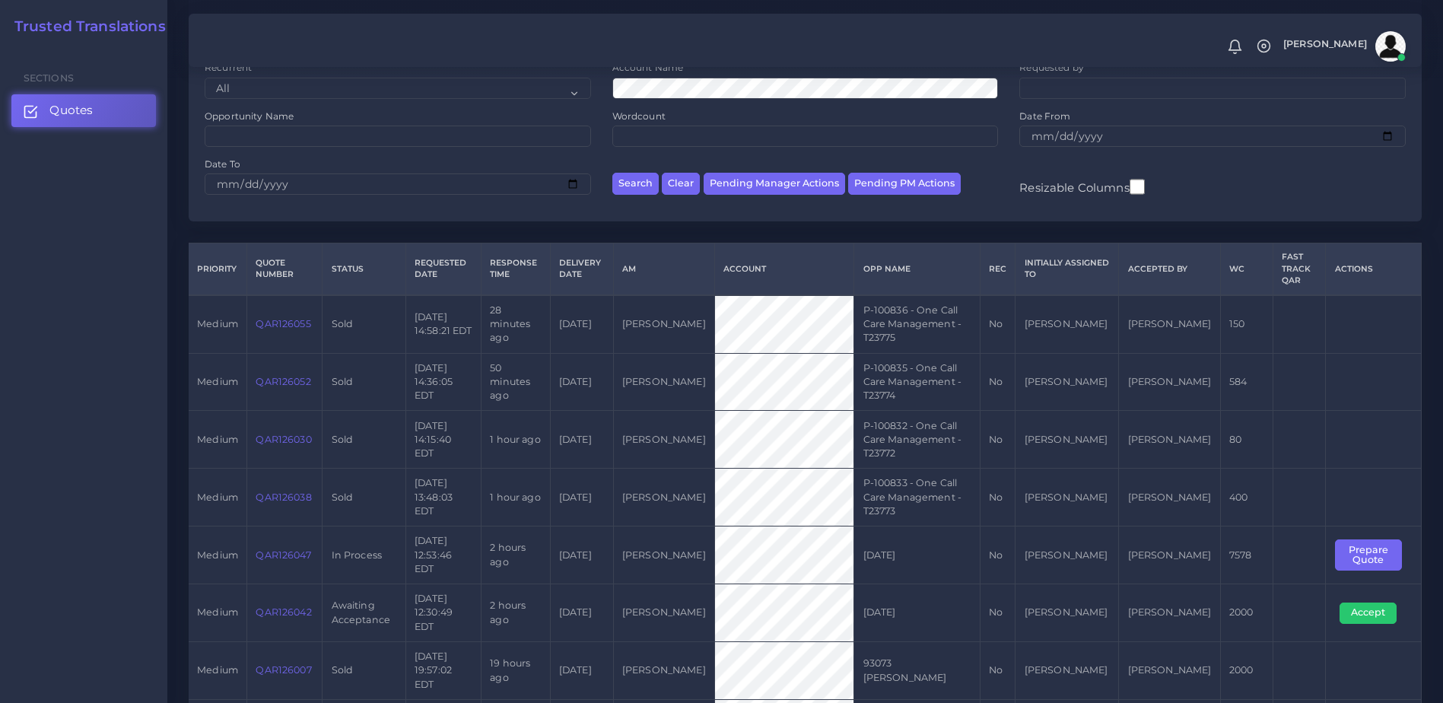
scroll to position [220, 0]
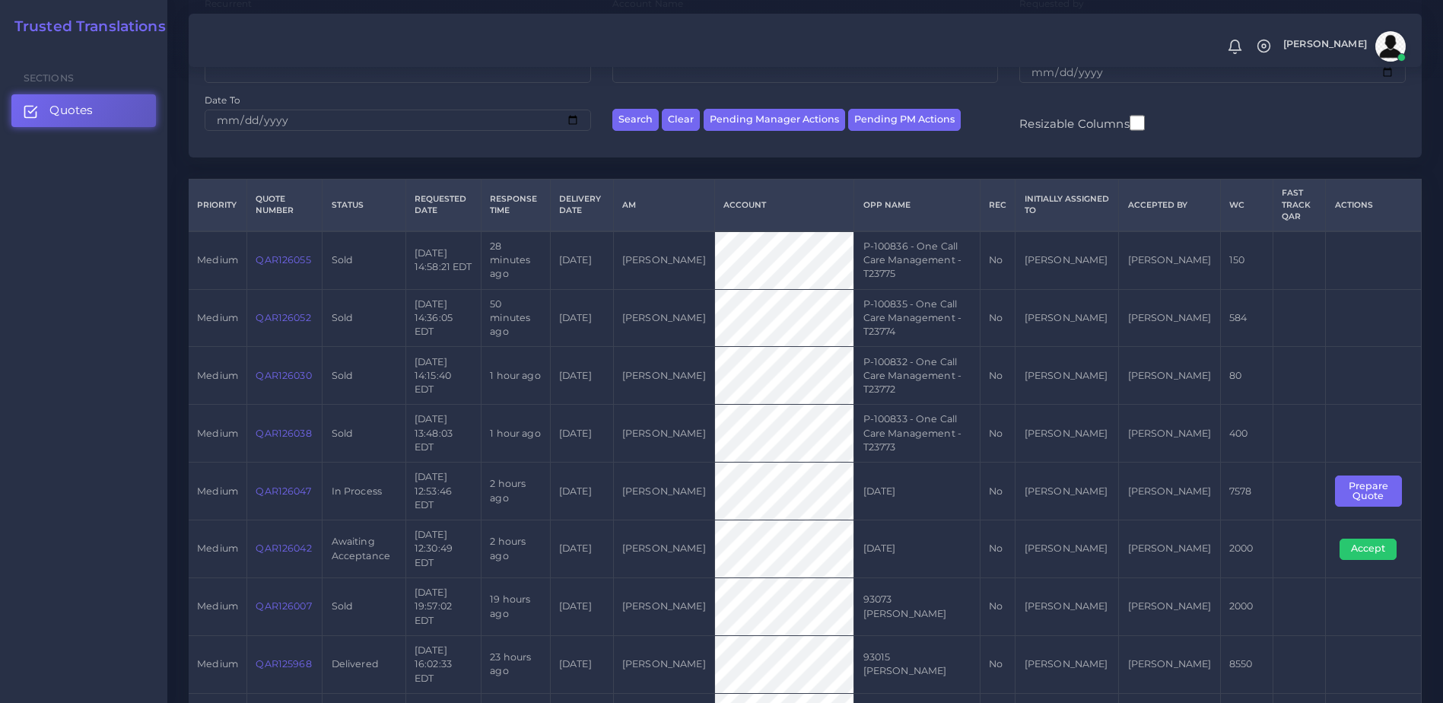
click at [292, 542] on link "QAR126042" at bounding box center [284, 547] width 56 height 11
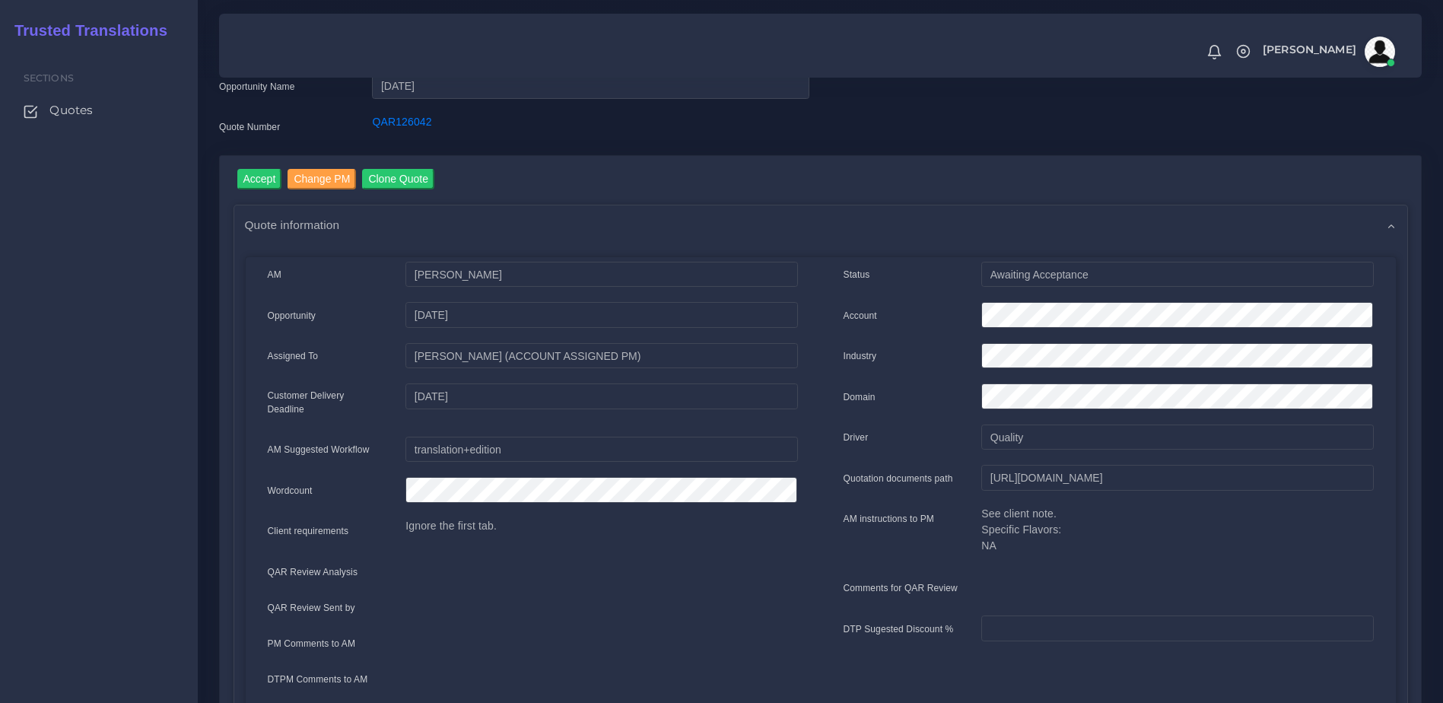
scroll to position [55, 0]
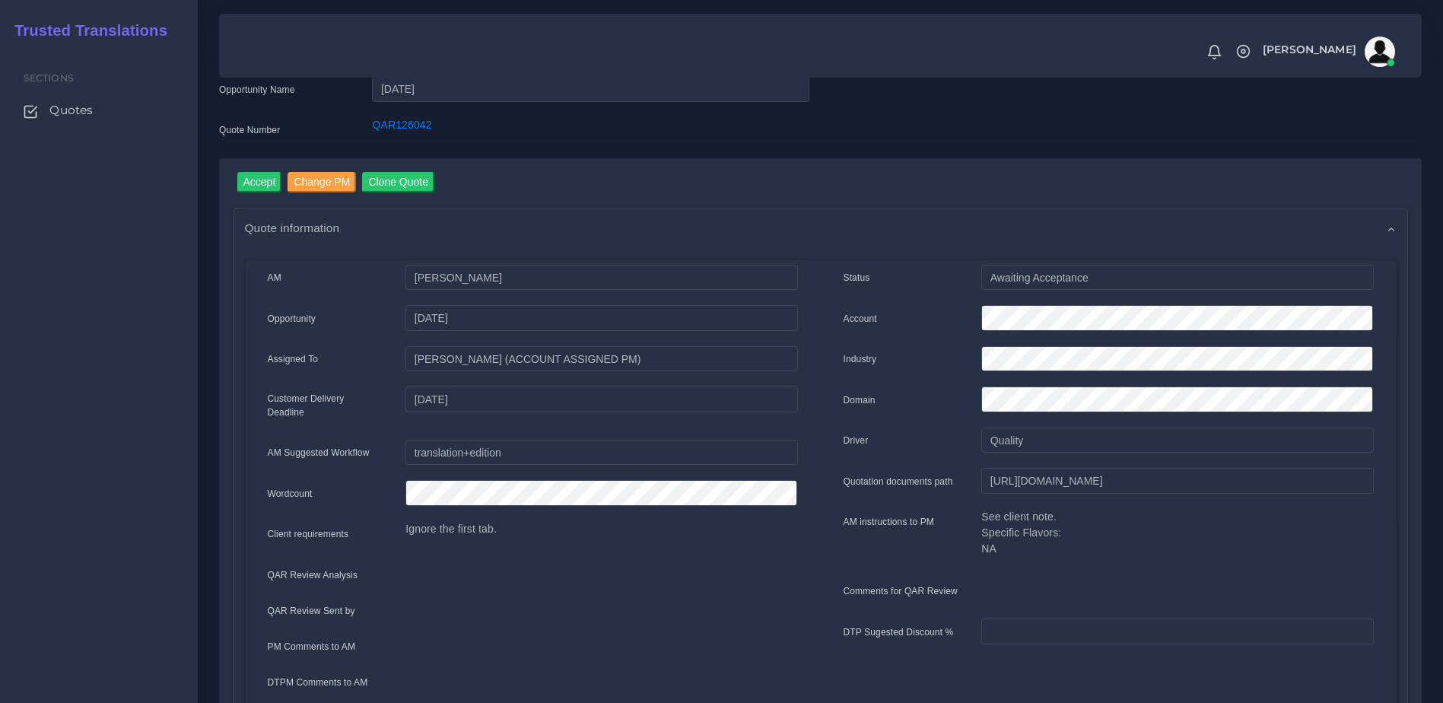
click at [257, 184] on input "Accept" at bounding box center [259, 182] width 45 height 21
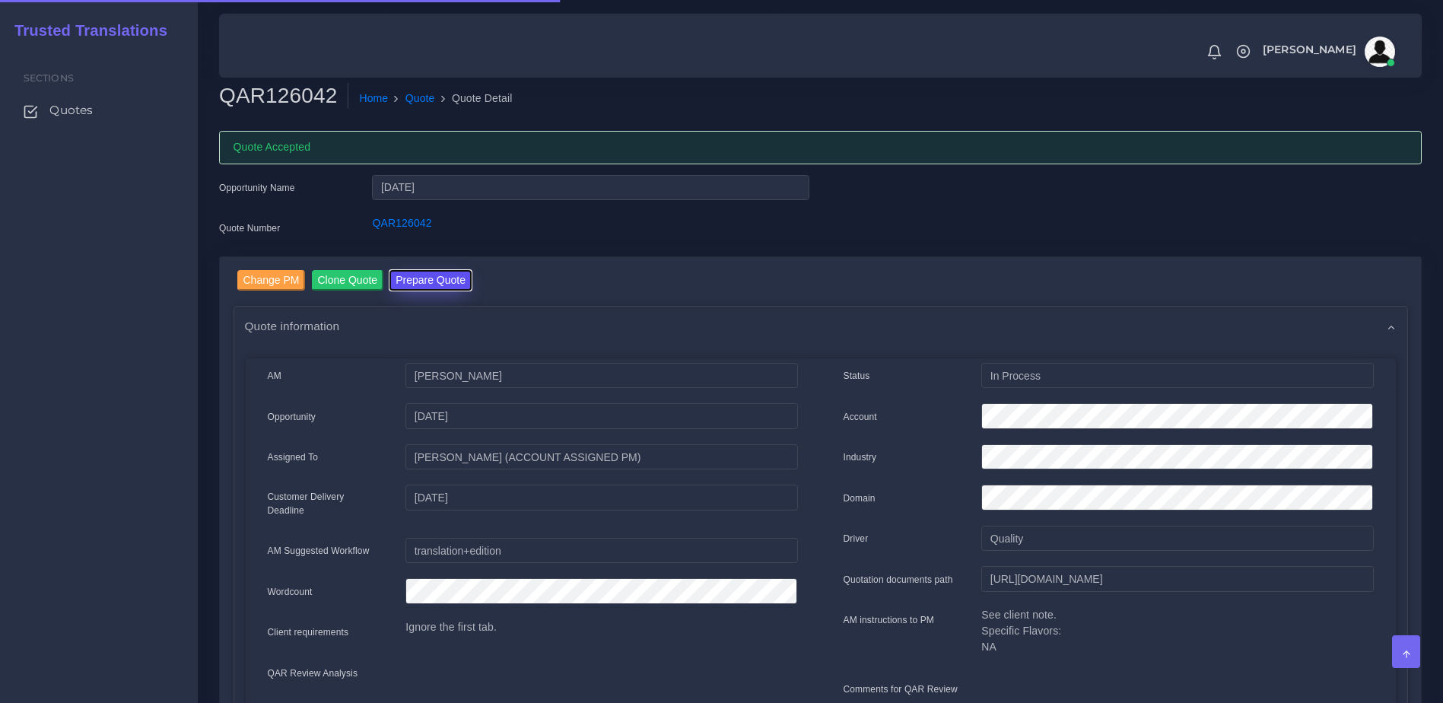
click at [440, 275] on button "Prepare Quote" at bounding box center [430, 280] width 82 height 21
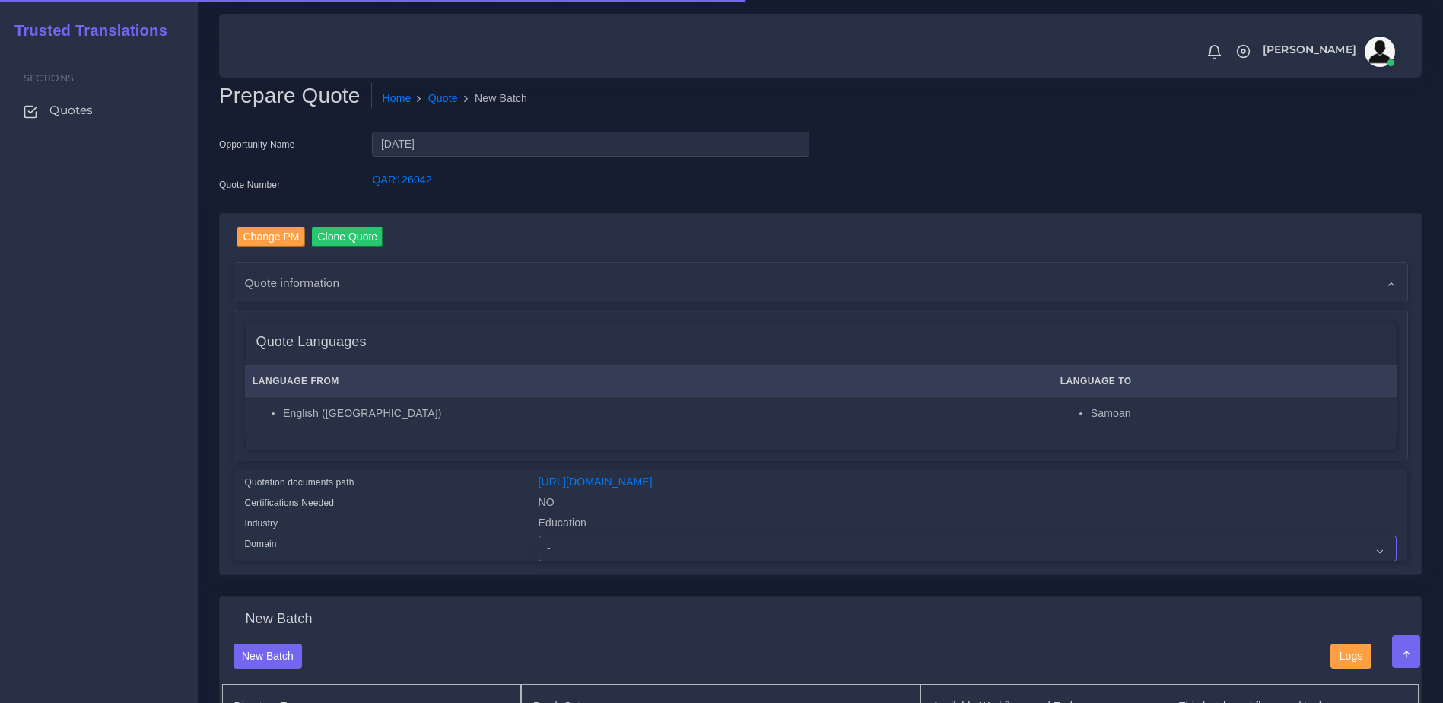
click at [574, 561] on select "- Advertising and Media Agriculture, Forestry and Fishing Architecture, Buildin…" at bounding box center [968, 548] width 858 height 26
select select "Education"
click at [539, 547] on select "- Advertising and Media Agriculture, Forestry and Fishing Architecture, Buildin…" at bounding box center [968, 548] width 858 height 26
click at [468, 441] on div "Language From Language To English (US) Samoan" at bounding box center [821, 406] width 1150 height 90
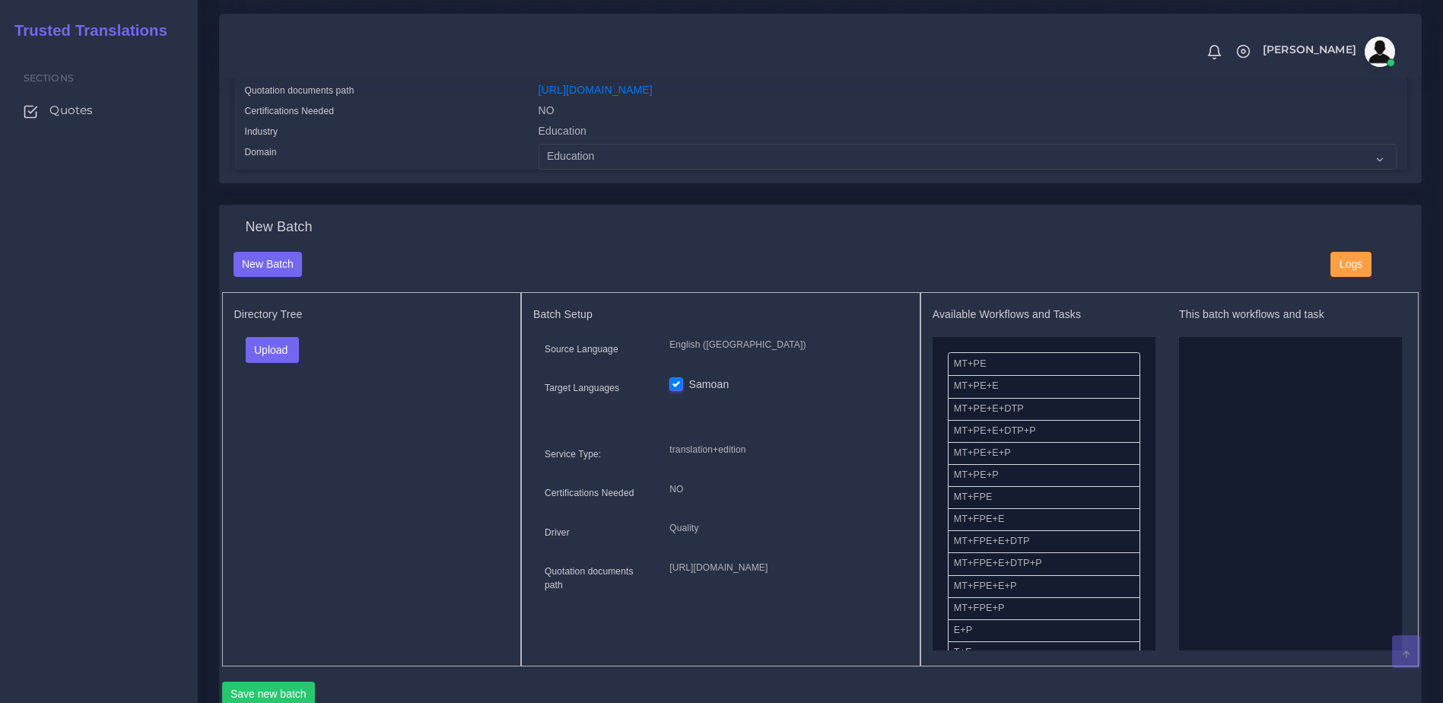
scroll to position [399, 0]
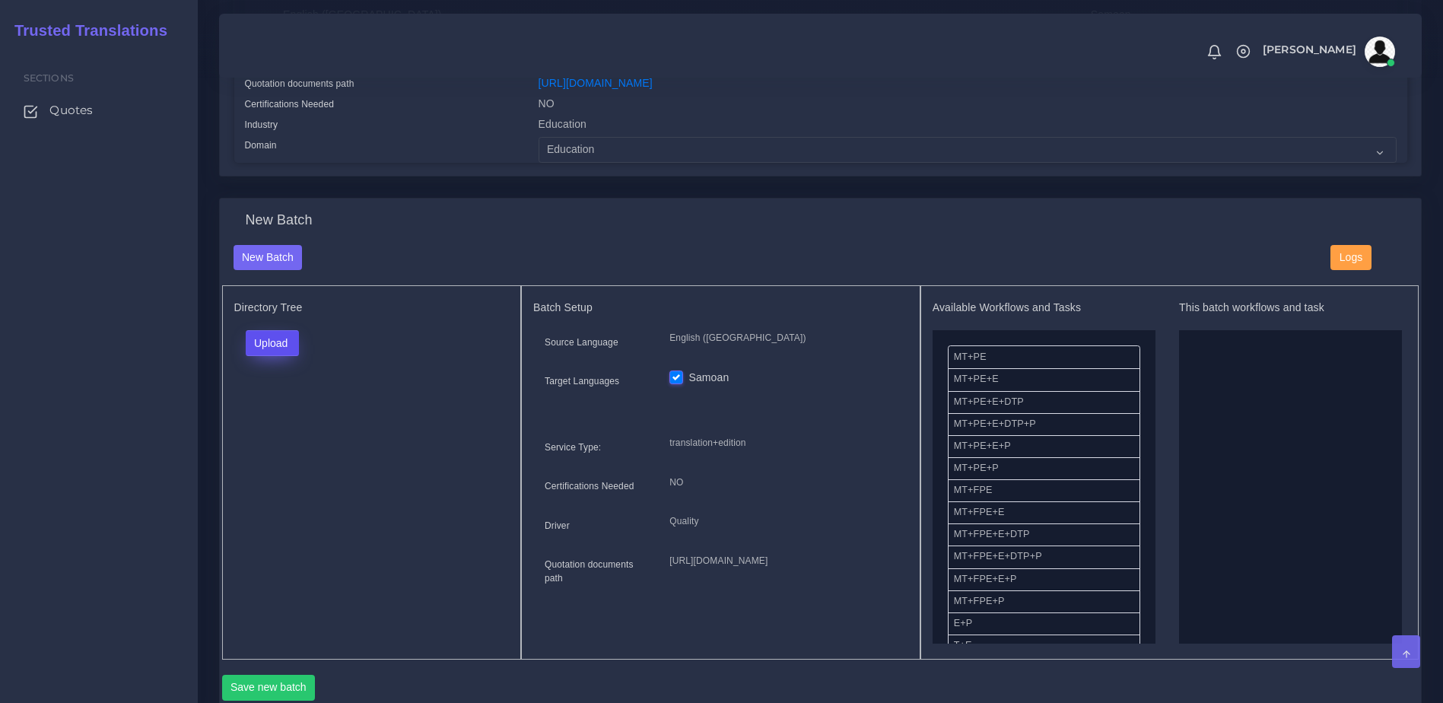
click at [277, 356] on button "Upload" at bounding box center [273, 343] width 54 height 26
click at [284, 402] on div "Folder Files" at bounding box center [299, 391] width 106 height 61
click at [284, 410] on div "Directory Tree Upload Folder Files un/check all" at bounding box center [372, 472] width 300 height 374
click at [262, 354] on button "Upload" at bounding box center [273, 343] width 54 height 26
click at [270, 411] on label "Files" at bounding box center [298, 401] width 105 height 19
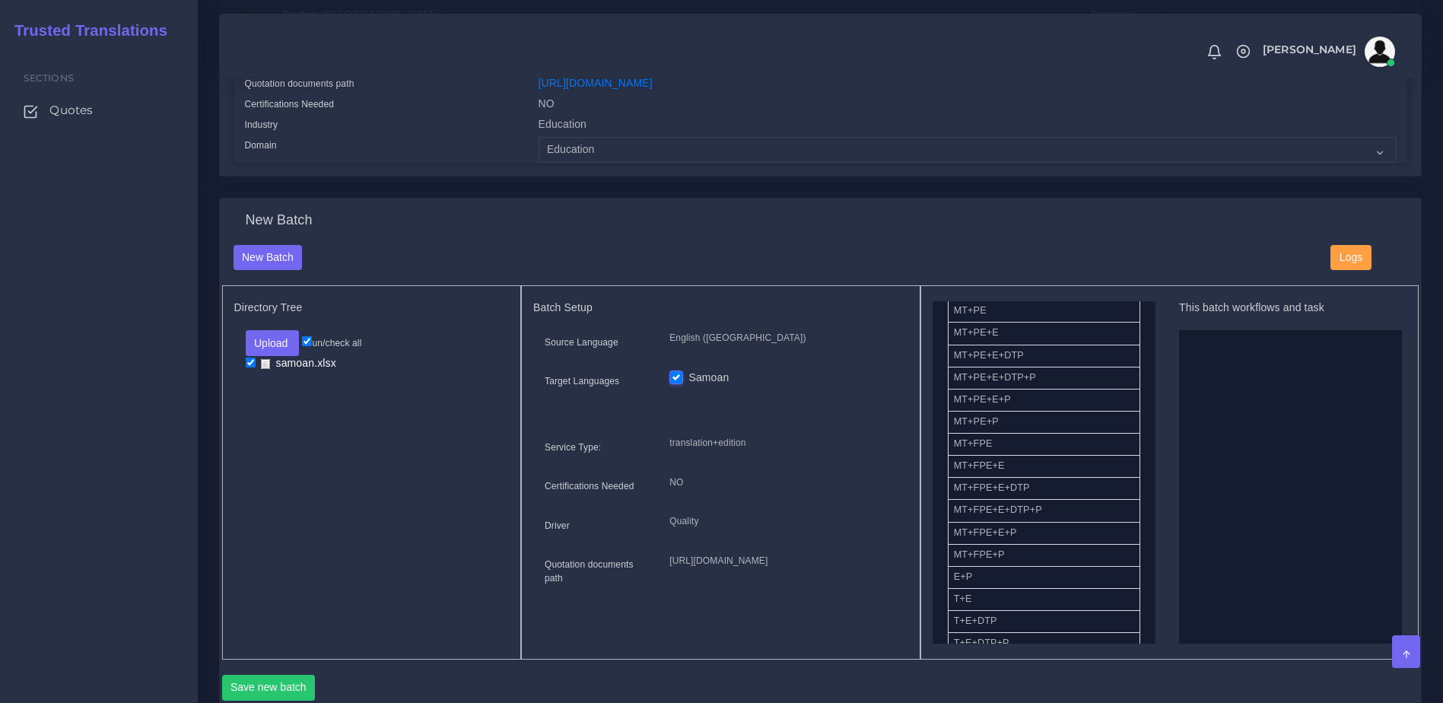
scroll to position [4, 0]
drag, startPoint x: 989, startPoint y: 325, endPoint x: 1211, endPoint y: 395, distance: 232.9
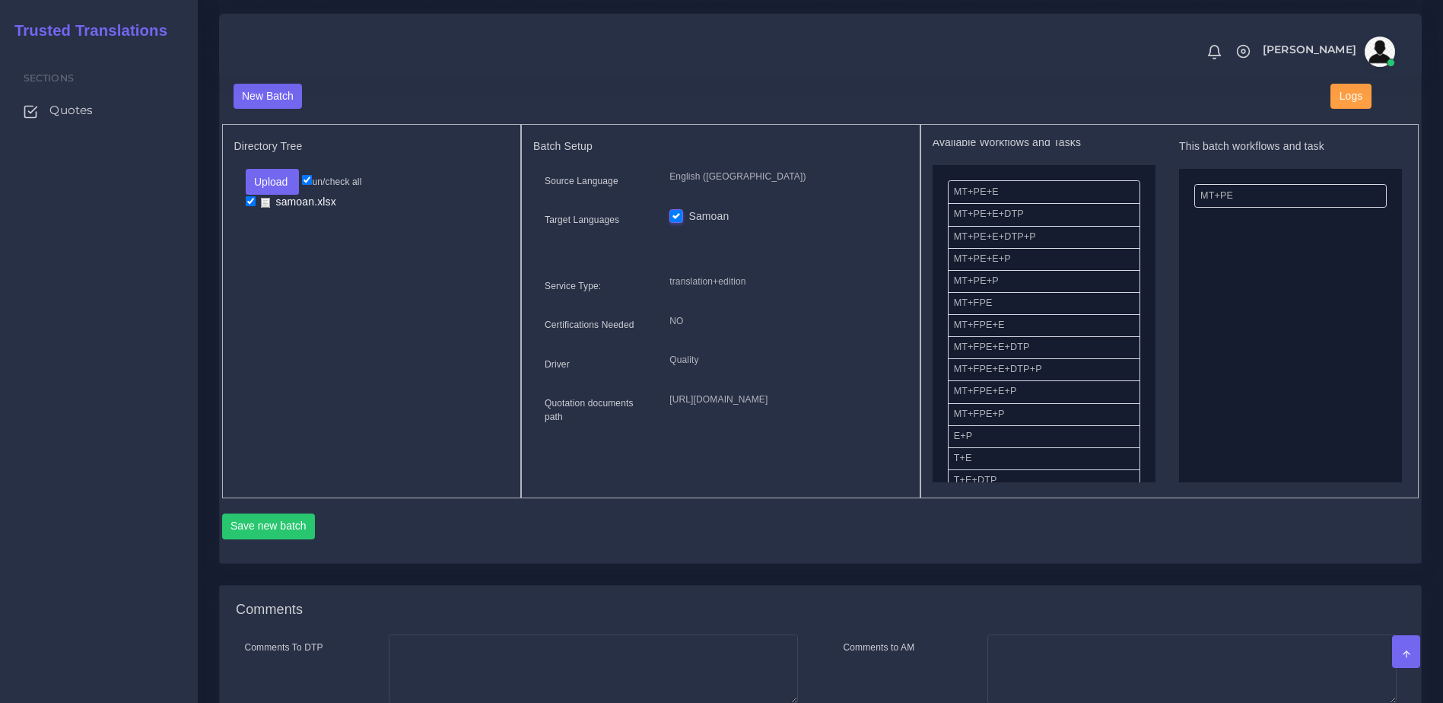
scroll to position [606, 0]
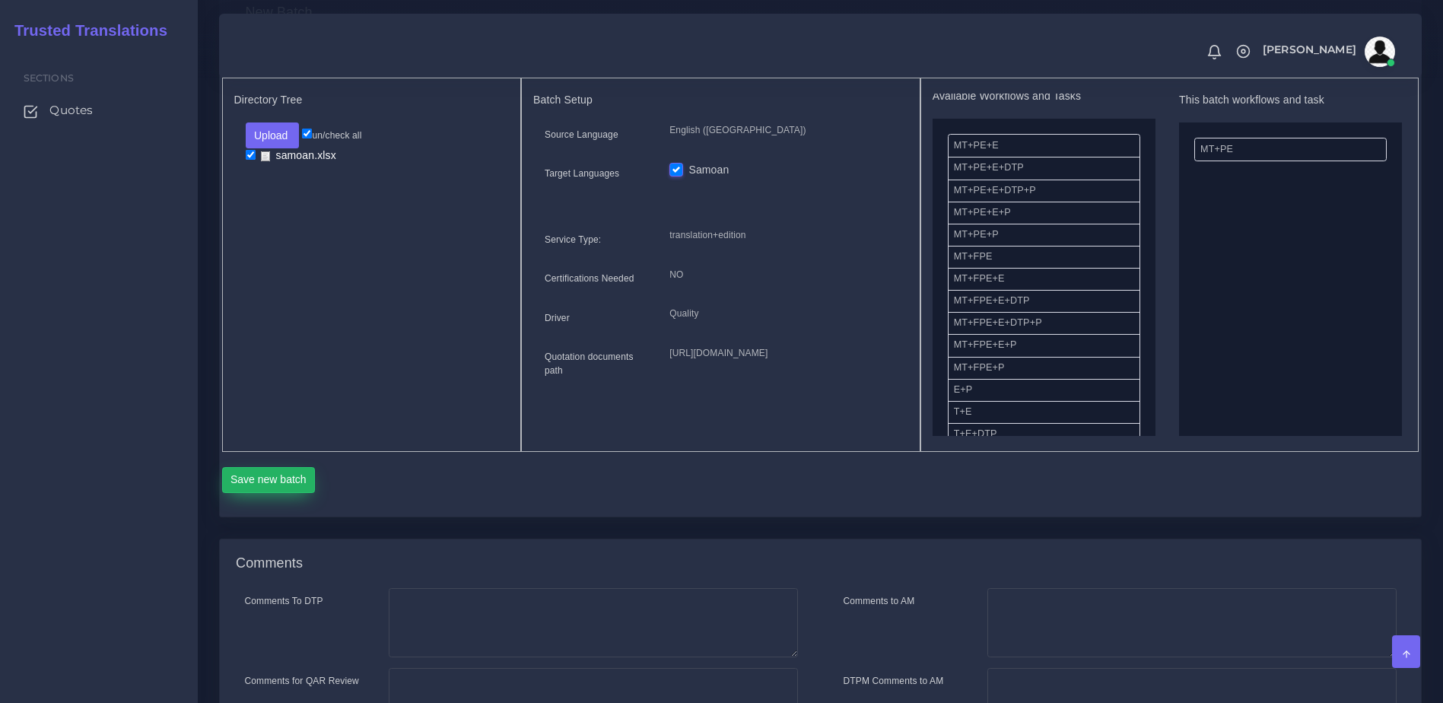
click at [298, 493] on button "Save new batch" at bounding box center [269, 480] width 94 height 26
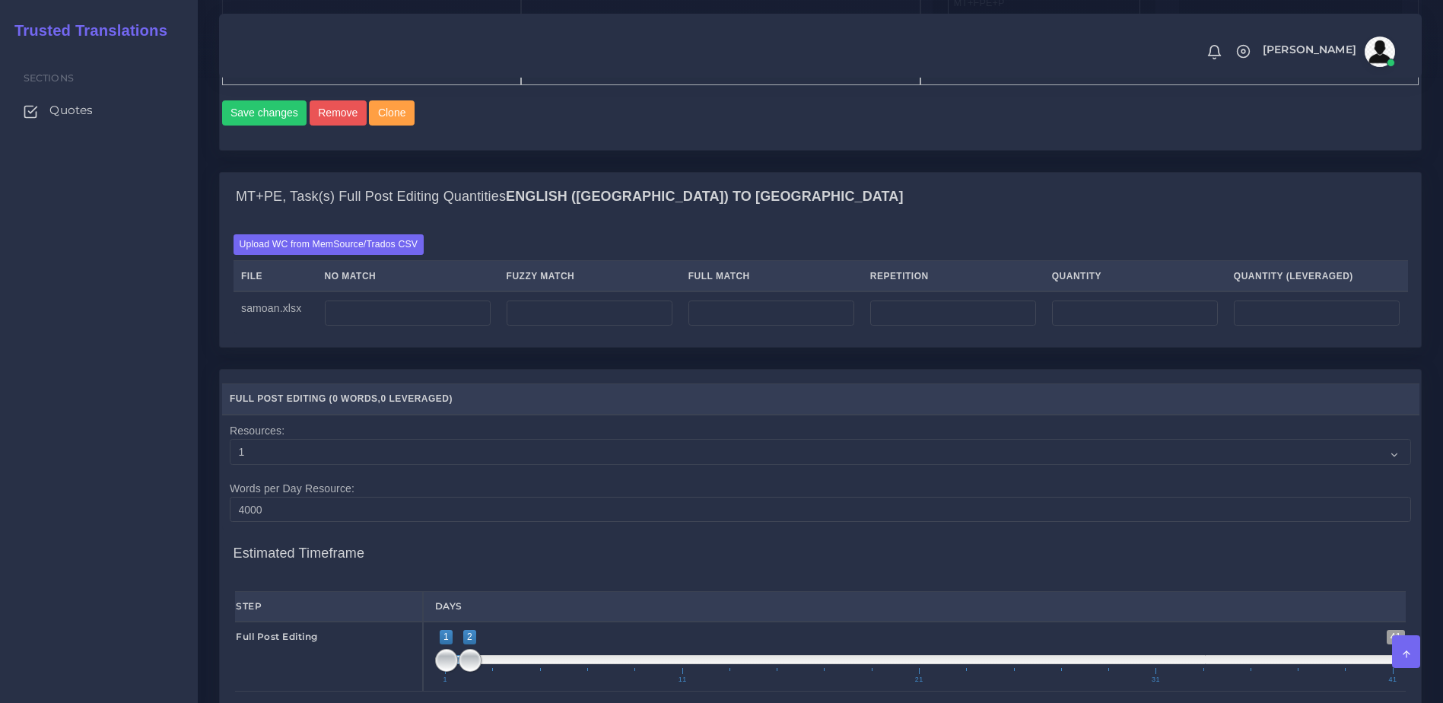
scroll to position [989, 0]
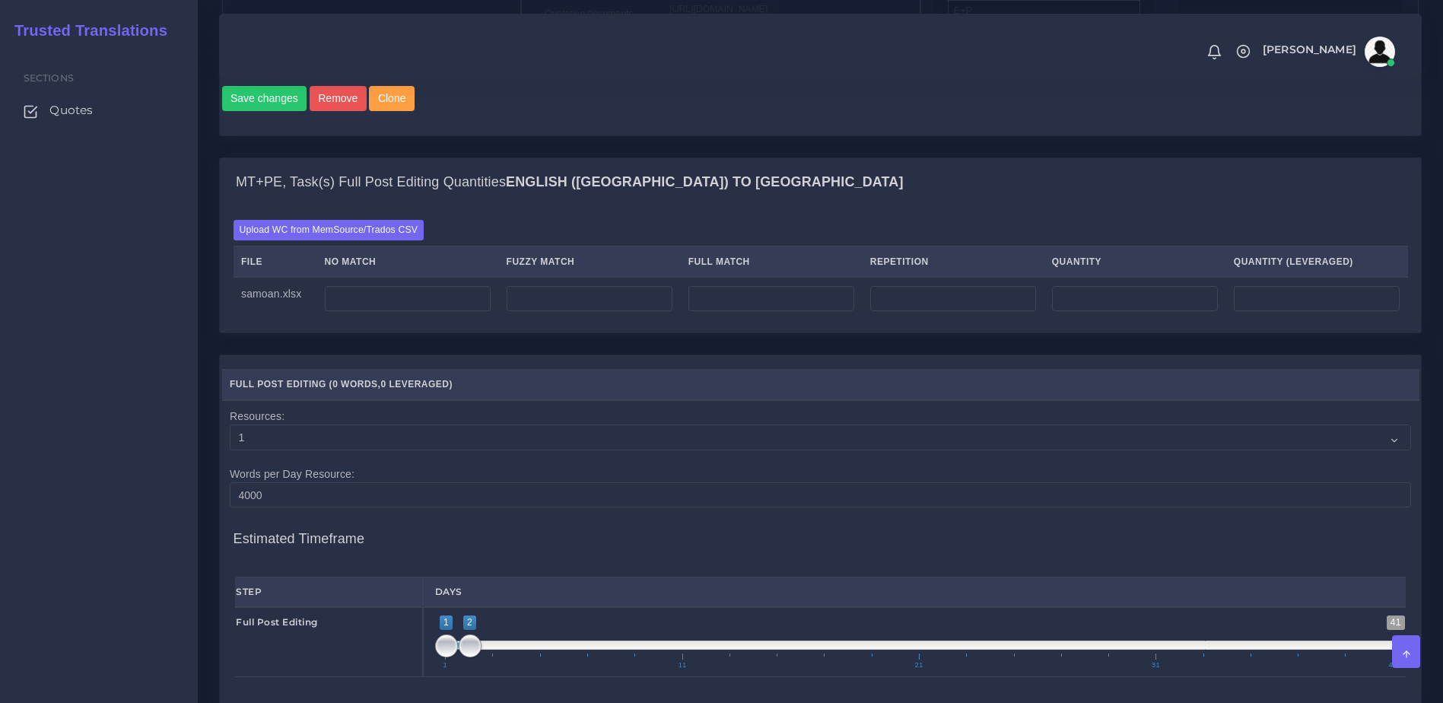
drag, startPoint x: 1384, startPoint y: 433, endPoint x: 1351, endPoint y: 421, distance: 35.6
click at [1384, 400] on th "Full Post Editing ( 0 Words , 0 Leveraged )" at bounding box center [820, 384] width 1197 height 31
click at [390, 312] on input "number" at bounding box center [408, 299] width 166 height 26
type input "1340"
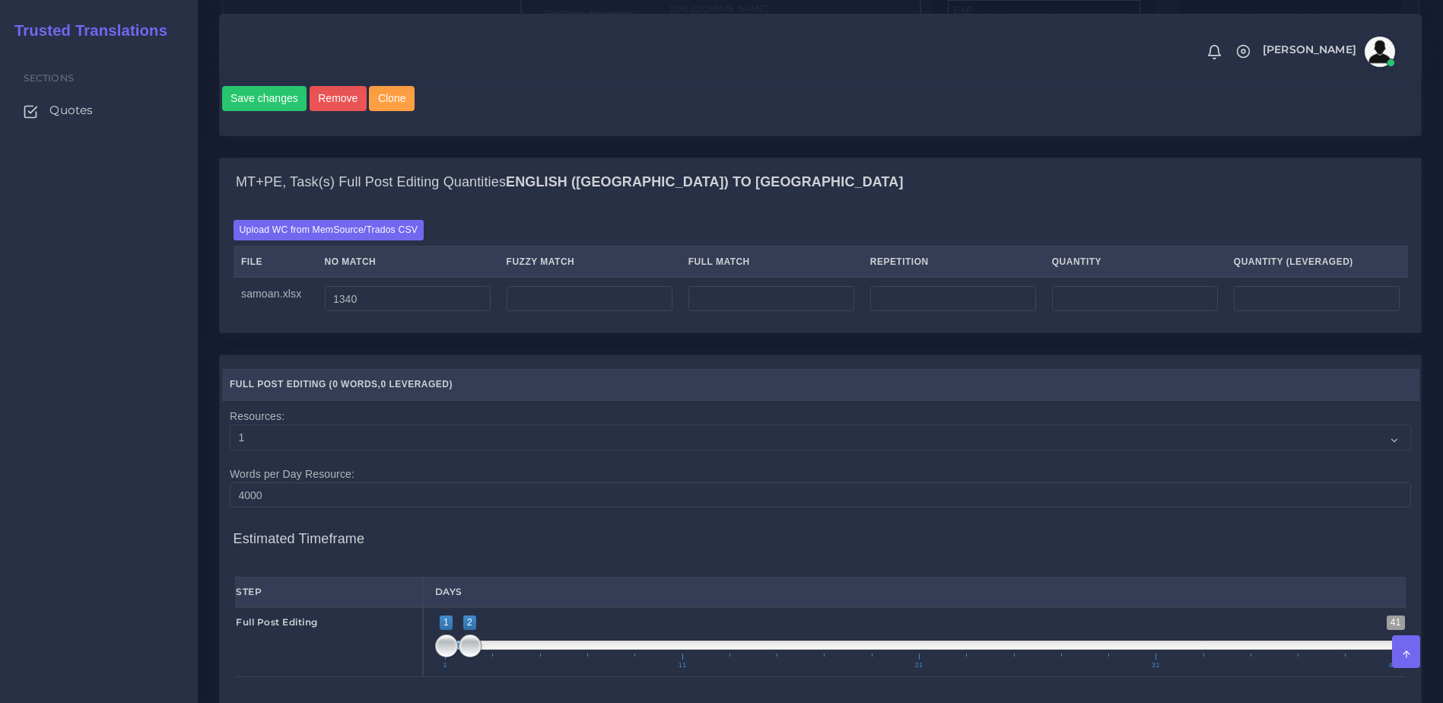
type input "1340"
click at [440, 417] on div "Full Post Editing ( 0 Words , 0 Leveraged ) Resources: 1 2 3 4 5 6 7 8 9 10 4000" at bounding box center [820, 529] width 1201 height 348
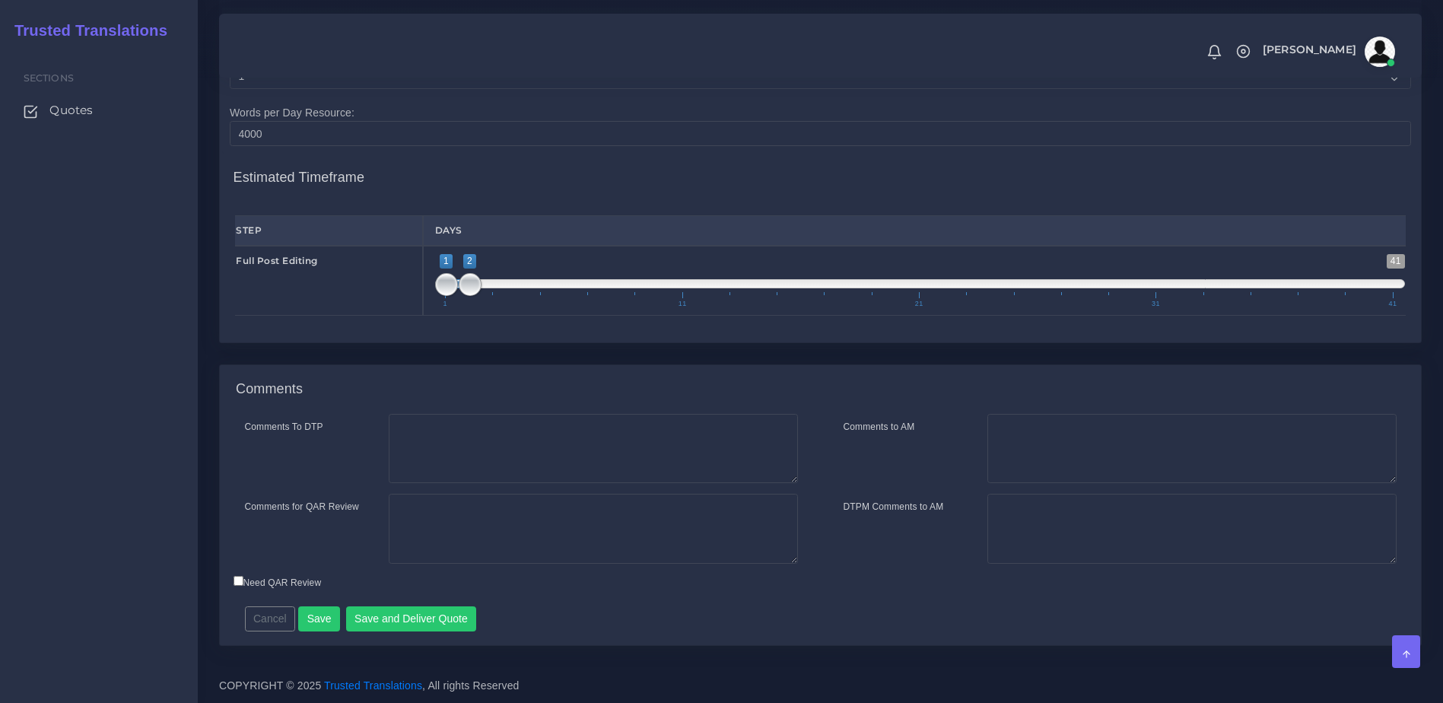
scroll to position [1383, 0]
type input "1;3"
drag, startPoint x: 459, startPoint y: 313, endPoint x: 493, endPoint y: 313, distance: 34.2
click at [493, 296] on span at bounding box center [493, 284] width 23 height 23
click at [1142, 475] on textarea "Comments to AM" at bounding box center [1191, 449] width 409 height 70
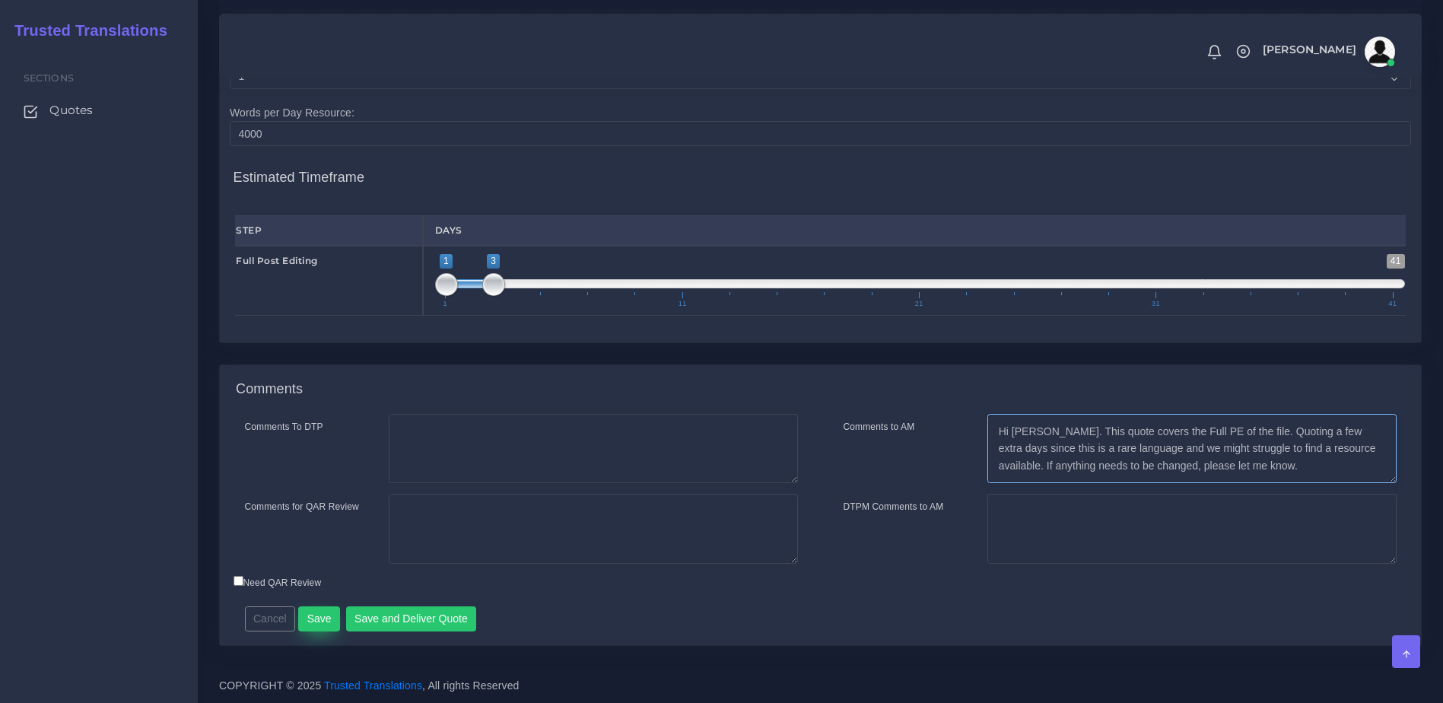
type textarea "Hi [PERSON_NAME]. This quote covers the Full PE of the file. Quoting a few extr…"
click at [307, 632] on button "Save" at bounding box center [319, 619] width 42 height 26
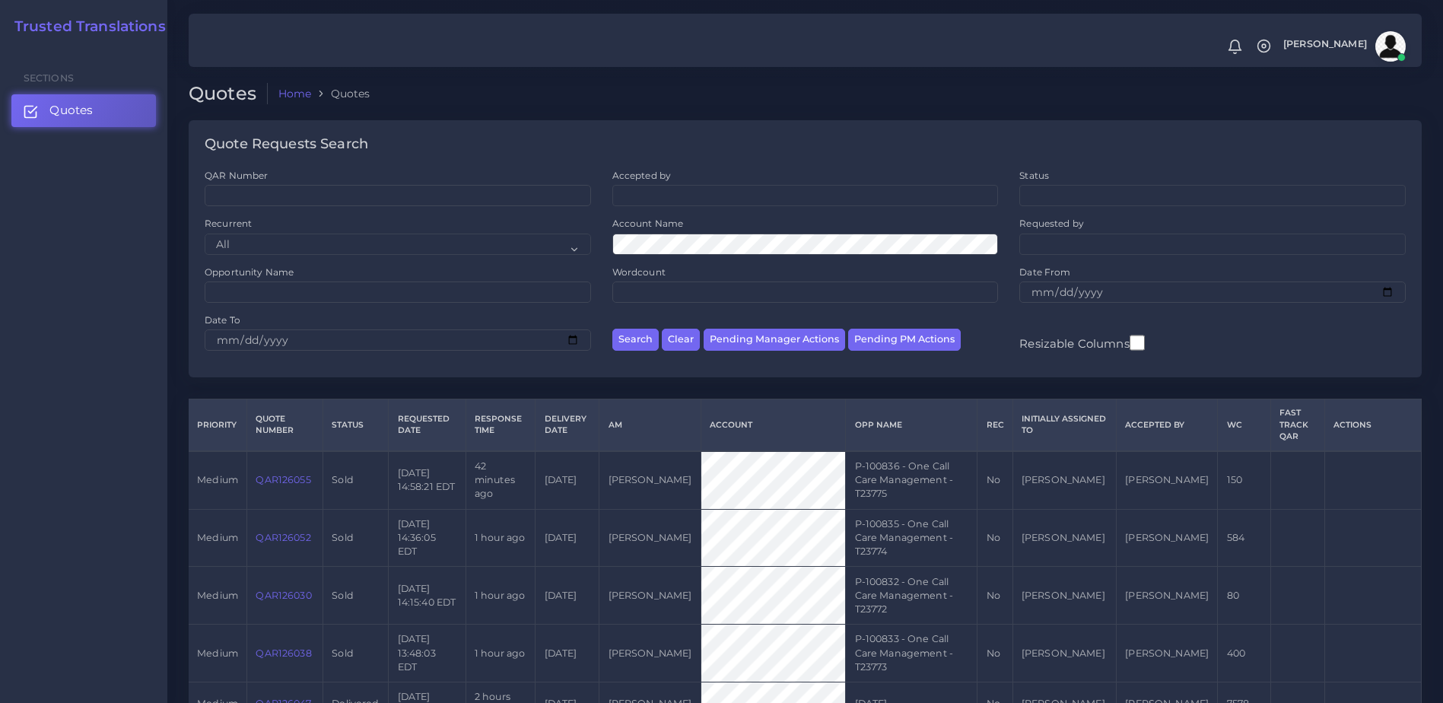
click at [297, 682] on td "QAR126047" at bounding box center [285, 704] width 76 height 44
click at [297, 697] on link "QAR126047" at bounding box center [283, 702] width 55 height 11
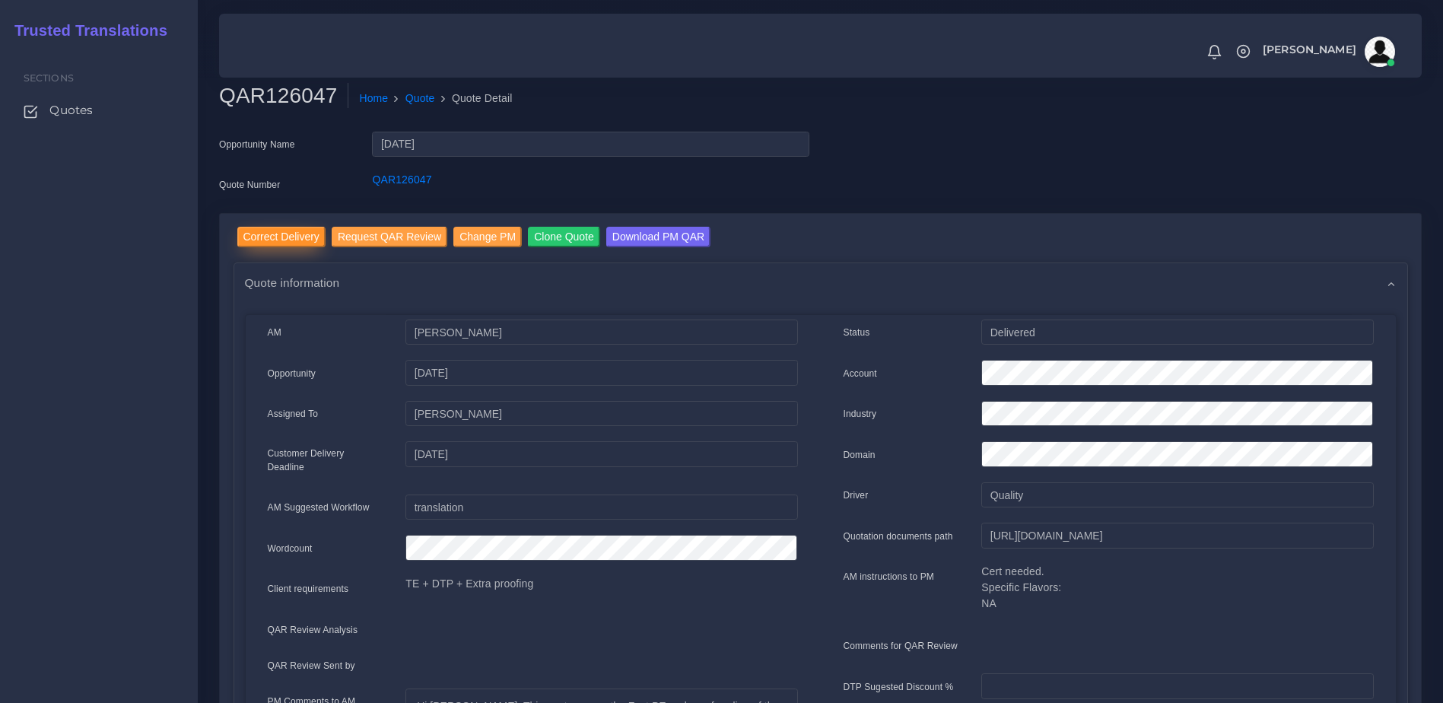
click at [307, 241] on input "Correct Delivery" at bounding box center [281, 237] width 88 height 21
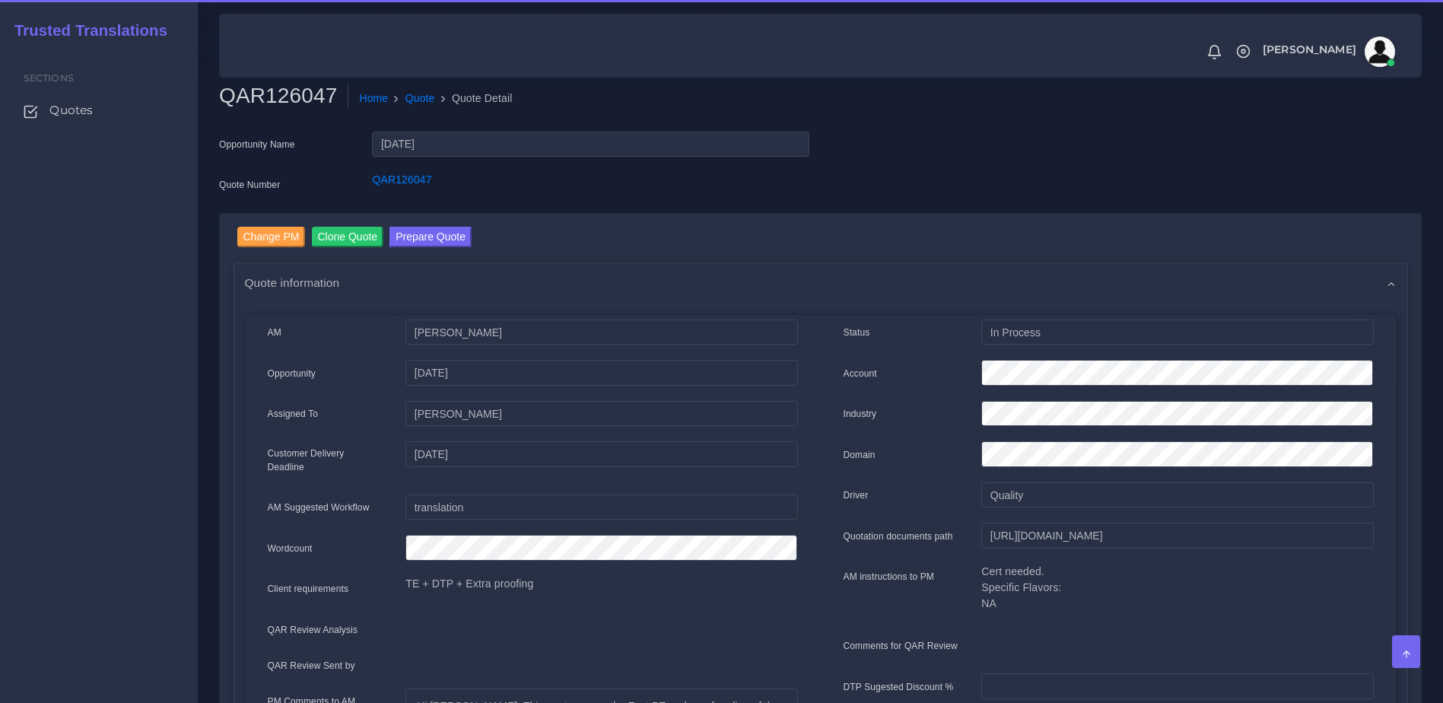
click at [419, 250] on link "Prepare Quote" at bounding box center [430, 239] width 82 height 24
click at [418, 237] on button "Prepare Quote" at bounding box center [430, 237] width 82 height 21
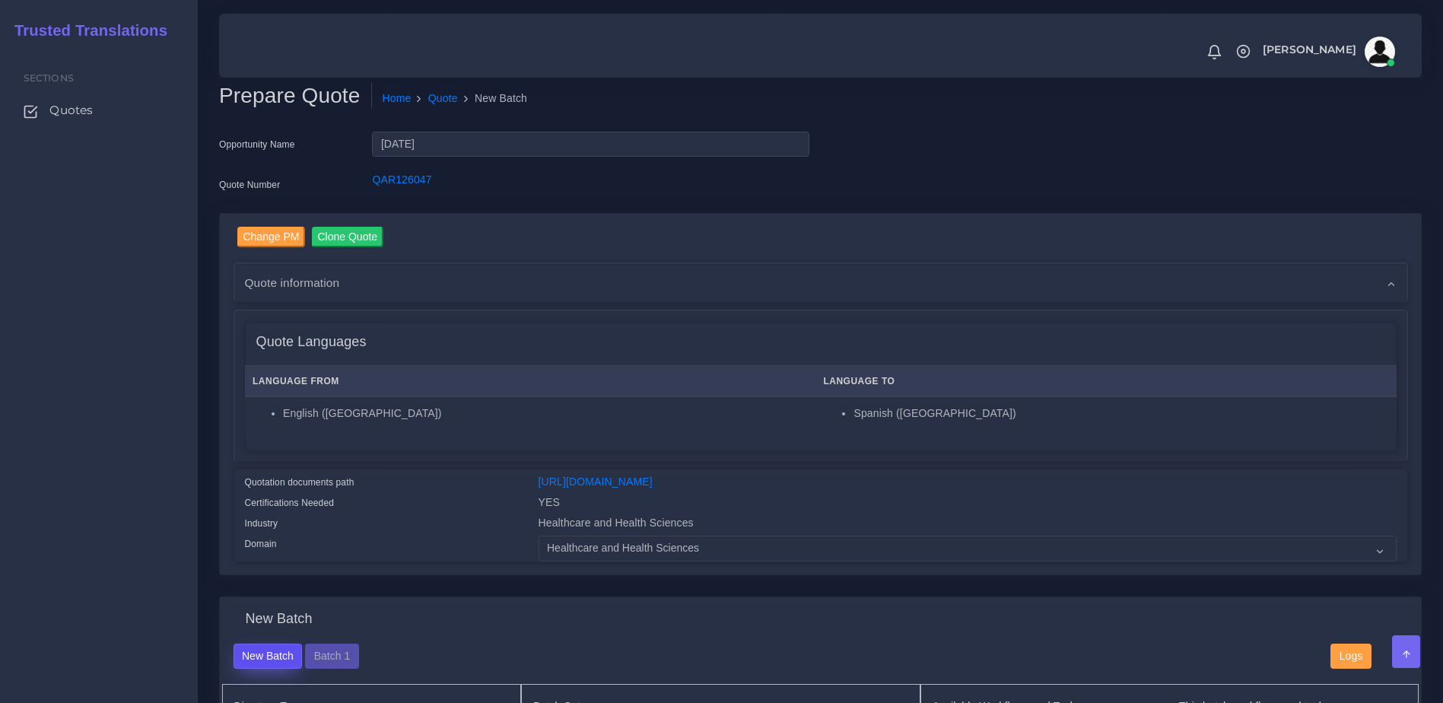
click at [289, 663] on button "New Batch" at bounding box center [268, 656] width 69 height 26
click at [328, 664] on button "Batch 1" at bounding box center [331, 656] width 53 height 26
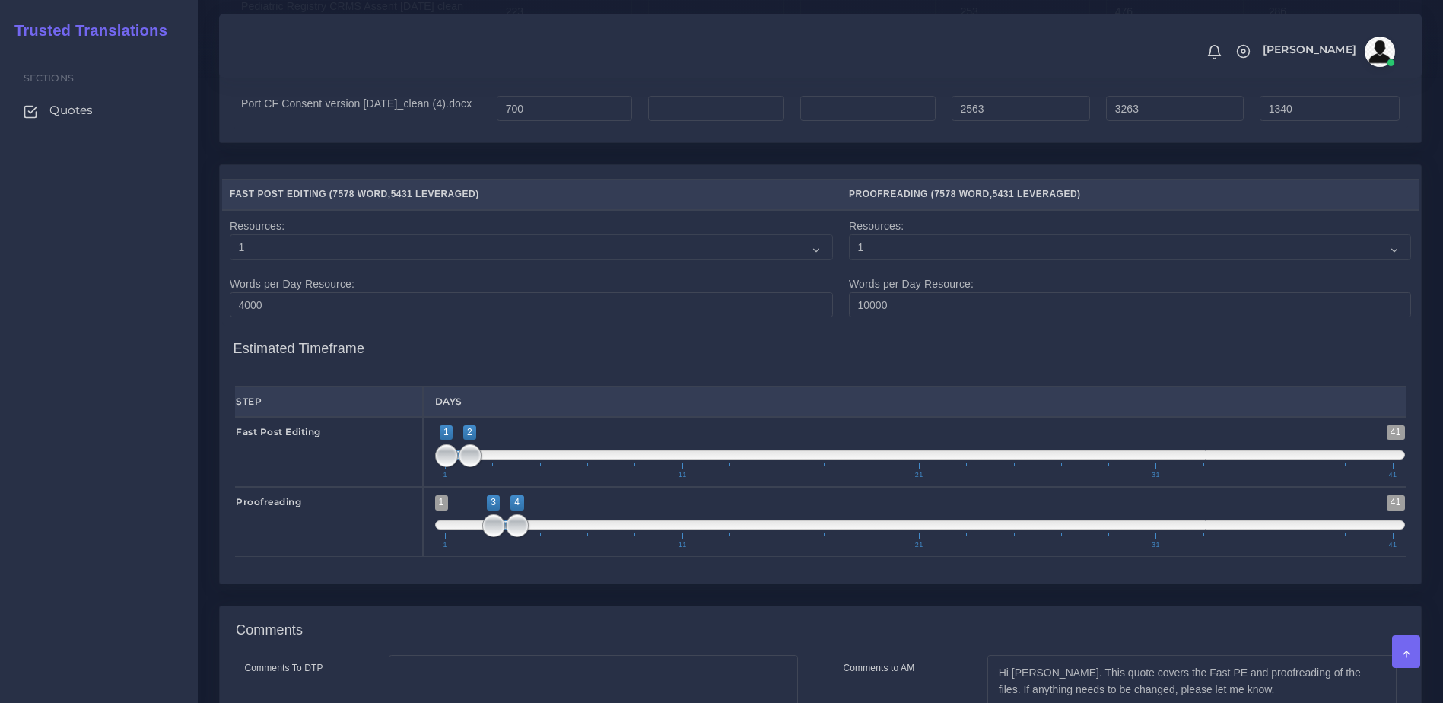
scroll to position [1711, 0]
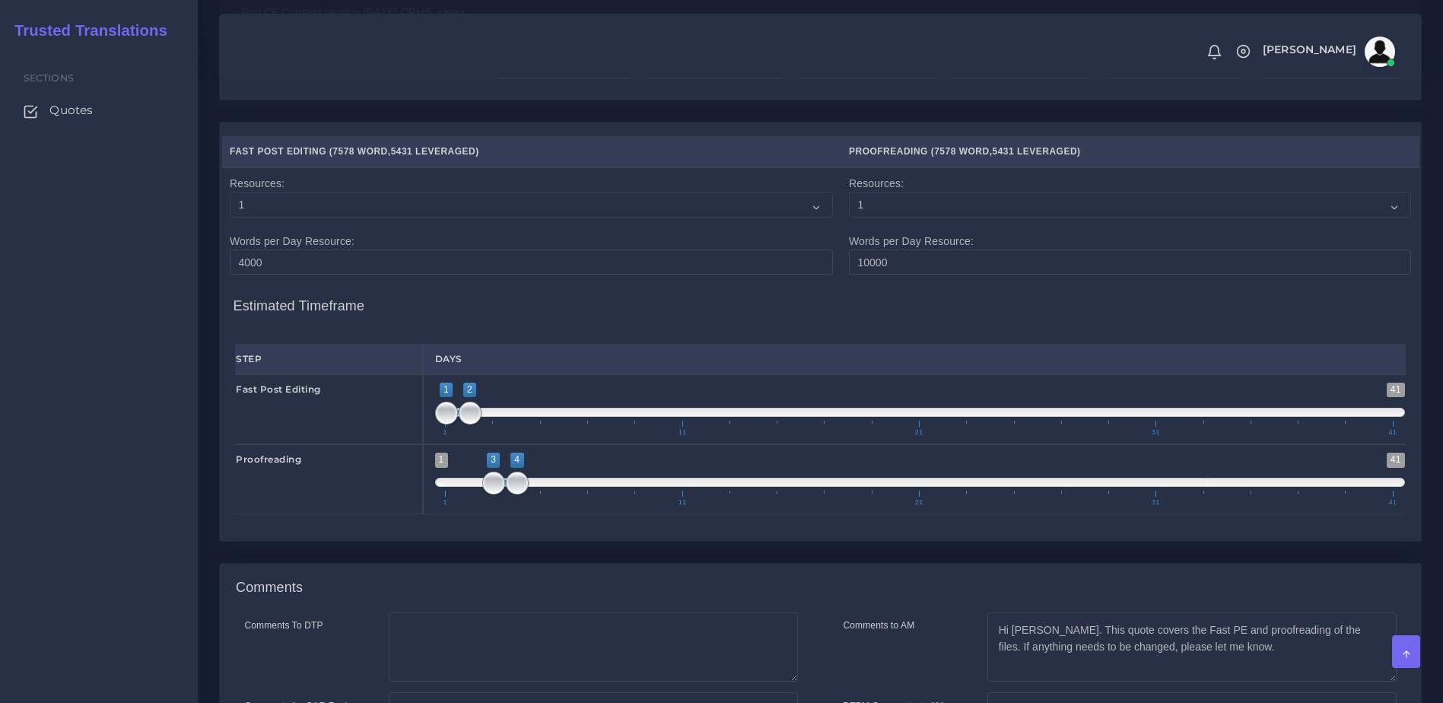
click at [133, 413] on div "Sections Quotes" at bounding box center [99, 375] width 198 height 656
click at [1432, 354] on div "Resources Fast Post Editing ( 7578 Word , 5431 Leveraged ) )" at bounding box center [820, 342] width 1225 height 441
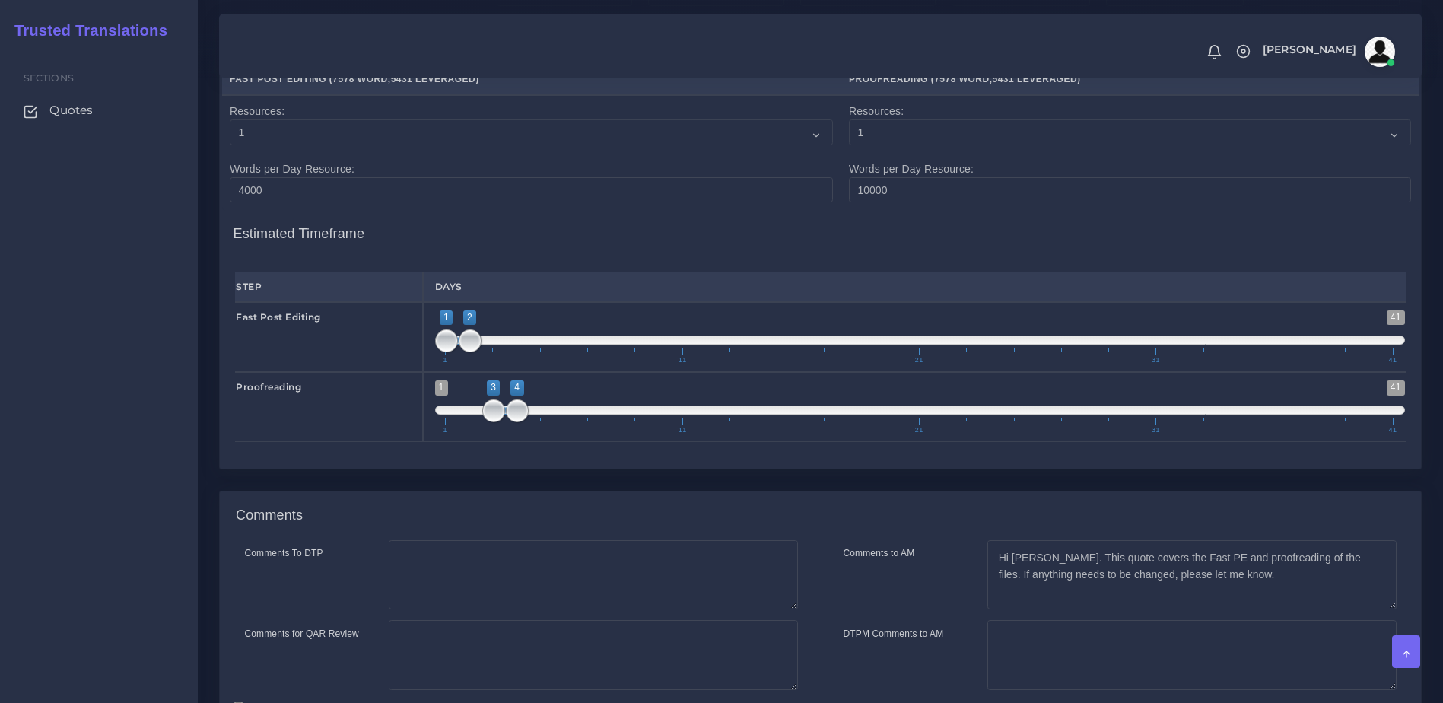
scroll to position [1956, 0]
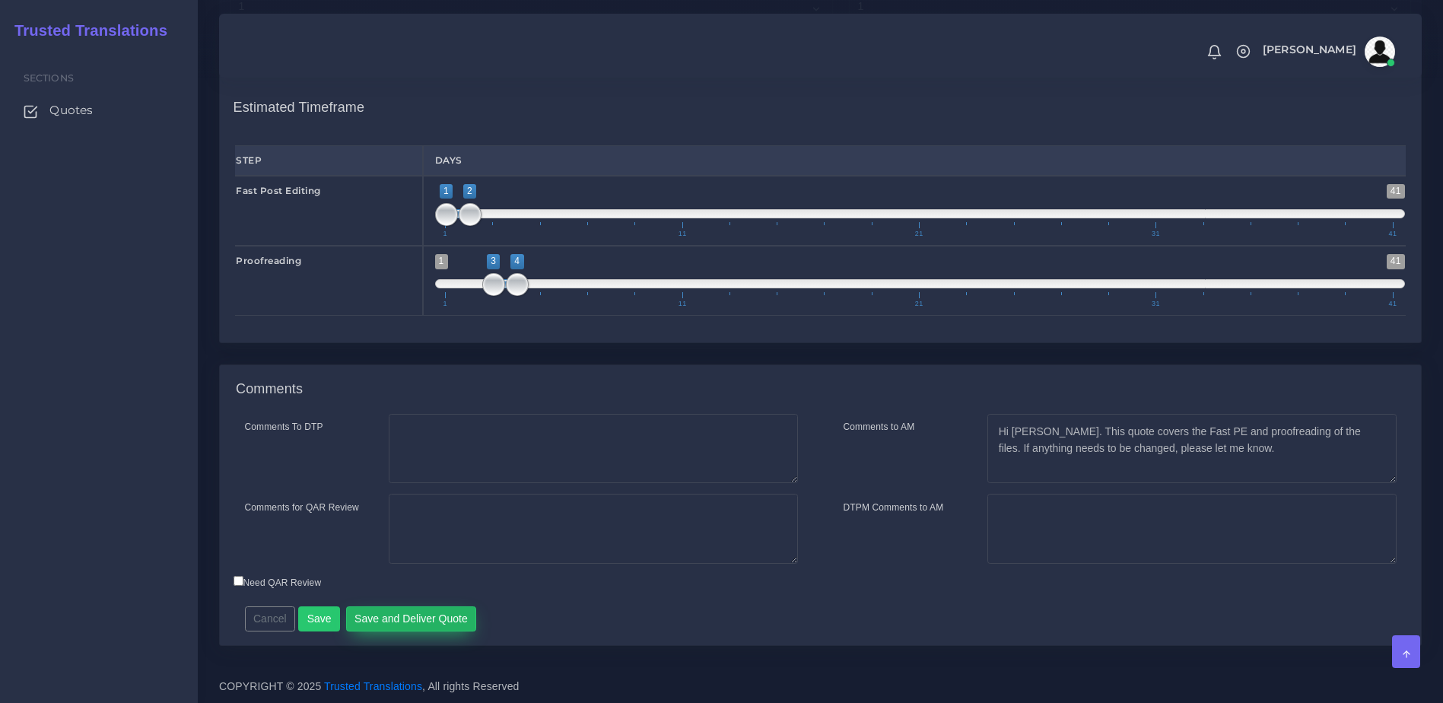
click at [401, 611] on button "Save and Deliver Quote" at bounding box center [411, 619] width 131 height 26
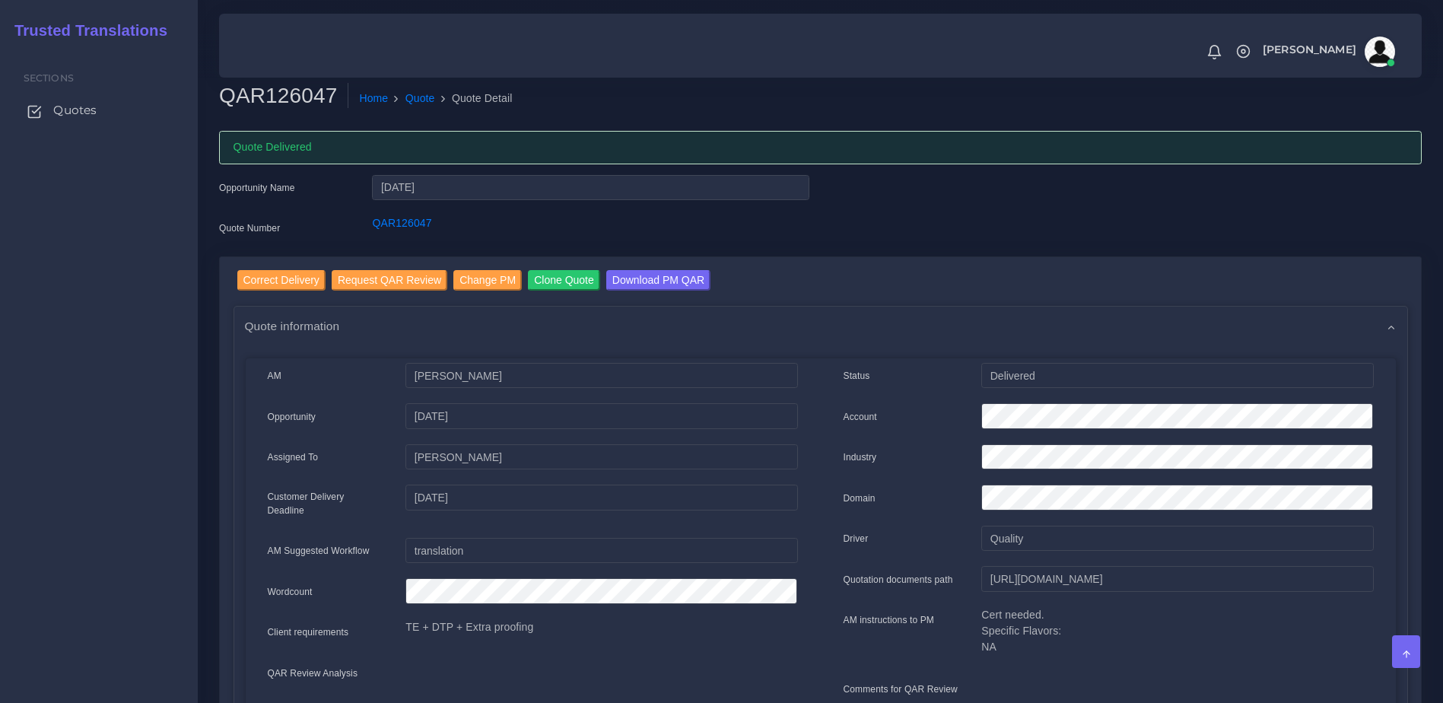
click at [102, 113] on link "Quotes" at bounding box center [98, 110] width 175 height 32
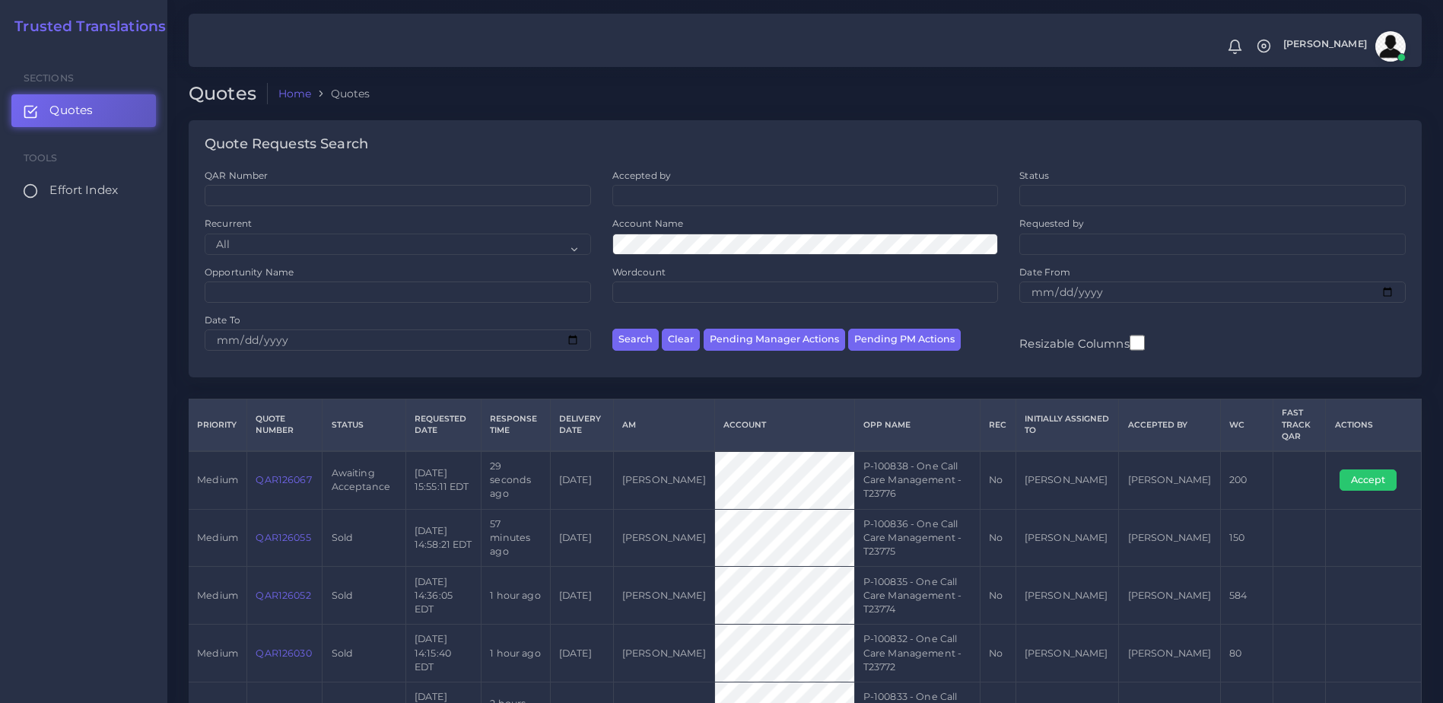
click at [303, 477] on link "QAR126067" at bounding box center [284, 479] width 56 height 11
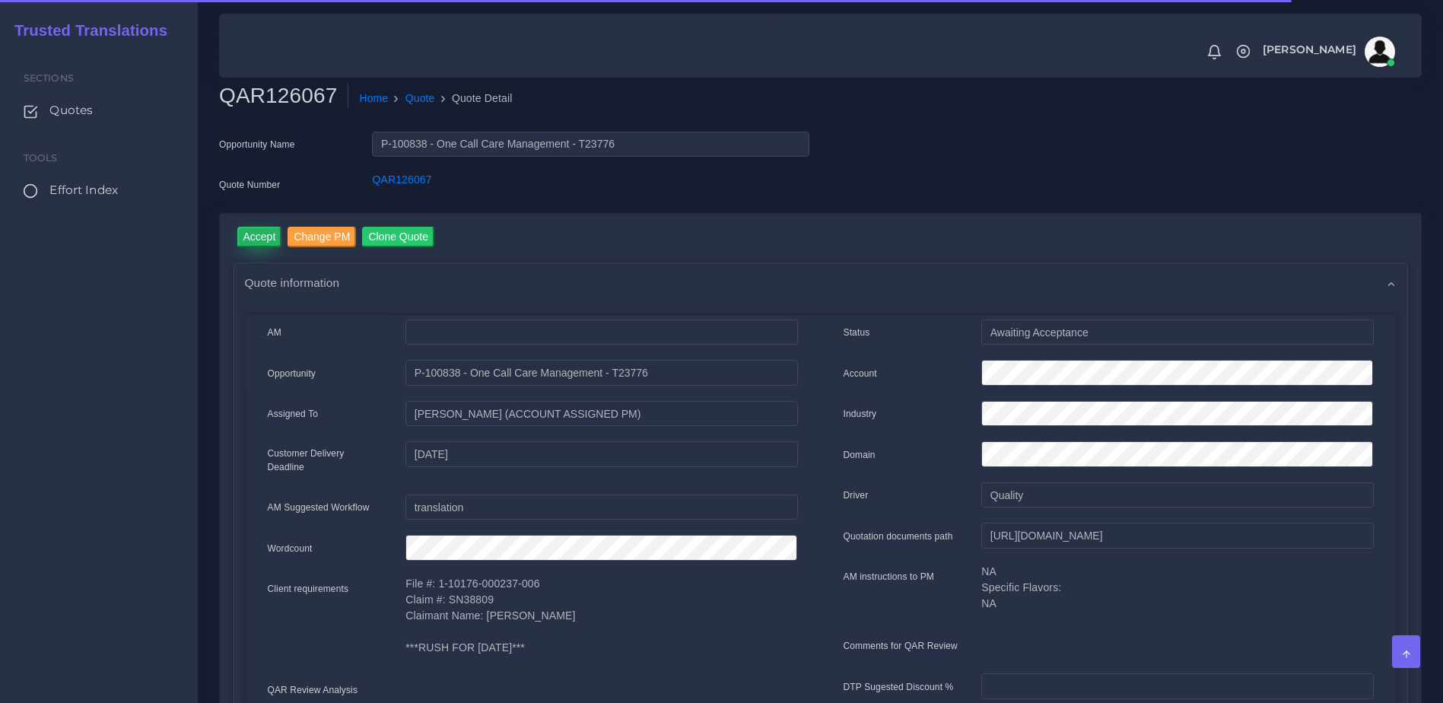
click at [251, 244] on input "Accept" at bounding box center [259, 237] width 45 height 21
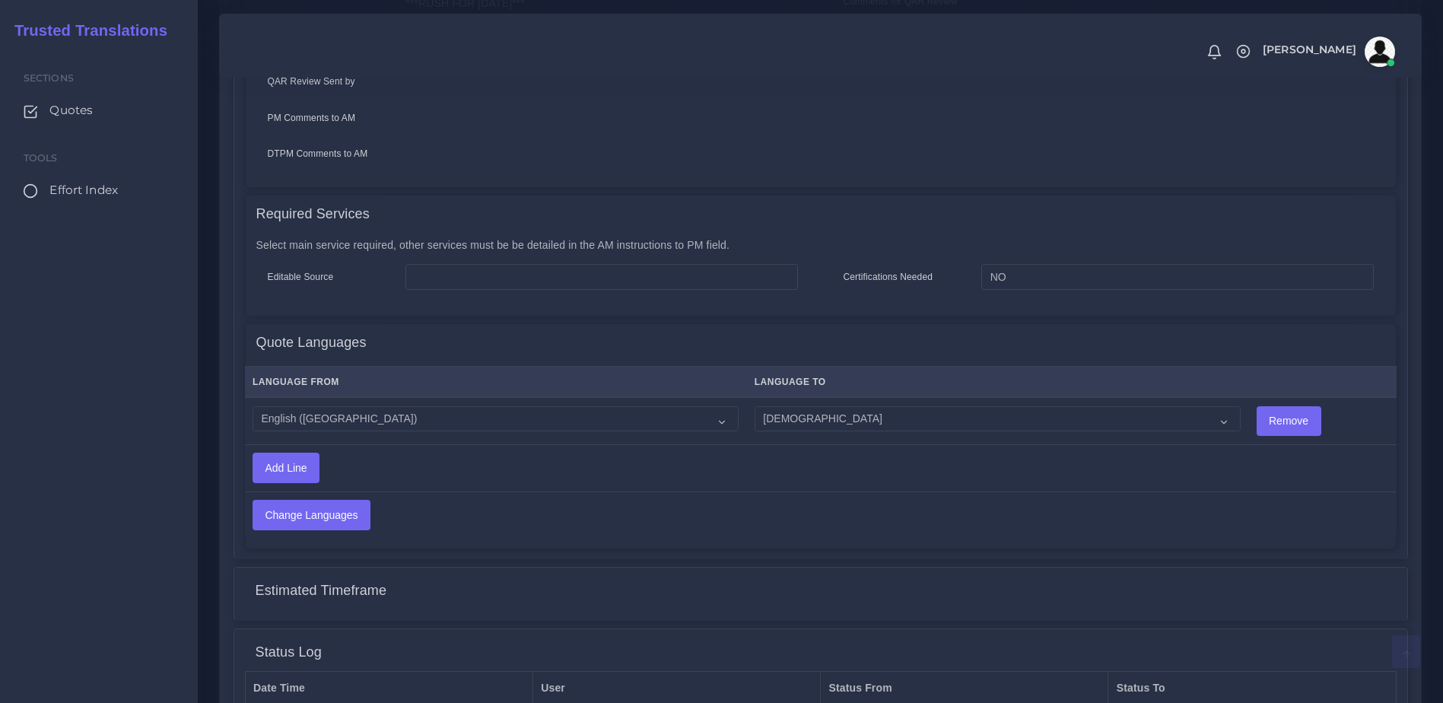
scroll to position [658, 0]
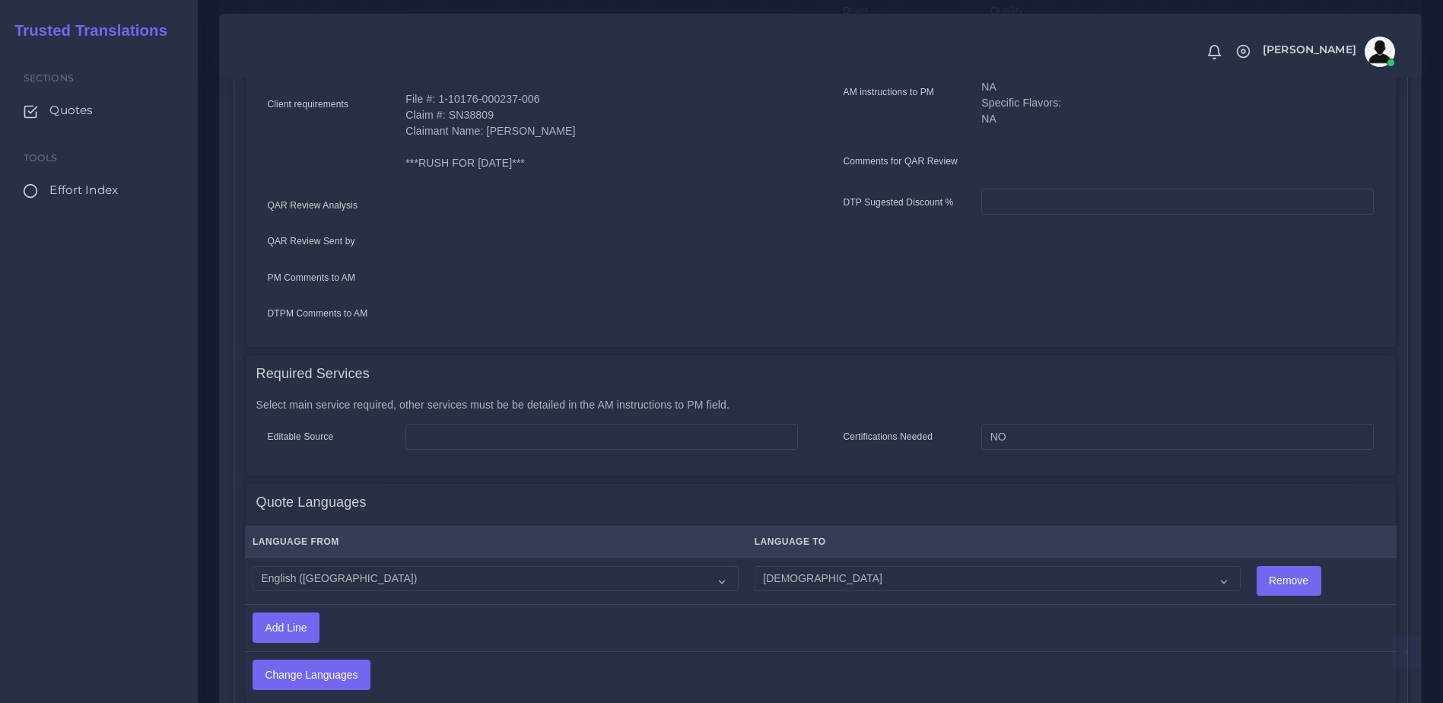
scroll to position [530, 0]
click at [774, 554] on td "Acoli Afar Afrikaans Akan Akateko [DEMOGRAPHIC_DATA] American Sign Language (AS…" at bounding box center [997, 577] width 502 height 47
click at [774, 564] on select "Acoli Afar Afrikaans Akan Akateko [DEMOGRAPHIC_DATA] American Sign Language (AS…" at bounding box center [998, 577] width 486 height 26
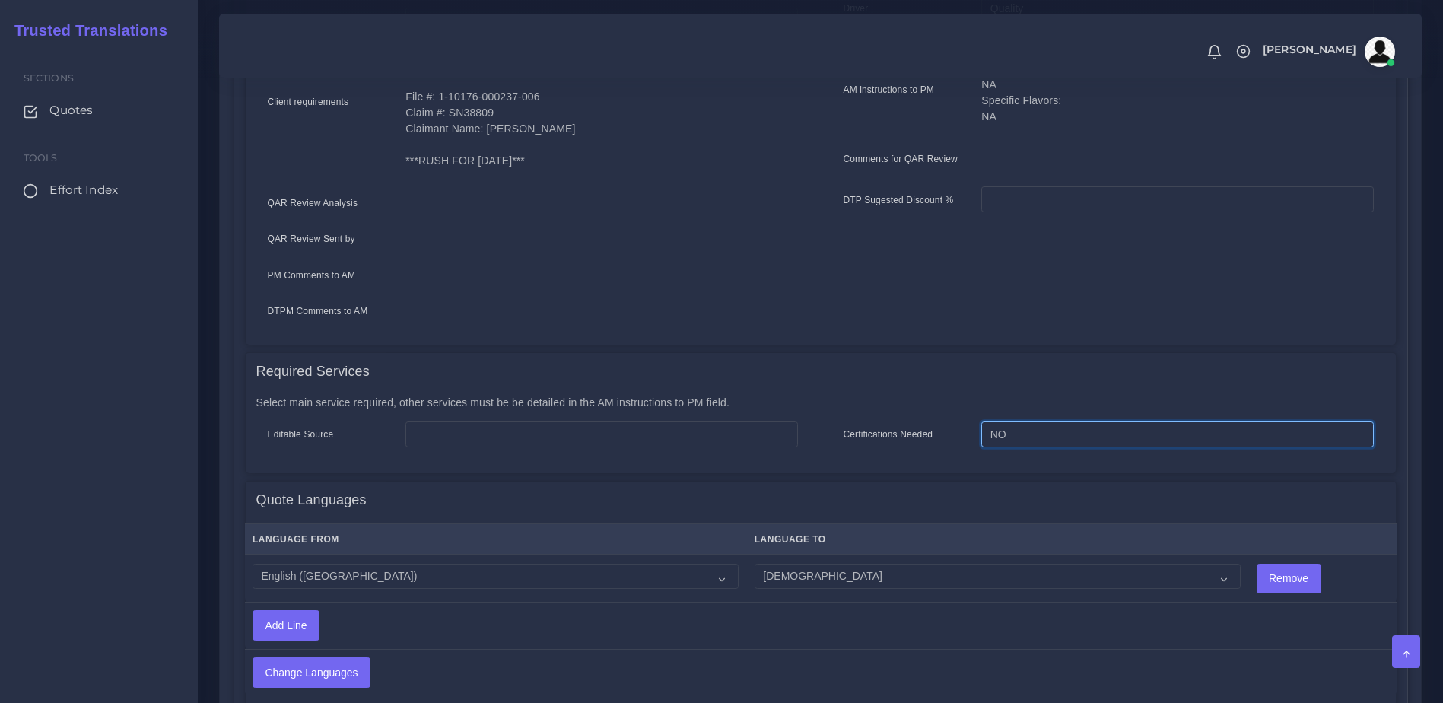
click at [1349, 424] on input "NO" at bounding box center [1177, 434] width 392 height 26
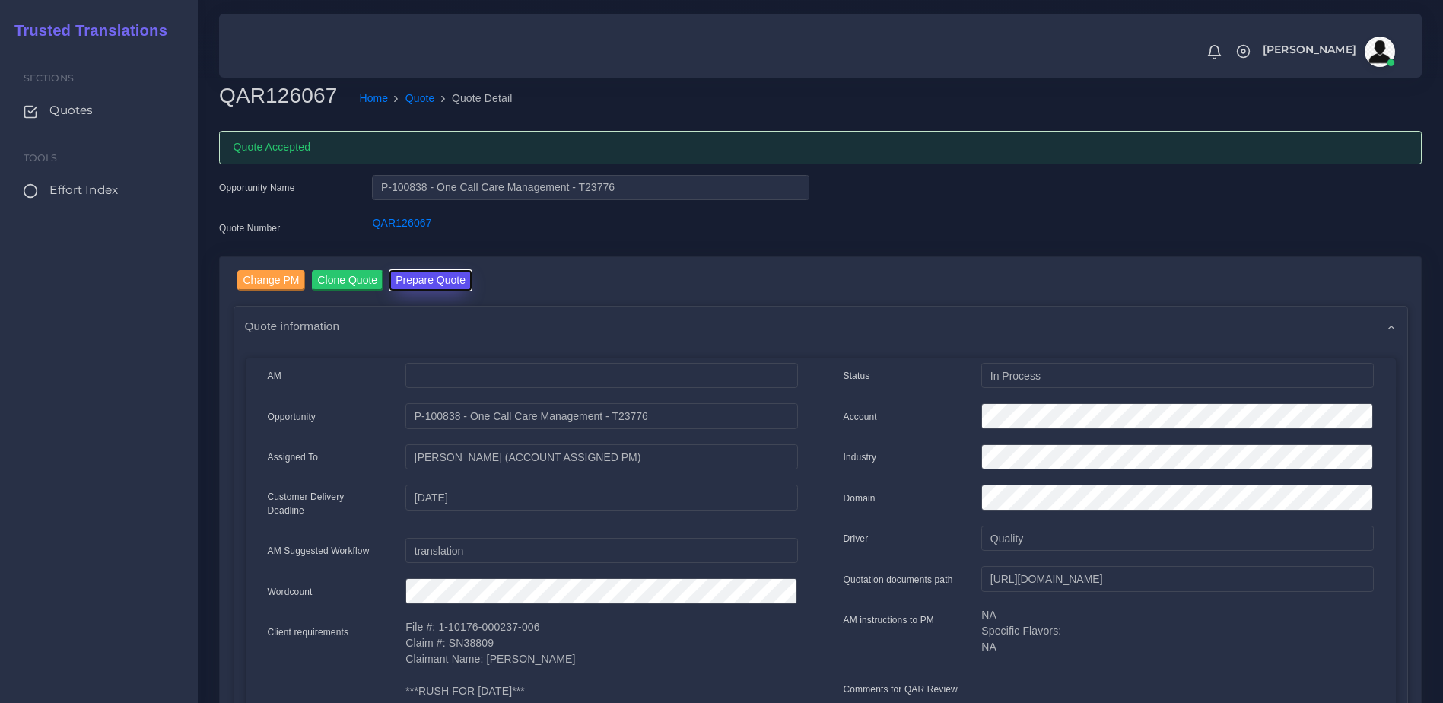
click at [403, 275] on button "Prepare Quote" at bounding box center [430, 280] width 82 height 21
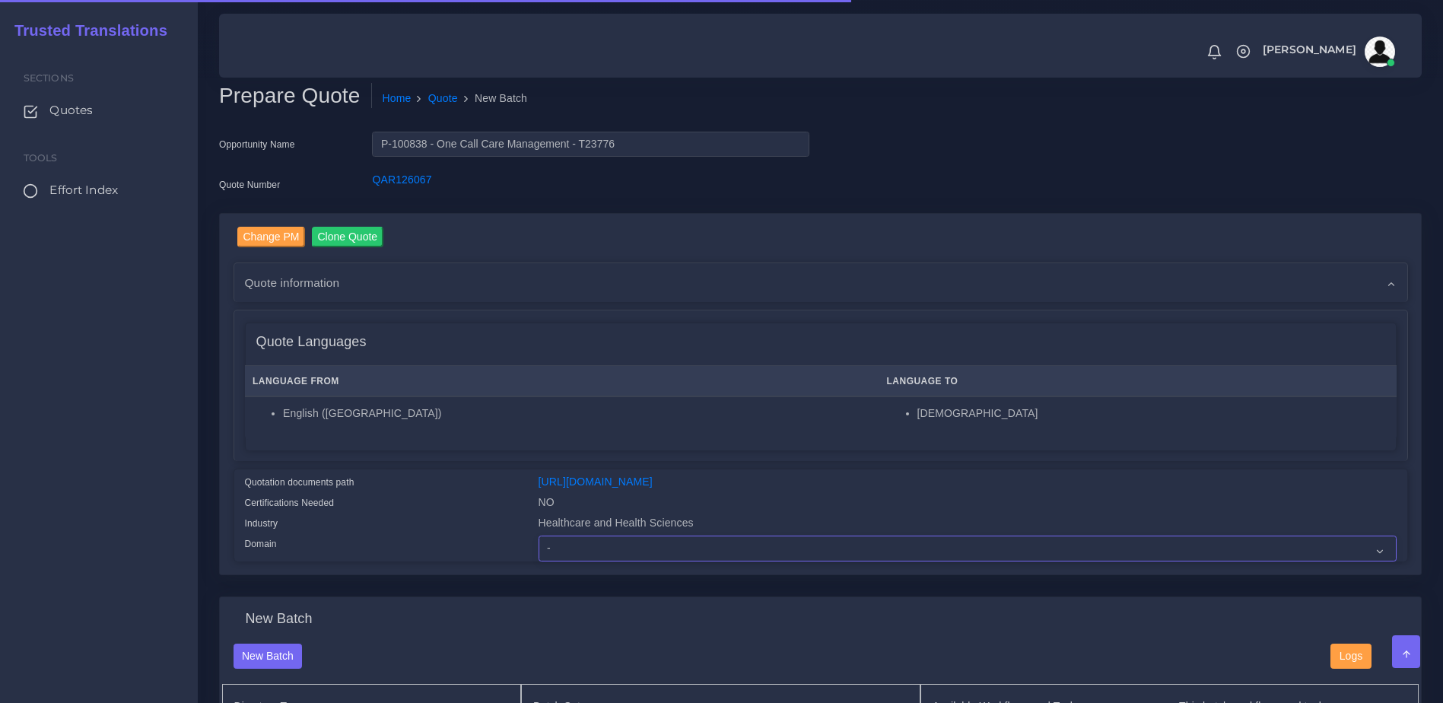
click at [626, 561] on select "- Advertising and Media Agriculture, Forestry and Fishing Architecture, Buildin…" at bounding box center [968, 548] width 858 height 26
select select "Healthcare and Health Sciences"
click at [539, 547] on select "- Advertising and Media Agriculture, Forestry and Fishing Architecture, Buildin…" at bounding box center [968, 548] width 858 height 26
click at [329, 508] on label "Certifications Needed" at bounding box center [290, 503] width 90 height 14
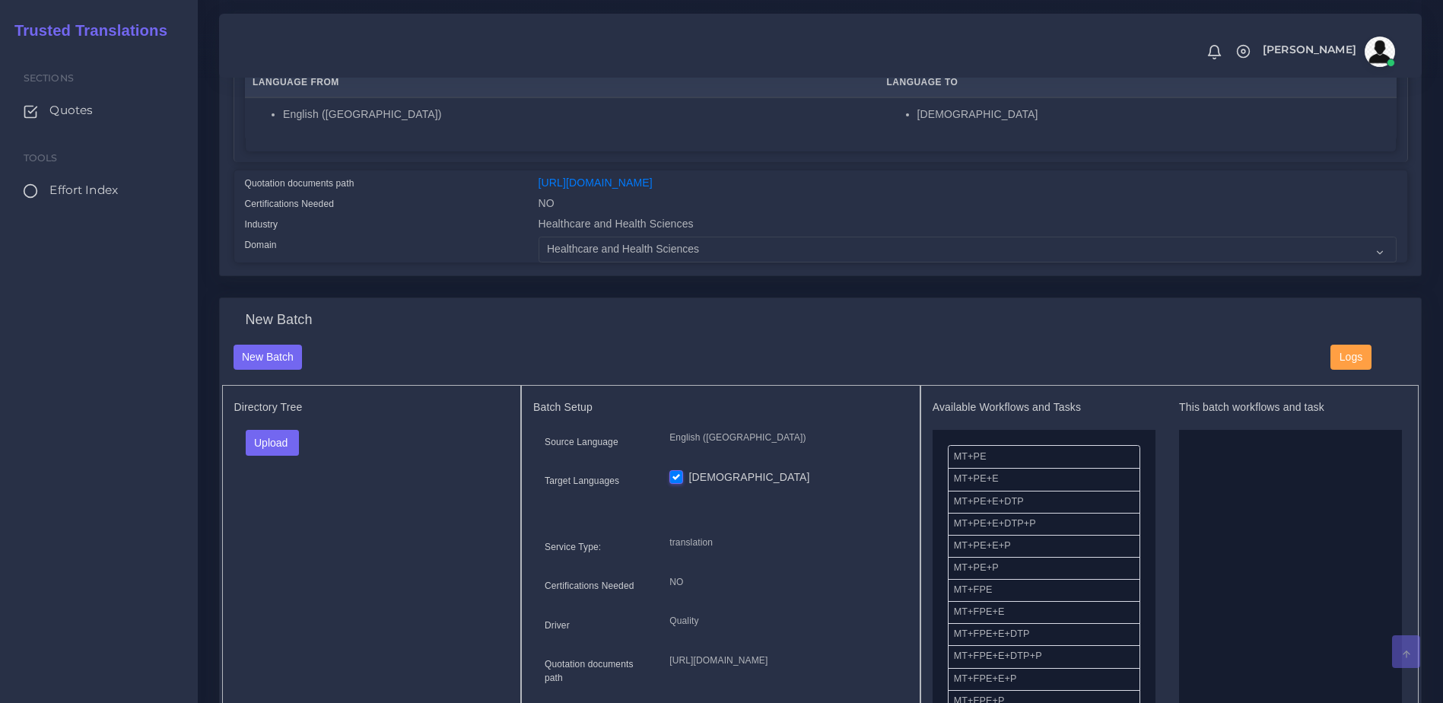
scroll to position [414, 0]
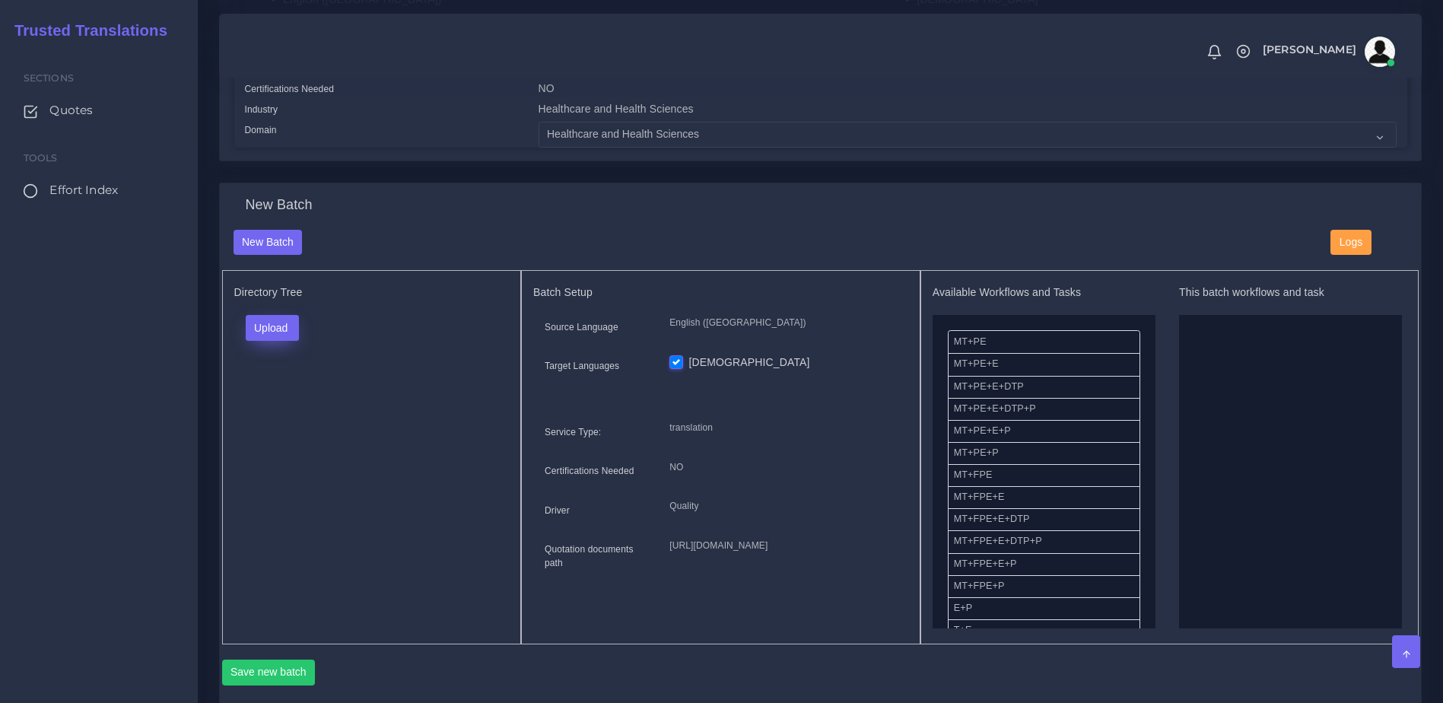
drag, startPoint x: 313, startPoint y: 352, endPoint x: 291, endPoint y: 350, distance: 21.4
click at [309, 351] on div "Upload Folder Files un/check all" at bounding box center [371, 333] width 275 height 37
click at [291, 341] on button "Upload" at bounding box center [273, 328] width 54 height 26
click at [291, 396] on label "Files" at bounding box center [298, 386] width 105 height 19
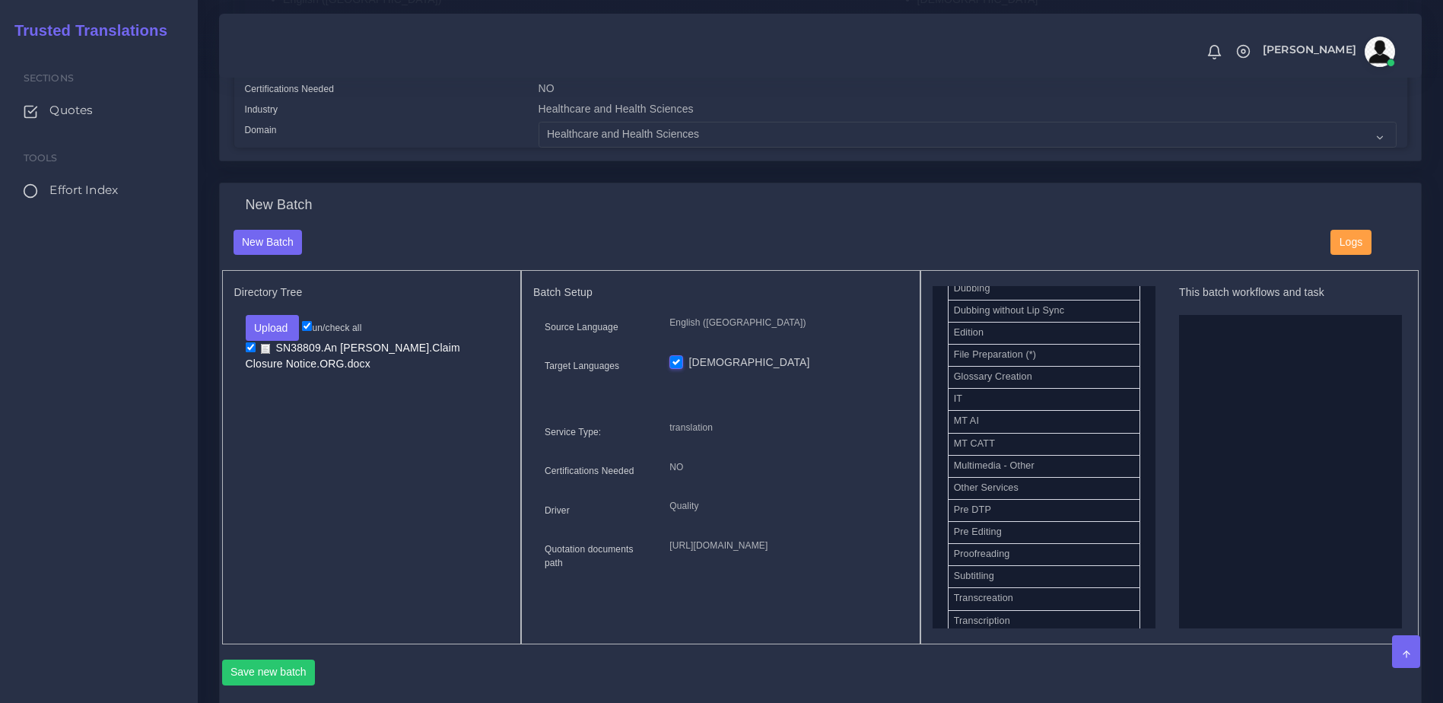
scroll to position [672, 0]
drag, startPoint x: 980, startPoint y: 508, endPoint x: 1200, endPoint y: 510, distance: 220.6
drag, startPoint x: 1087, startPoint y: 495, endPoint x: 1320, endPoint y: 479, distance: 233.3
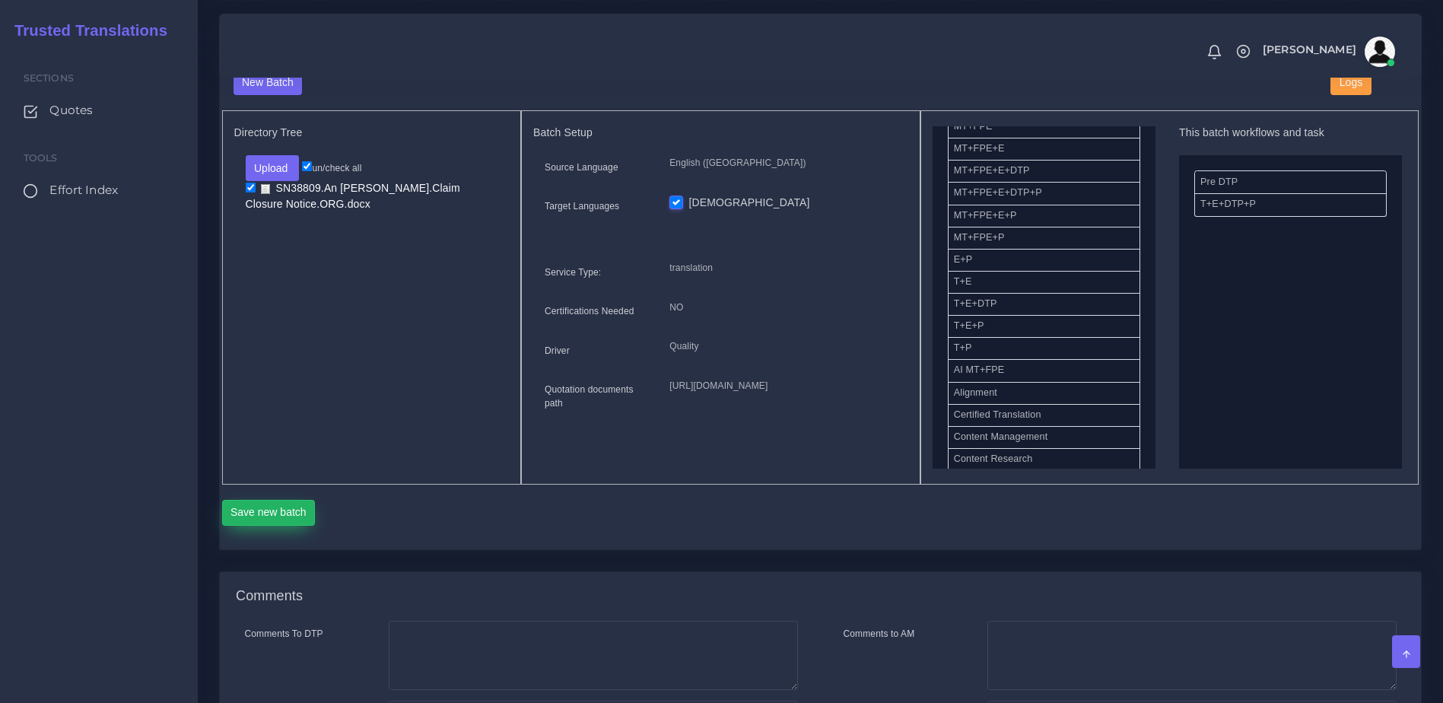
click at [285, 526] on button "Save new batch" at bounding box center [269, 513] width 94 height 26
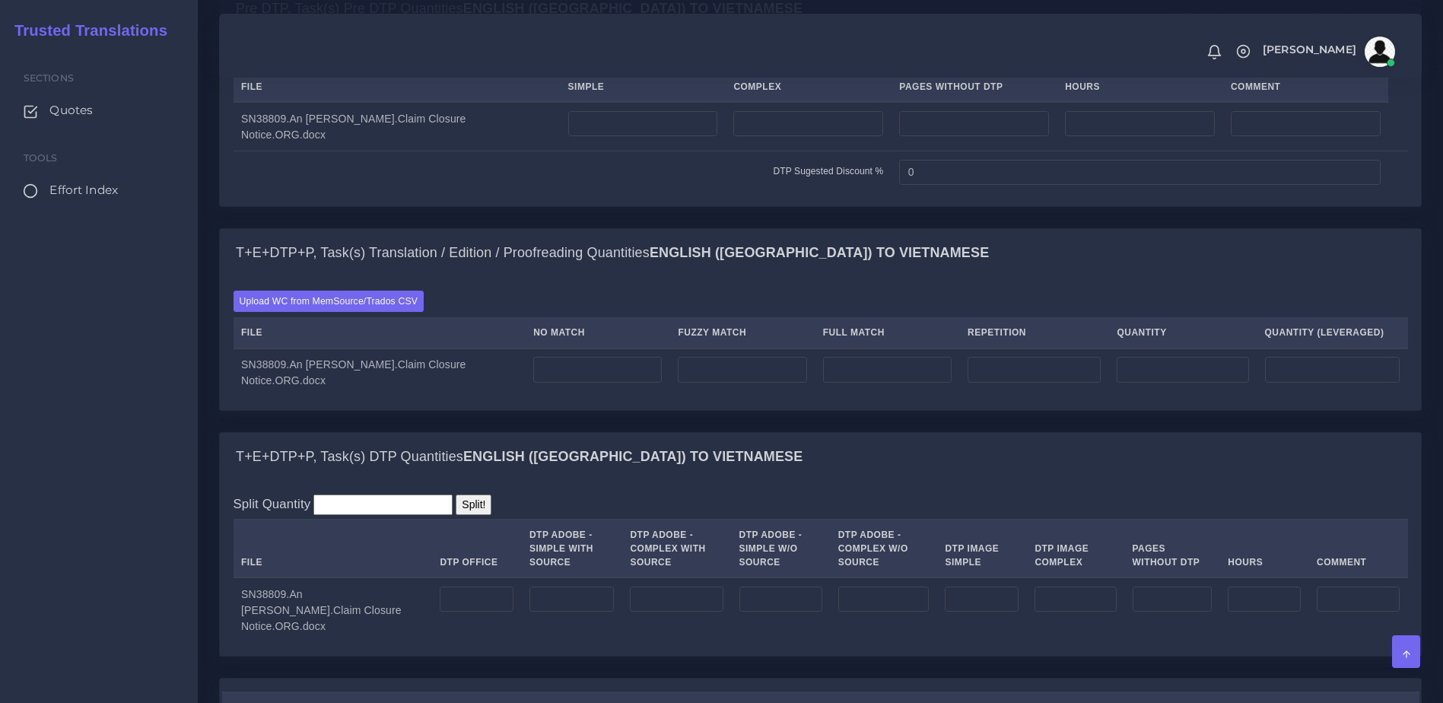
scroll to position [1158, 0]
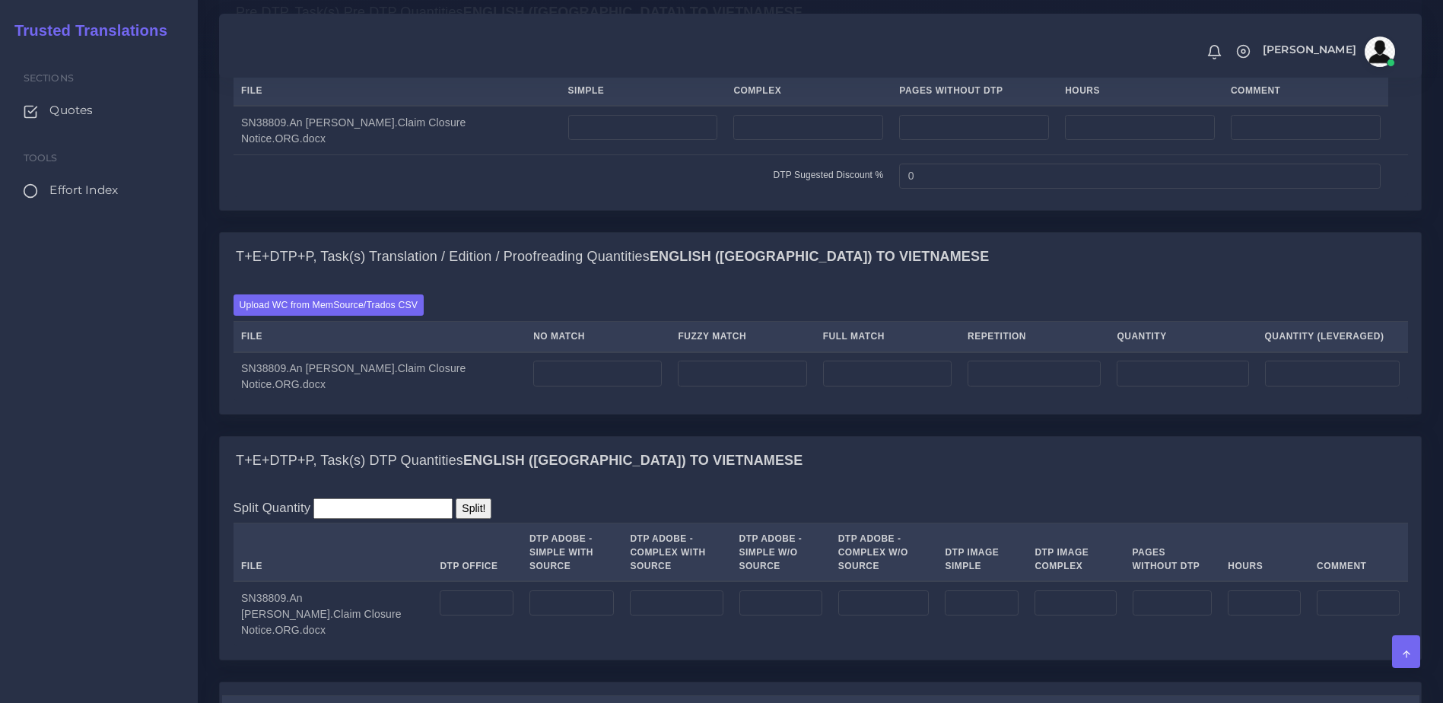
click at [602, 155] on td at bounding box center [643, 130] width 166 height 49
click at [621, 141] on input "number" at bounding box center [643, 128] width 150 height 26
click at [754, 141] on input "number" at bounding box center [808, 128] width 150 height 26
type input "1"
click at [370, 369] on div "Upload WC from MemSource/Trados CSV File No Match Fuzzy Match Full Match Repeti…" at bounding box center [821, 347] width 1174 height 106
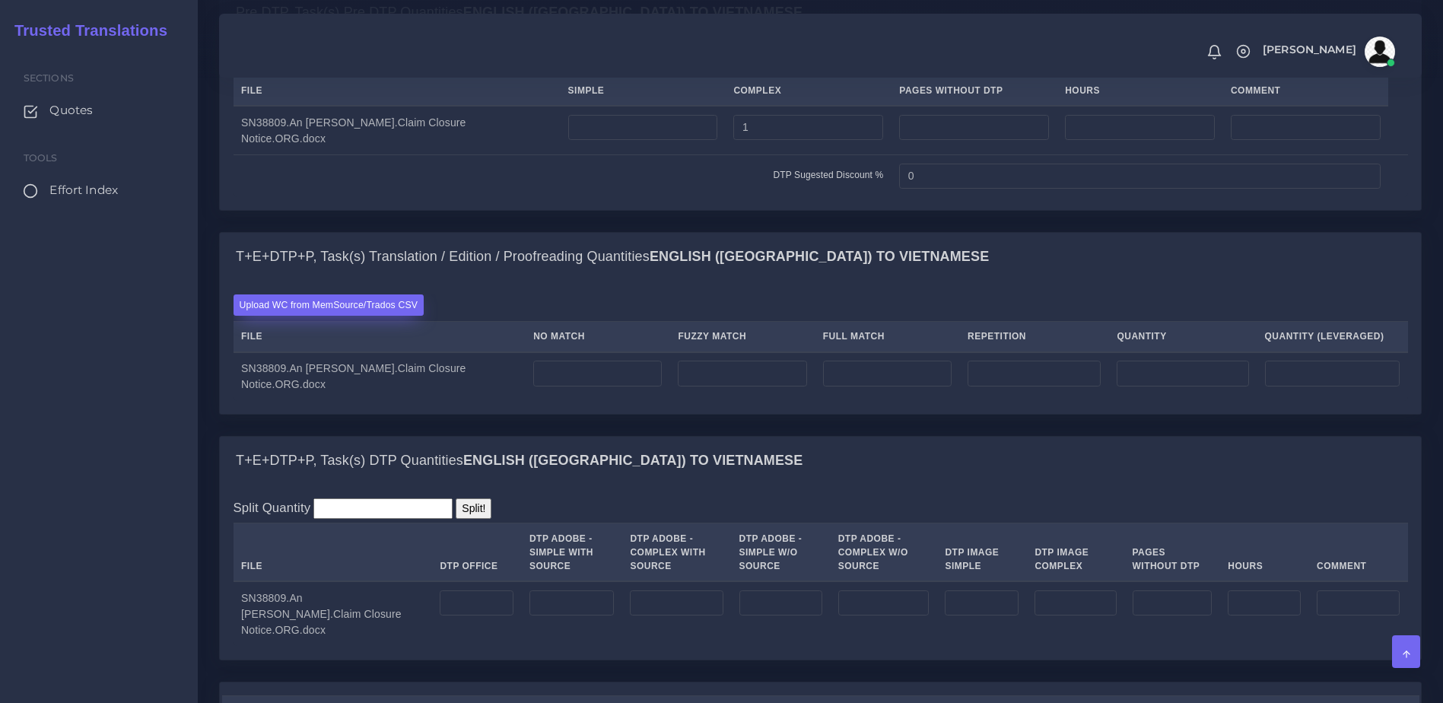
click at [375, 315] on label "Upload WC from MemSource/Trados CSV" at bounding box center [329, 304] width 191 height 21
click at [0, 0] on input "Upload WC from MemSource/Trados CSV" at bounding box center [0, 0] width 0 height 0
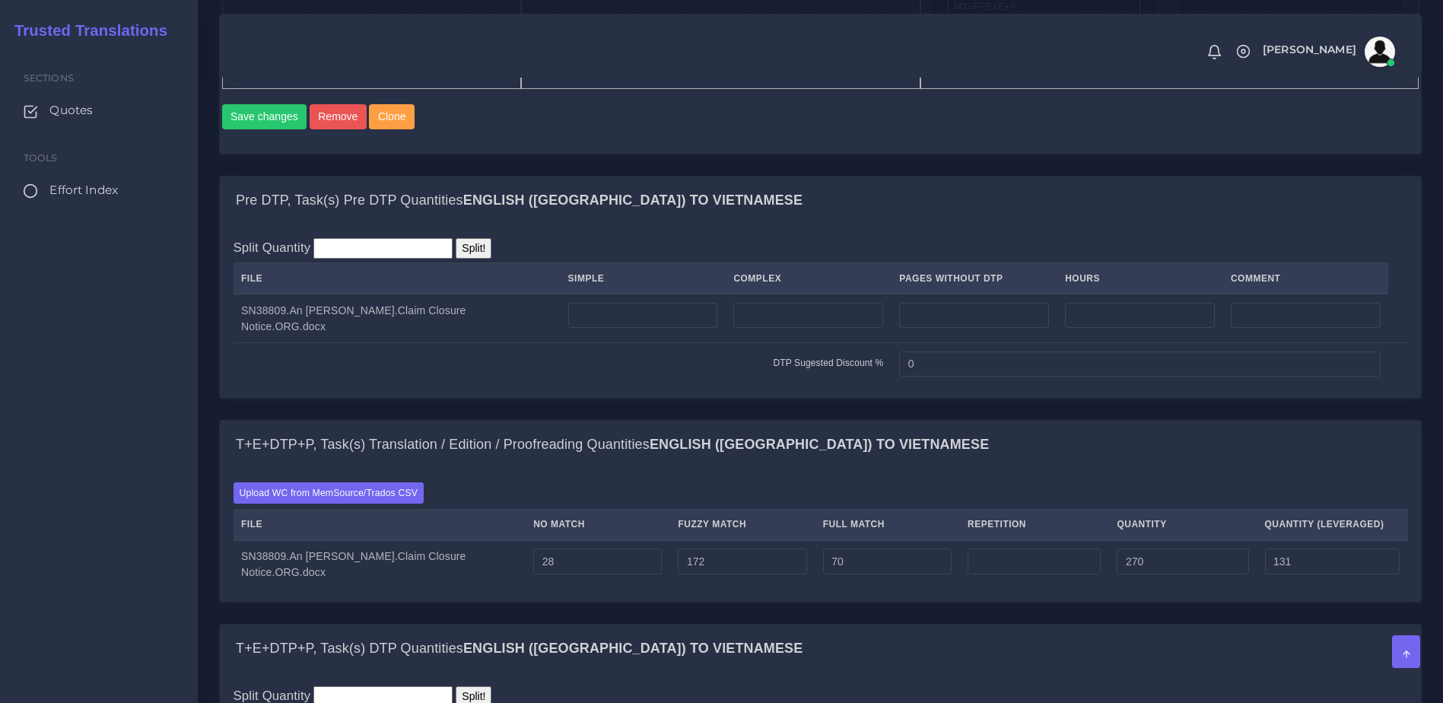
scroll to position [1130, 0]
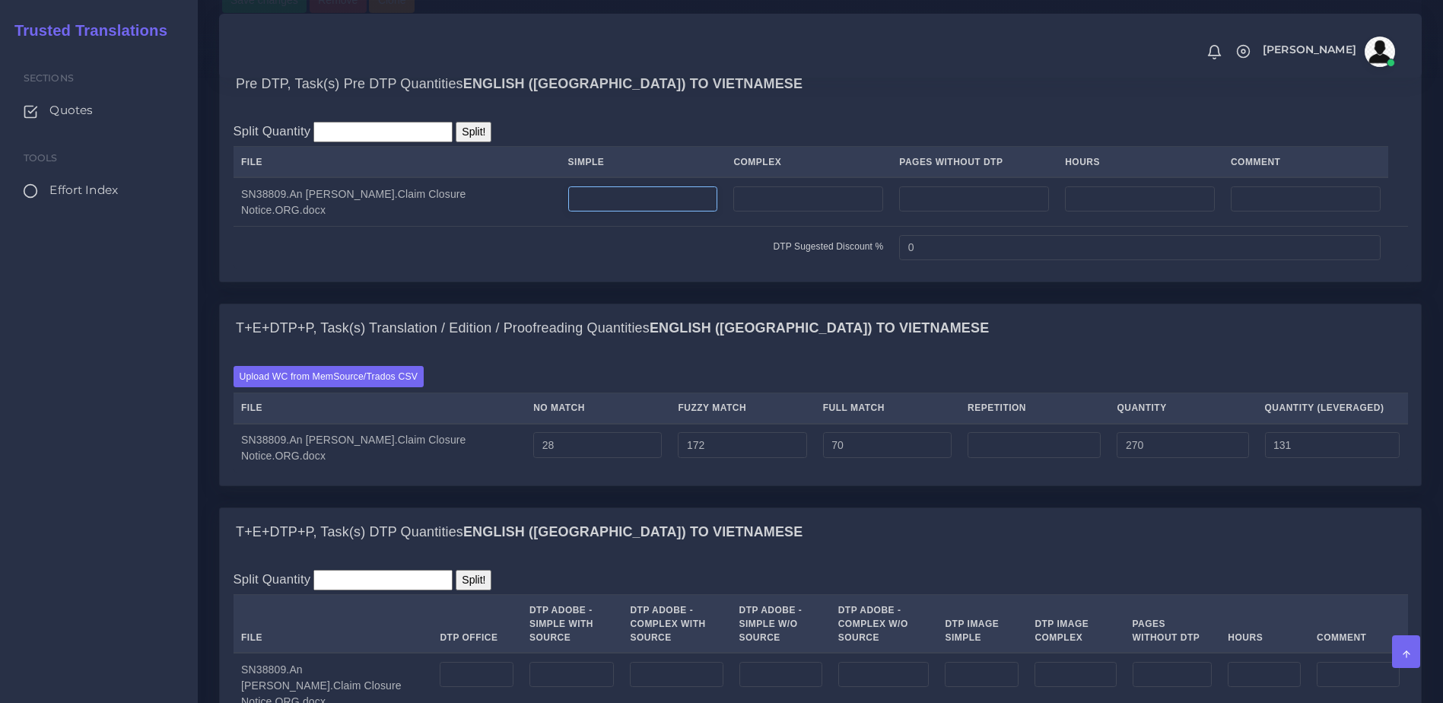
click at [675, 212] on input "number" at bounding box center [643, 199] width 150 height 26
click at [792, 212] on input "number" at bounding box center [808, 199] width 150 height 26
type input "1"
click at [718, 269] on td "DTP Sugested Discount %" at bounding box center [563, 248] width 658 height 42
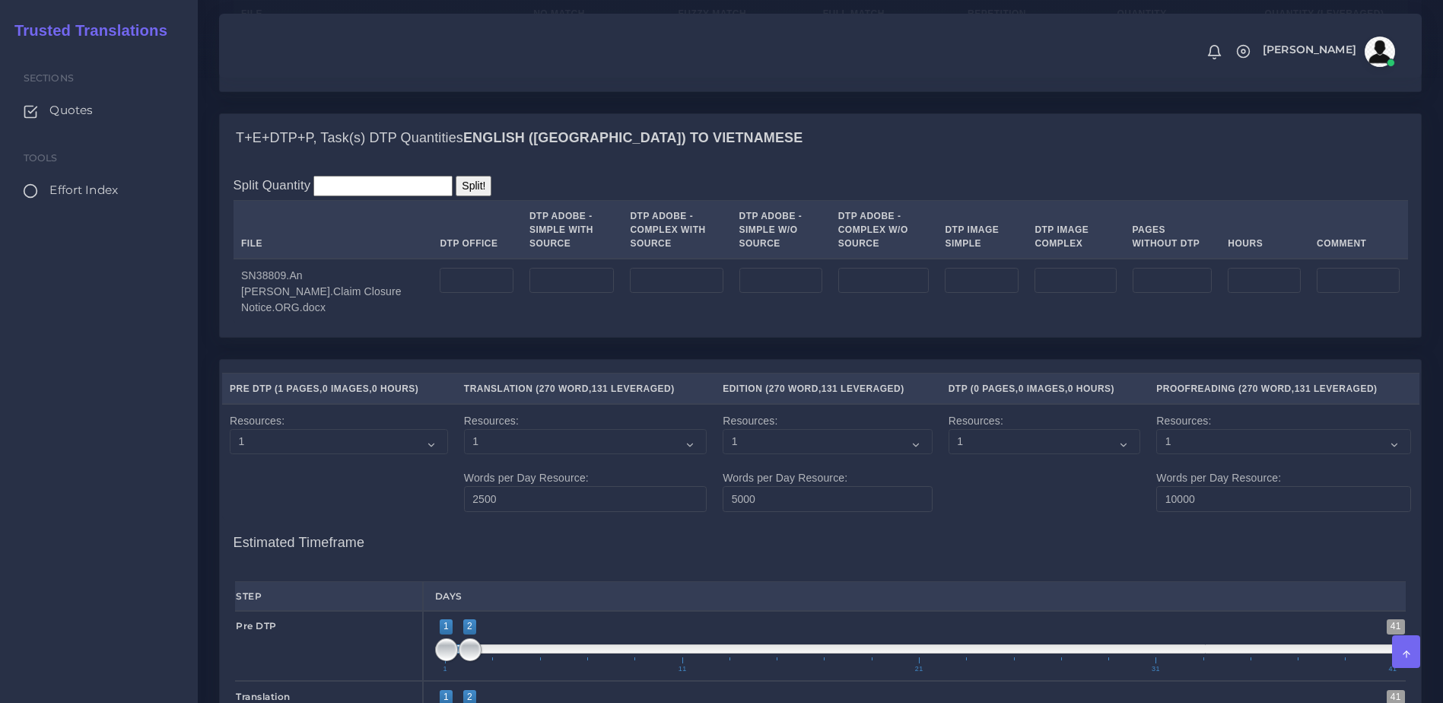
scroll to position [1528, 0]
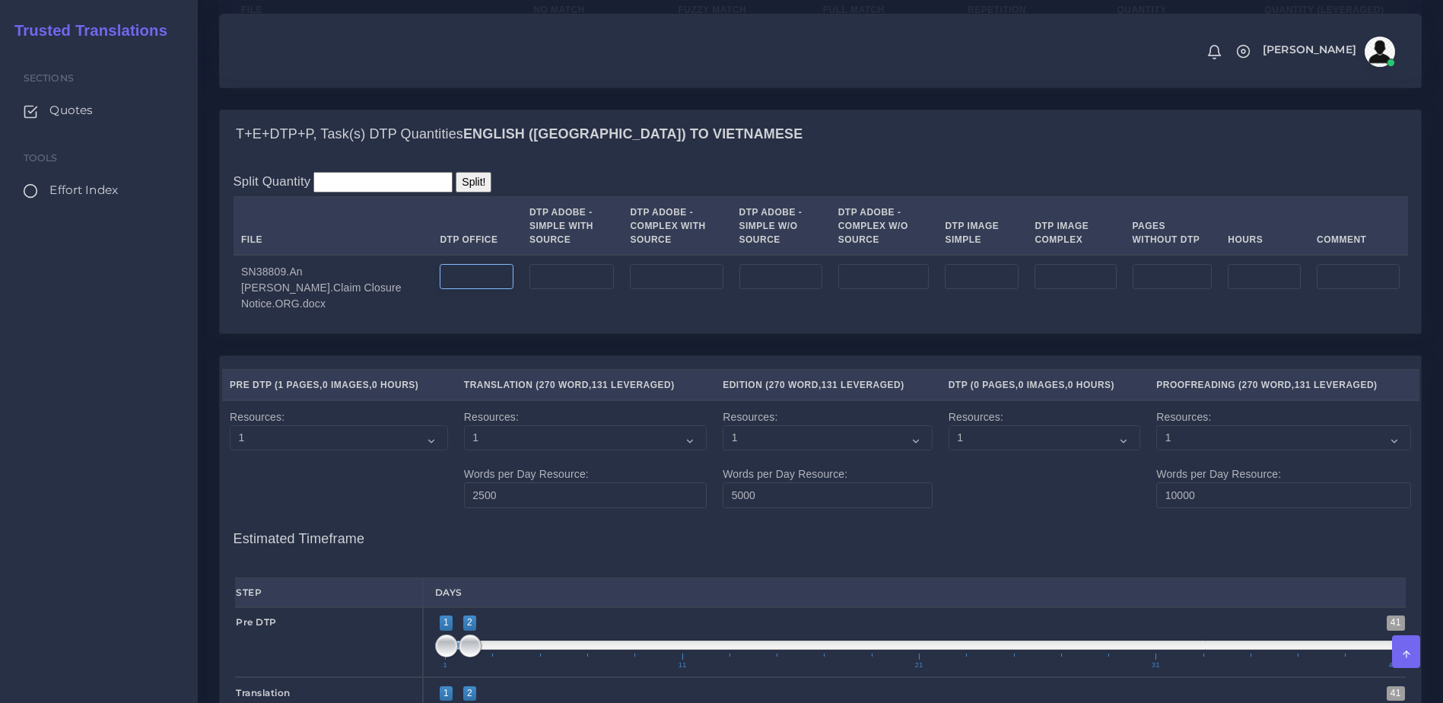
click at [440, 290] on input "number" at bounding box center [476, 277] width 73 height 26
type input "1"
click at [483, 355] on div "T+E+DTP+P, Task(s) DTP Quantities English (US) TO Vietnamese Split Quantity Spl…" at bounding box center [820, 233] width 1225 height 246
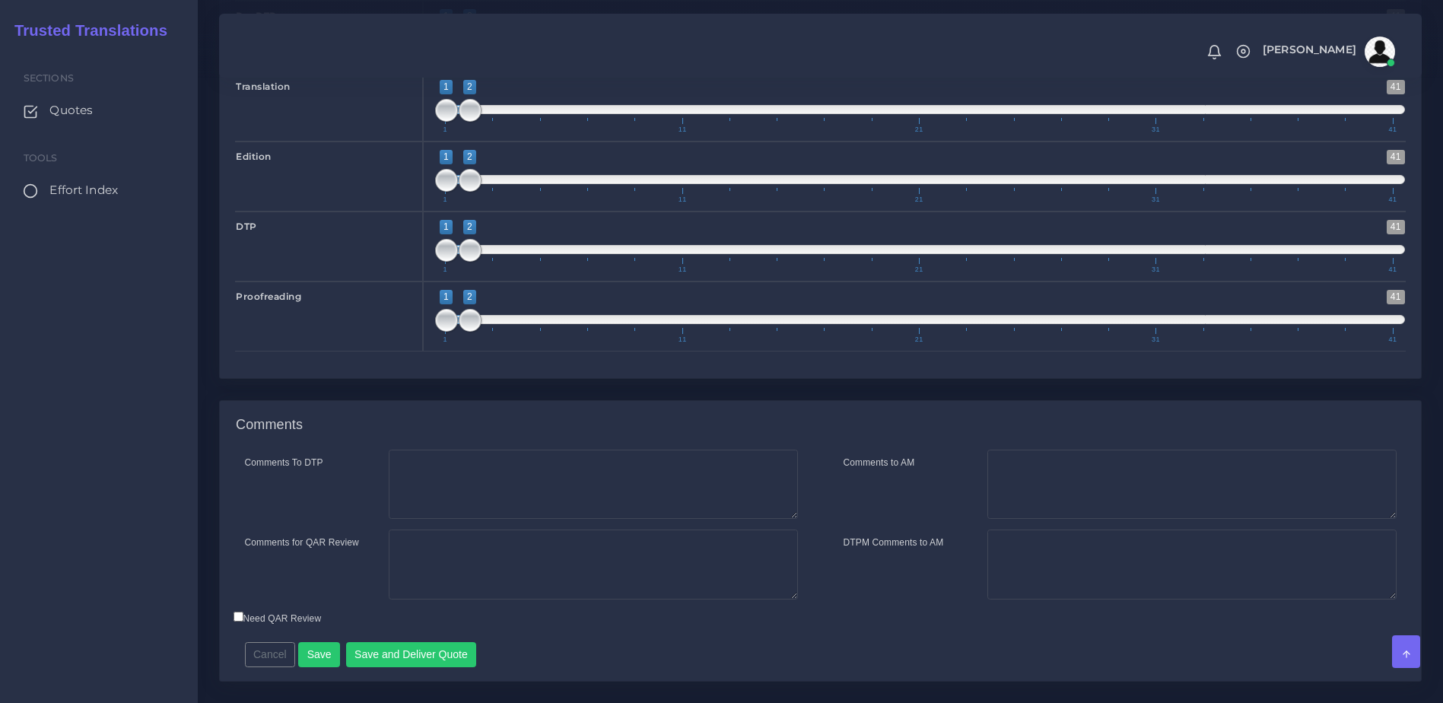
scroll to position [2207, 0]
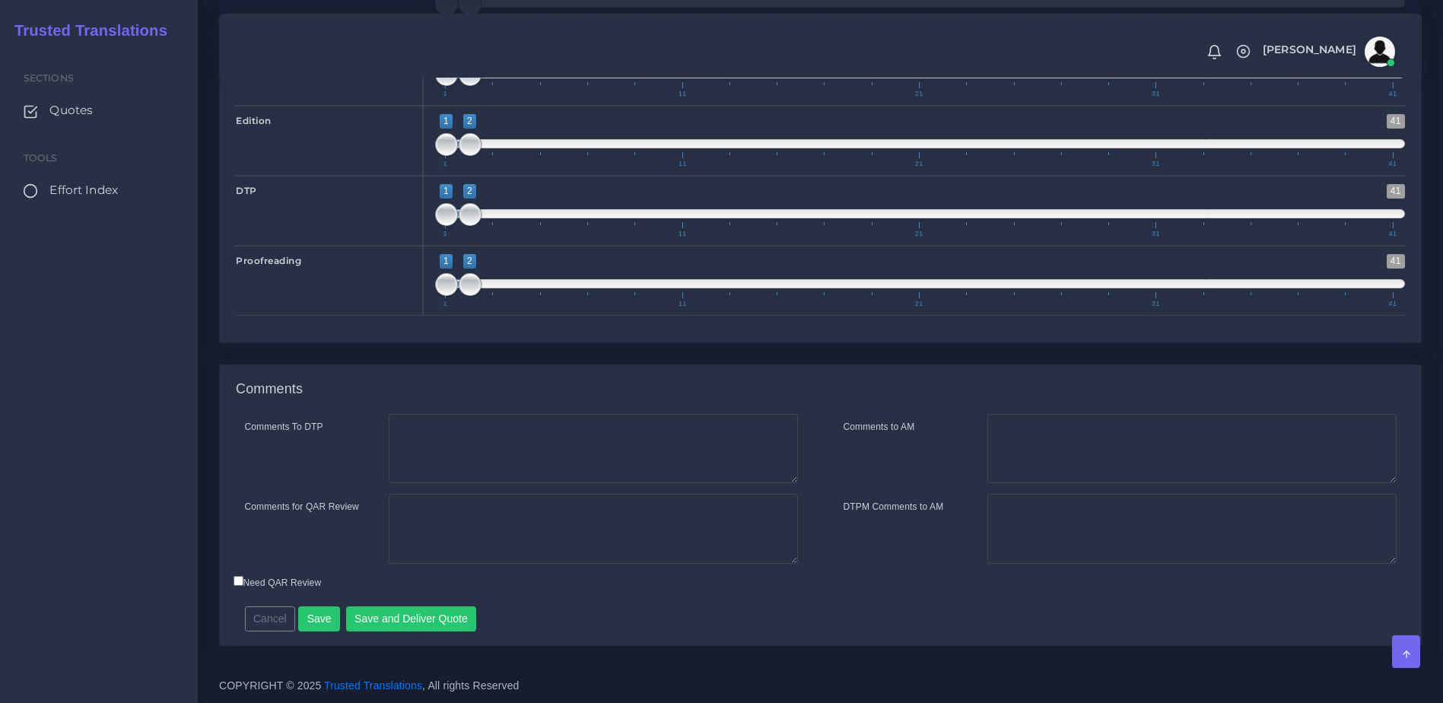
click at [428, 602] on div "Cancel Save Save and Deliver Quote Remember to fill in the estimated time for e…" at bounding box center [674, 613] width 881 height 37
click at [434, 615] on button "Save and Deliver Quote" at bounding box center [411, 619] width 131 height 26
